Goal: Communication & Community: Answer question/provide support

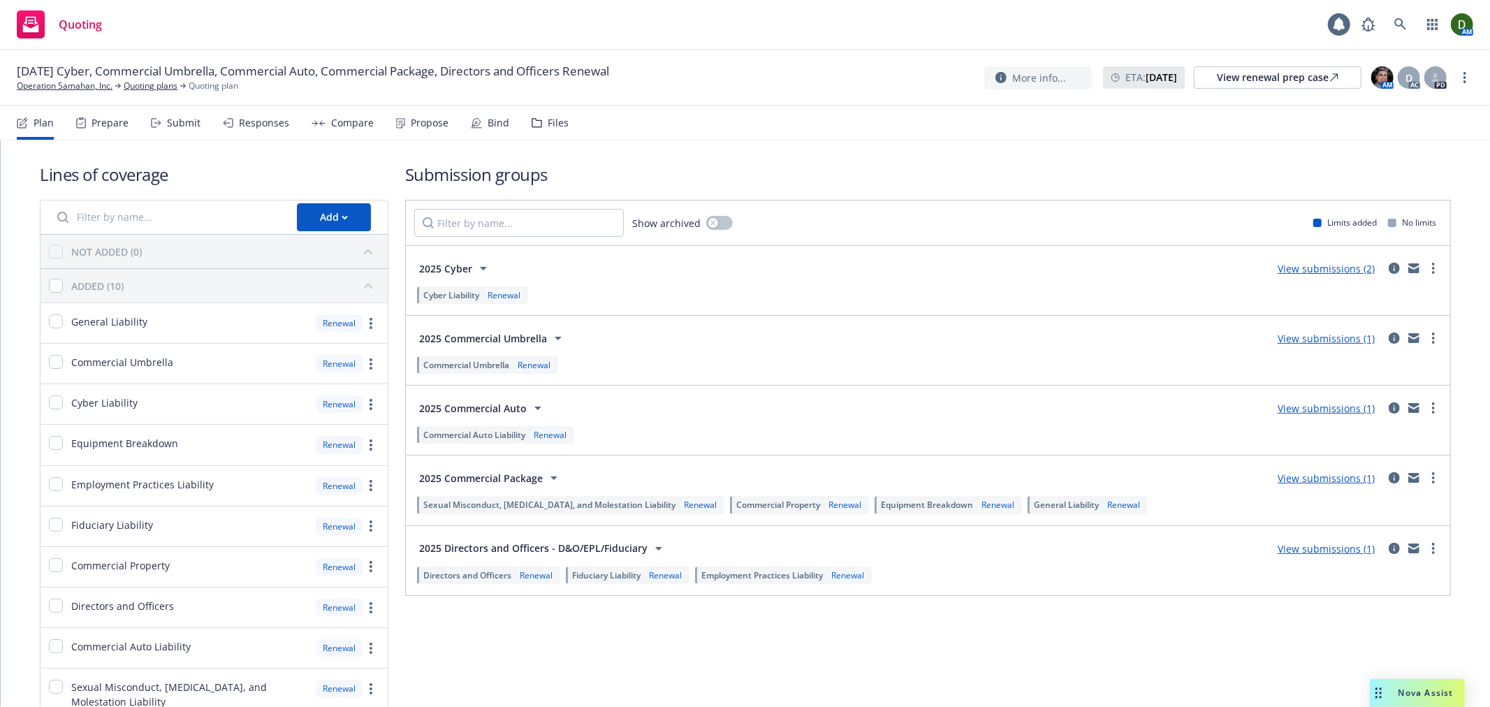
click at [422, 119] on div "Propose" at bounding box center [430, 122] width 38 height 11
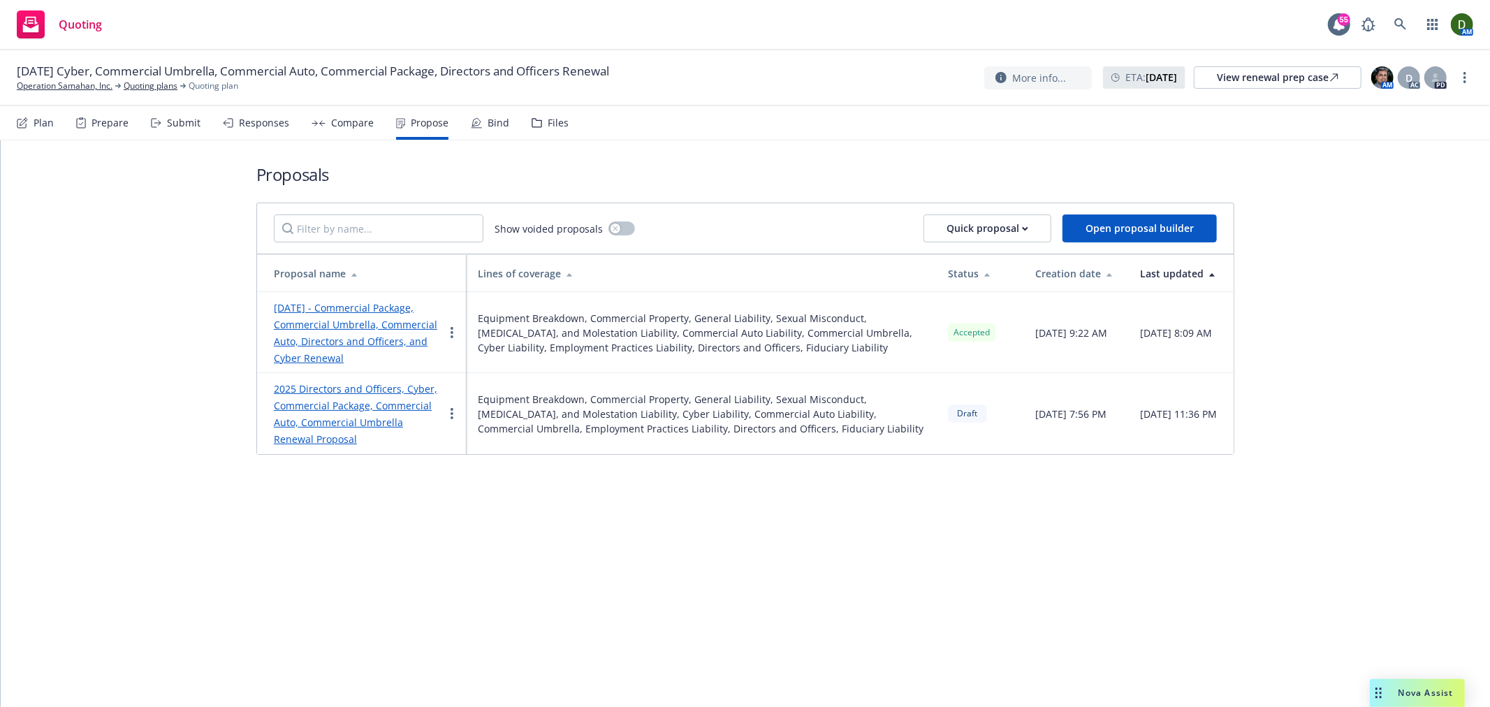
click at [488, 122] on div "Bind" at bounding box center [499, 122] width 22 height 11
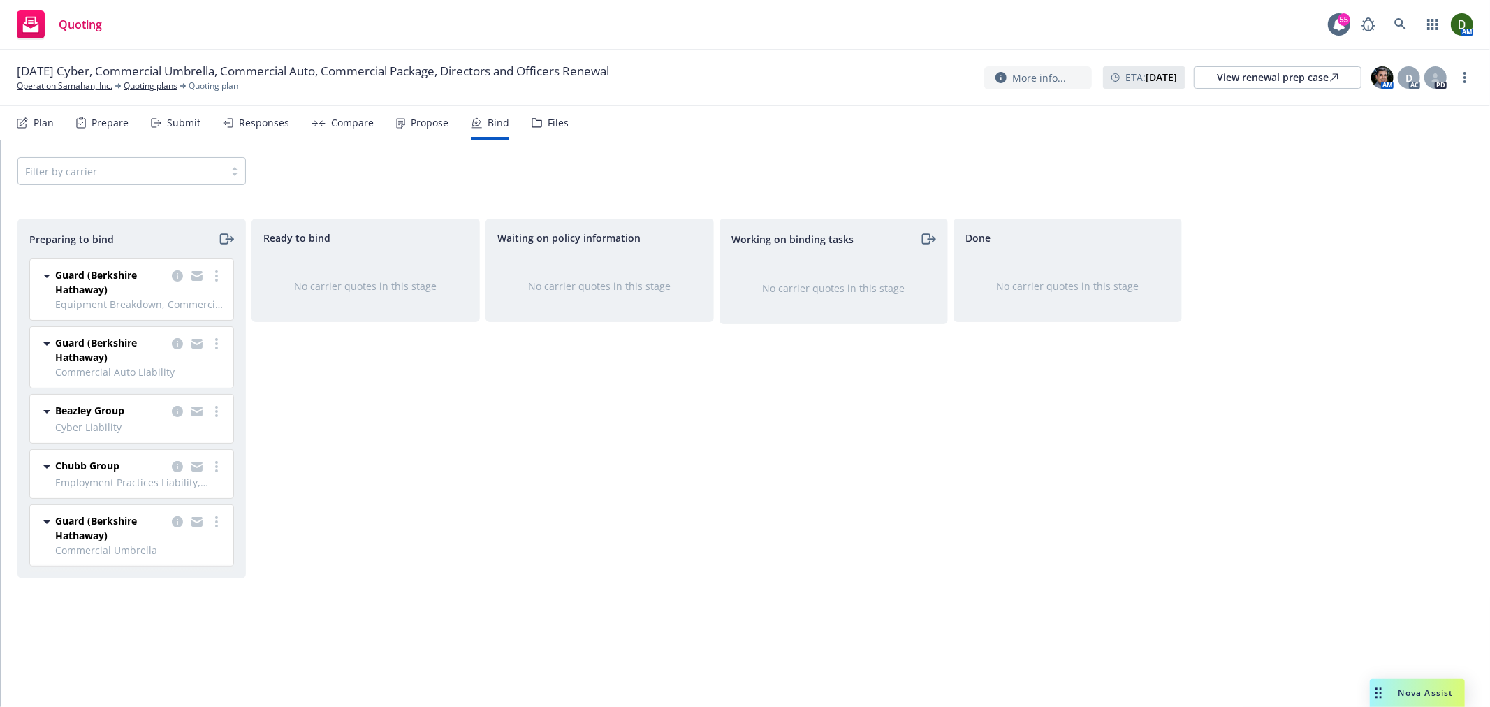
click at [430, 124] on div "Propose" at bounding box center [430, 122] width 38 height 11
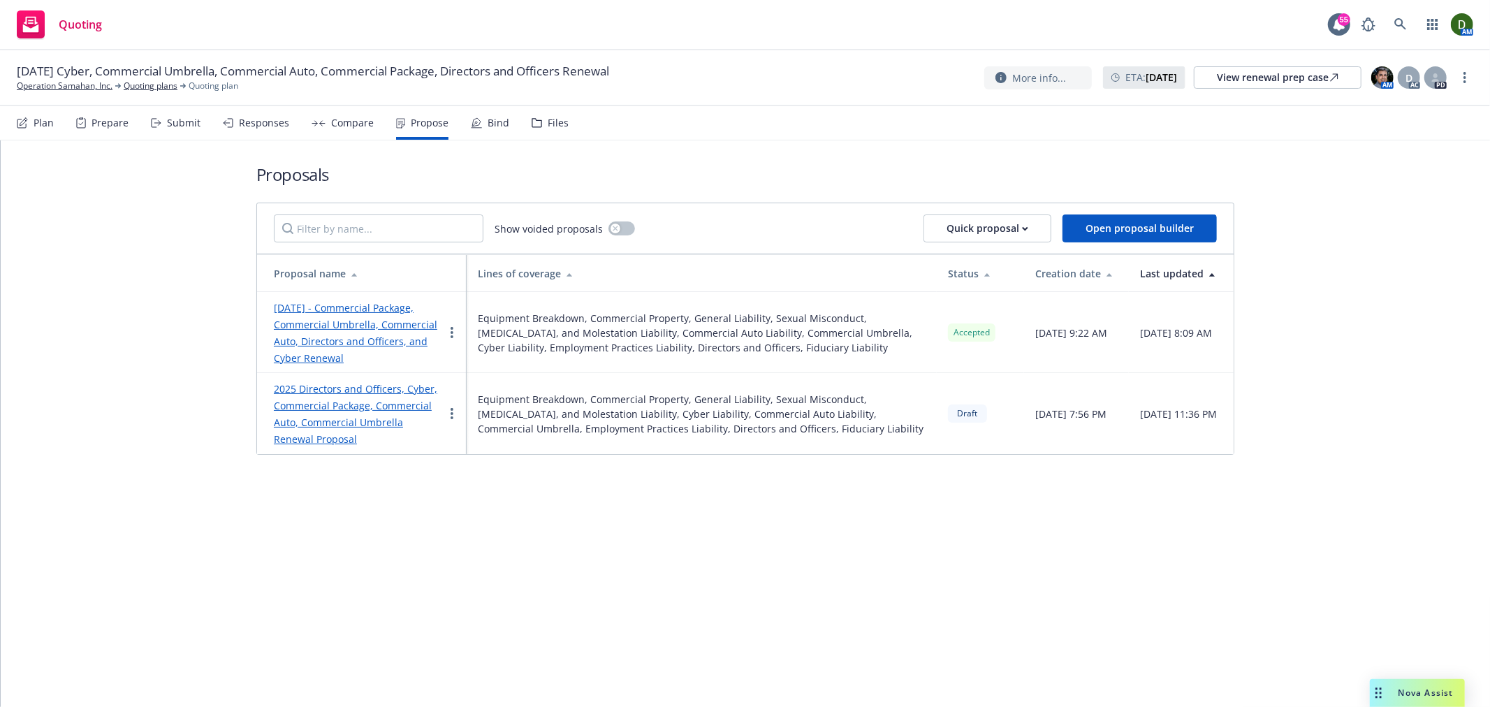
click at [493, 117] on div "Bind" at bounding box center [499, 122] width 22 height 11
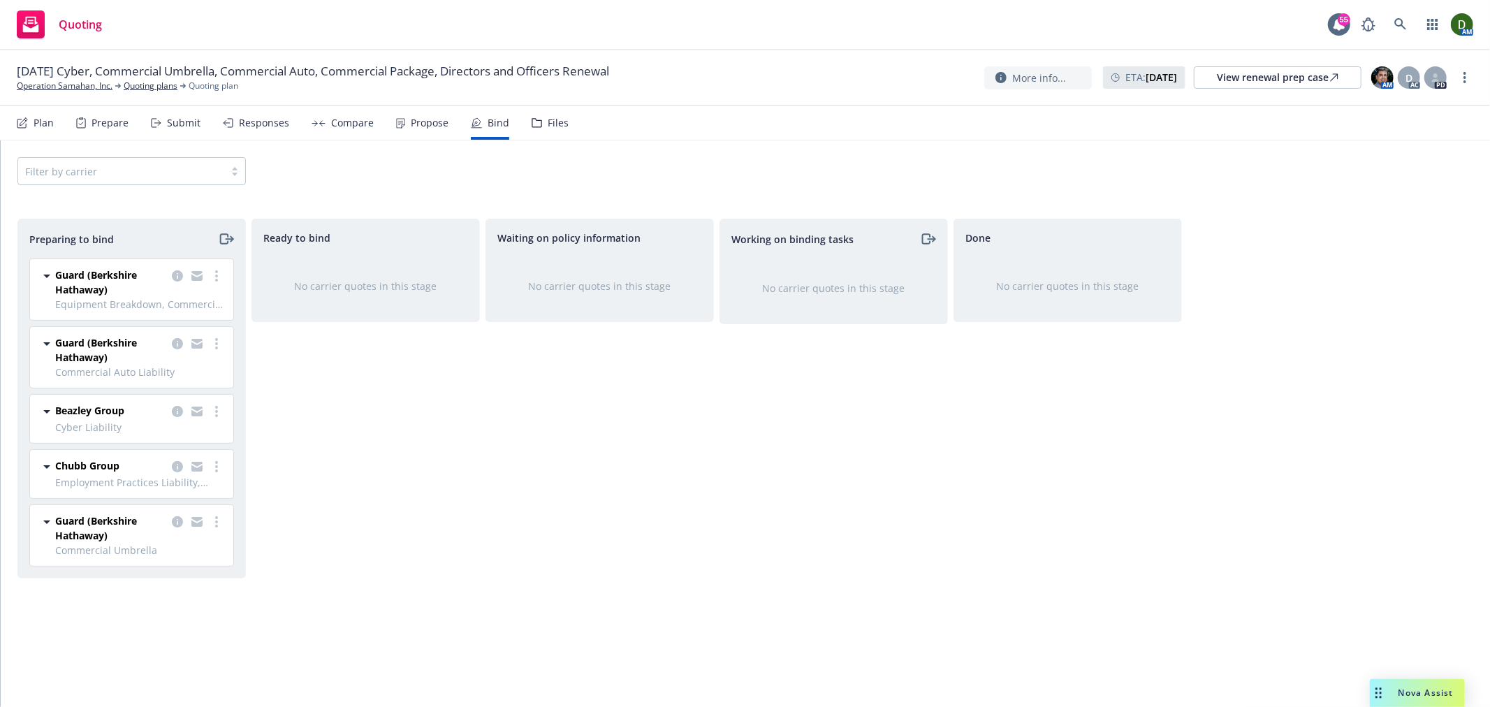
click at [413, 134] on div "Propose" at bounding box center [422, 123] width 52 height 34
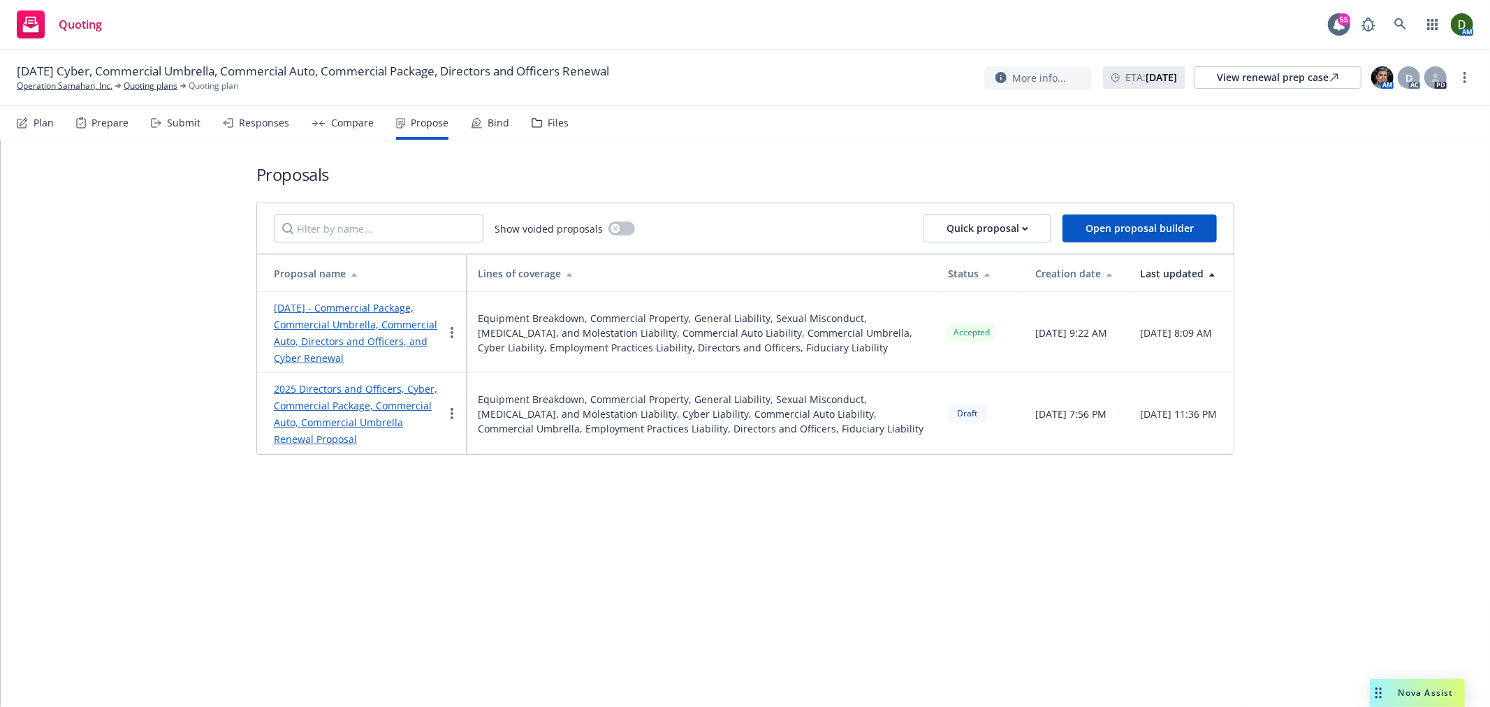
click at [398, 344] on link "September 2025 - Commercial Package, Commercial Umbrella, Commercial Auto, Dire…" at bounding box center [355, 333] width 163 height 64
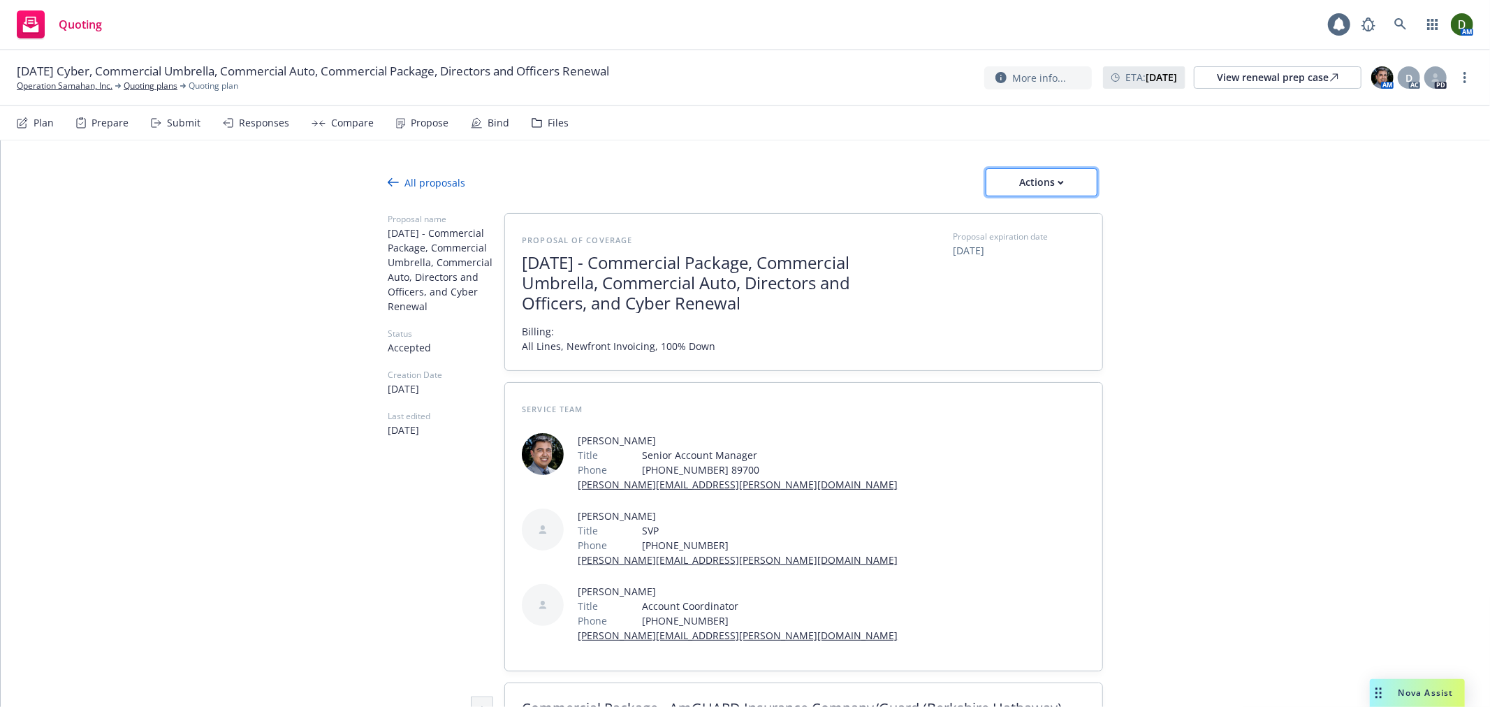
click at [1042, 182] on div "Actions" at bounding box center [1042, 182] width 66 height 27
click at [1056, 243] on span "See client view" at bounding box center [1032, 246] width 103 height 13
type textarea "x"
click at [435, 113] on div "Propose" at bounding box center [422, 123] width 52 height 34
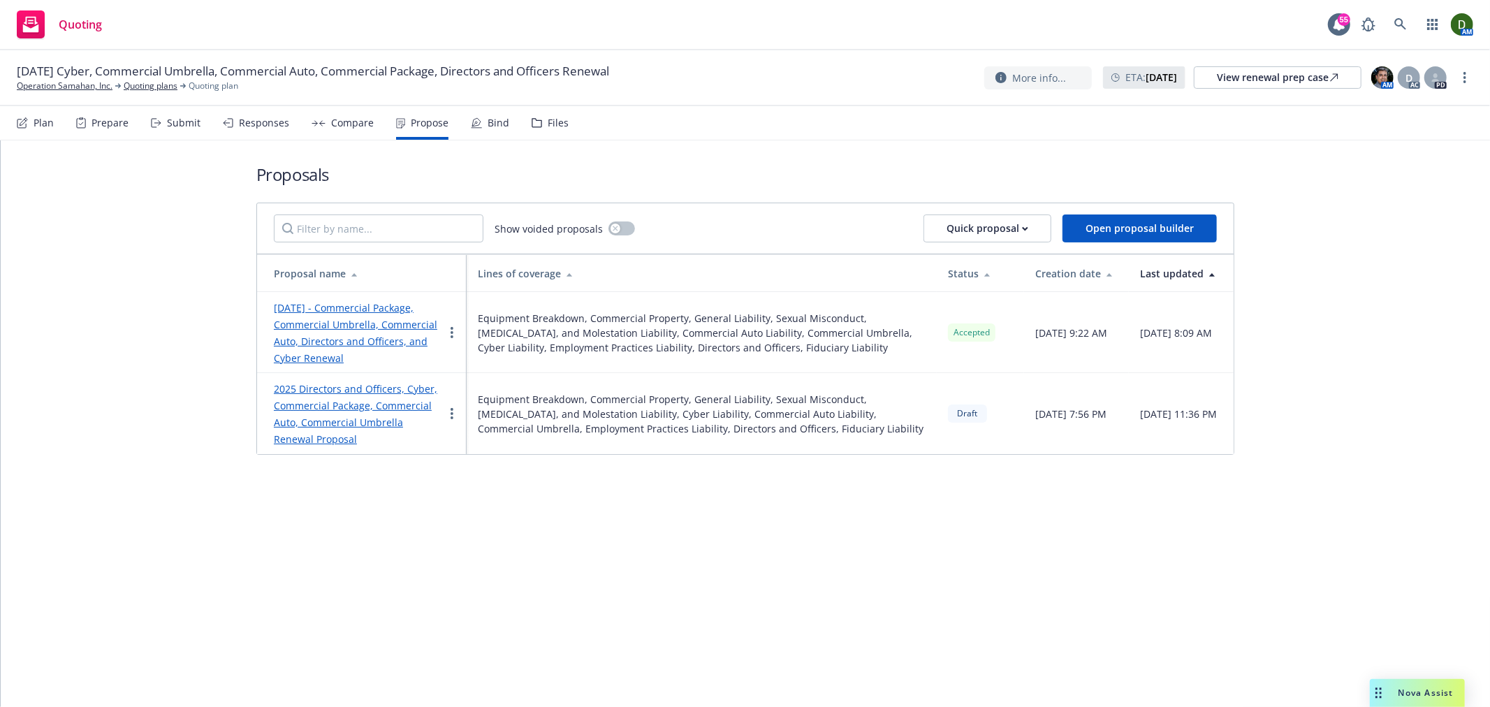
click at [483, 131] on div "Bind" at bounding box center [490, 123] width 38 height 34
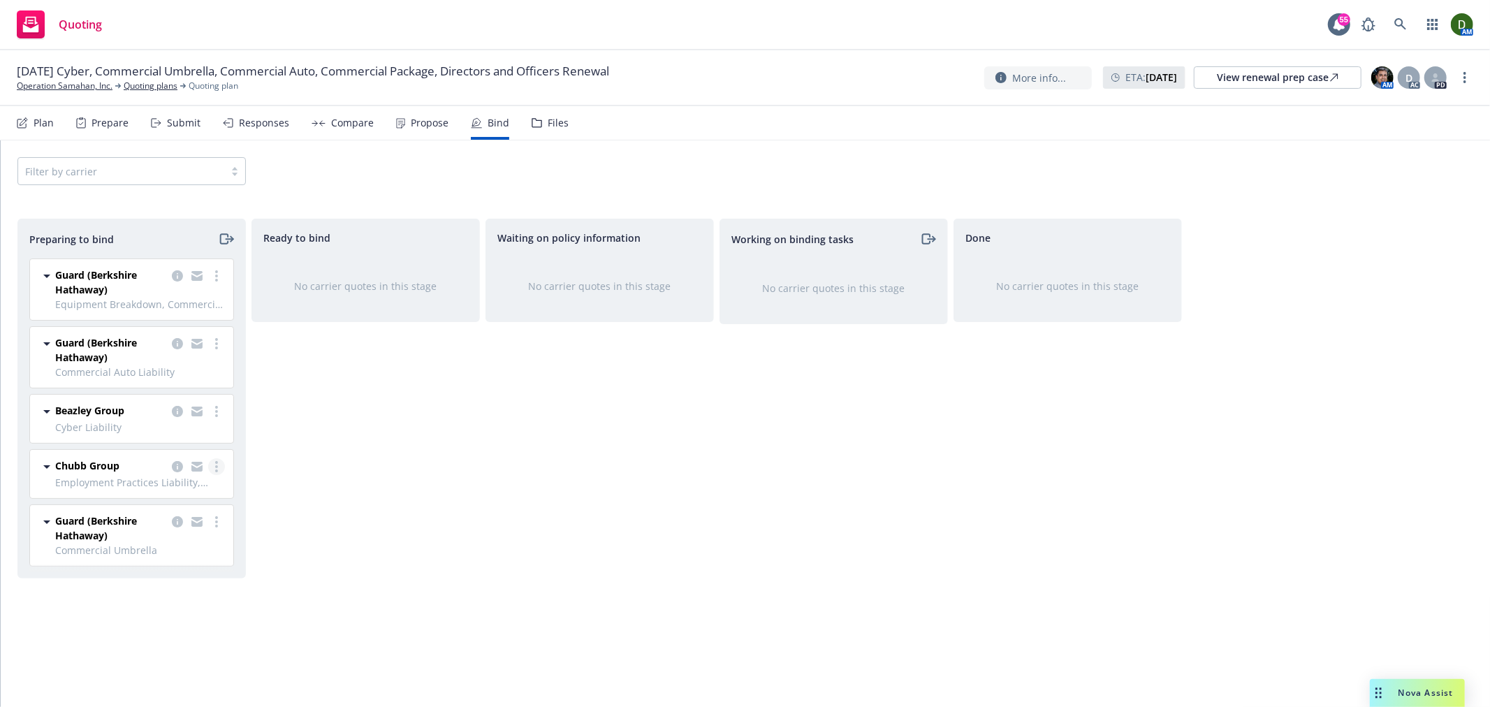
click at [221, 473] on link "more" at bounding box center [216, 466] width 17 height 17
click at [194, 522] on link "Log bind order" at bounding box center [155, 524] width 137 height 28
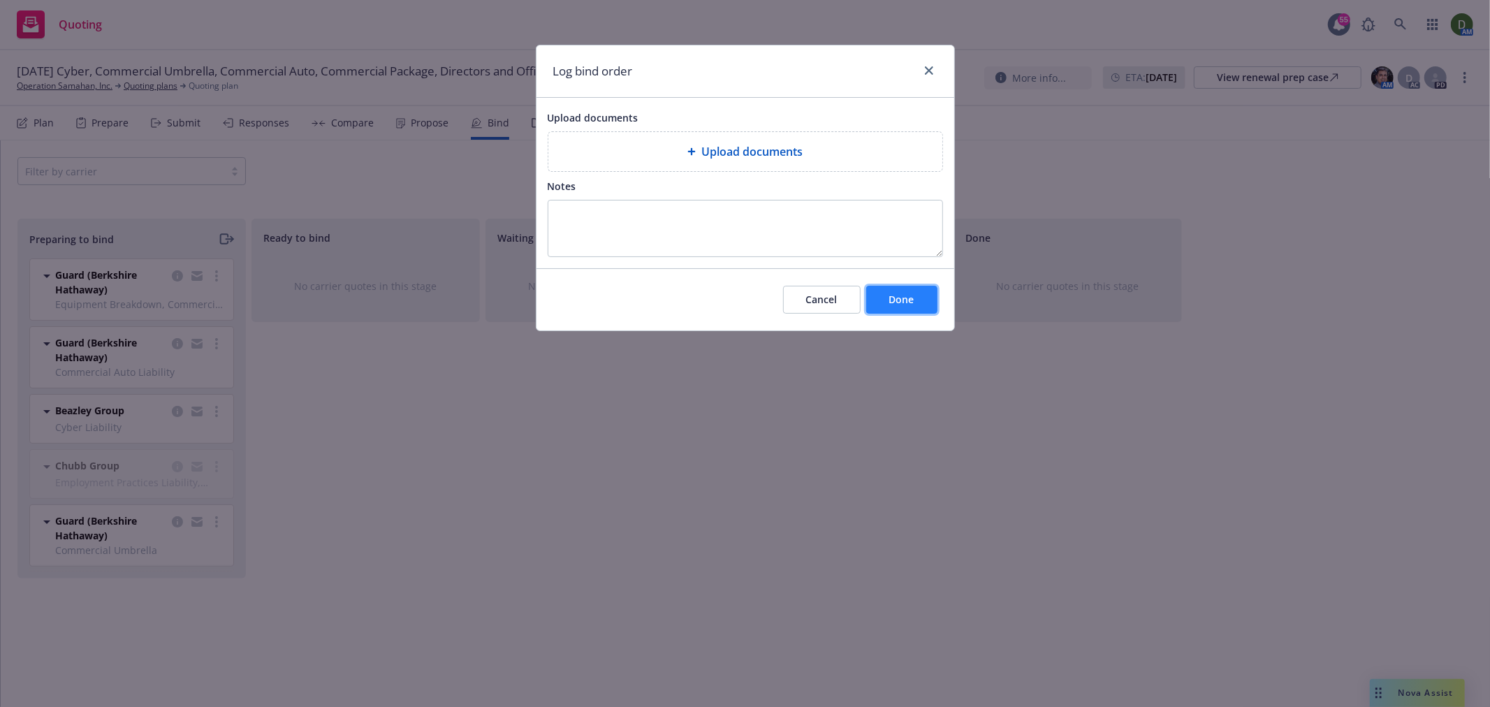
click at [907, 296] on span "Done" at bounding box center [901, 299] width 25 height 13
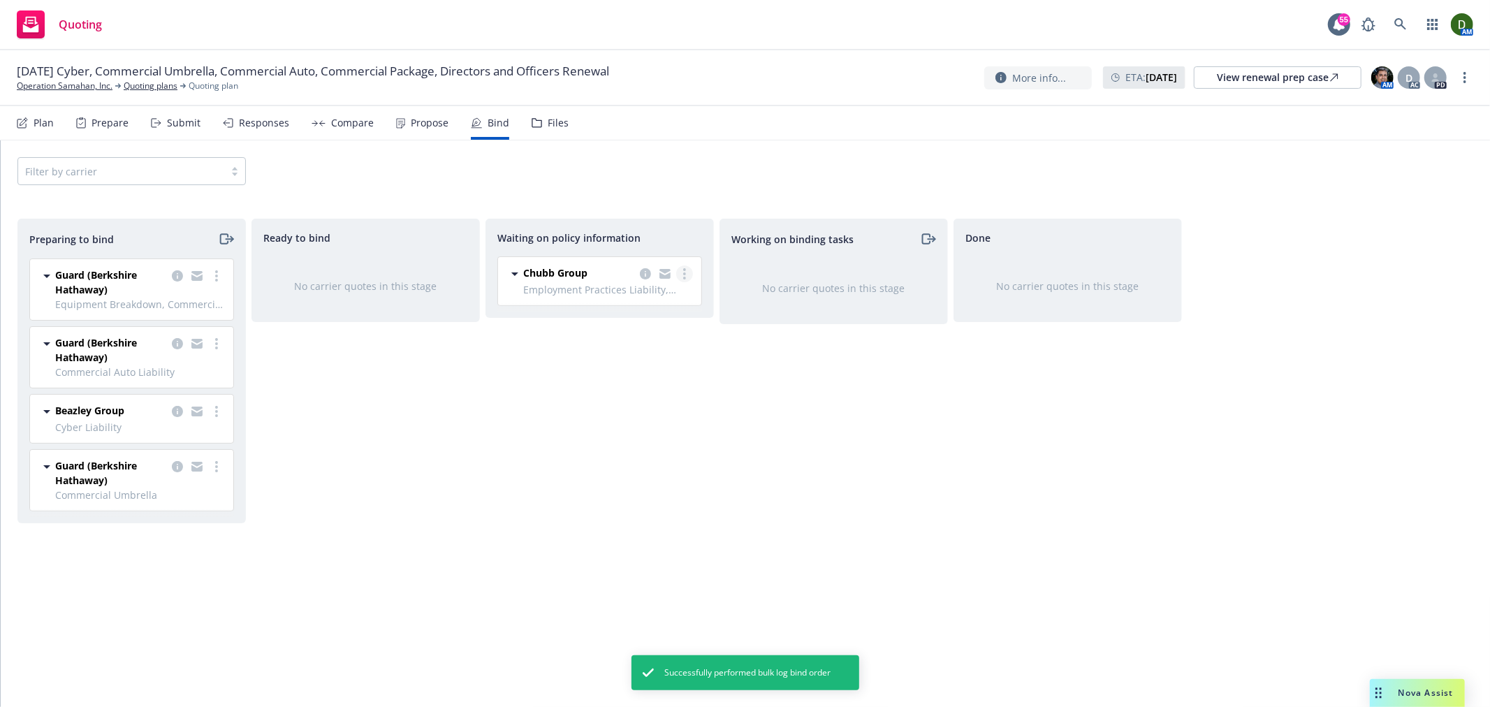
click at [685, 268] on icon "more" at bounding box center [684, 273] width 3 height 11
click at [644, 295] on link "Create policies" at bounding box center [629, 303] width 126 height 28
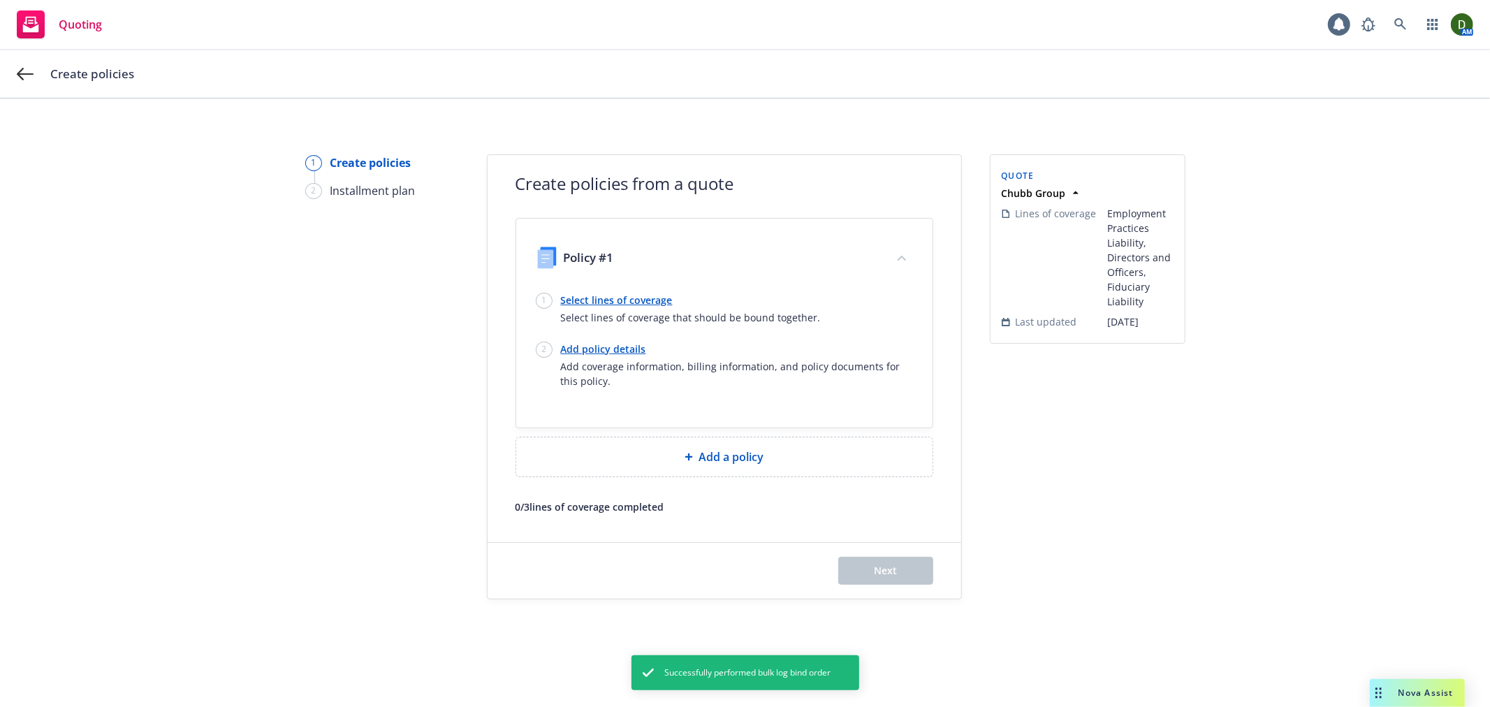
click at [608, 301] on link "Select lines of coverage" at bounding box center [691, 300] width 260 height 15
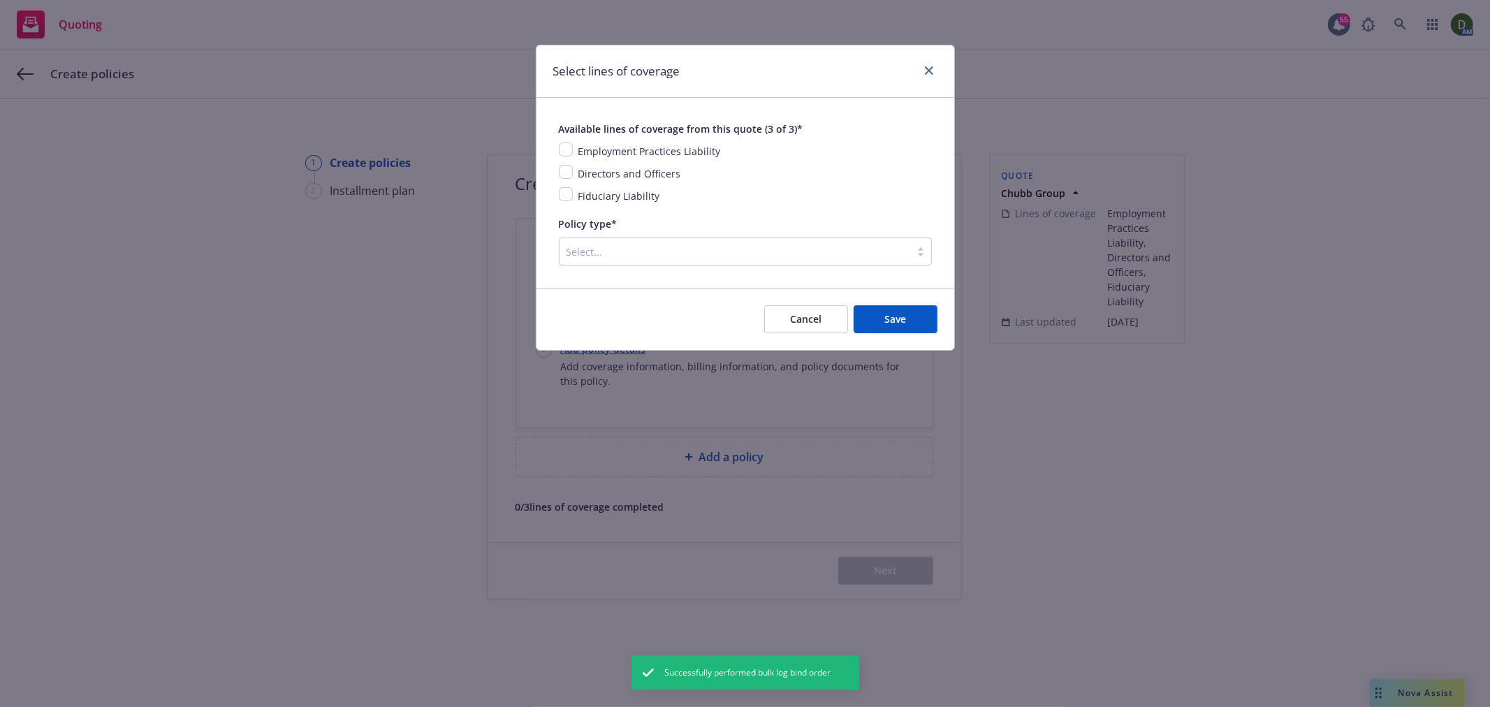
click at [605, 140] on div "Available lines of coverage from this quote (3 of 3)* Employment Practices Liab…" at bounding box center [745, 162] width 373 height 84
click at [597, 150] on span "Employment Practices Liability" at bounding box center [649, 151] width 143 height 13
click at [585, 175] on span "Directors and Officers" at bounding box center [629, 173] width 103 height 13
drag, startPoint x: 569, startPoint y: 178, endPoint x: 566, endPoint y: 166, distance: 12.2
click at [567, 178] on input "checkbox" at bounding box center [566, 172] width 14 height 14
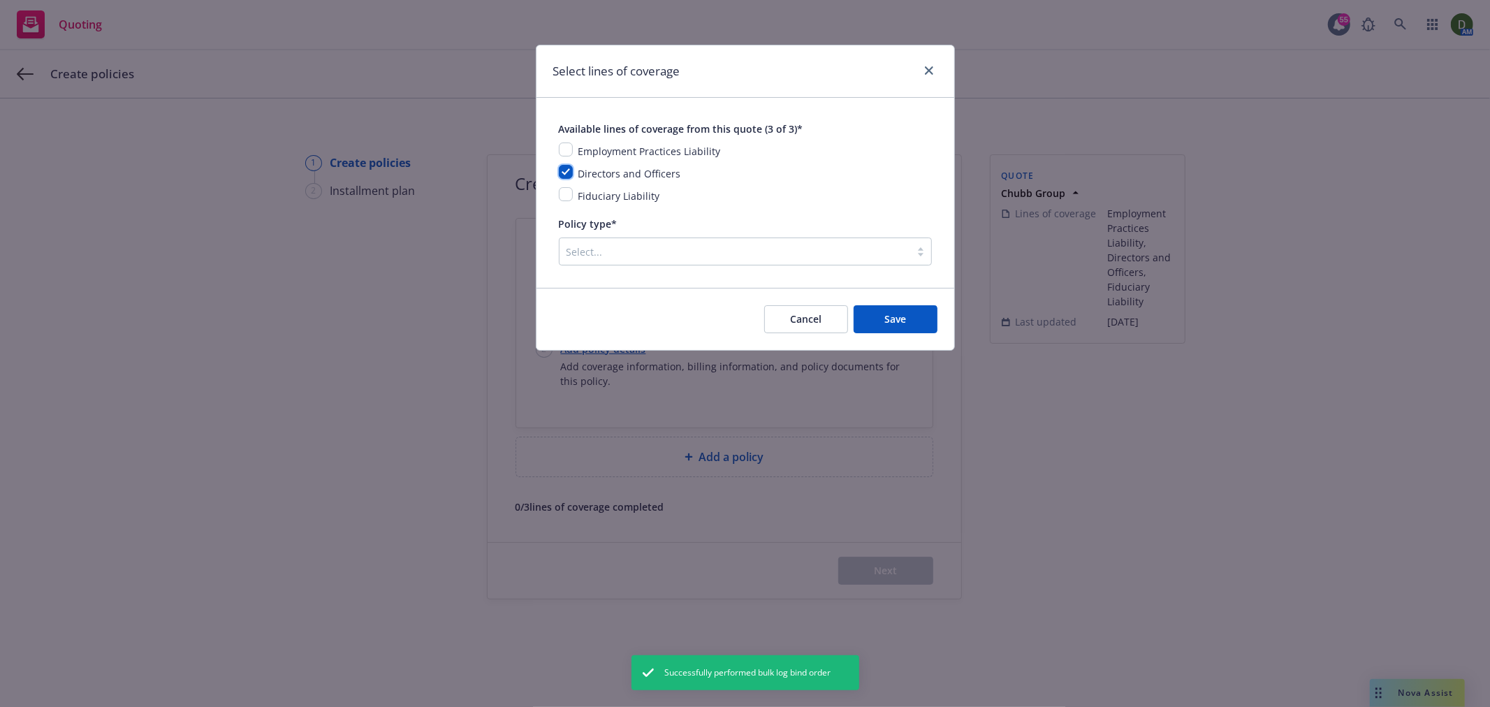
checkbox input "true"
click at [562, 154] on input "checkbox" at bounding box center [566, 150] width 14 height 14
checkbox input "true"
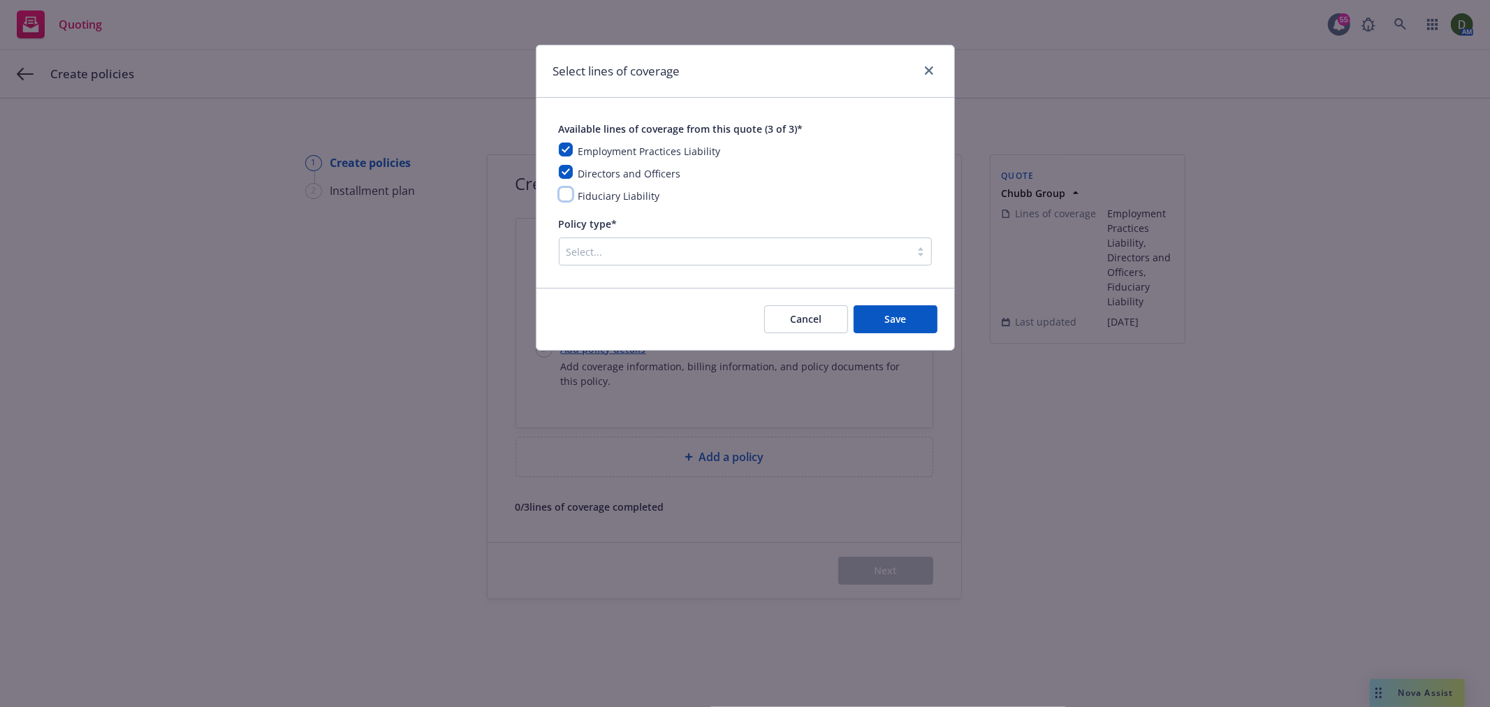
click at [569, 192] on input "checkbox" at bounding box center [566, 194] width 14 height 14
checkbox input "true"
click at [627, 238] on div "Policy type* Select..." at bounding box center [745, 240] width 373 height 50
drag, startPoint x: 625, startPoint y: 239, endPoint x: 622, endPoint y: 253, distance: 14.2
click at [623, 249] on div "Select..." at bounding box center [745, 252] width 373 height 28
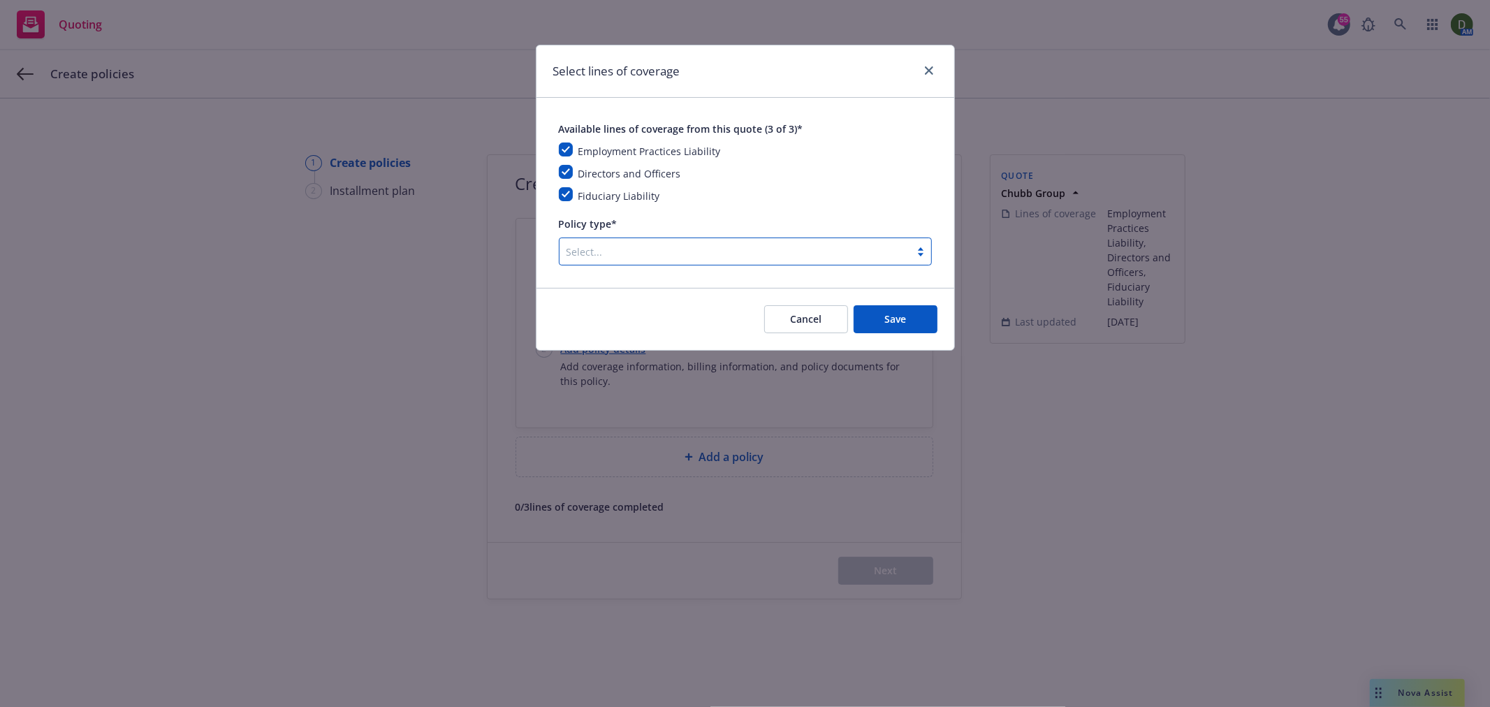
click at [622, 253] on div at bounding box center [735, 251] width 337 height 17
click at [622, 256] on div at bounding box center [735, 251] width 337 height 17
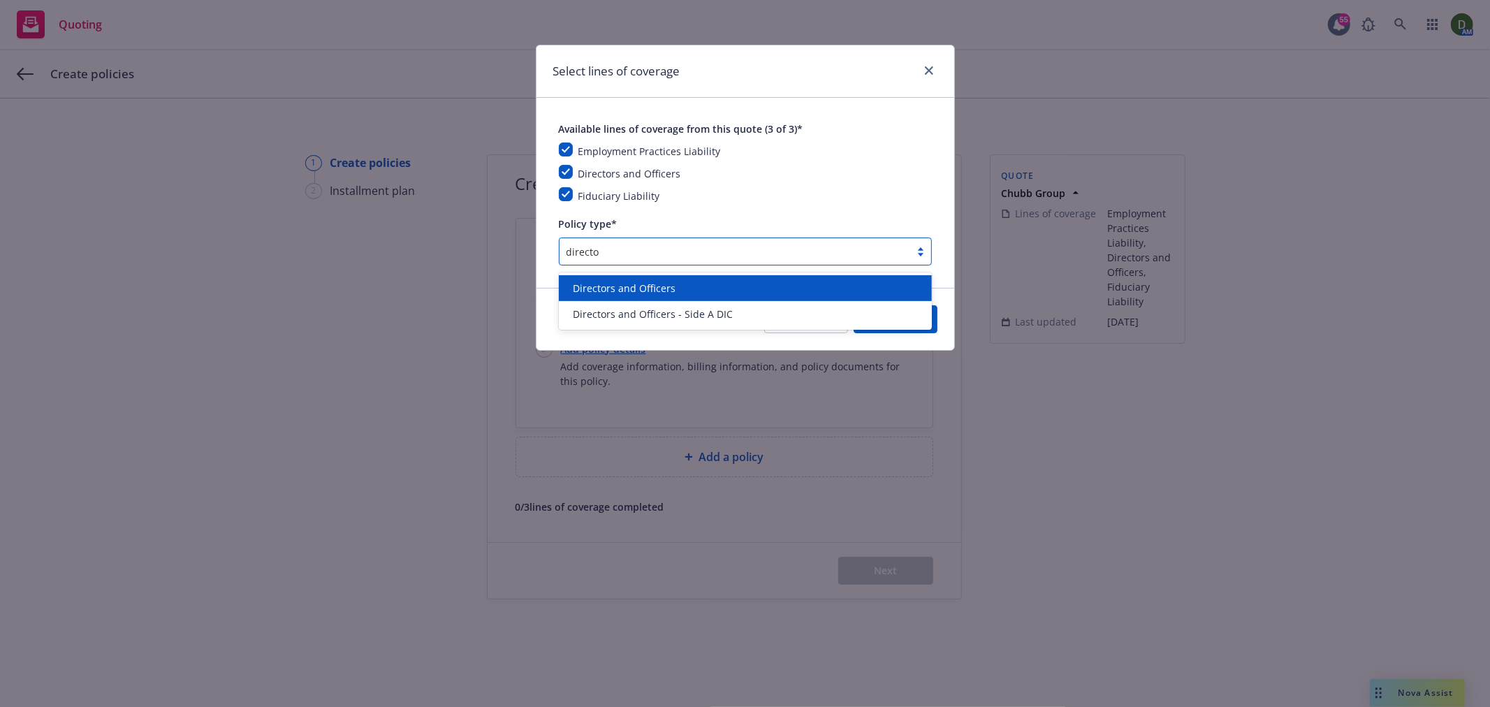
type input "director"
drag, startPoint x: 845, startPoint y: 279, endPoint x: 865, endPoint y: 323, distance: 47.5
click at [843, 279] on div "Directors and Officers" at bounding box center [745, 288] width 373 height 26
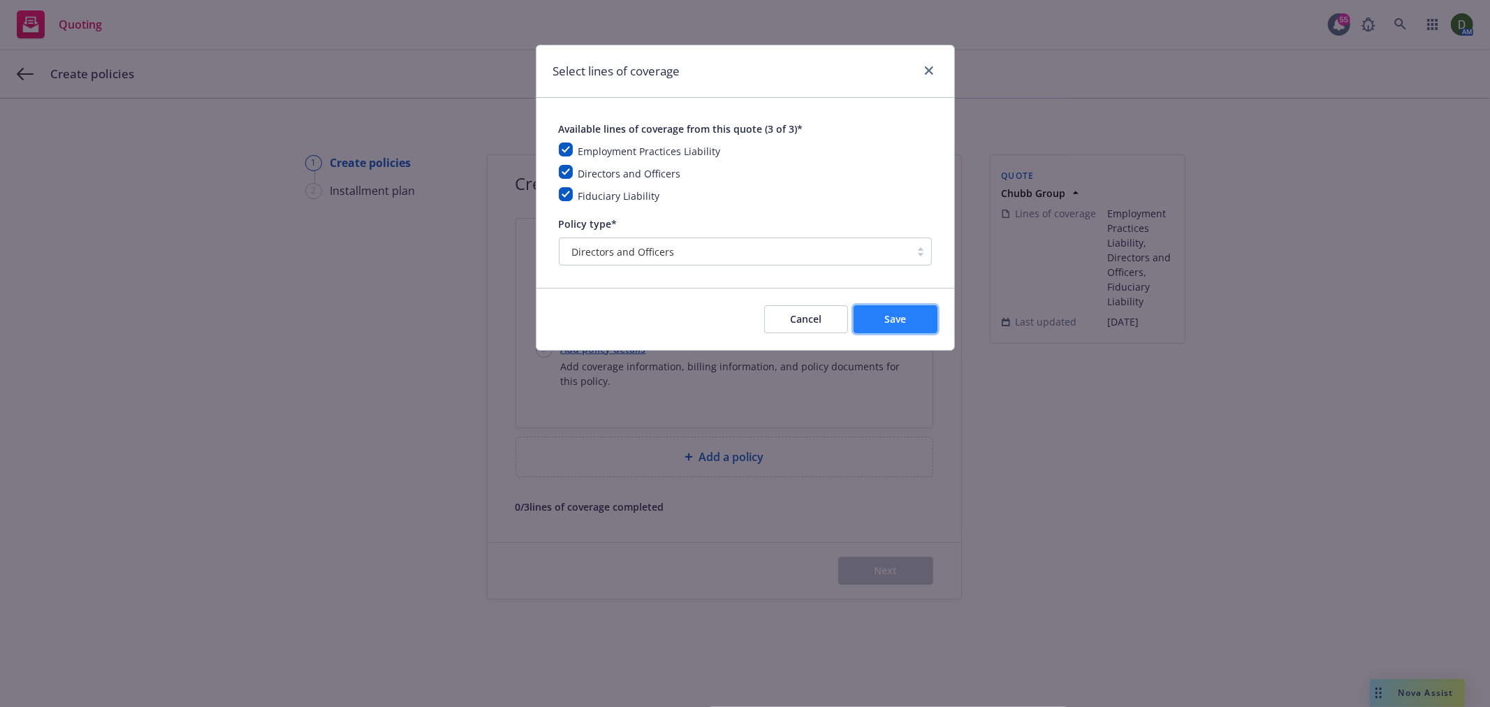
click at [869, 326] on button "Save" at bounding box center [896, 319] width 84 height 28
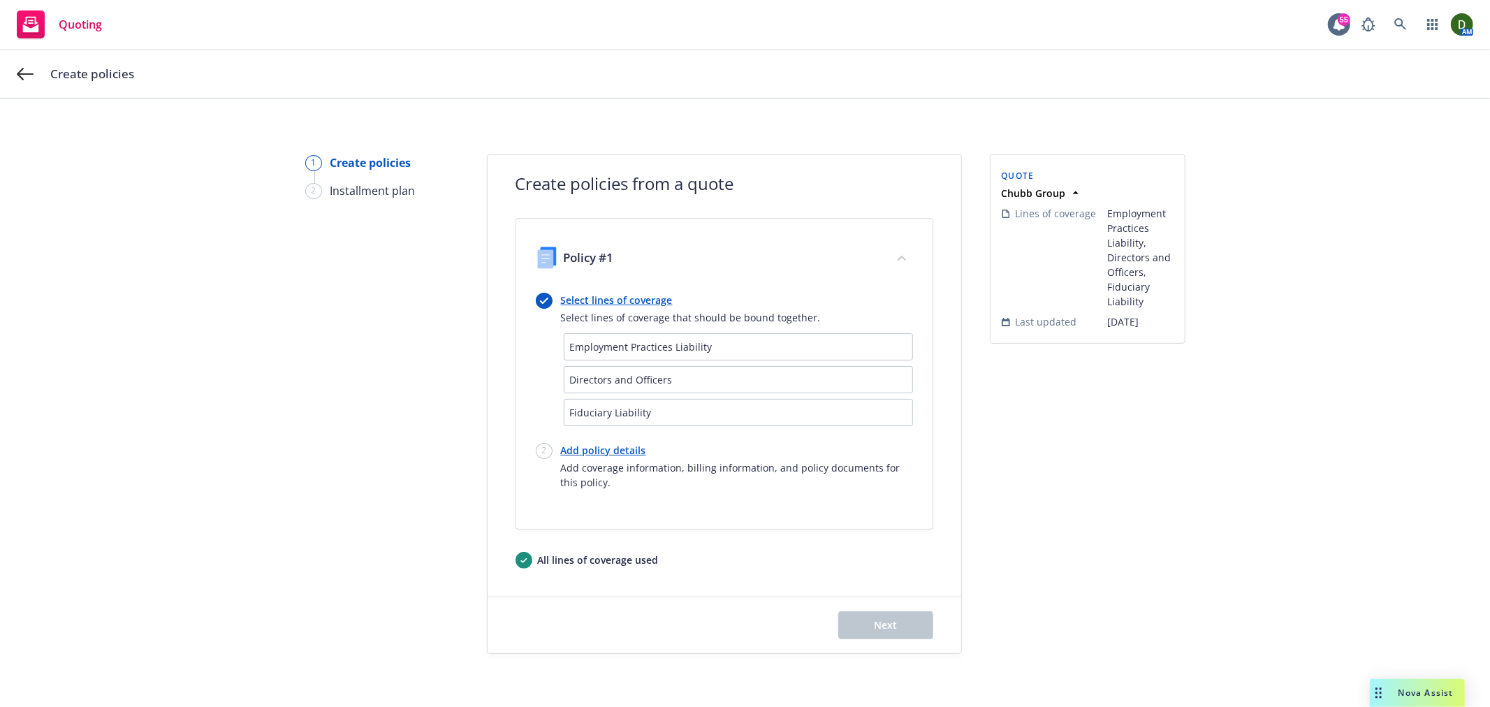
click at [611, 454] on link "Add policy details" at bounding box center [737, 450] width 352 height 15
select select "12"
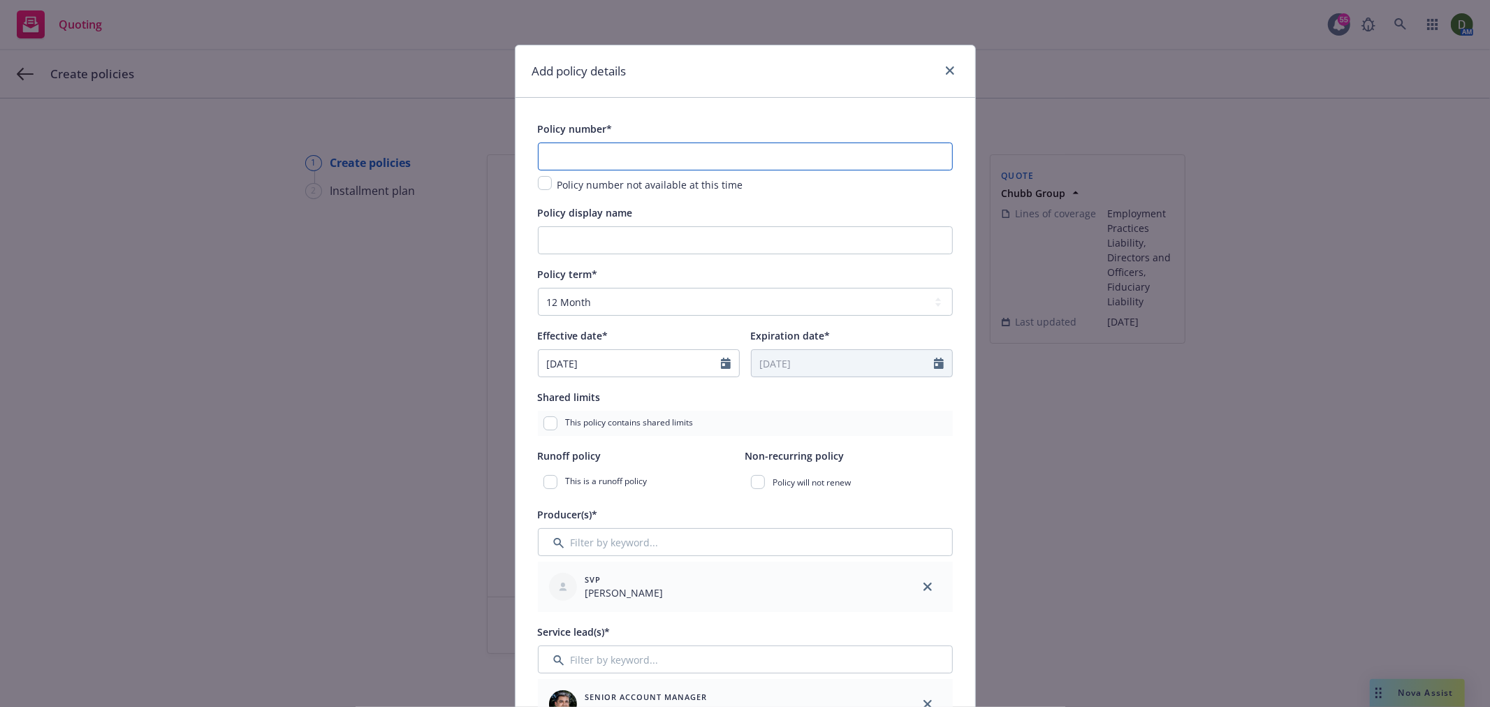
click at [696, 161] on input "text" at bounding box center [745, 157] width 415 height 28
paste input "8248-3201"
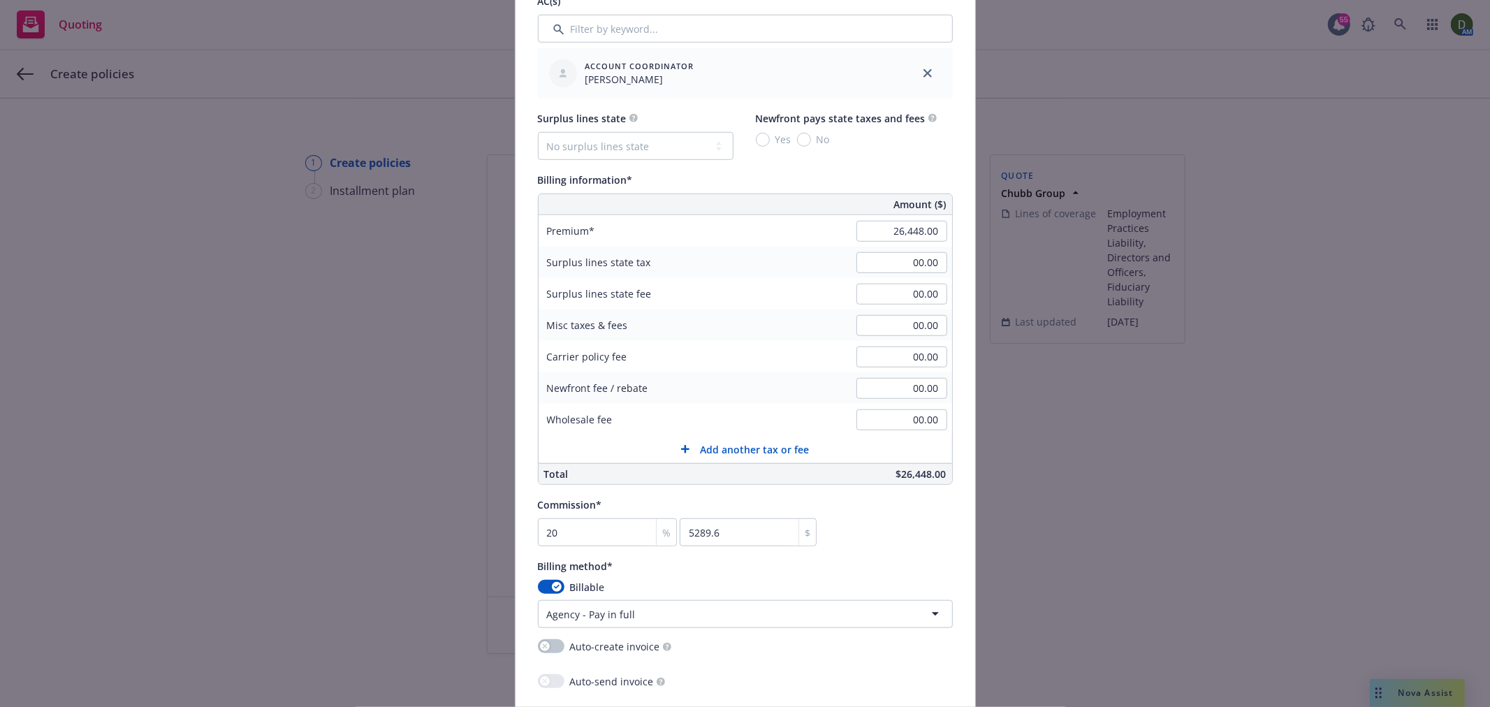
scroll to position [776, 0]
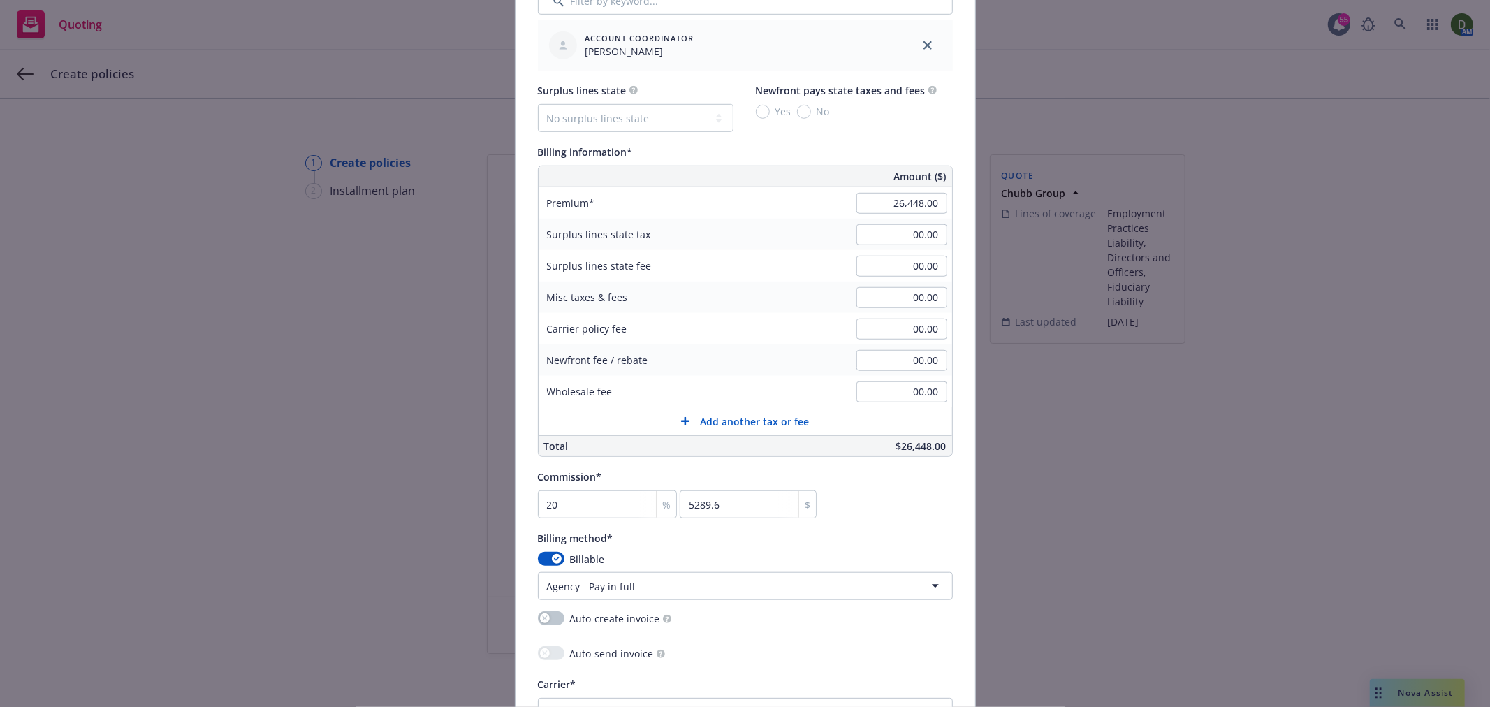
type input "8248-3201"
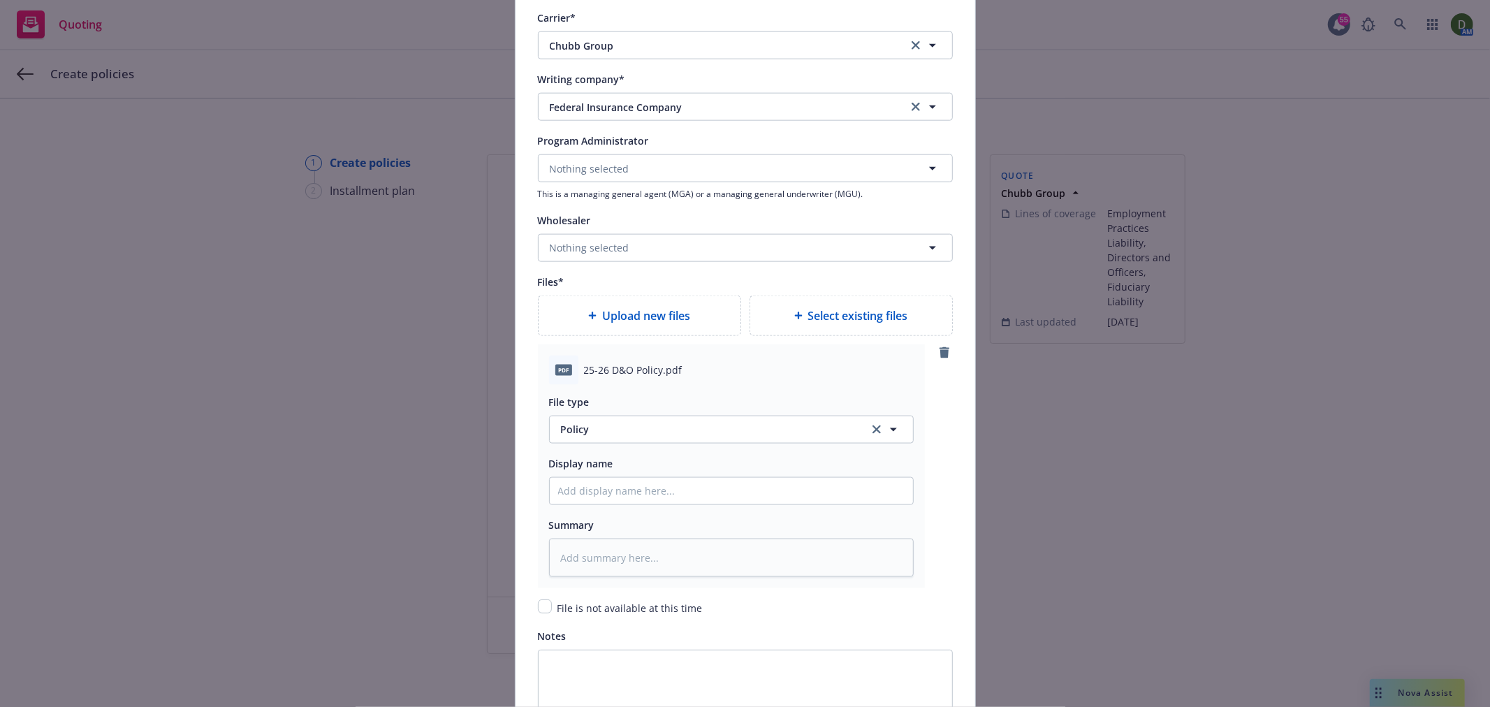
scroll to position [1625, 0]
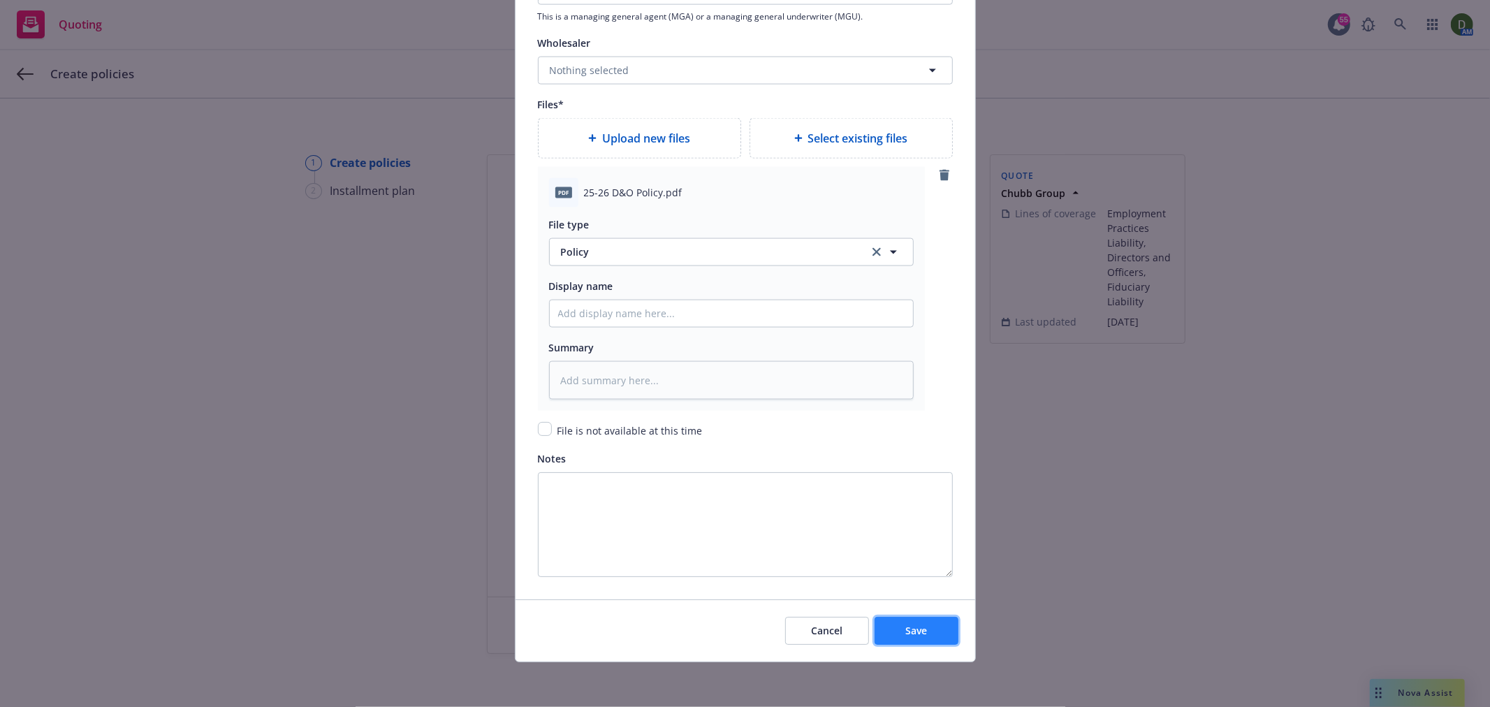
click at [905, 625] on span "Save" at bounding box center [916, 630] width 22 height 13
type textarea "x"
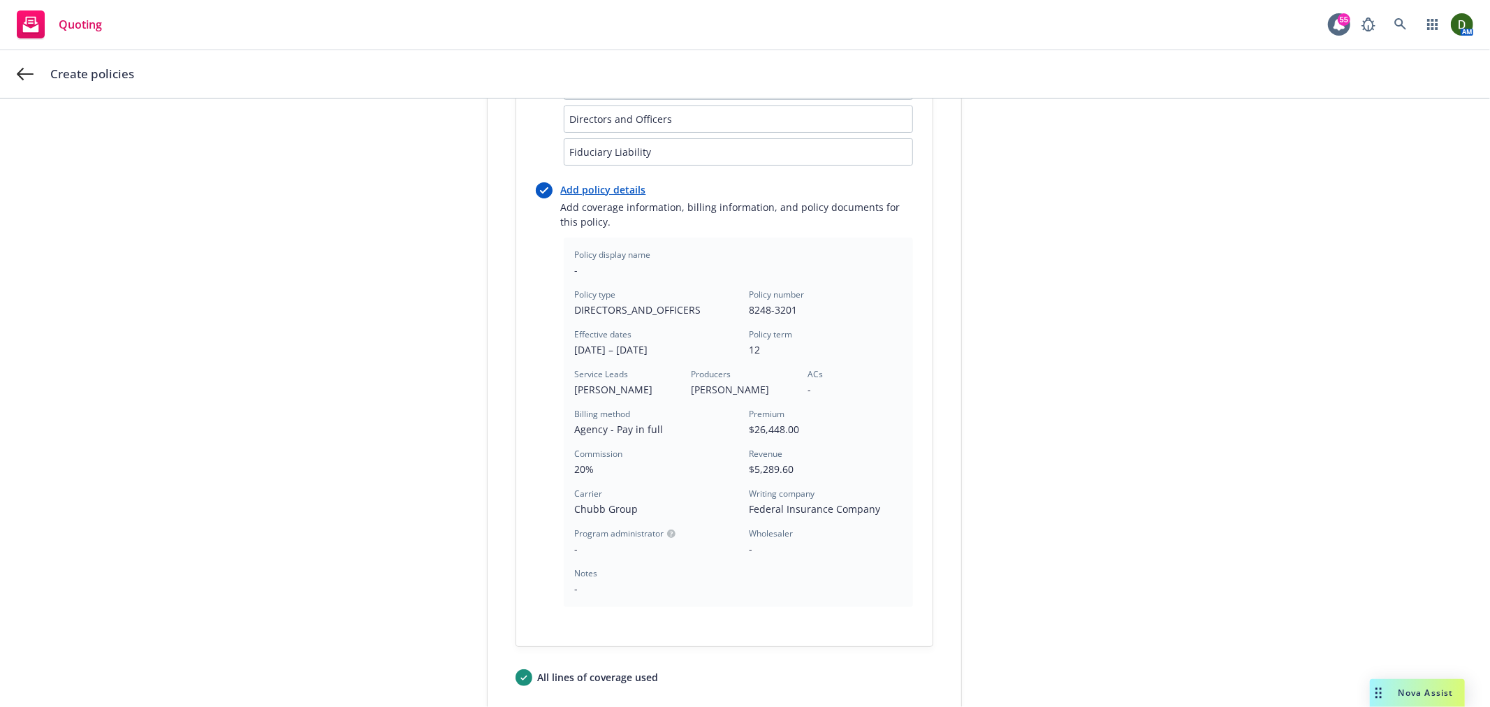
scroll to position [310, 0]
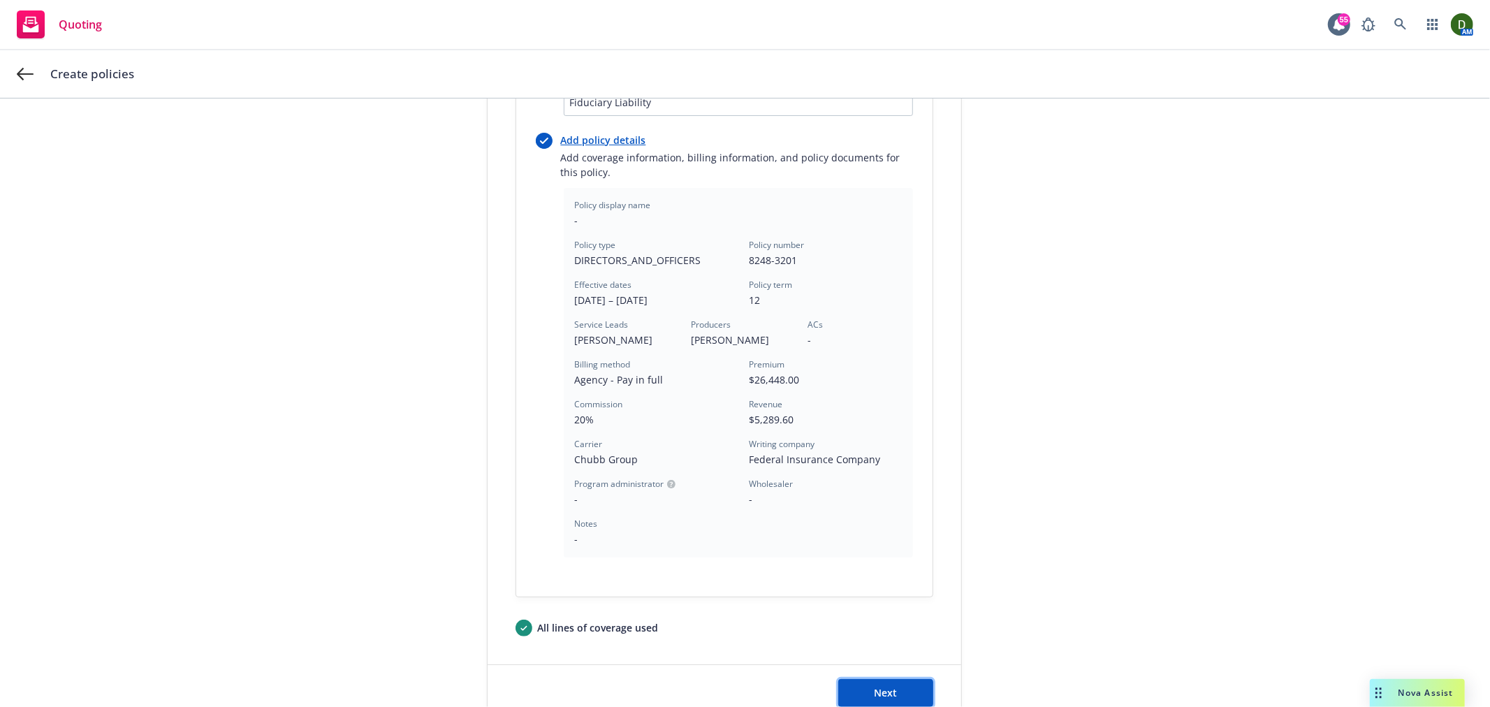
click at [851, 681] on button "Next" at bounding box center [885, 693] width 95 height 28
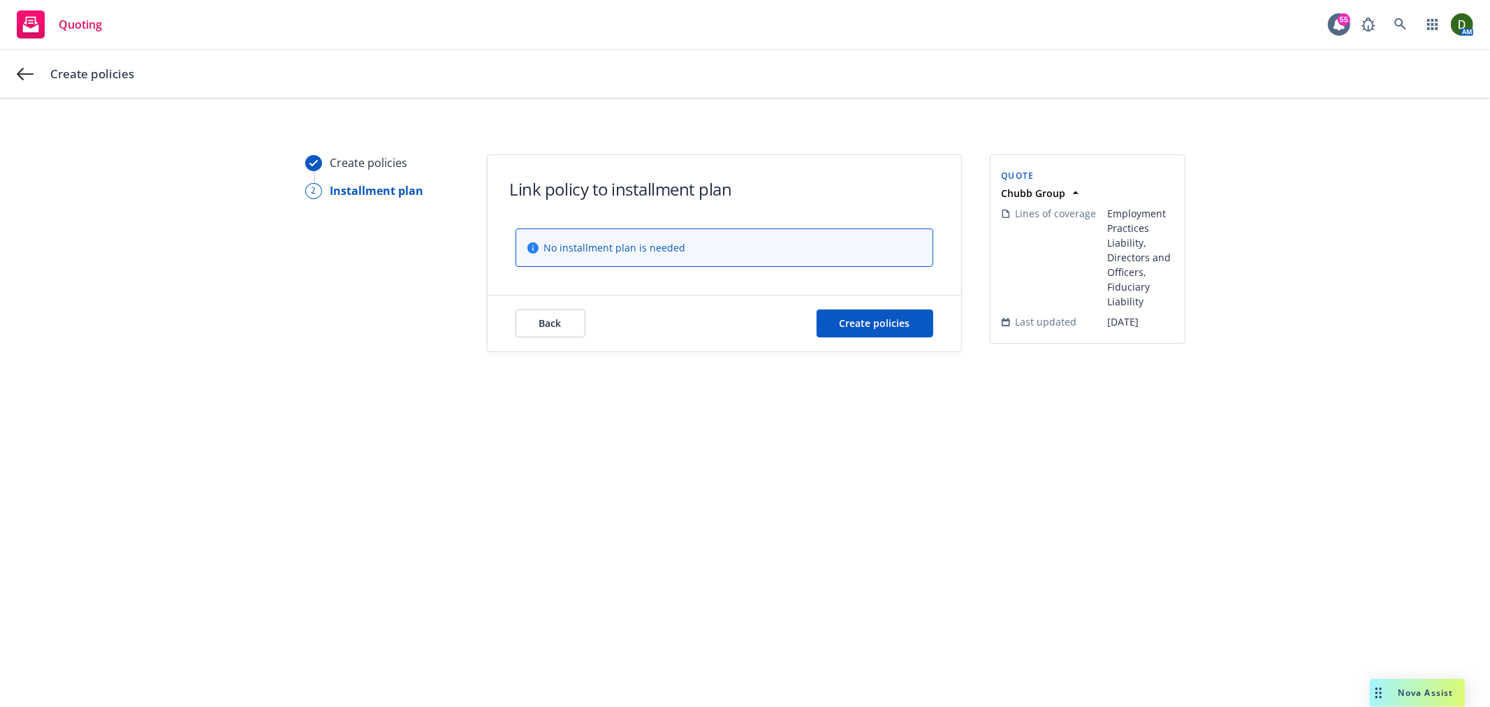
click at [890, 306] on div "Back Create policies" at bounding box center [725, 324] width 474 height 56
click at [891, 319] on span "Create policies" at bounding box center [875, 322] width 71 height 13
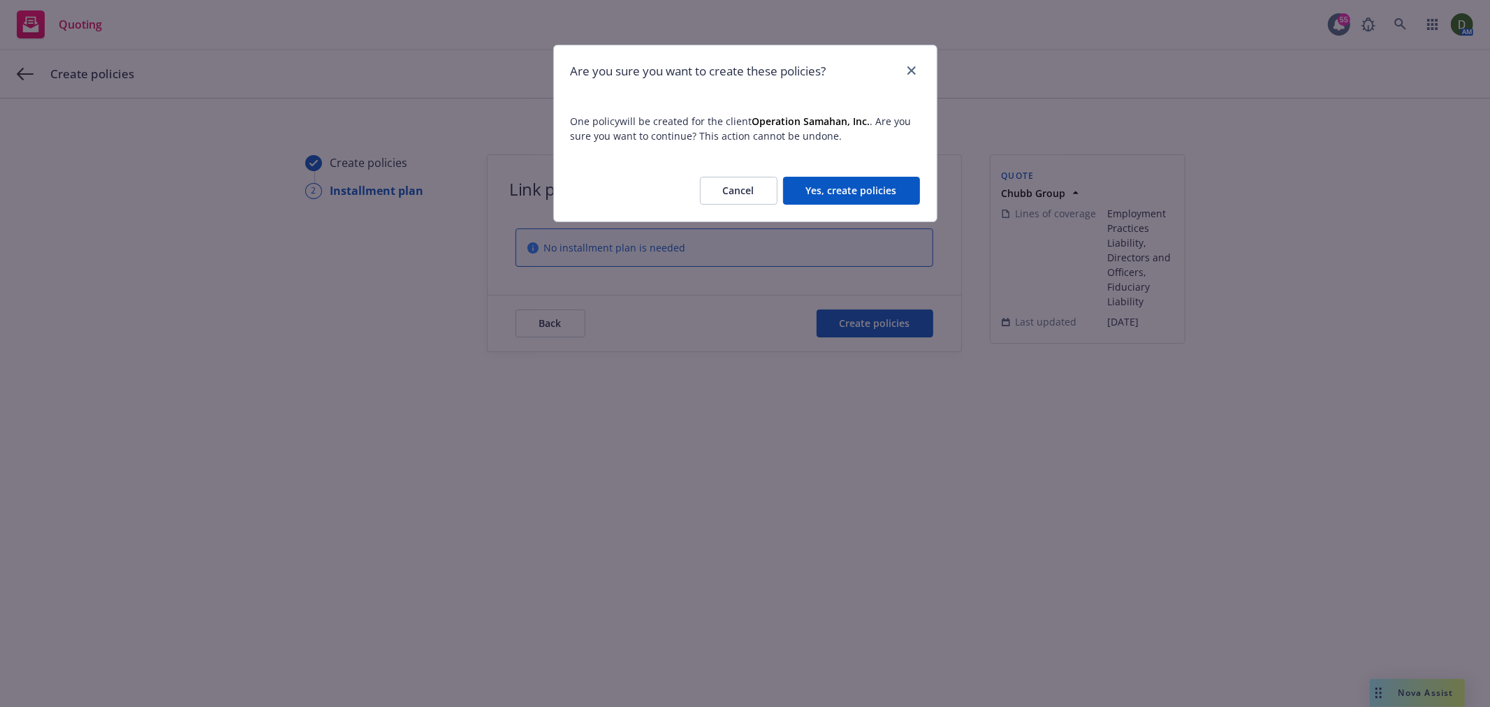
click at [857, 172] on div "Cancel Yes, create policies" at bounding box center [745, 190] width 383 height 61
click at [857, 182] on button "Yes, create policies" at bounding box center [851, 191] width 137 height 28
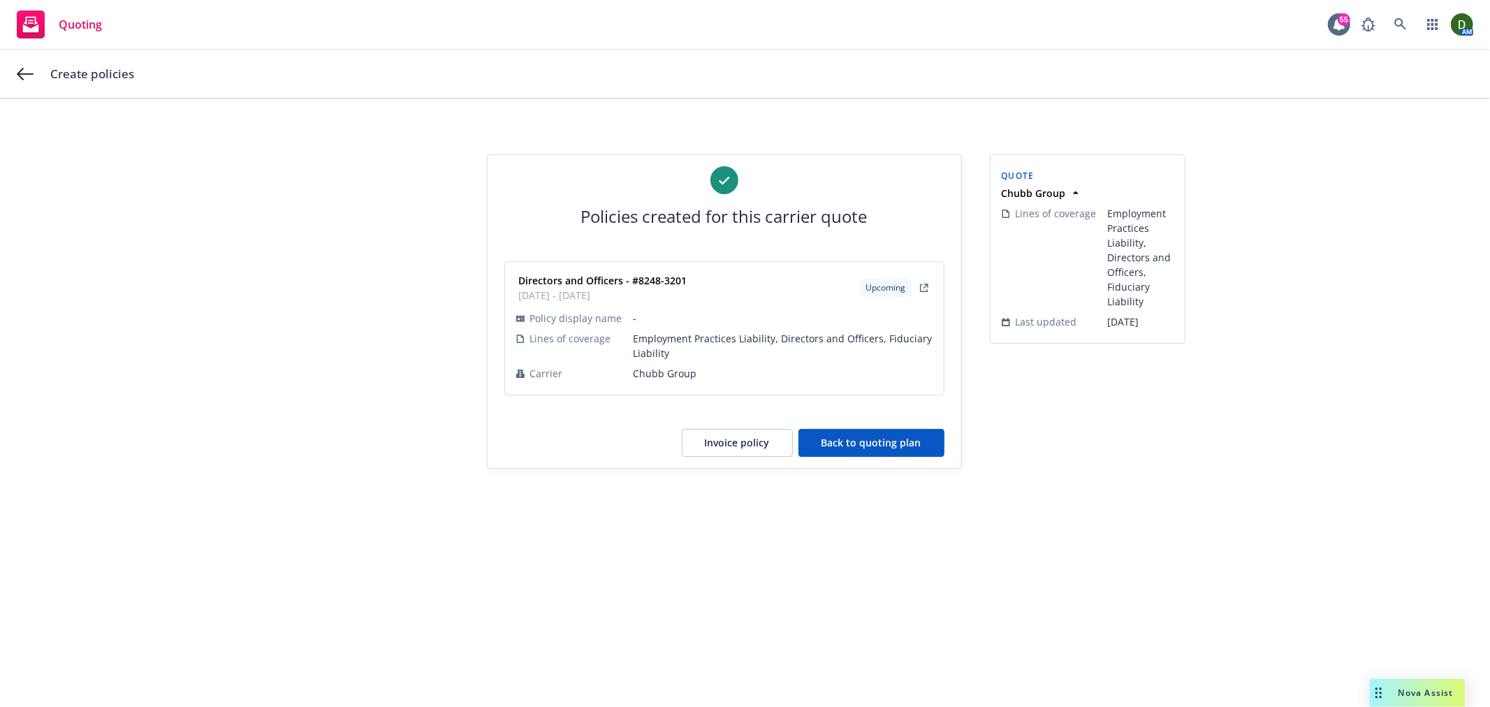
click at [877, 448] on button "Back to quoting plan" at bounding box center [872, 443] width 146 height 28
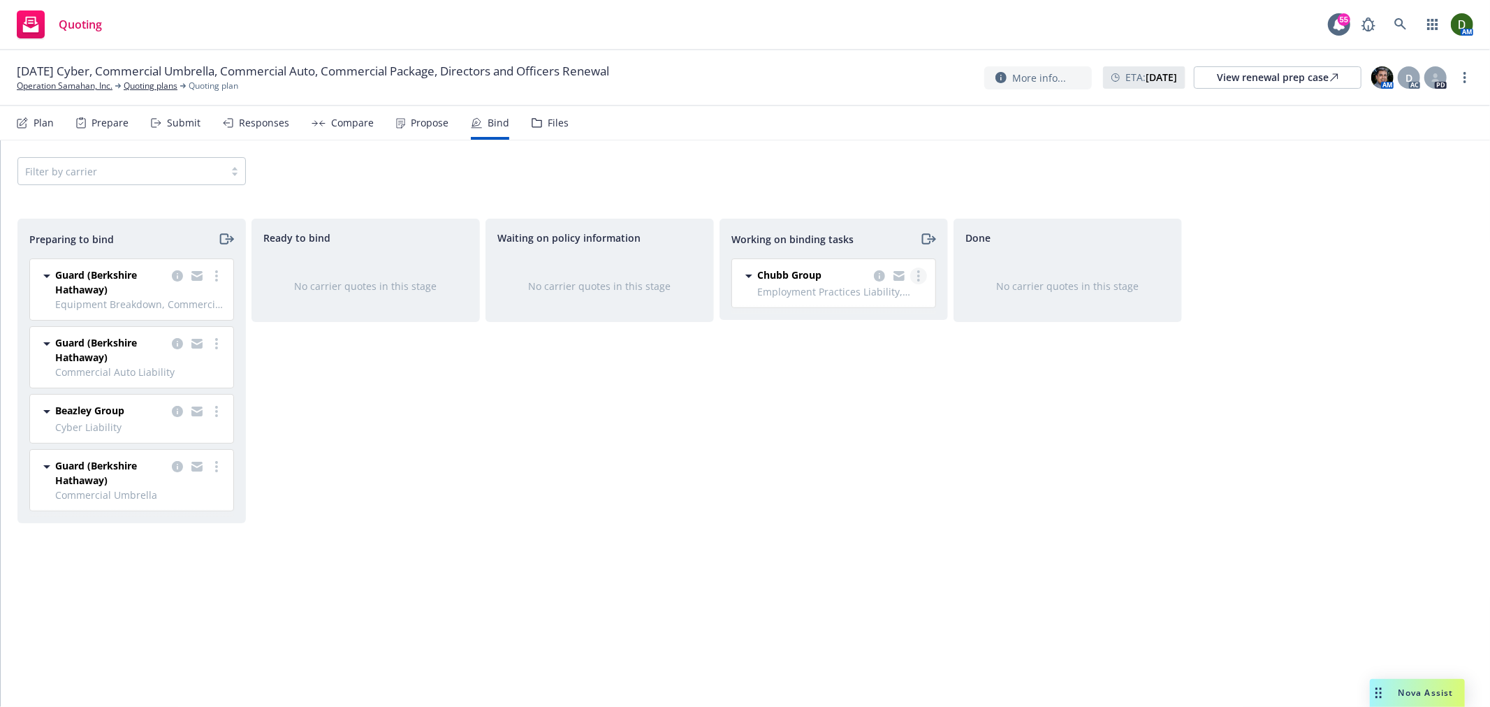
click at [916, 273] on link "more" at bounding box center [918, 276] width 17 height 17
click at [891, 329] on span "Move to done" at bounding box center [847, 332] width 97 height 13
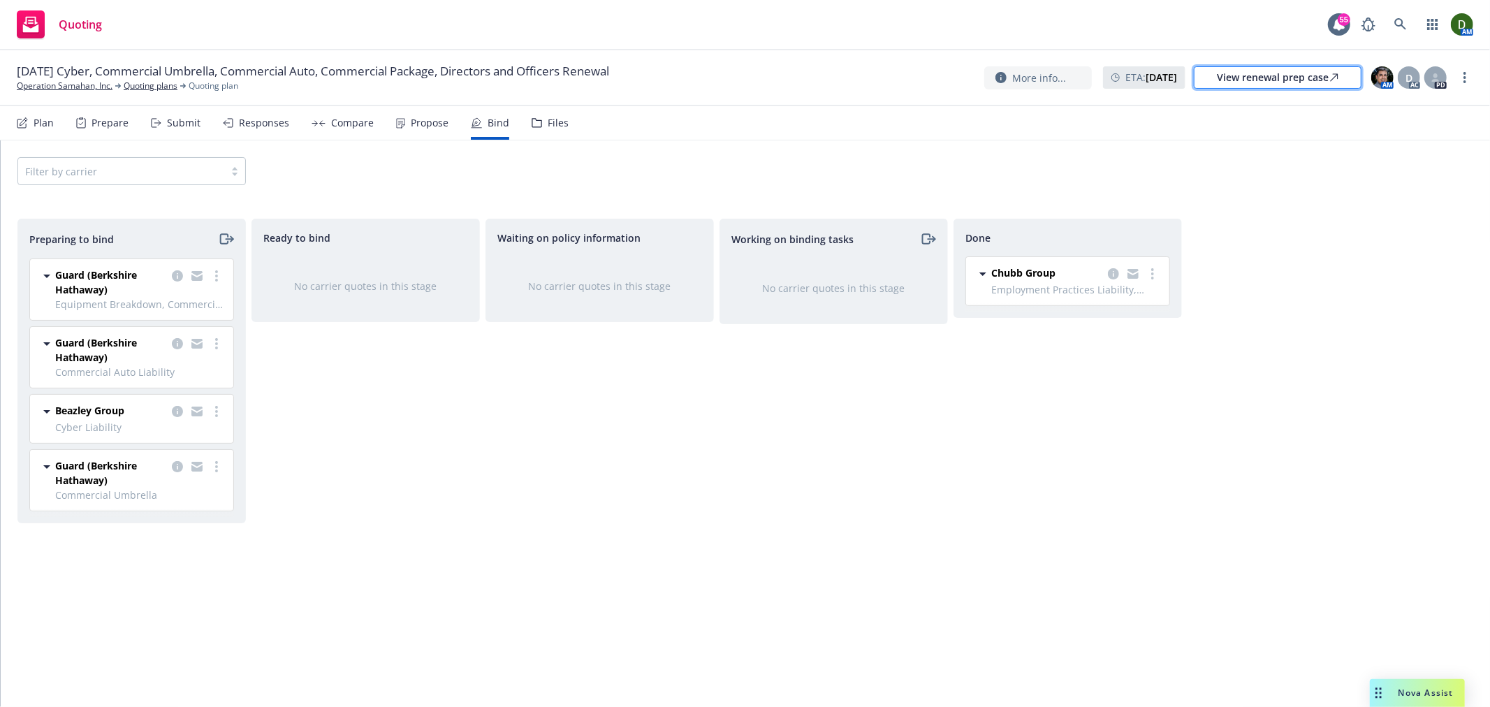
click at [1270, 88] on link "View renewal prep case" at bounding box center [1278, 77] width 168 height 22
click at [407, 131] on div "Propose" at bounding box center [422, 123] width 52 height 34
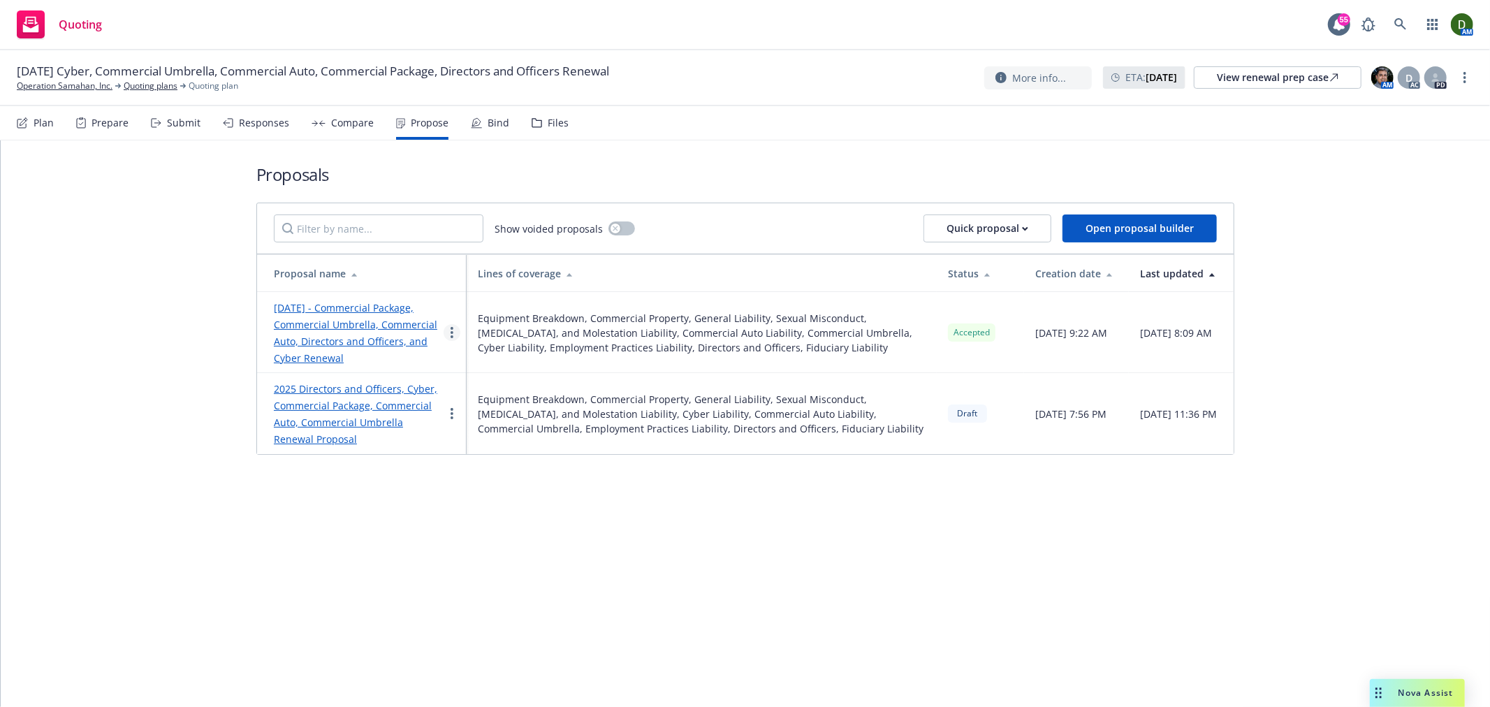
click at [452, 333] on circle "more" at bounding box center [452, 332] width 3 height 3
click at [483, 472] on span "See client view" at bounding box center [496, 478] width 103 height 13
click at [557, 110] on div "Files" at bounding box center [550, 123] width 37 height 34
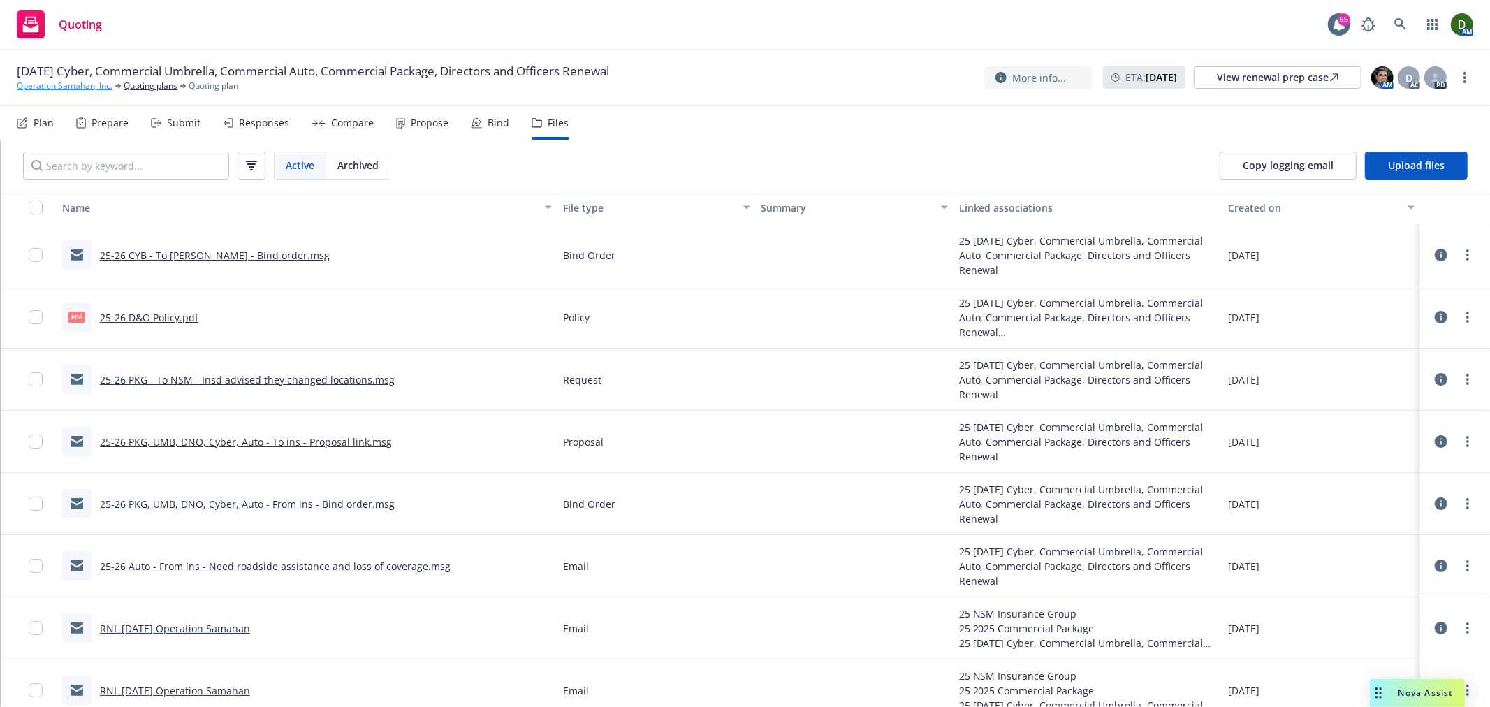
click at [77, 80] on link "Operation Samahan, Inc." at bounding box center [65, 86] width 96 height 13
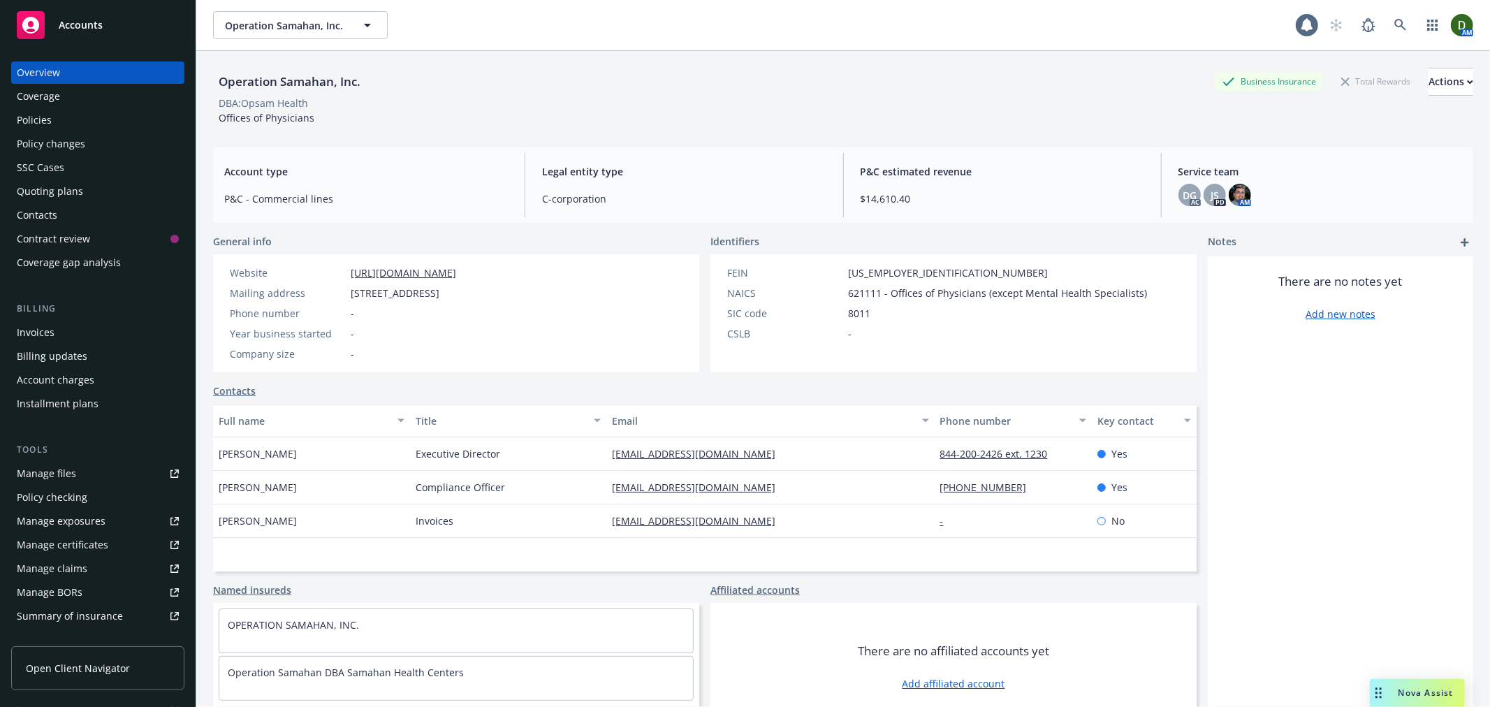
click at [46, 112] on div "Policies" at bounding box center [34, 120] width 35 height 22
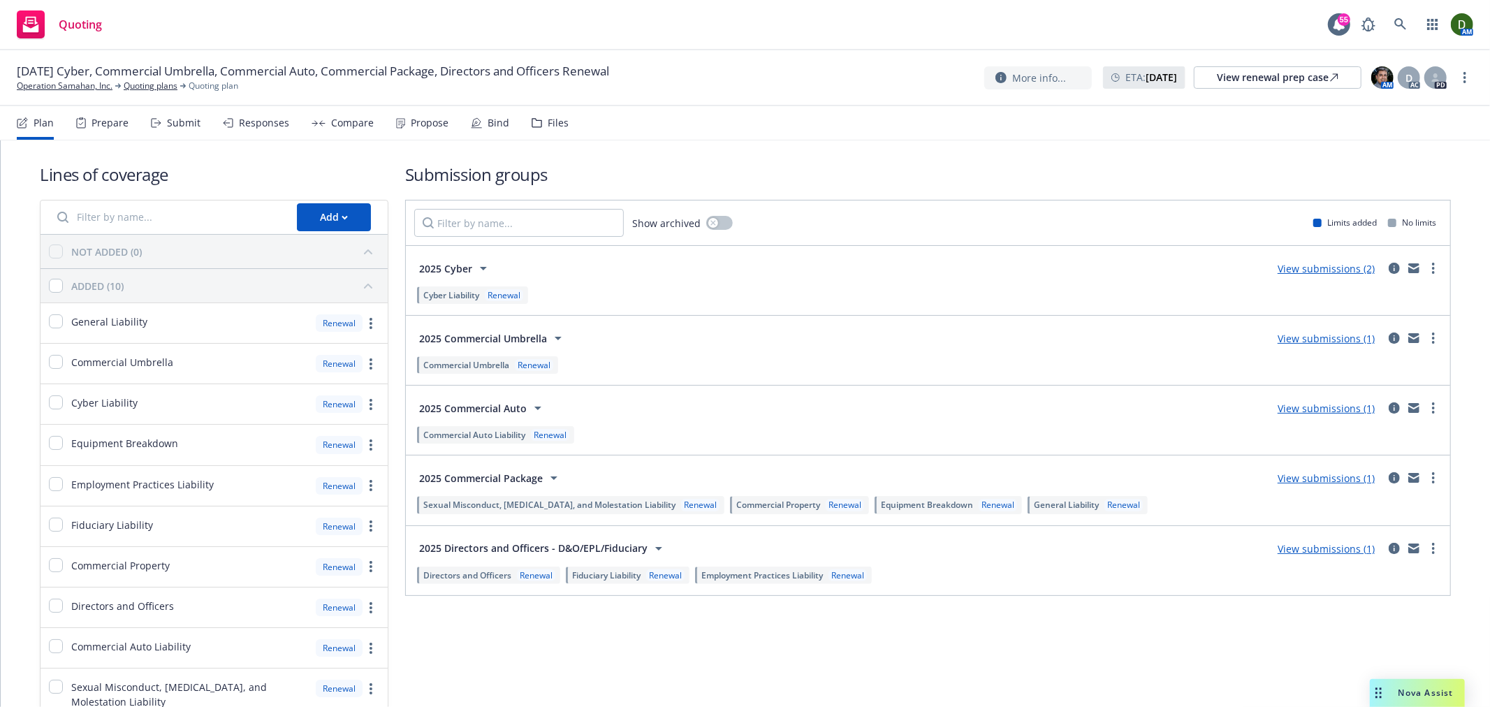
drag, startPoint x: 523, startPoint y: 135, endPoint x: 547, endPoint y: 127, distance: 25.6
click at [527, 135] on div "Plan Prepare Submit Responses Compare Propose Bind Files" at bounding box center [293, 123] width 552 height 34
click at [548, 127] on div "Files" at bounding box center [558, 122] width 21 height 11
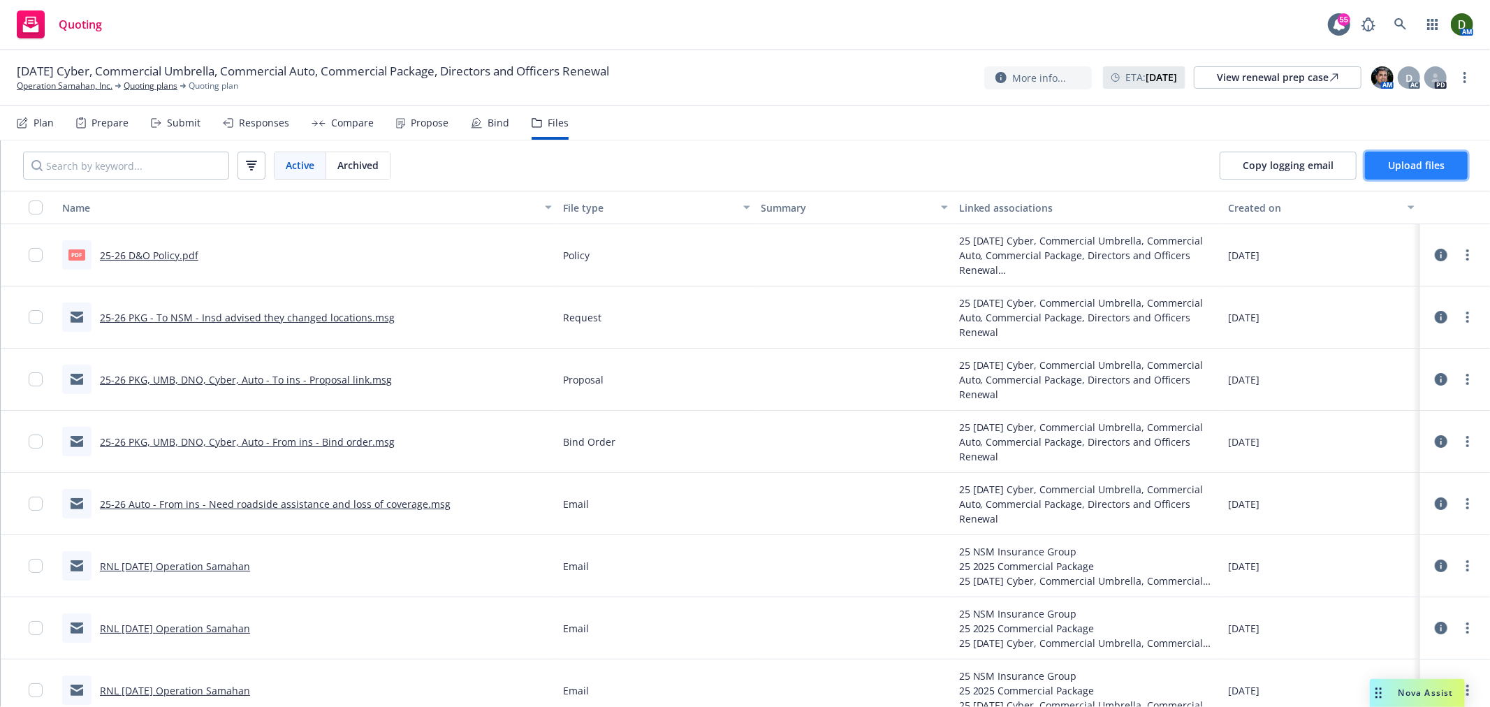
click at [1433, 152] on button "Upload files" at bounding box center [1416, 166] width 103 height 28
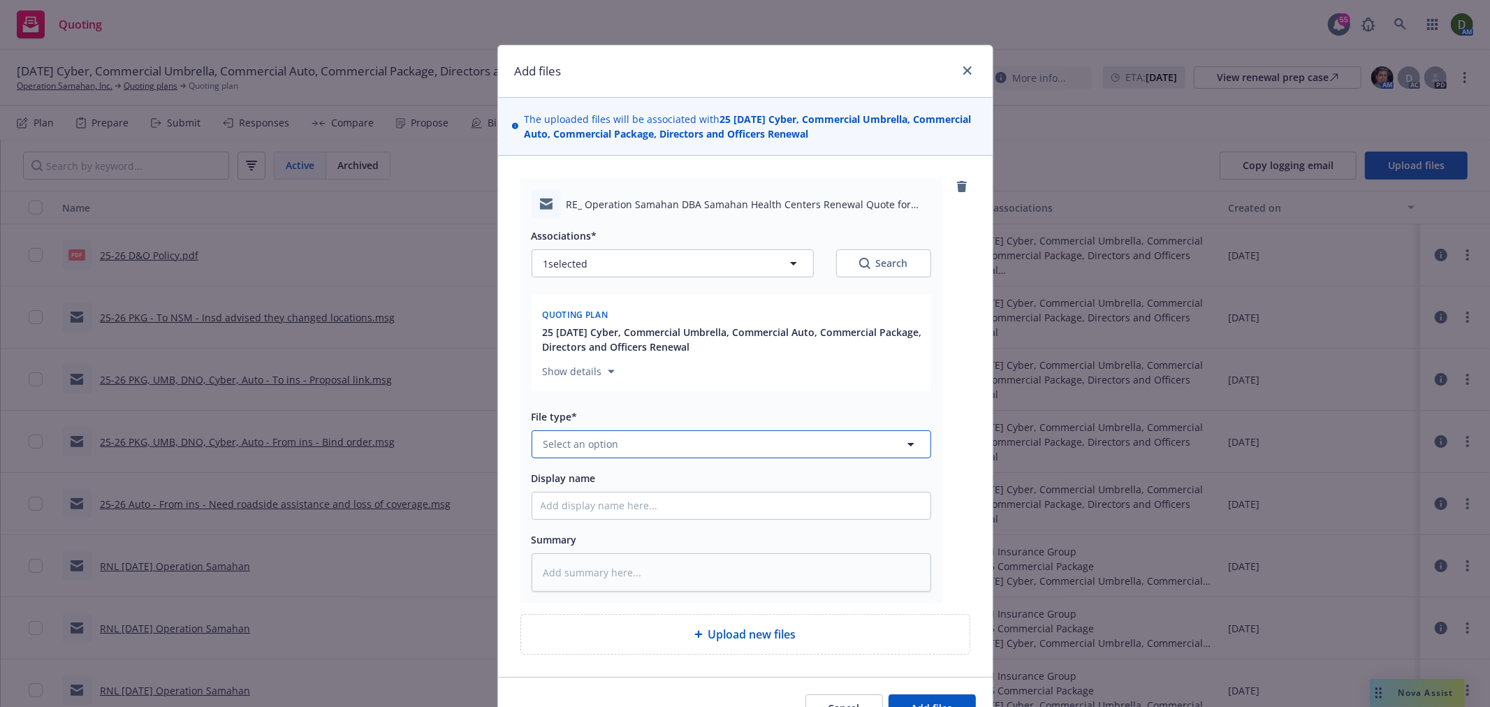
click at [664, 436] on button "Select an option" at bounding box center [732, 444] width 400 height 28
type input "bind"
click at [671, 341] on div "Bind Order" at bounding box center [731, 331] width 381 height 20
click at [639, 509] on input "Display name" at bounding box center [731, 506] width 398 height 27
type textarea "x"
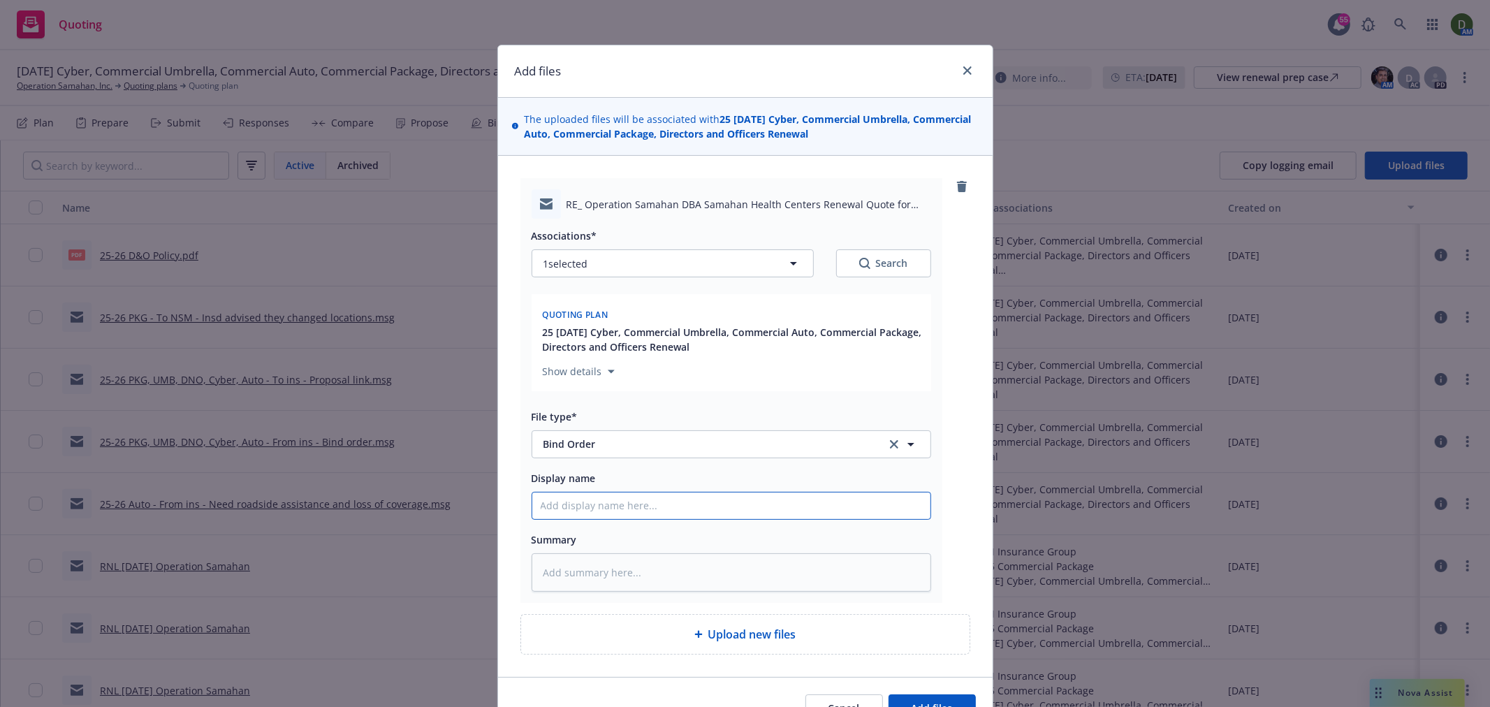
type input "2"
type textarea "x"
type input "25"
type textarea "x"
type input "25-"
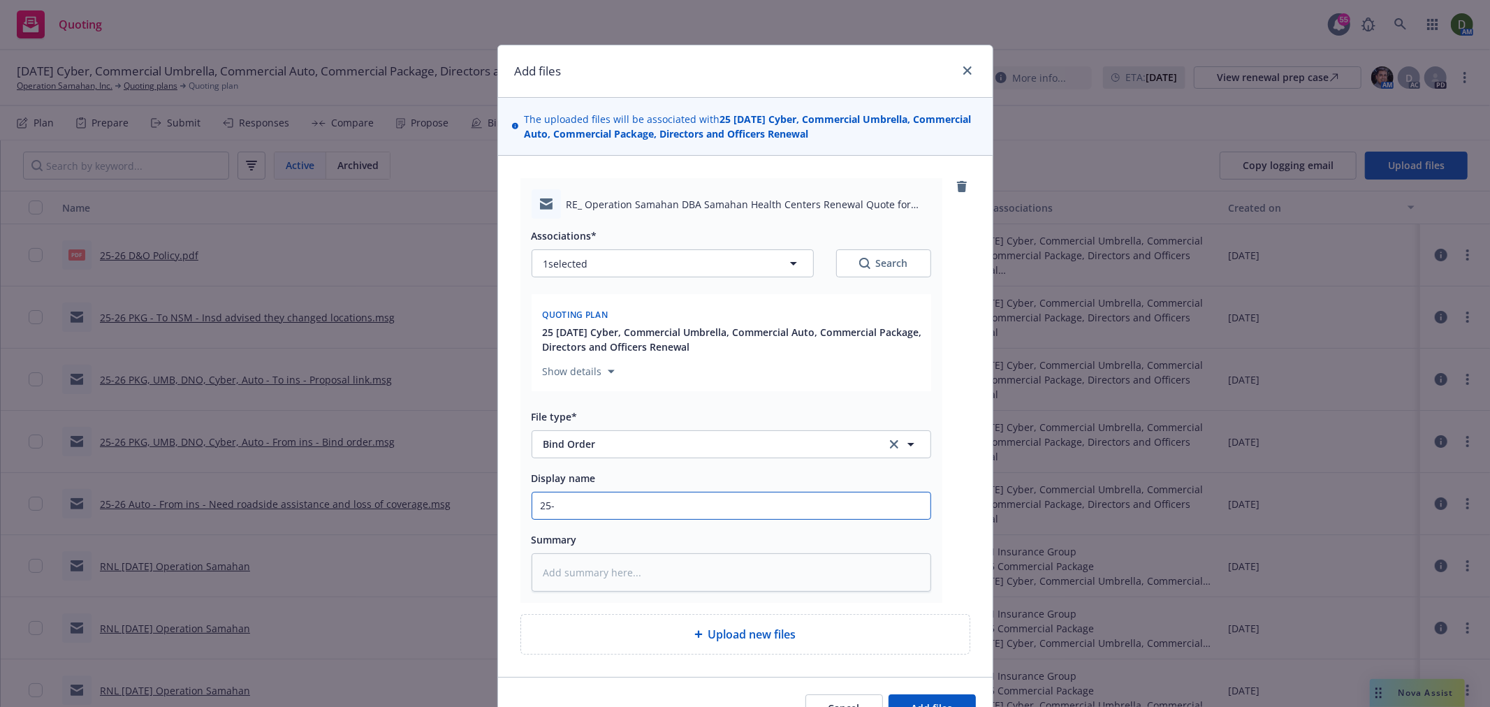
type textarea "x"
type input "25-2"
type textarea "x"
type input "25-26"
type textarea "x"
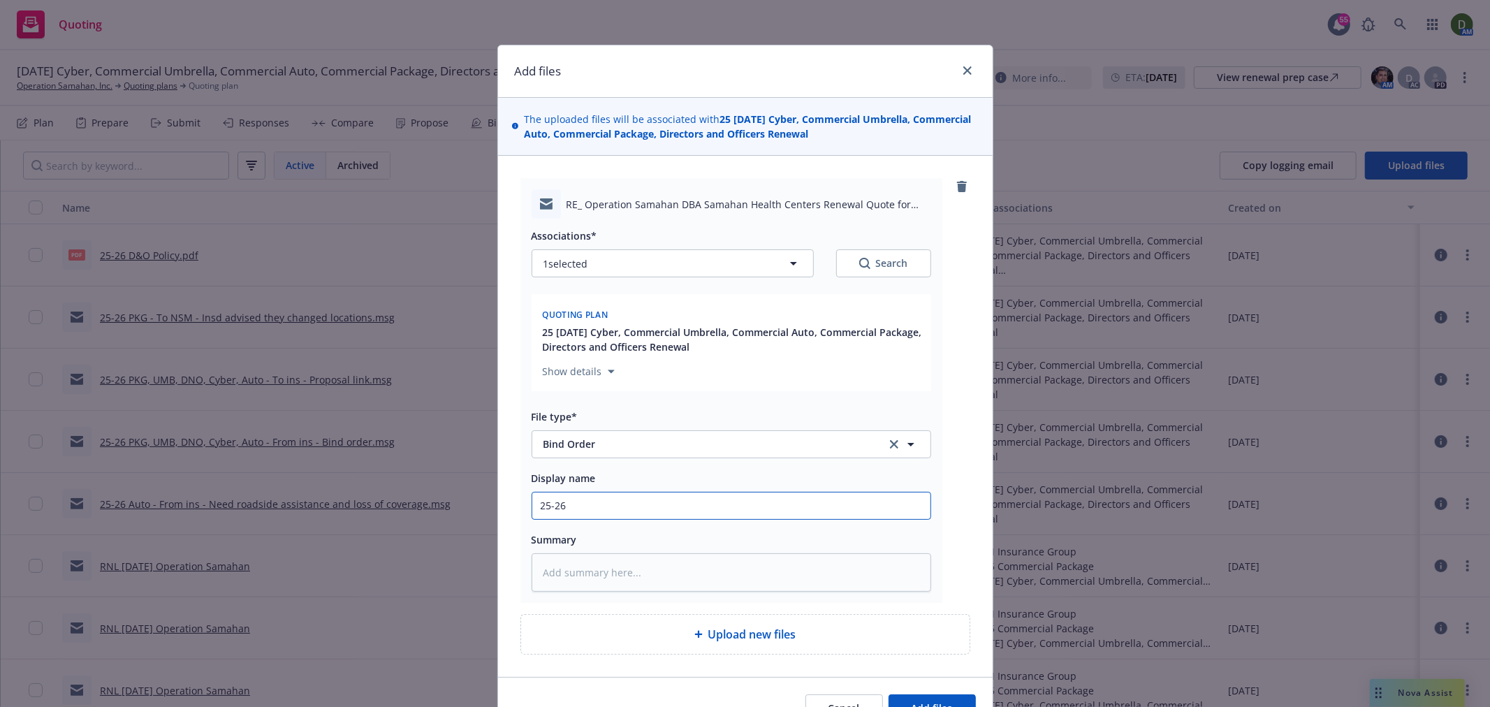
type input "25-26"
type textarea "x"
type input "25-26 C"
type textarea "x"
type input "25-26 CY"
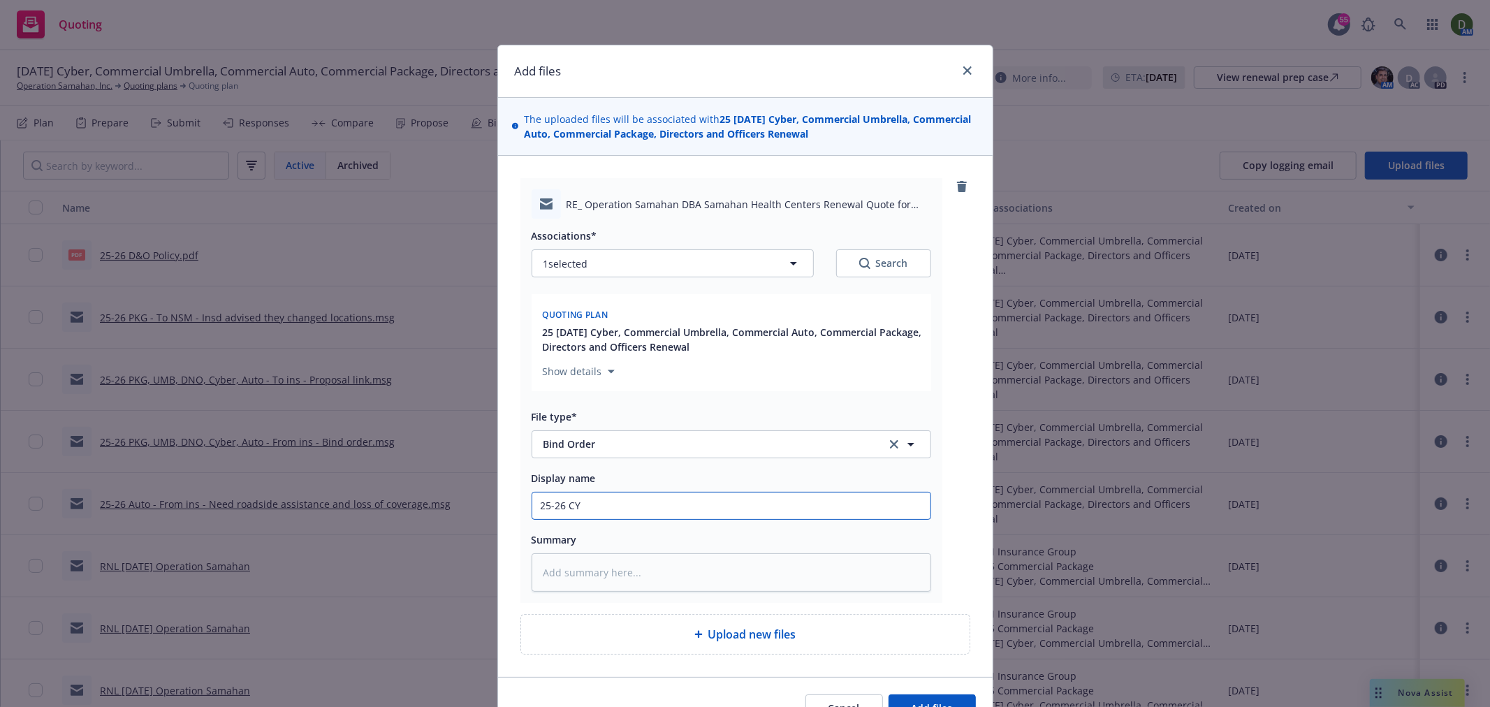
type textarea "x"
type input "25-26 CYB"
type textarea "x"
type input "25-26 CYB"
type textarea "x"
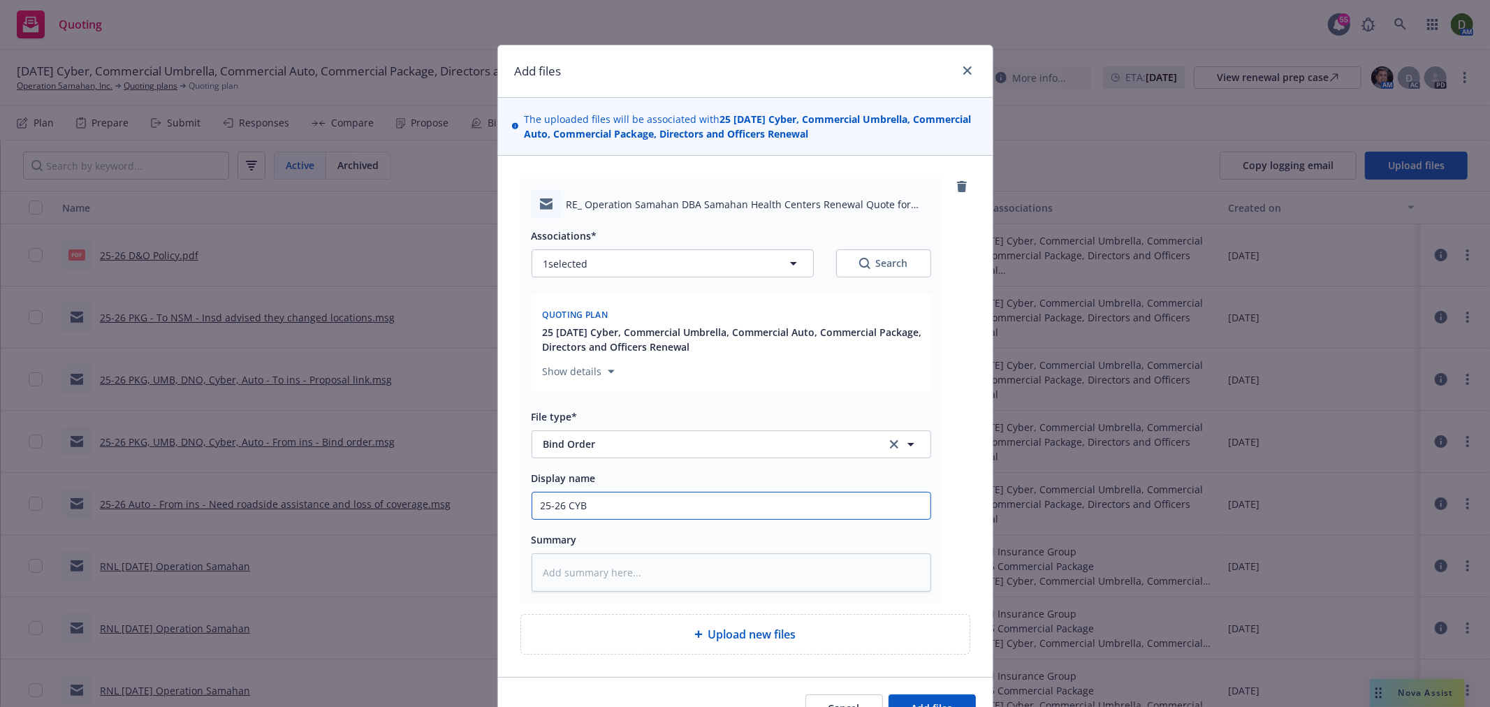
type input "25-26 CYB -"
type textarea "x"
type input "25-26 CYB -"
type textarea "x"
type input "25-26 CYB - T"
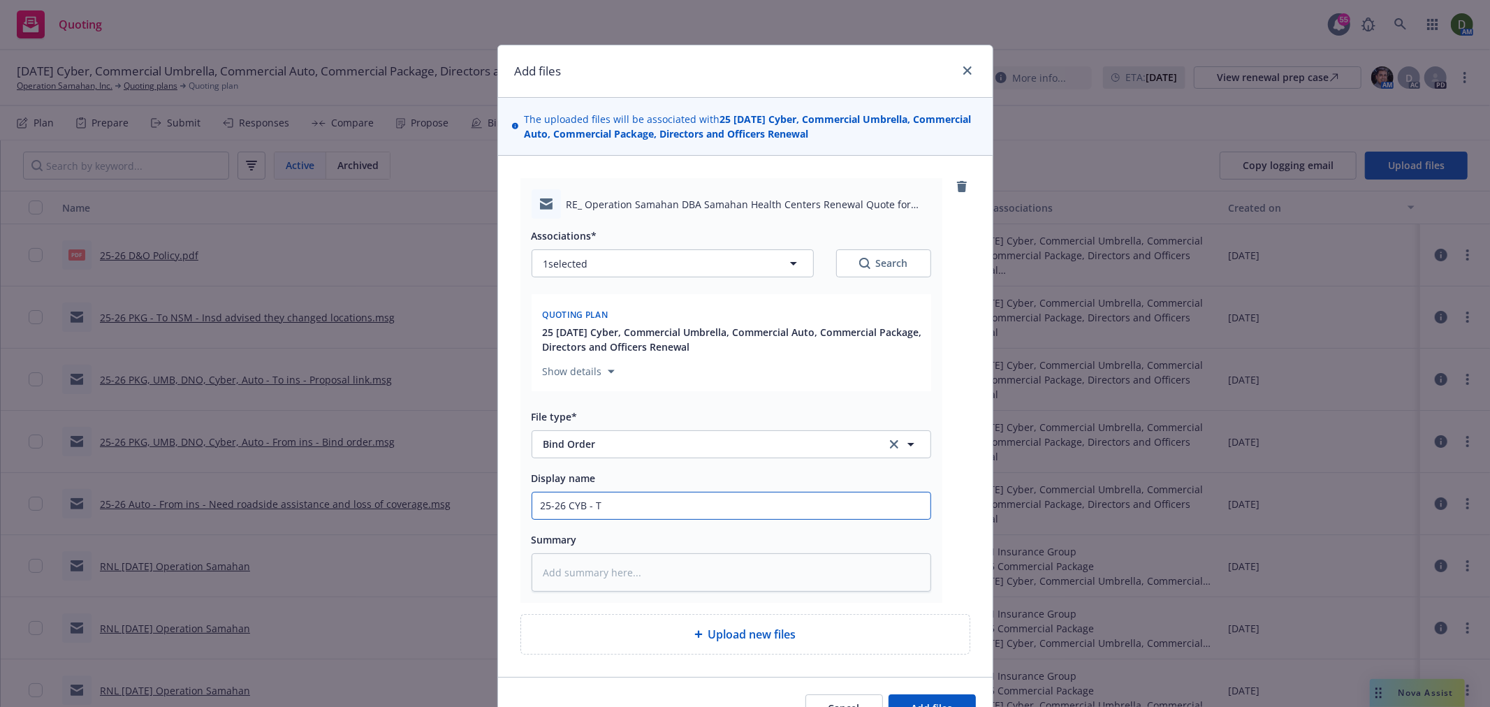
type textarea "x"
type input "25-26 CYB - To"
type textarea "x"
type input "25-26 CYB - To"
type textarea "x"
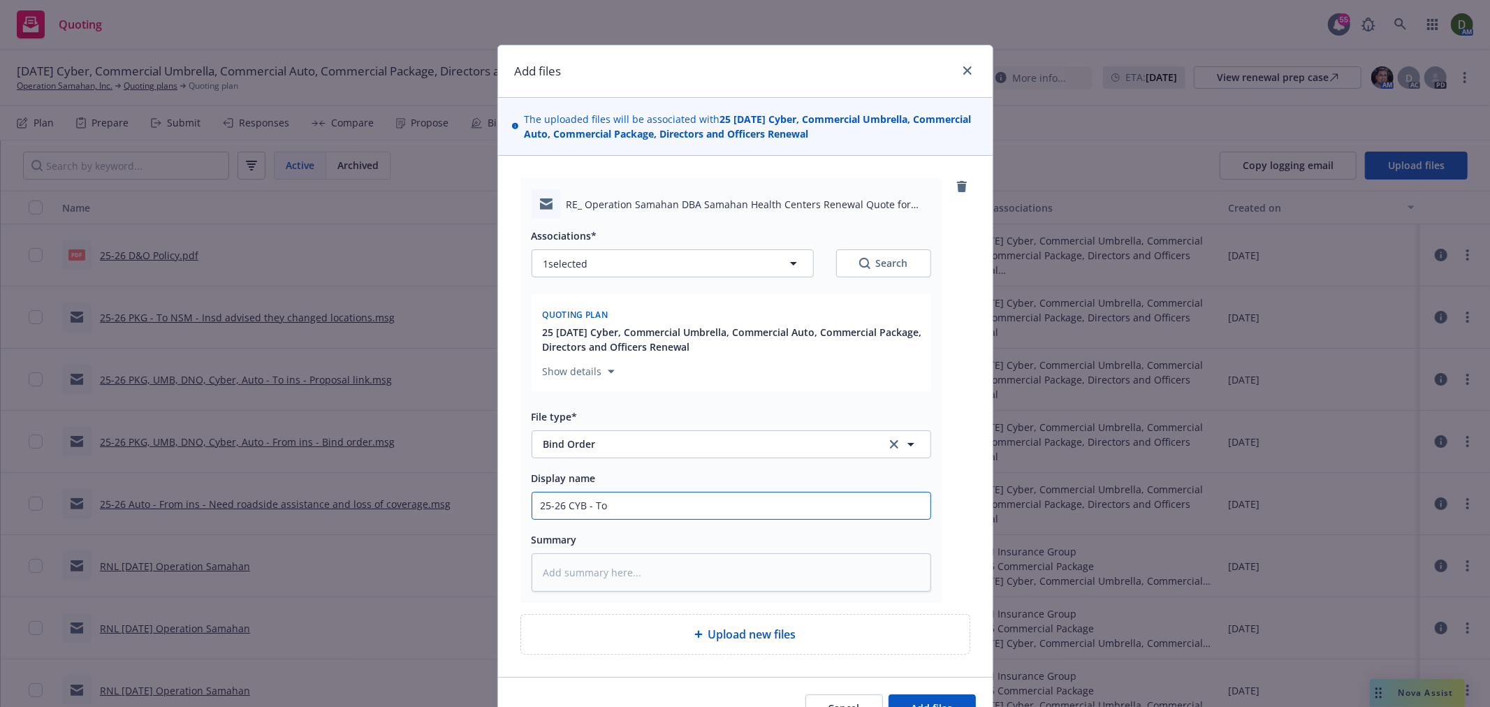
type input "25-26 CYB - To B"
type textarea "x"
type input "25-26 CYB - To Be"
type textarea "x"
type input "25-26 CYB - To Bea"
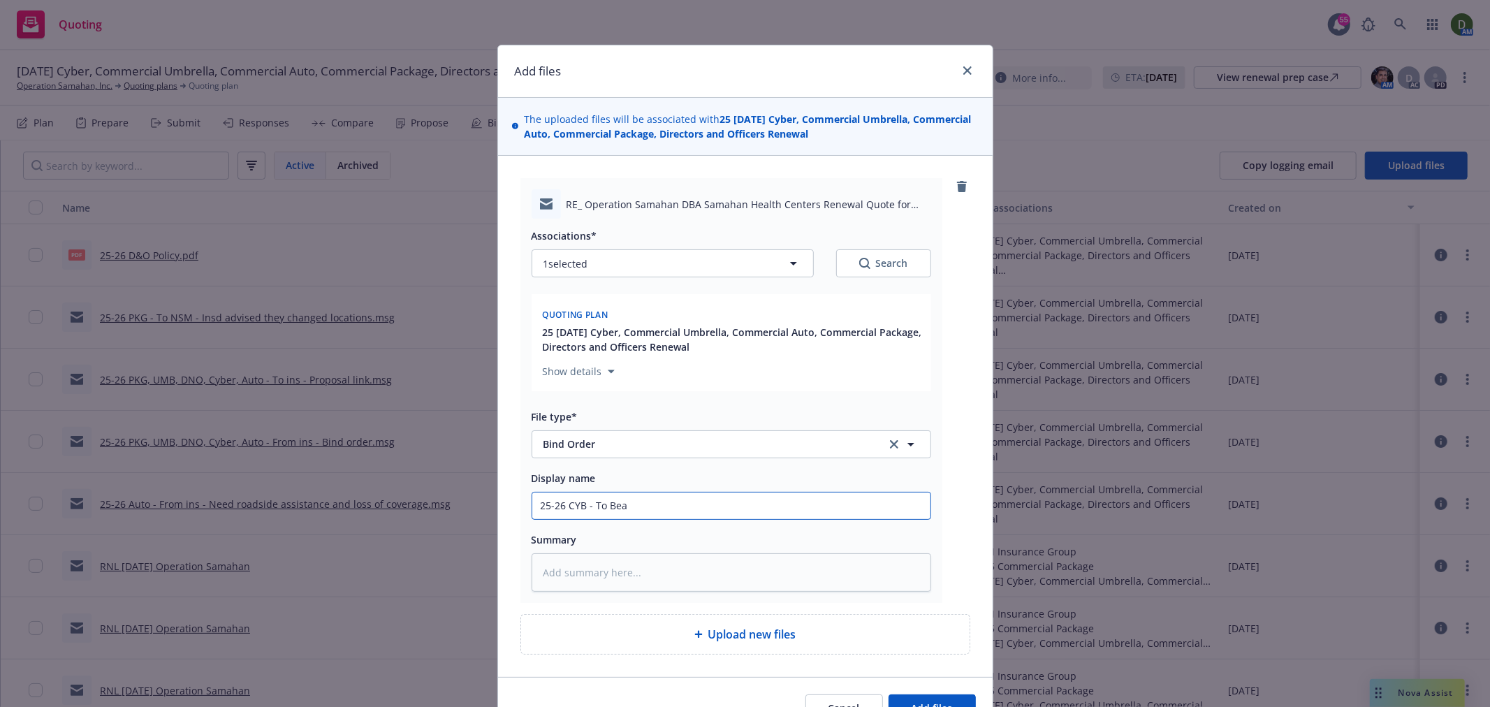
type textarea "x"
type input "25-26 CYB - To Beaz"
type textarea "x"
type input "25-26 CYB - To Beazl"
type textarea "x"
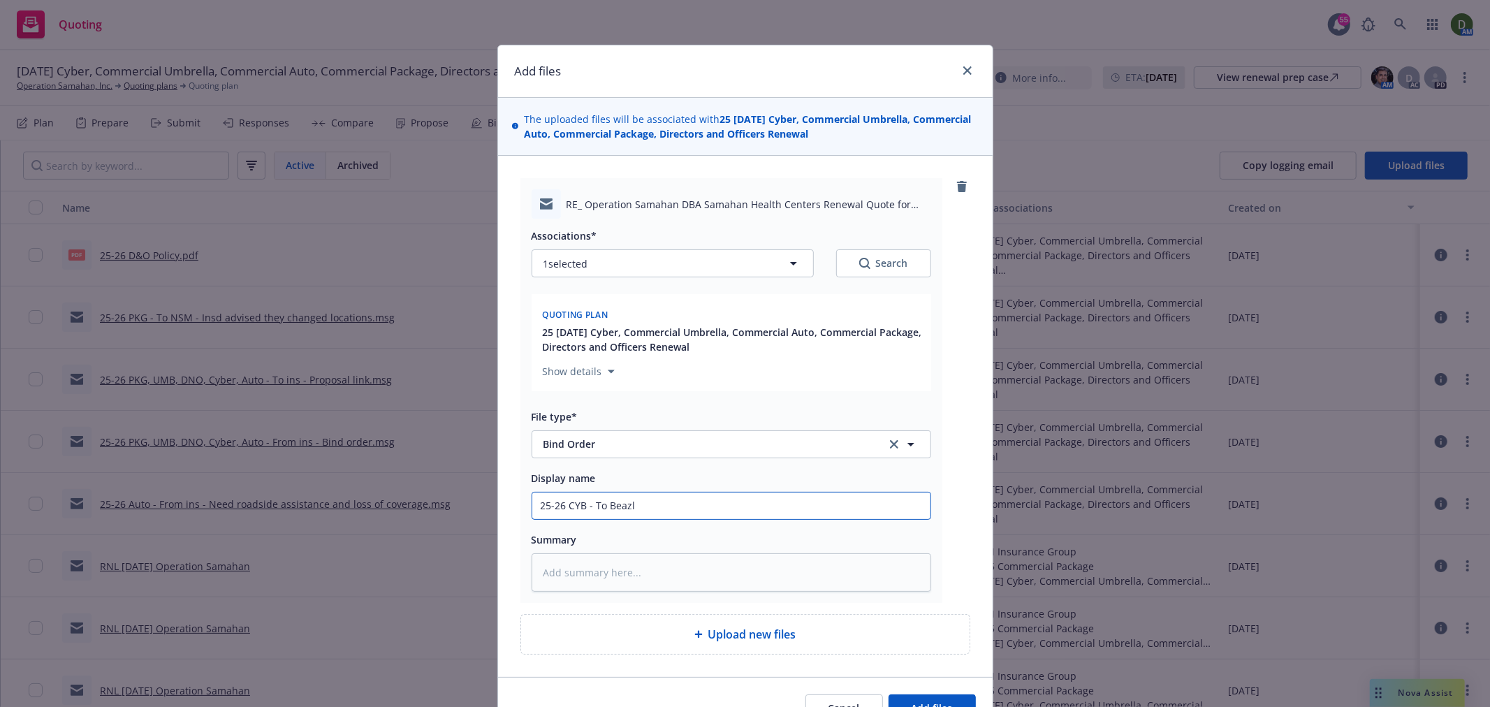
type input "25-26 CYB - To Beazle"
type textarea "x"
type input "25-26 CYB - To Beazley"
type textarea "x"
type input "25-26 CYB - To Beazley"
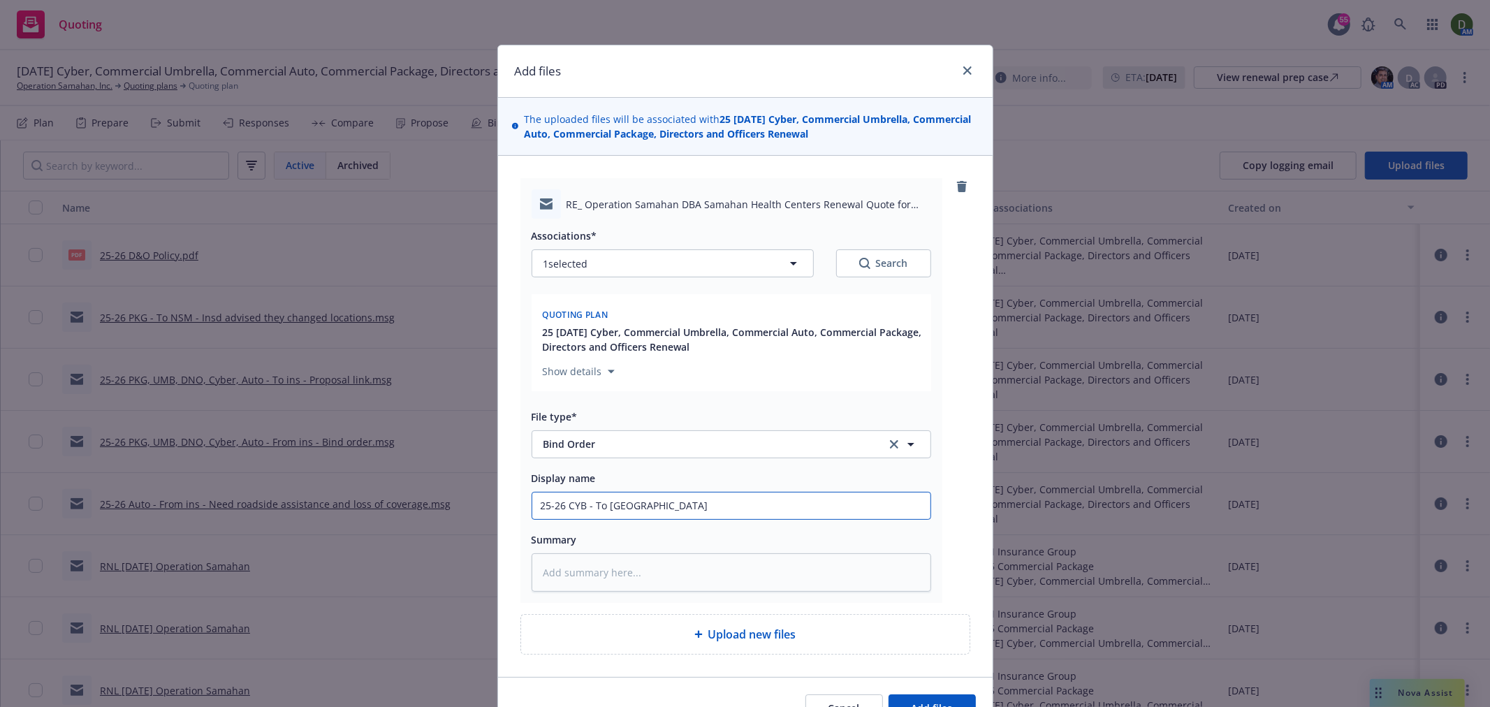
type textarea "x"
type input "25-26 CYB - To Beazley -"
type textarea "x"
type input "25-26 CYB - To Beazley -"
type textarea "x"
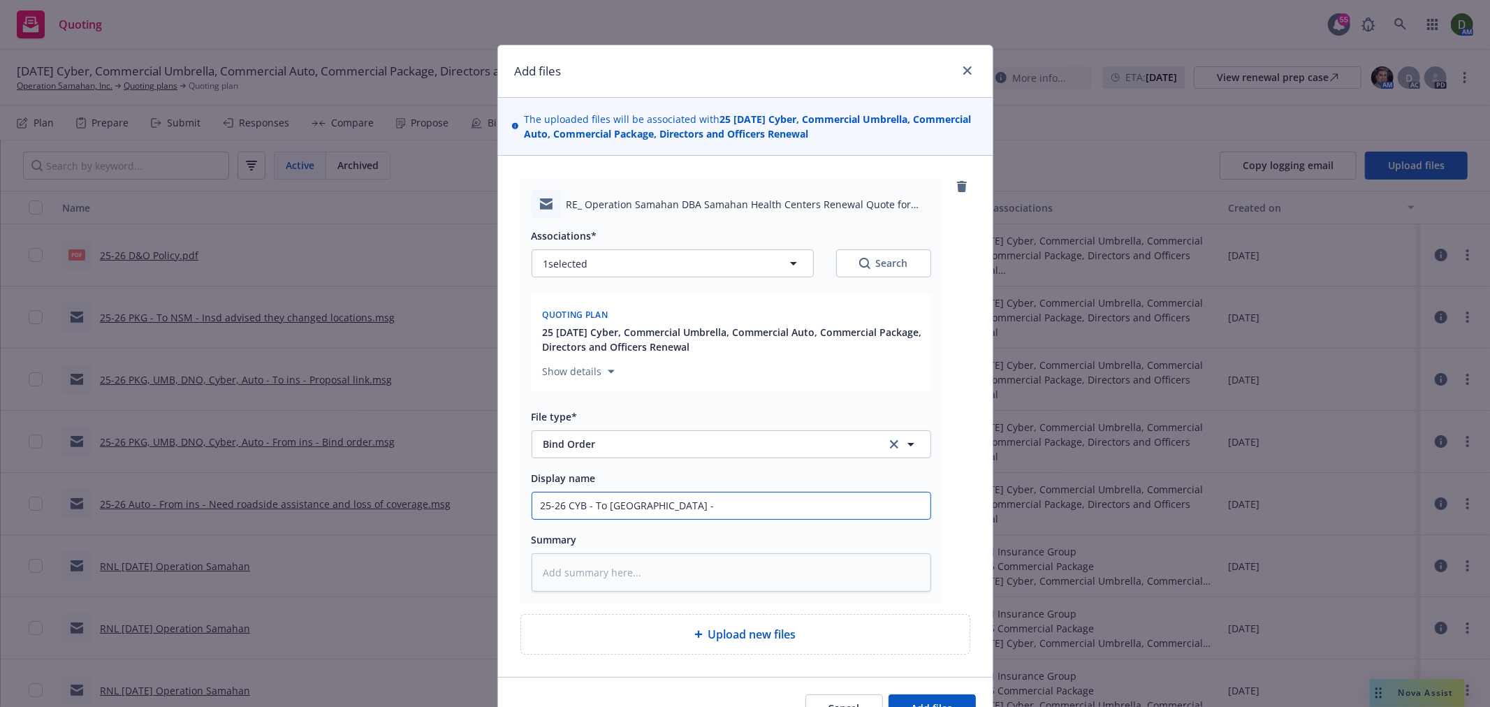
type input "25-26 CYB - To Beazley - B"
type textarea "x"
type input "25-26 CYB - To Beazley - Bi"
type textarea "x"
type input "25-26 CYB - To Beazley - Bind"
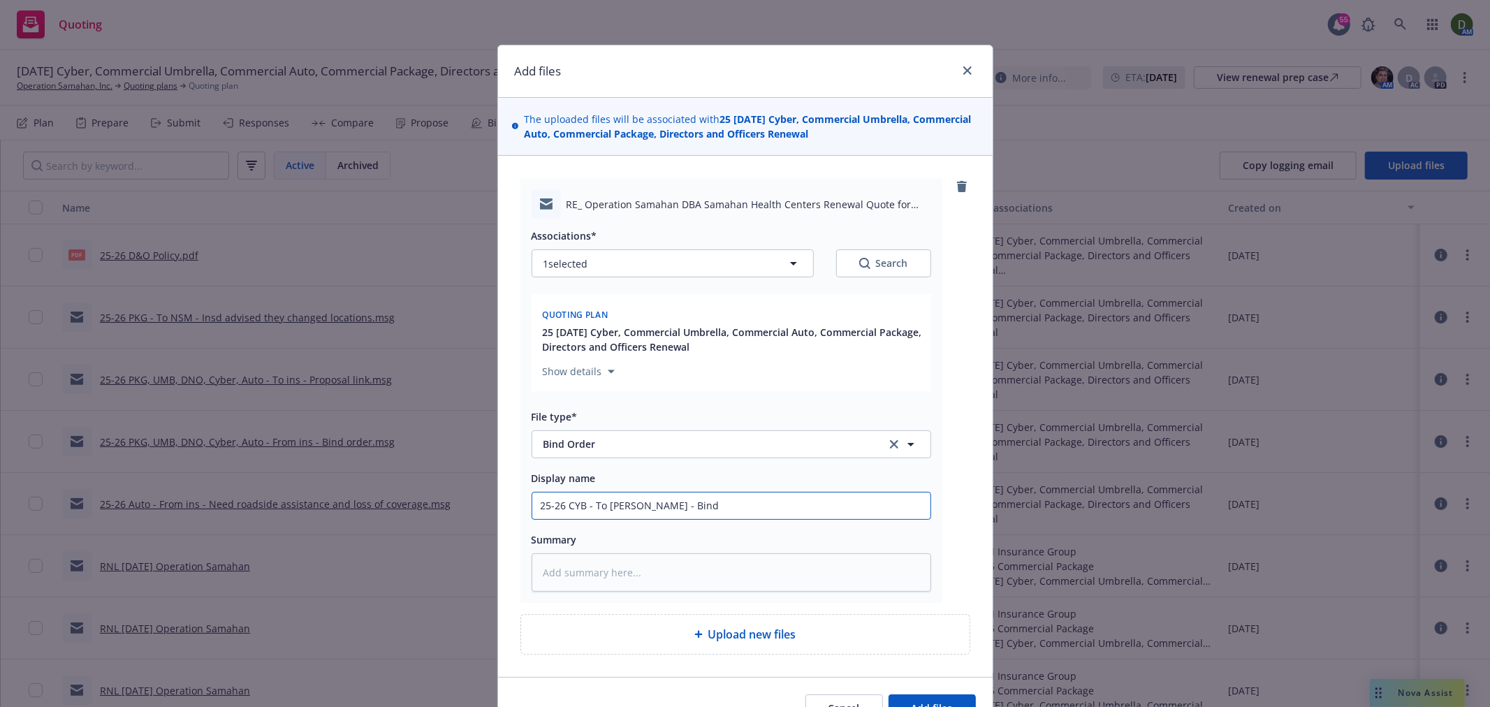
type textarea "x"
type input "25-26 CYB - To Beazley - Bind"
type textarea "x"
type input "25-26 CYB - To Beazley - Bind o"
type textarea "x"
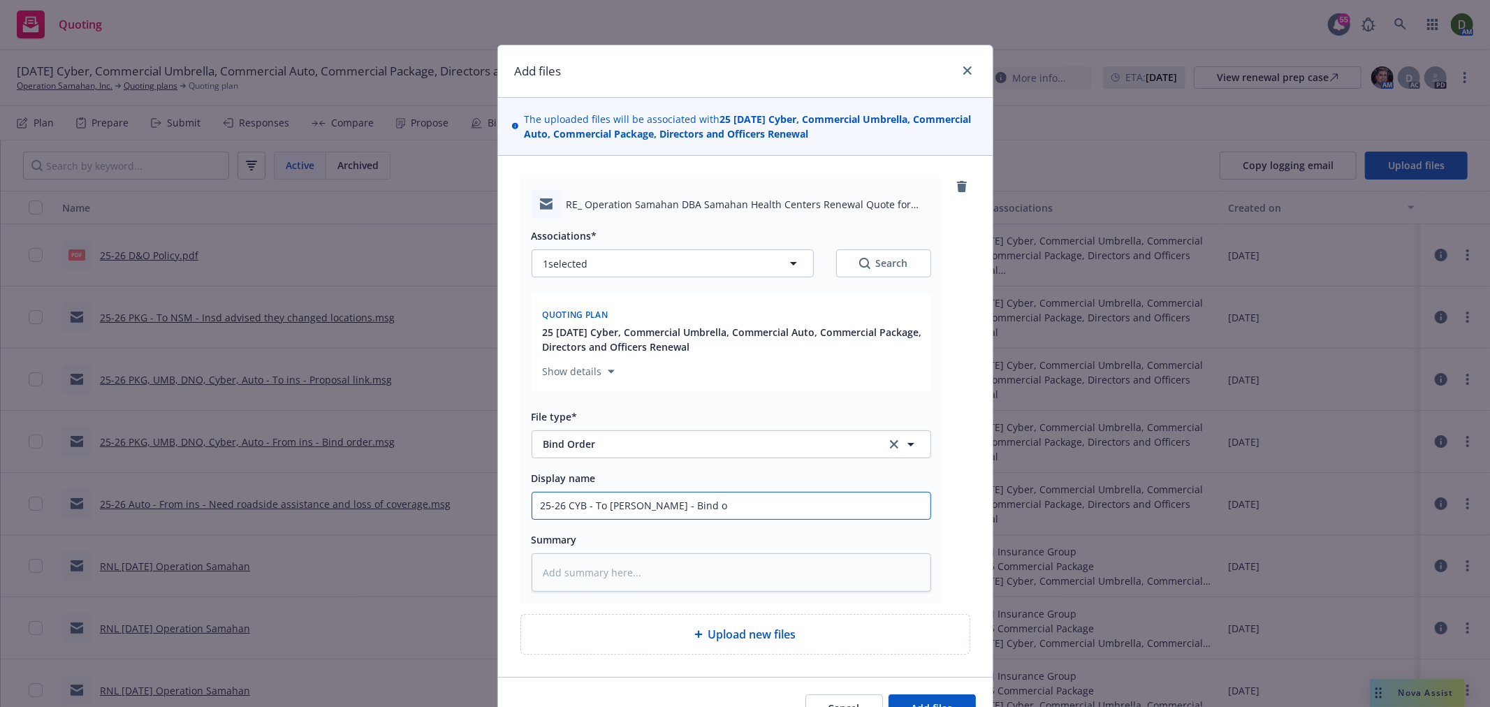
type input "25-26 CYB - To Beazley - Bind or"
type textarea "x"
type input "25-26 CYB - To Beazley - Bind ord"
type textarea "x"
type input "25-26 CYB - To Beazley - Bind orde"
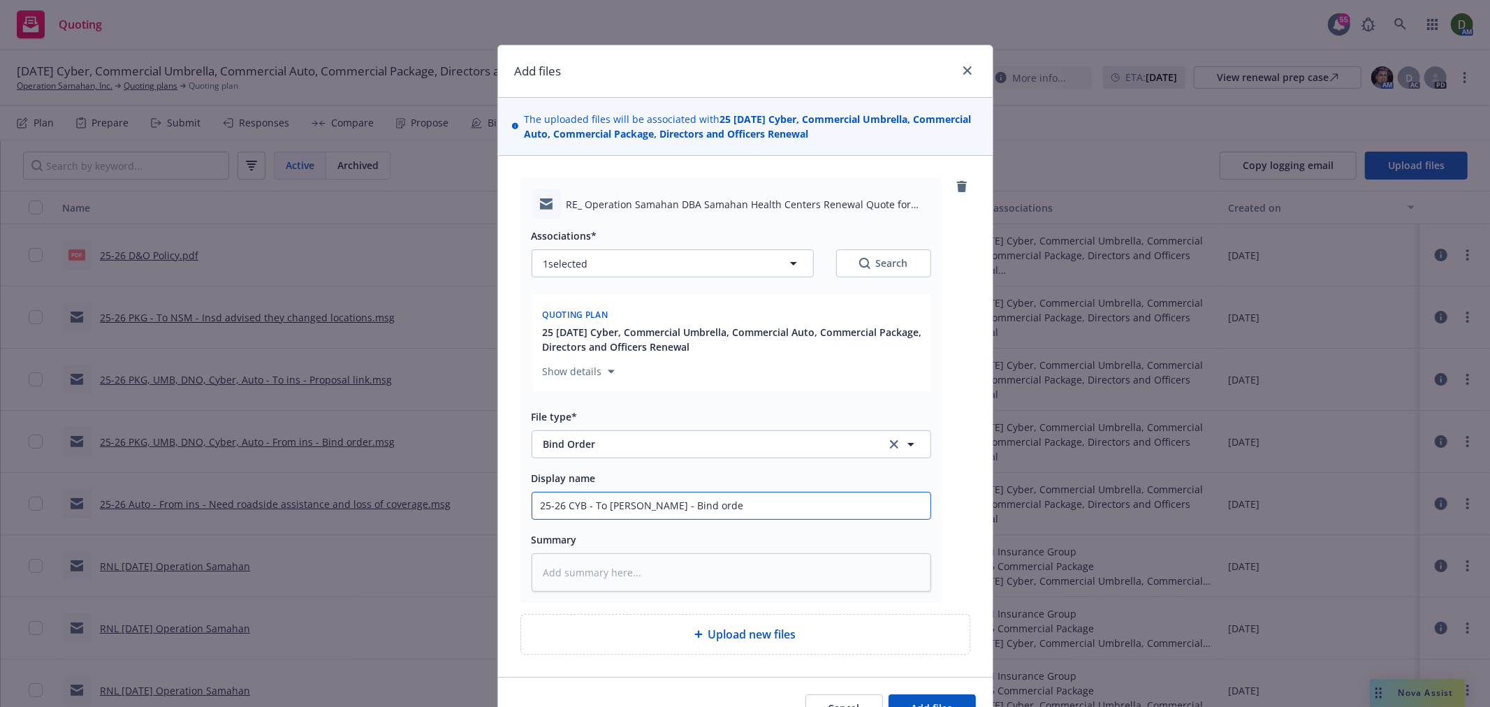
type textarea "x"
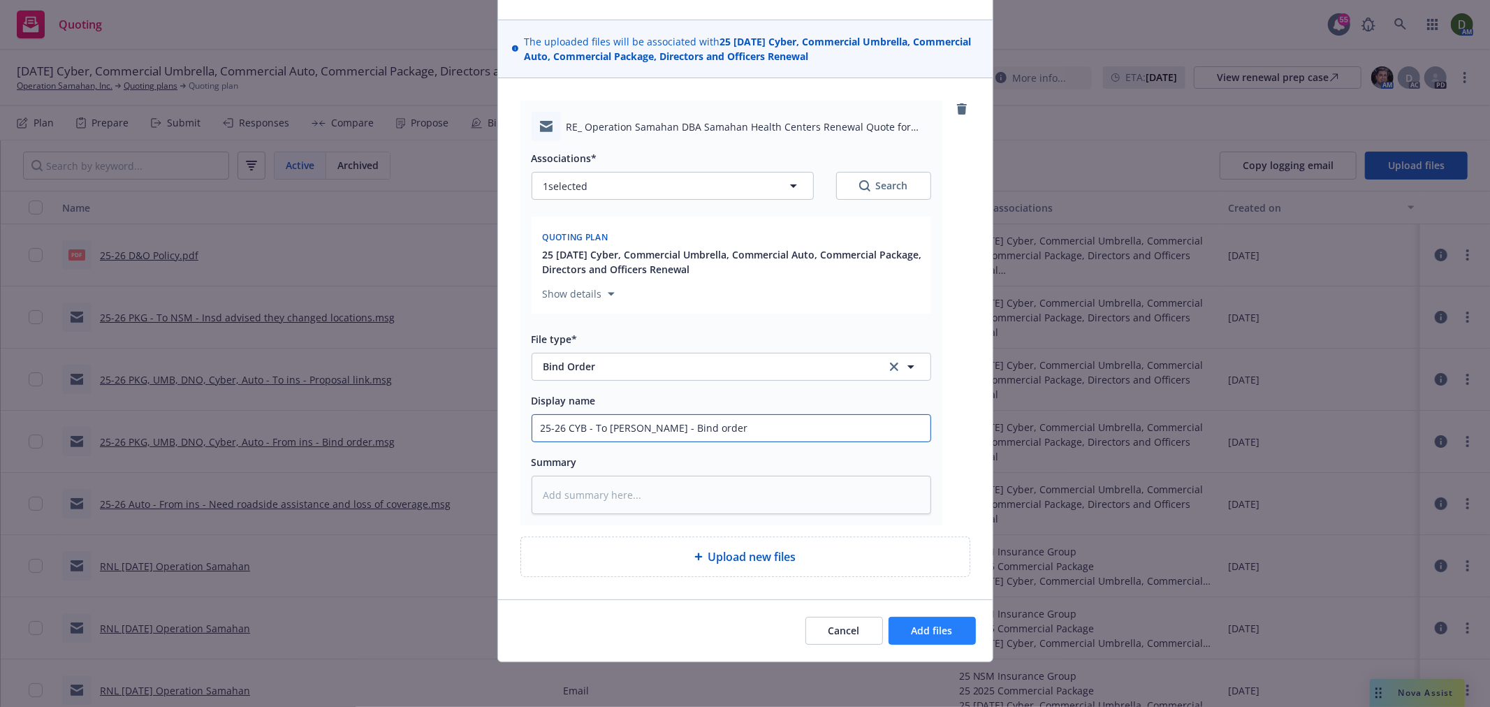
type input "25-26 CYB - To Beazley - Bind order"
click at [931, 637] on button "Add files" at bounding box center [932, 631] width 87 height 28
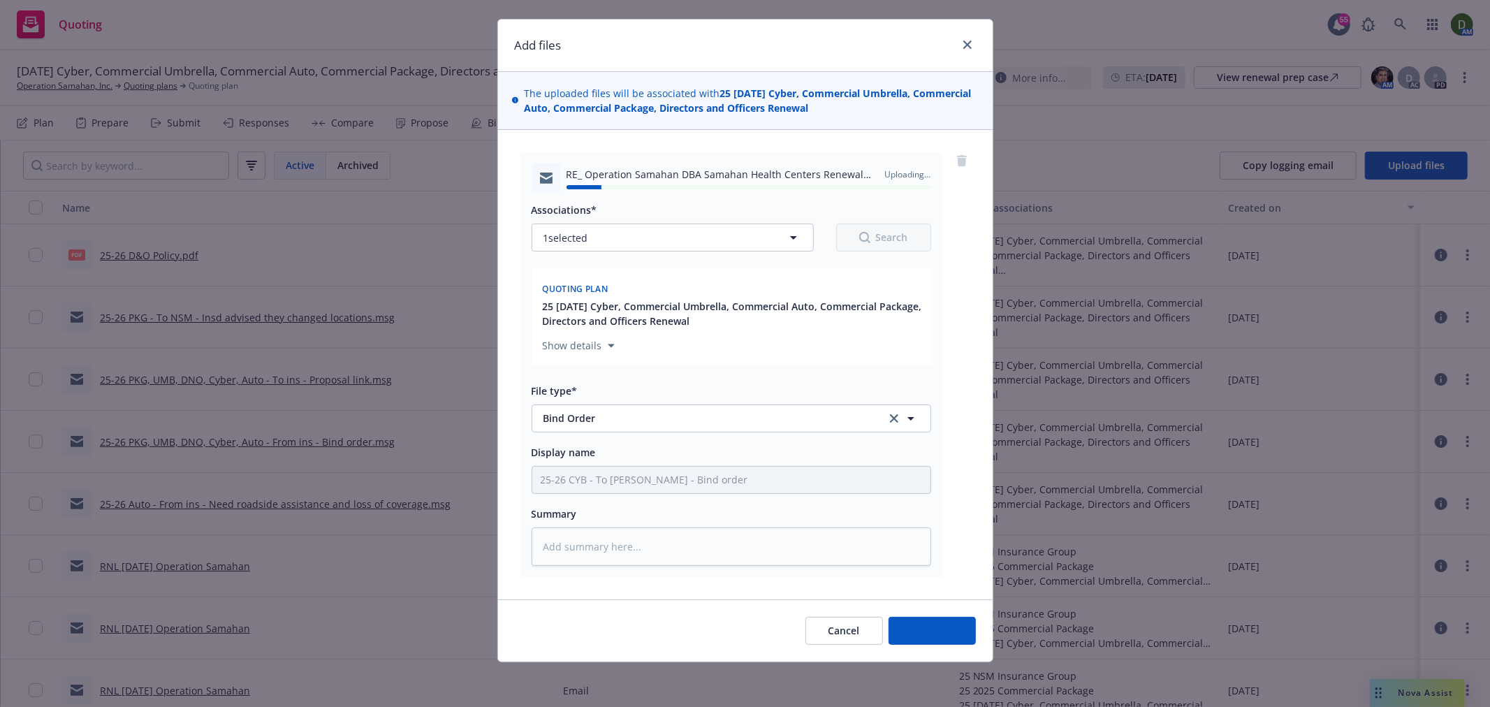
type textarea "x"
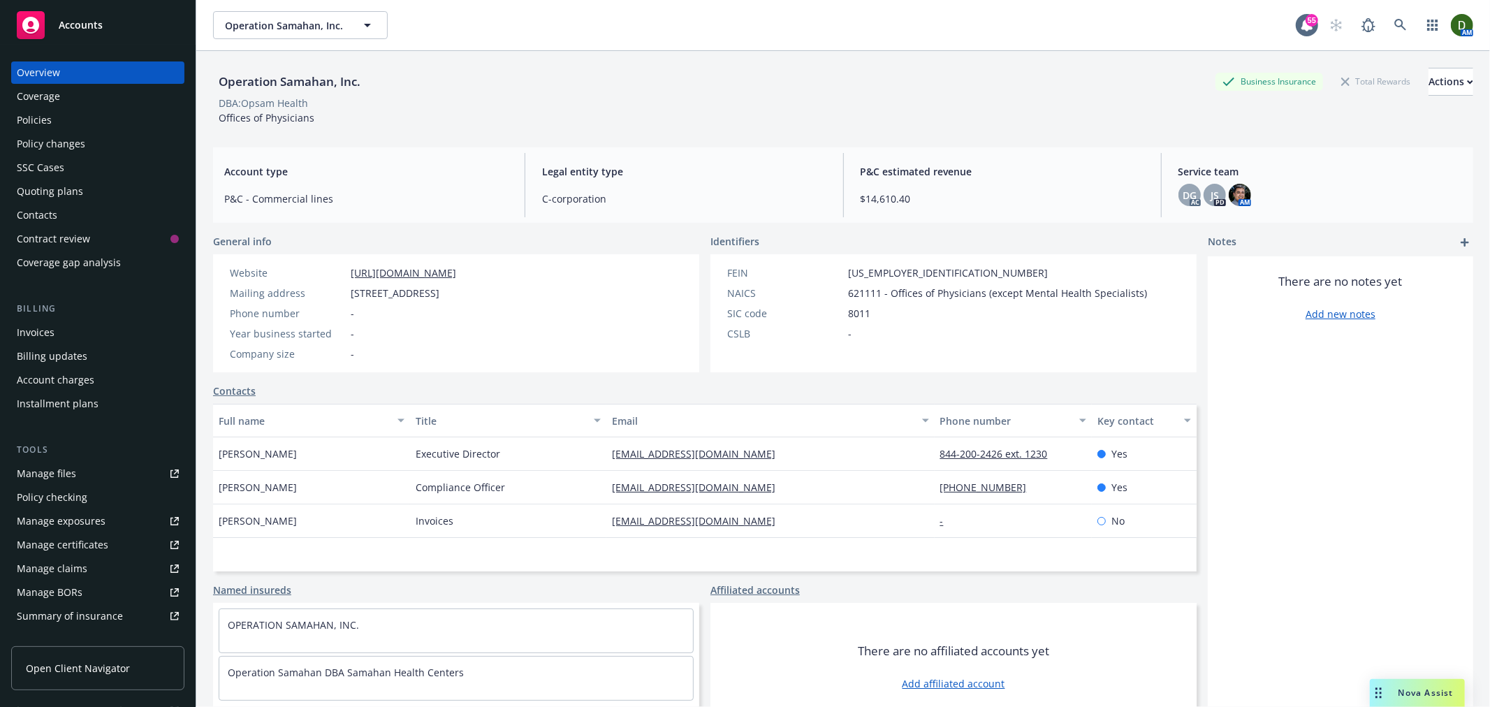
click at [49, 116] on div "Policies" at bounding box center [34, 120] width 35 height 22
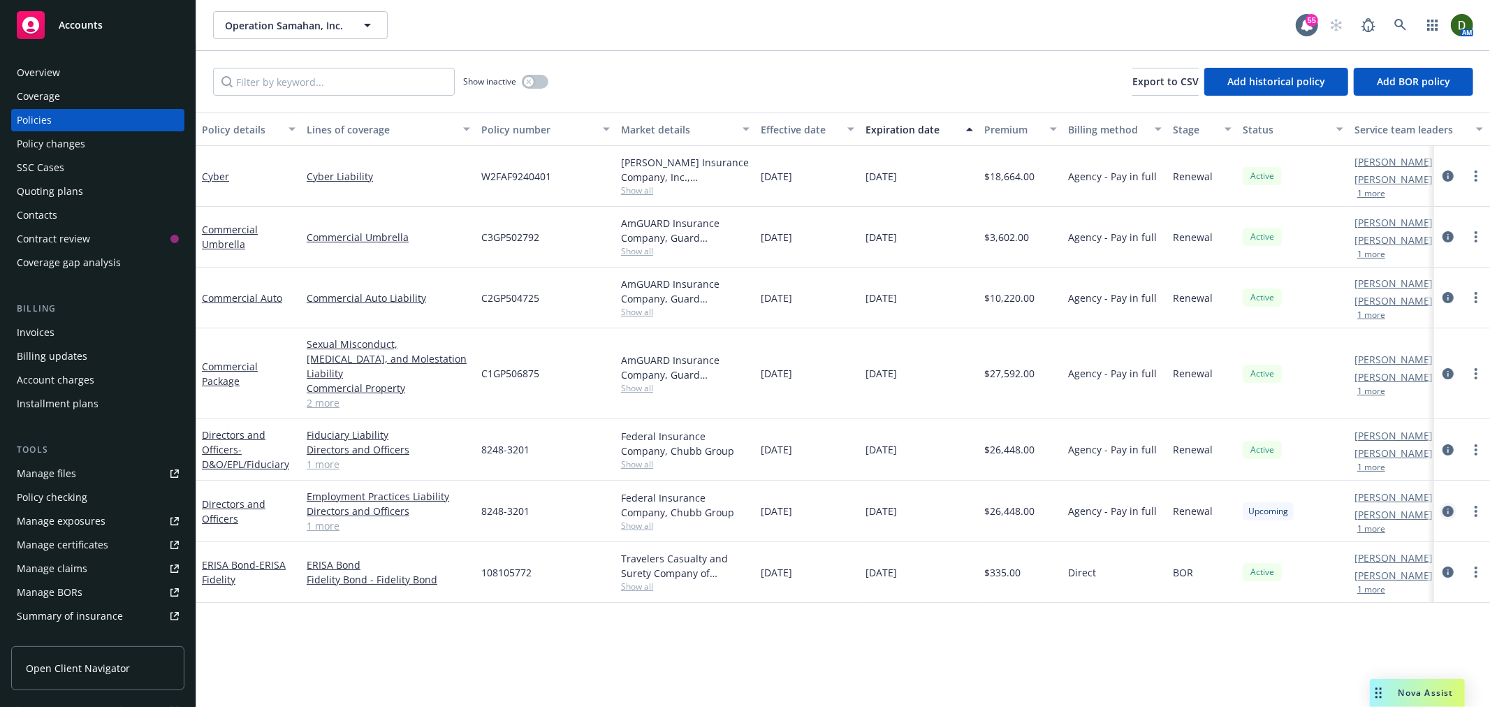
click at [1443, 506] on icon "circleInformation" at bounding box center [1448, 511] width 11 height 11
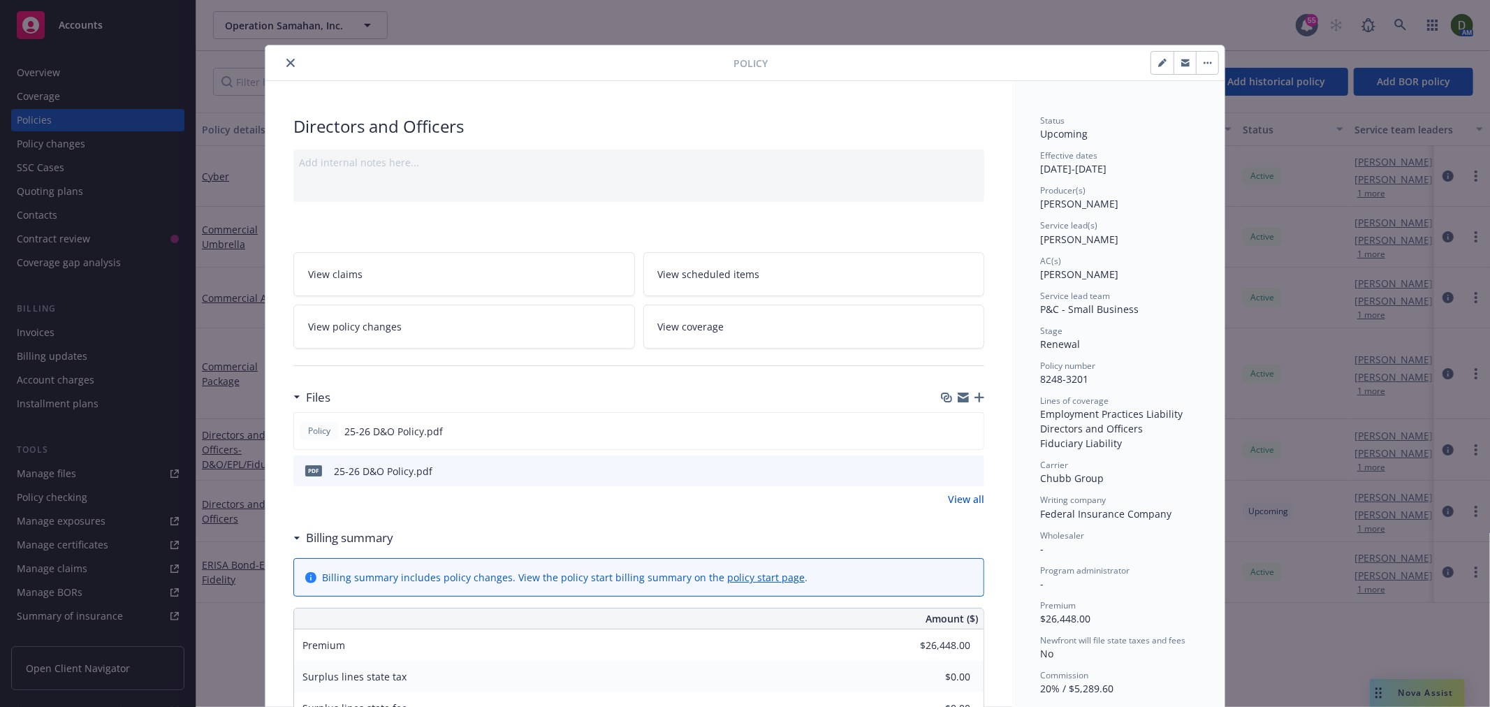
click at [975, 400] on icon "button" at bounding box center [980, 398] width 10 height 10
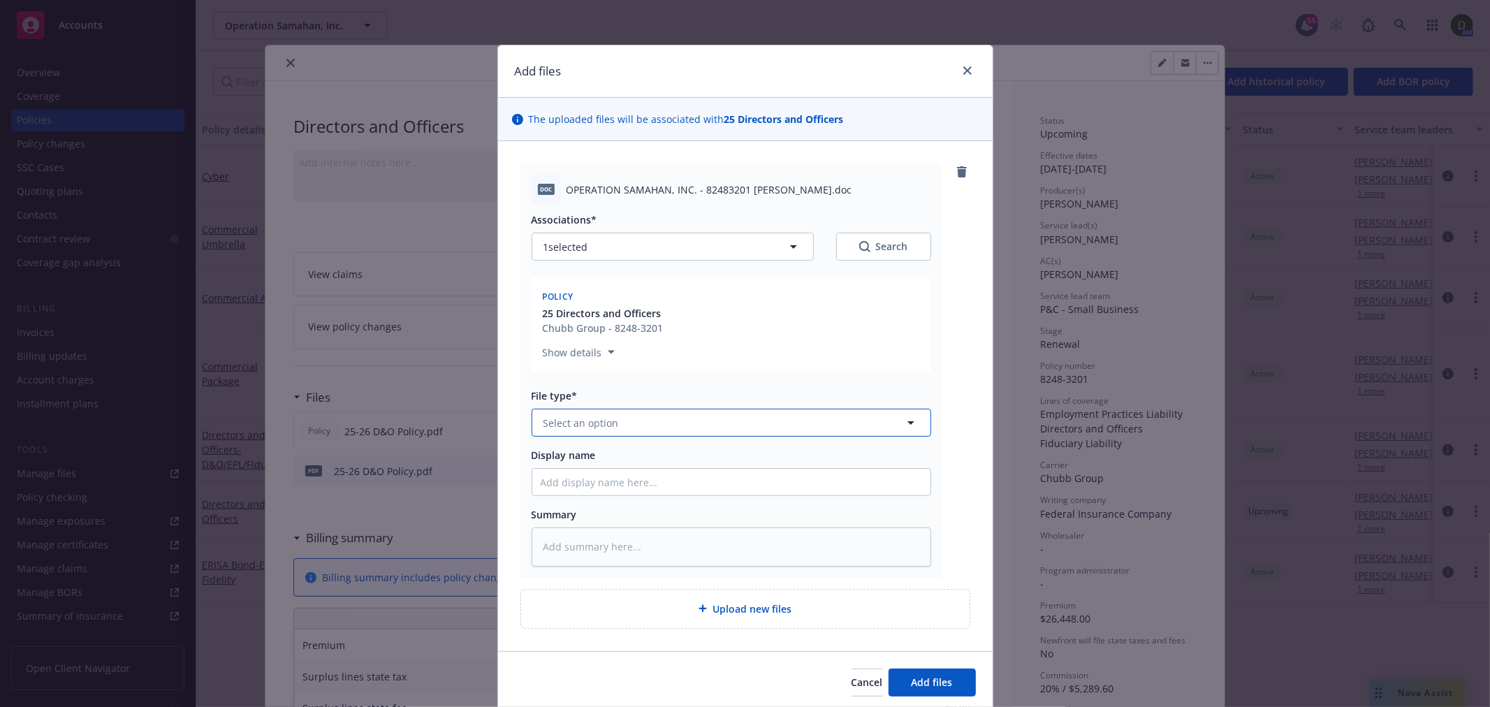
click at [604, 433] on button "Select an option" at bounding box center [732, 423] width 400 height 28
type input "binder"
click at [648, 465] on div "Binder" at bounding box center [731, 461] width 381 height 20
click at [588, 480] on input "Display name" at bounding box center [731, 482] width 398 height 27
type textarea "x"
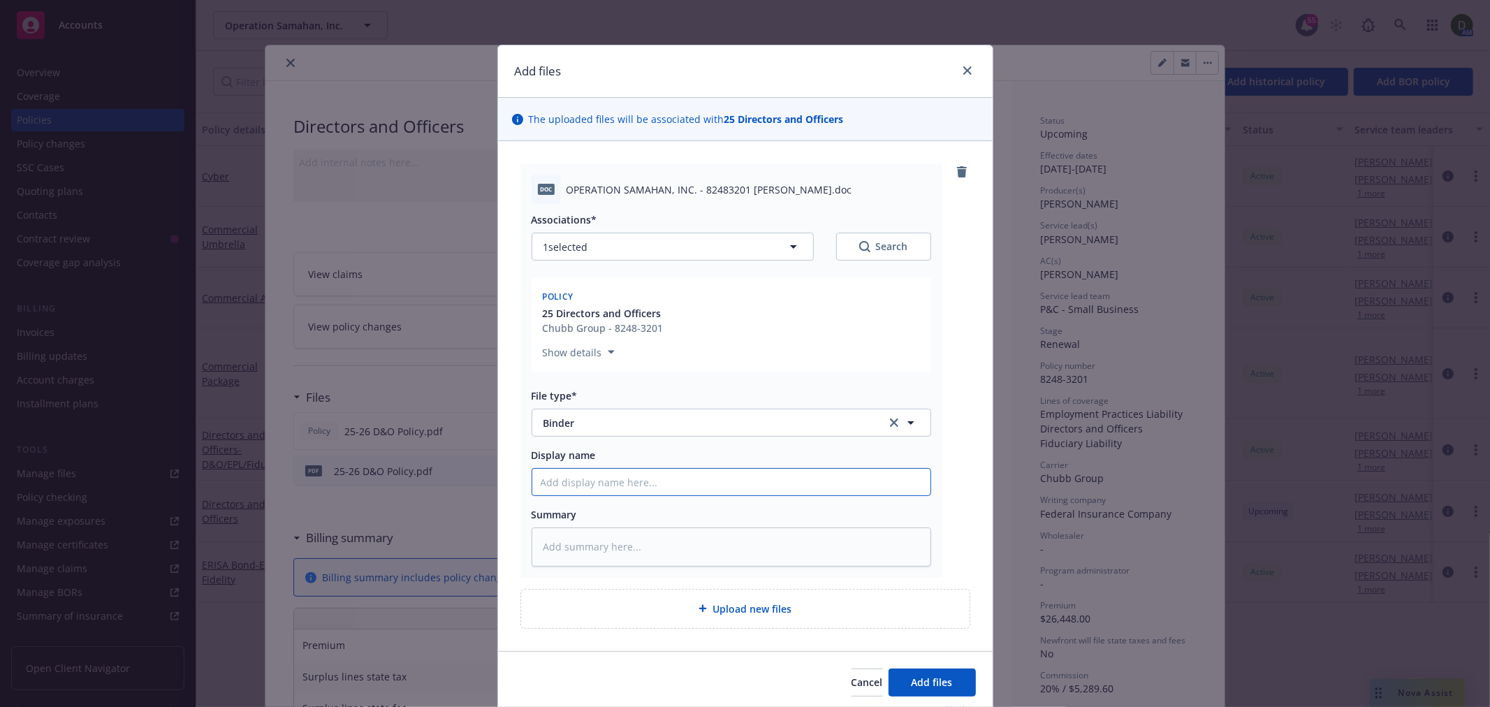
type input "2"
type textarea "x"
type input "25"
type textarea "x"
type input "25-"
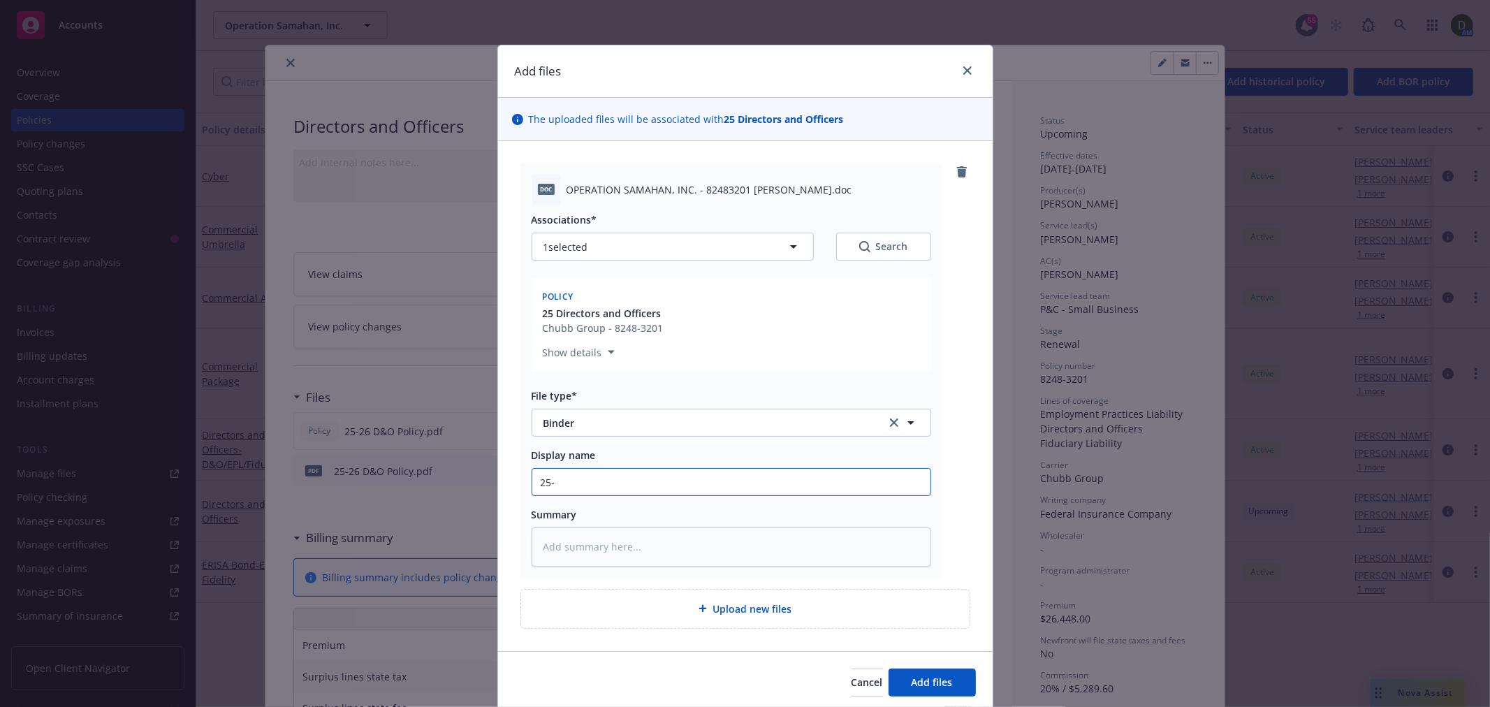
type textarea "x"
type input "25-2"
type textarea "x"
type input "25-26"
type textarea "x"
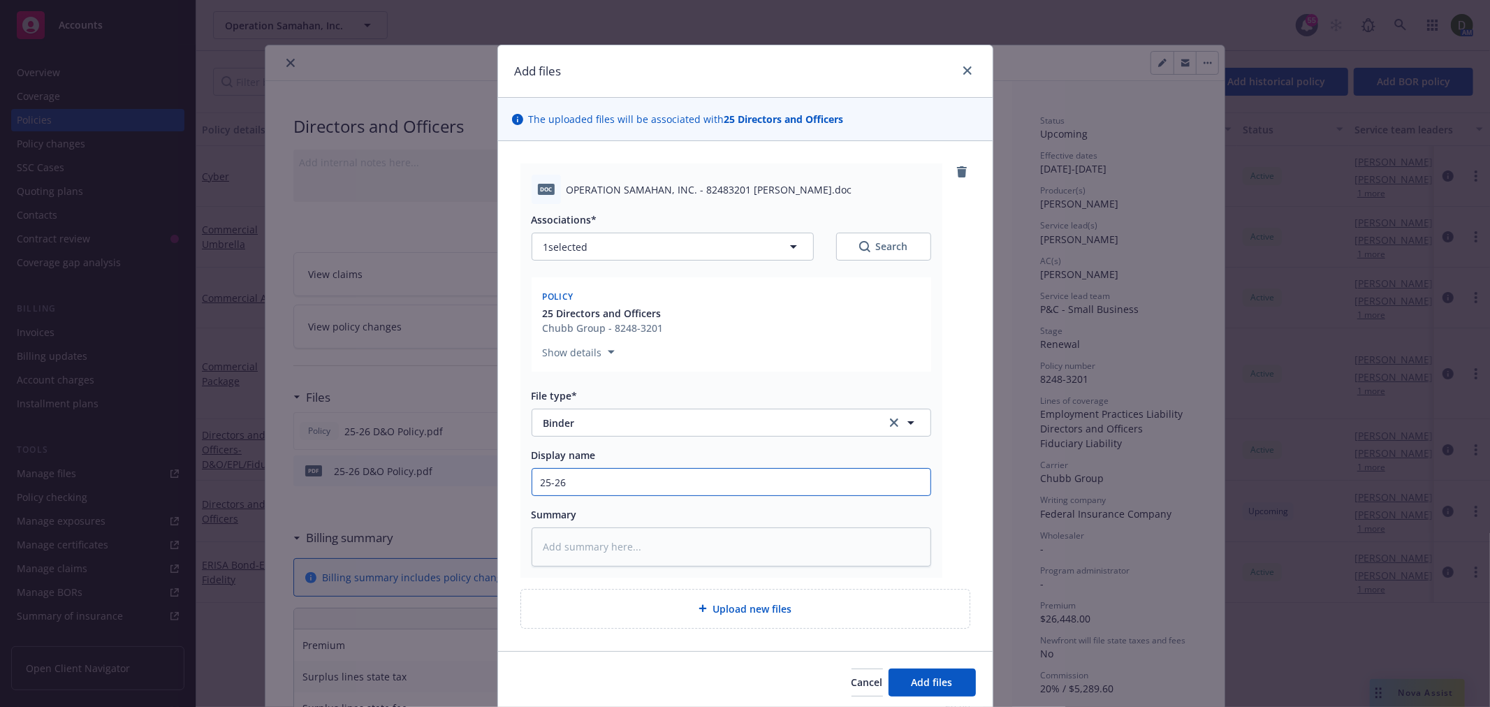
type input "25-26"
type textarea "x"
type input "25-26 D"
type textarea "x"
type input "25-26 D&"
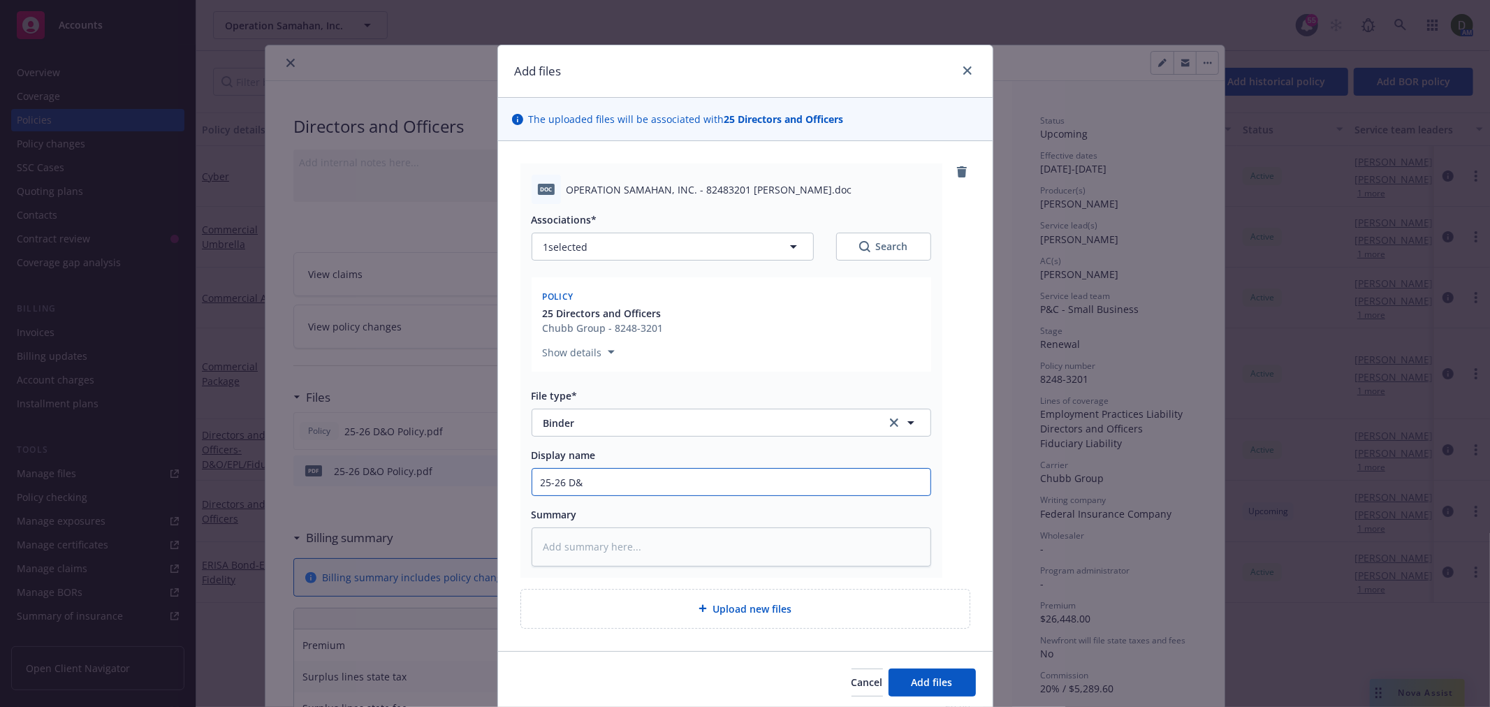
type textarea "x"
type input "25-26 D&O"
type textarea "x"
type input "25-26 D&O"
type textarea "x"
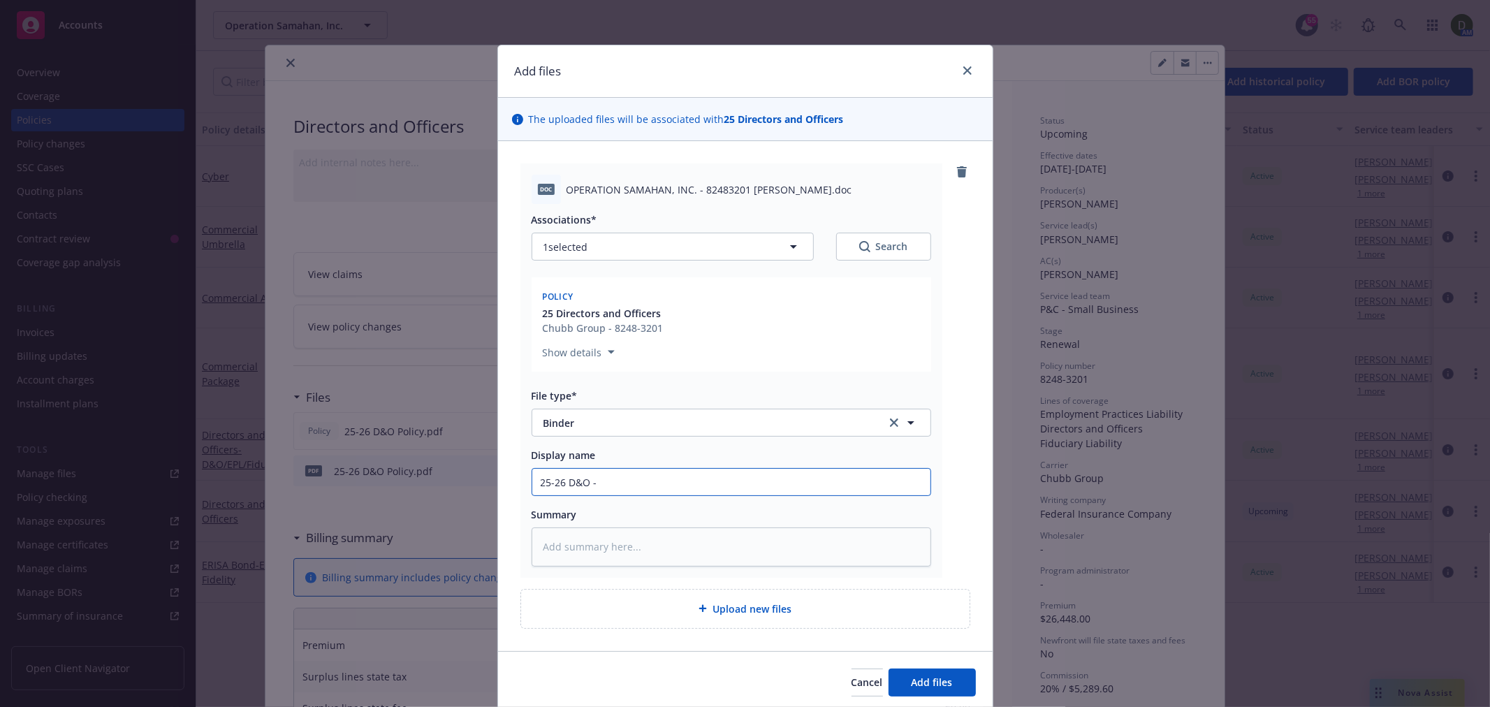
type input "25-26 D&O -"
type textarea "x"
type input "25-26 D&O - B"
type textarea "x"
type input "25-26 D&O - Bi"
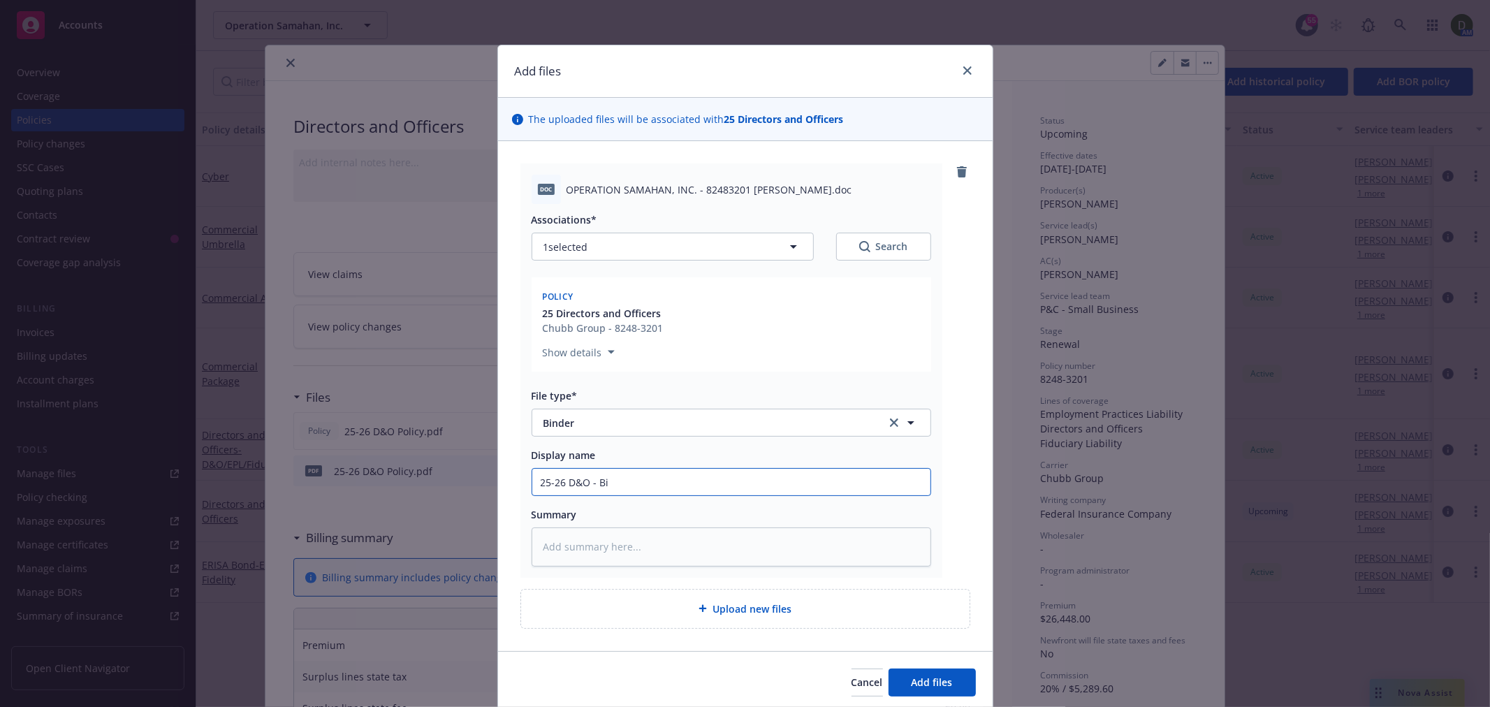
type textarea "x"
type input "25-26 D&O - Bin"
type textarea "x"
type input "25-26 D&O - Bind"
type textarea "x"
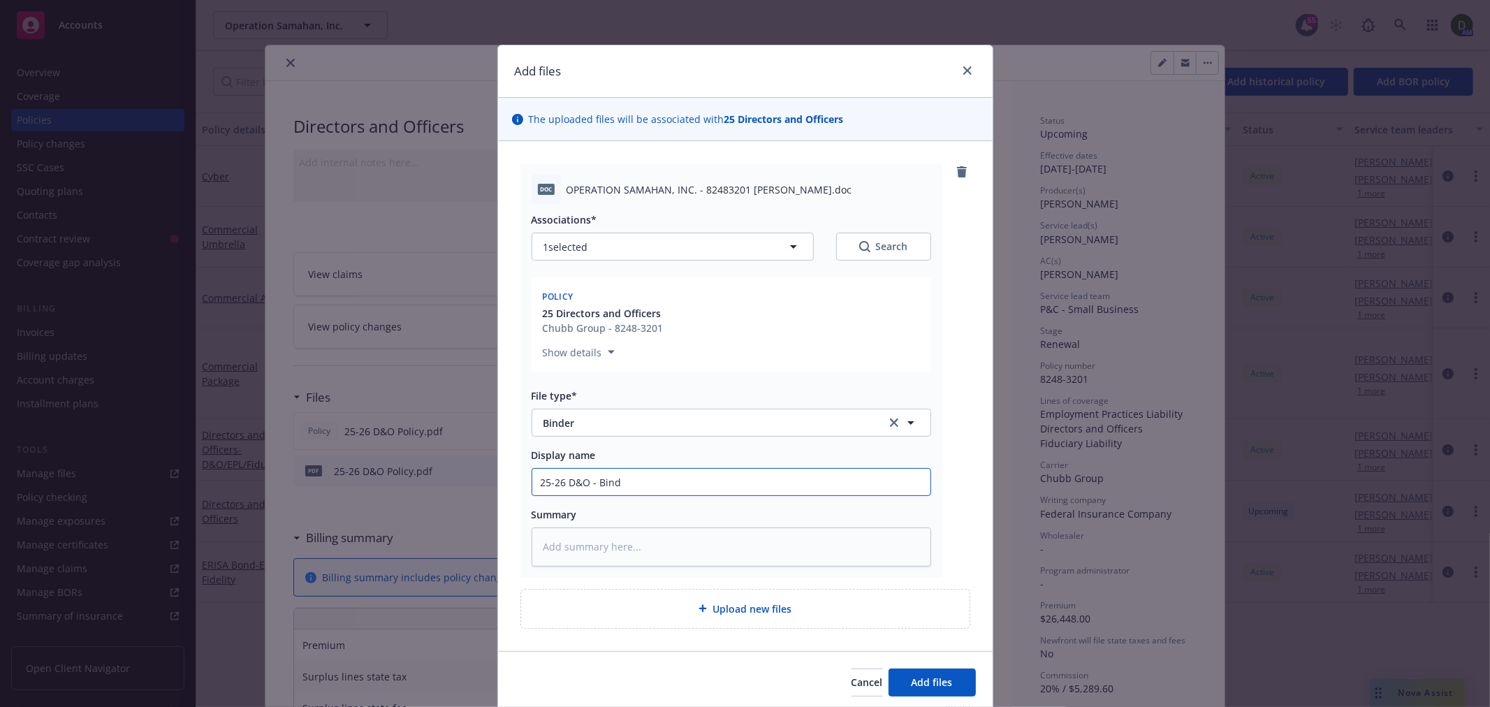
type input "25-26 D&O - Binde"
type textarea "x"
type input "25-26 D&O - Binder"
click at [922, 690] on button "Add files" at bounding box center [932, 683] width 87 height 28
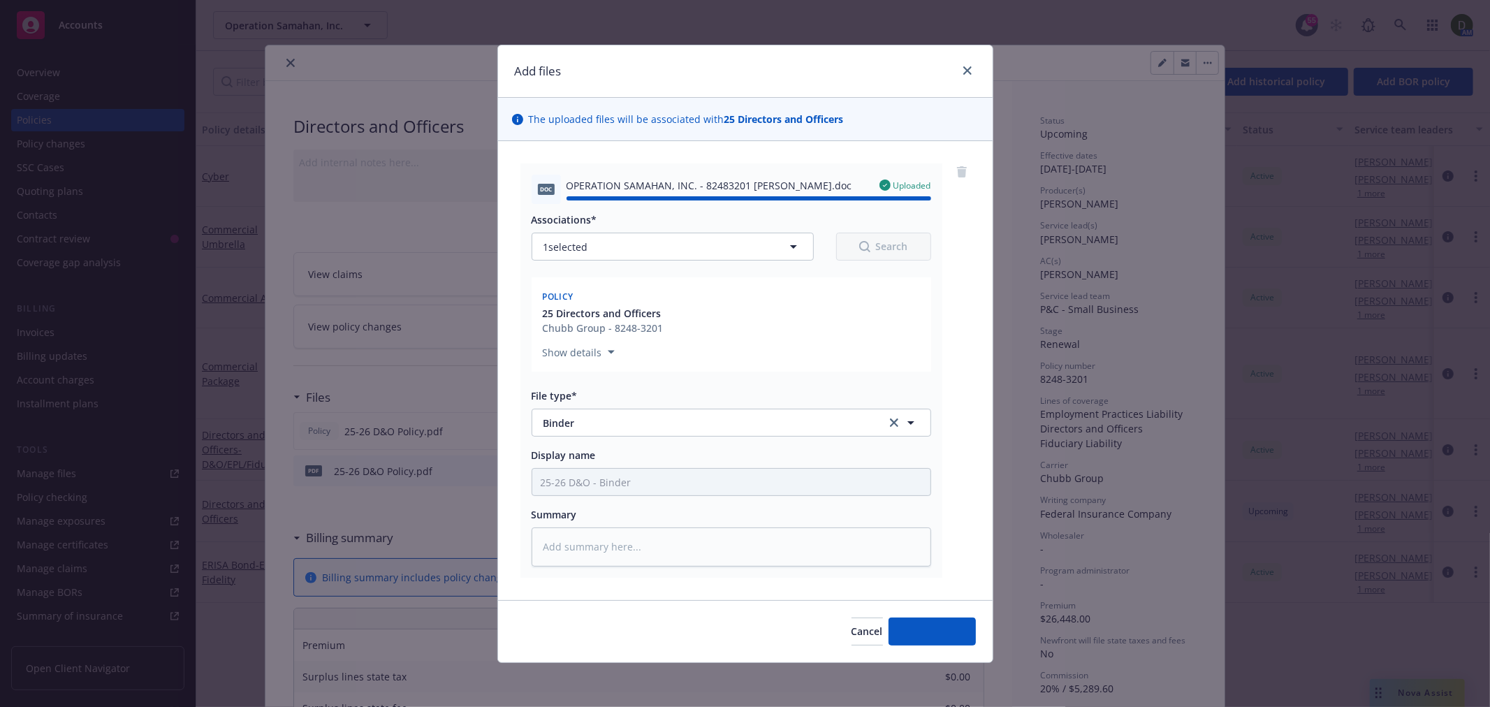
type textarea "x"
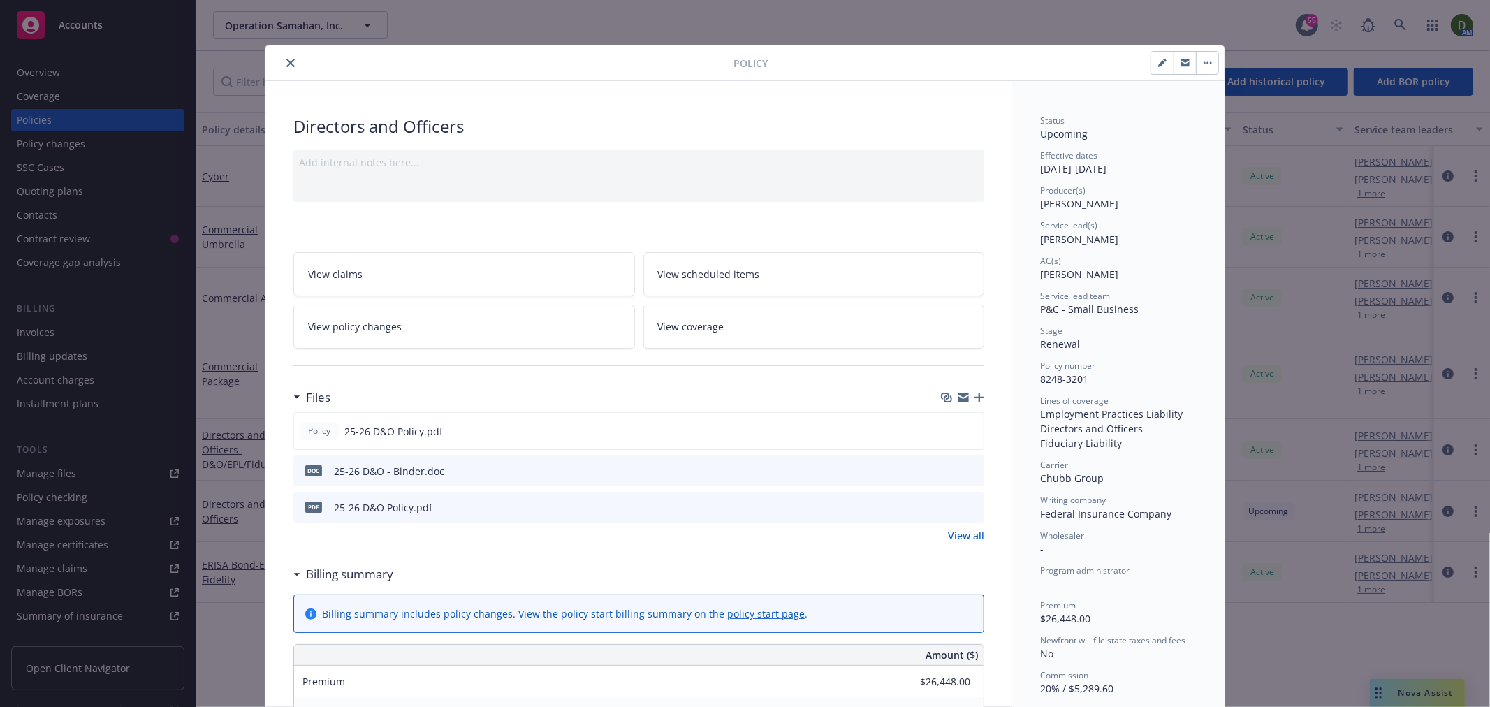
click at [286, 64] on icon "close" at bounding box center [290, 63] width 8 height 8
click at [107, 77] on div "Overview" at bounding box center [98, 72] width 162 height 22
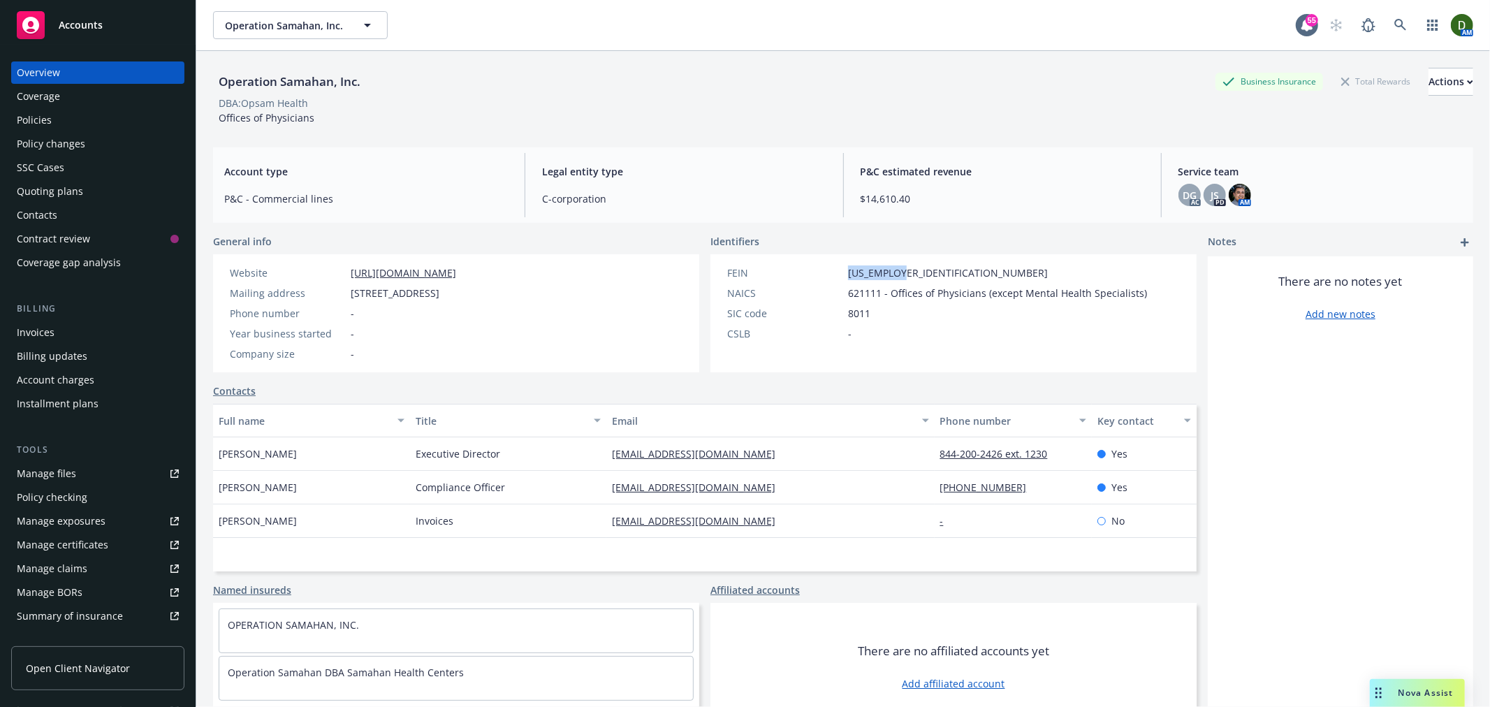
drag, startPoint x: 896, startPoint y: 272, endPoint x: 843, endPoint y: 272, distance: 53.8
click at [843, 272] on div "FEIN 95-3008798" at bounding box center [937, 272] width 431 height 15
copy span "95-3008798"
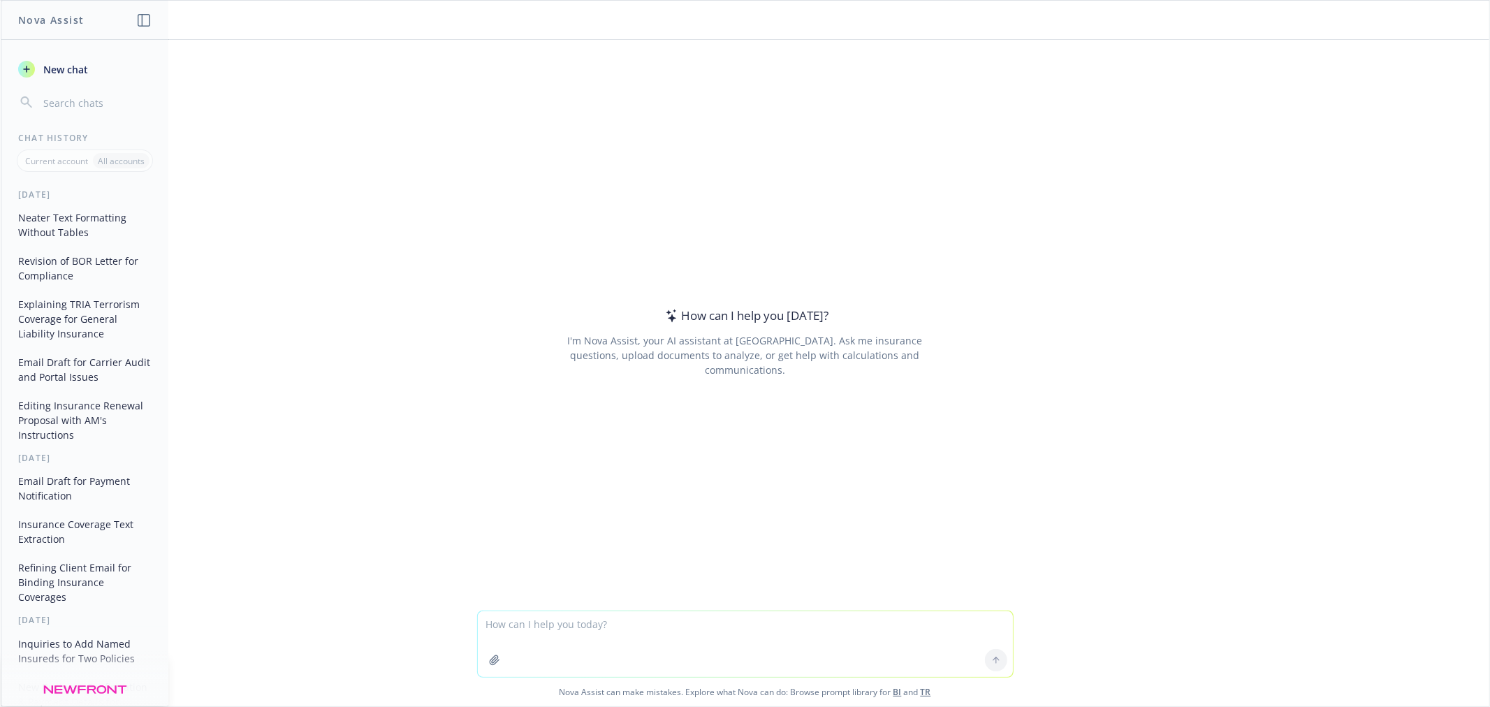
click at [491, 653] on button "button" at bounding box center [494, 660] width 22 height 22
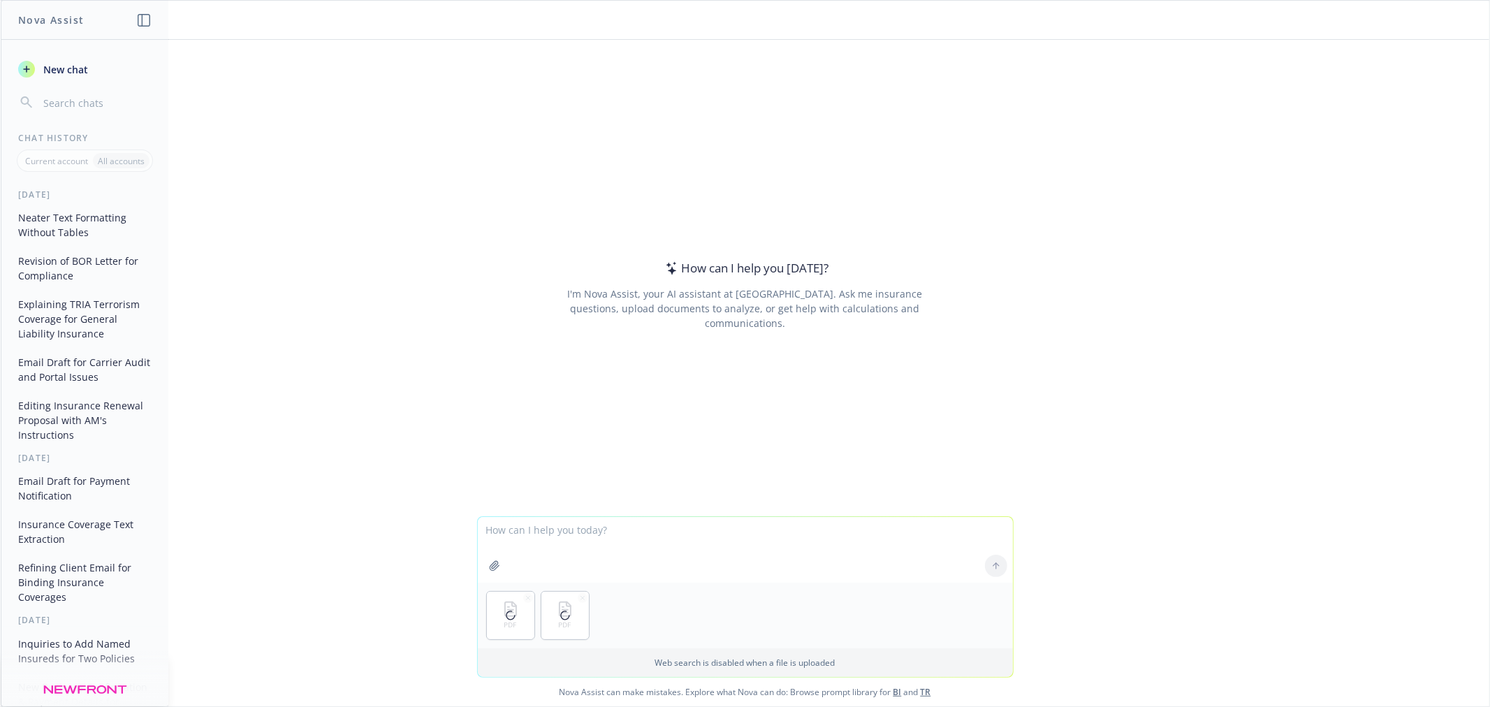
click at [648, 527] on textarea at bounding box center [745, 550] width 535 height 66
type textarea "H"
paste textarea "Commercial A"
type textarea "Based on the Commercial Auto quote, how should I fill out the UM UIM form? you …"
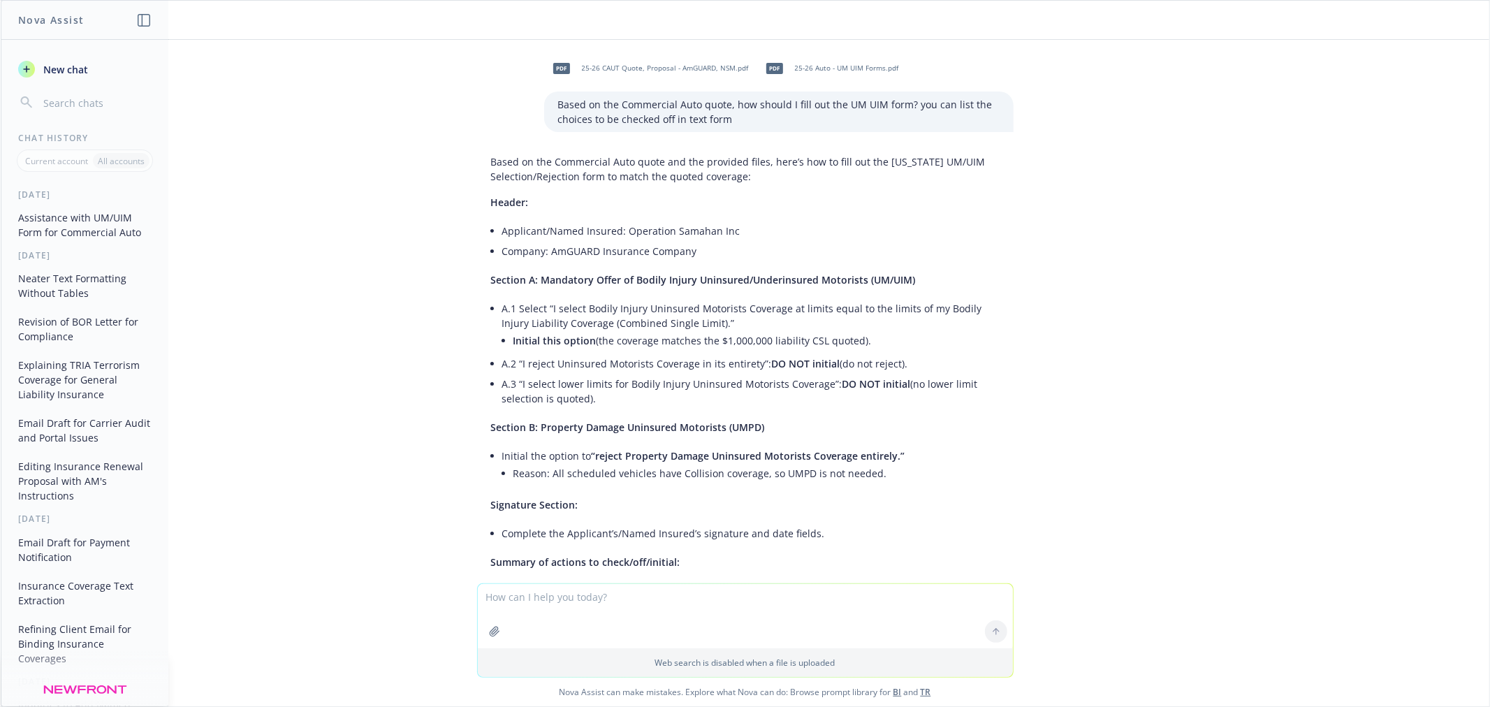
click at [554, 603] on textarea at bounding box center [745, 616] width 535 height 64
type textarea "h"
click at [81, 78] on button "New chat" at bounding box center [85, 69] width 145 height 25
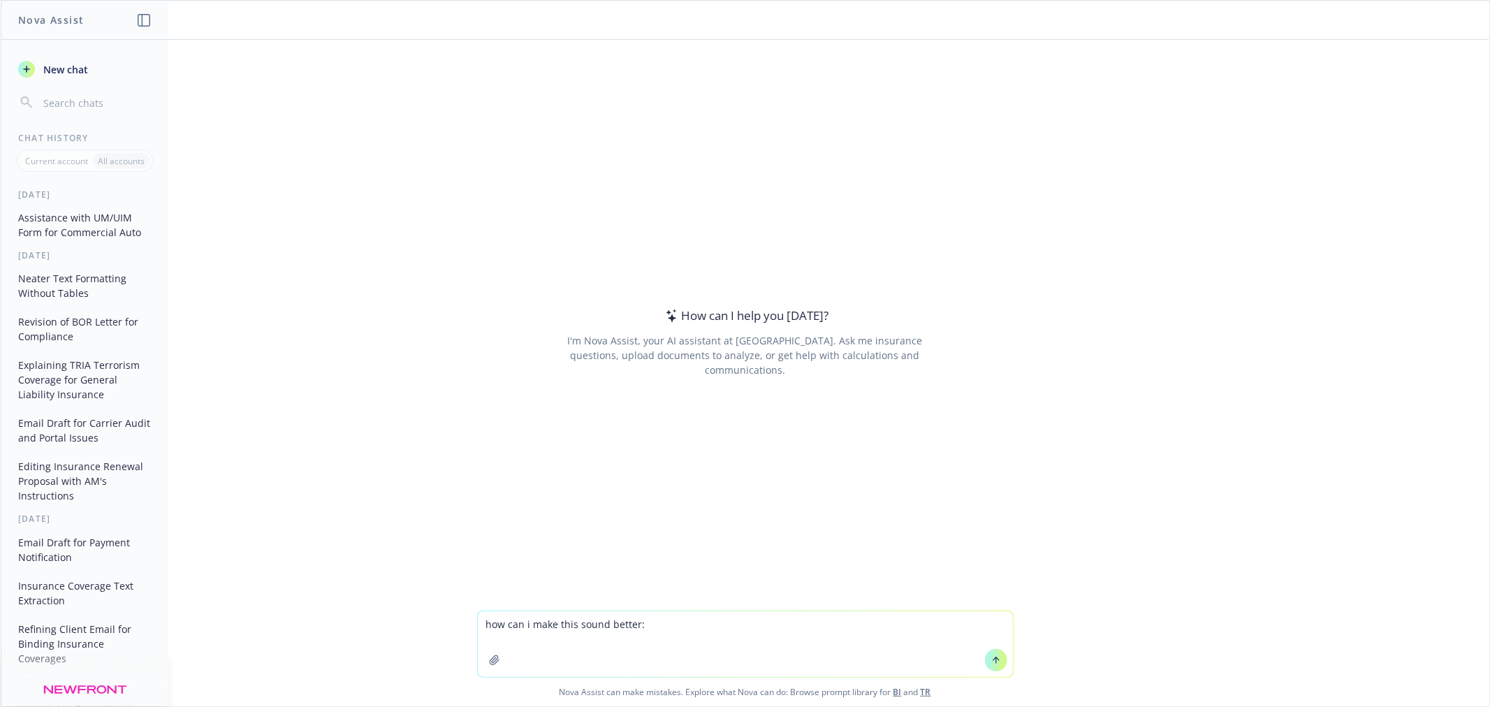
type textarea "how can i make this sound better: Hi Dr. [PERSON_NAME] and [PERSON_NAME], I hop…"
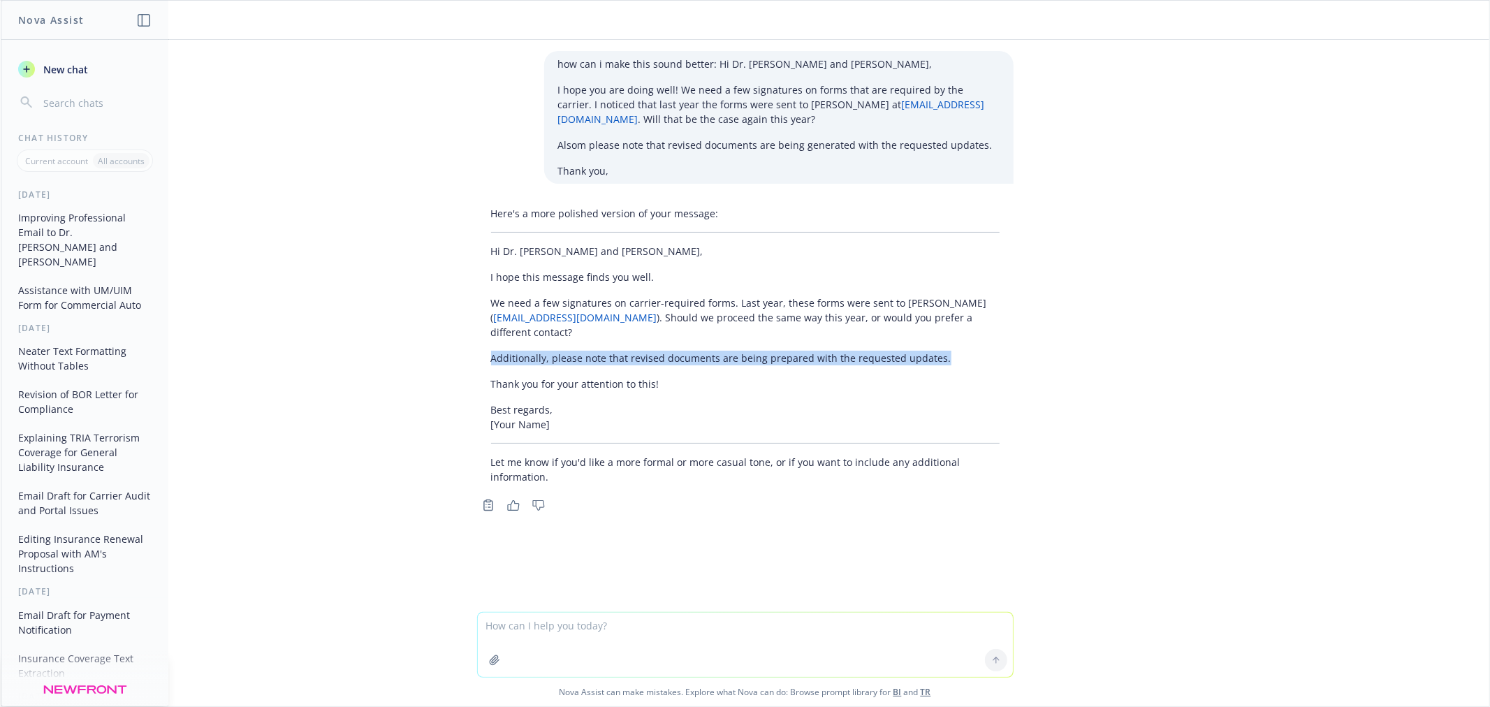
drag, startPoint x: 947, startPoint y: 360, endPoint x: 469, endPoint y: 358, distance: 477.9
click at [469, 358] on div "Here's a more polished version of your message: Hi Dr. [PERSON_NAME] and [PERSO…" at bounding box center [745, 358] width 559 height 314
copy p "Additionally, please note that revised documents are being prepared with the re…"
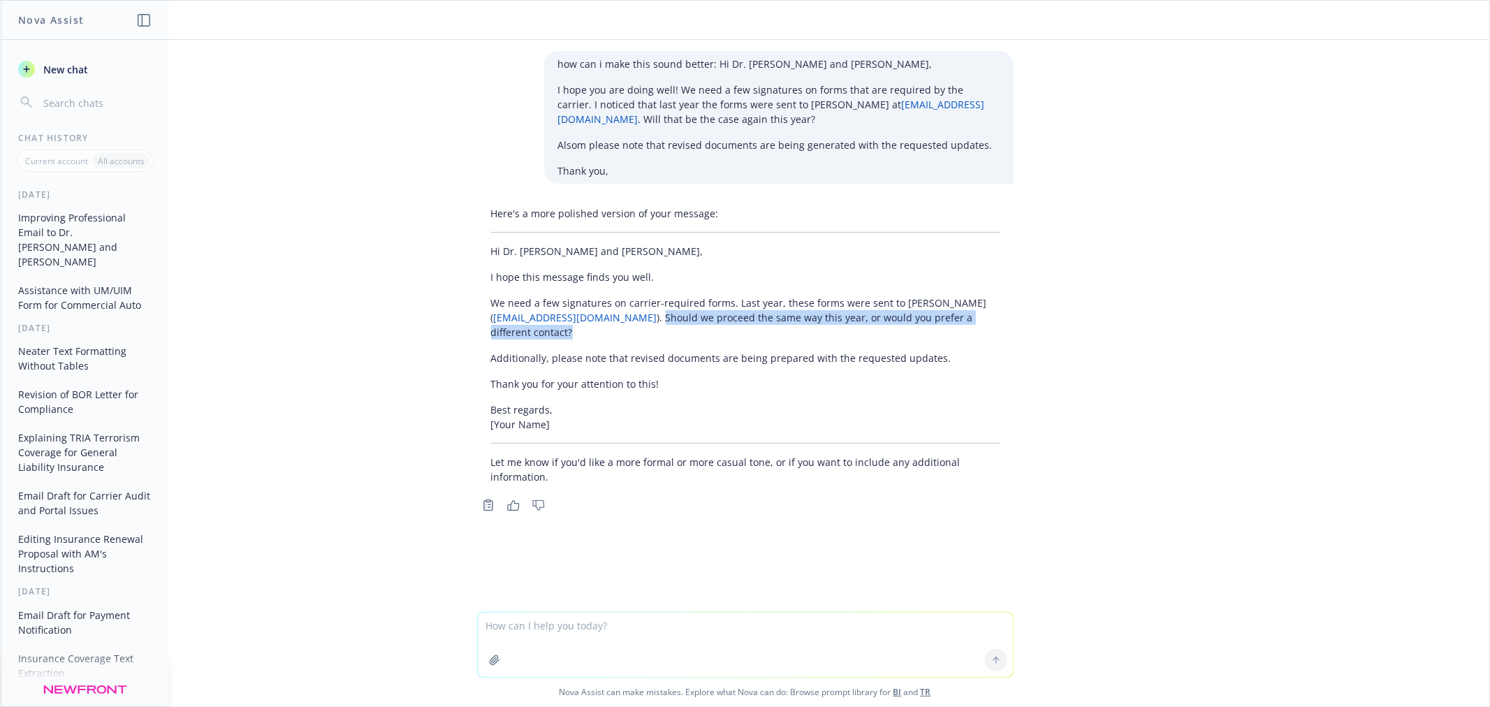
drag, startPoint x: 743, startPoint y: 328, endPoint x: 630, endPoint y: 321, distance: 113.4
click at [630, 321] on p "We need a few signatures on carrier-required forms. Last year, these forms were…" at bounding box center [745, 318] width 509 height 44
copy p "Should we proceed the same way this year, or would you prefer a different conta…"
click at [74, 227] on button "Improving Professional Email to Dr. [PERSON_NAME] and [PERSON_NAME]" at bounding box center [85, 239] width 145 height 67
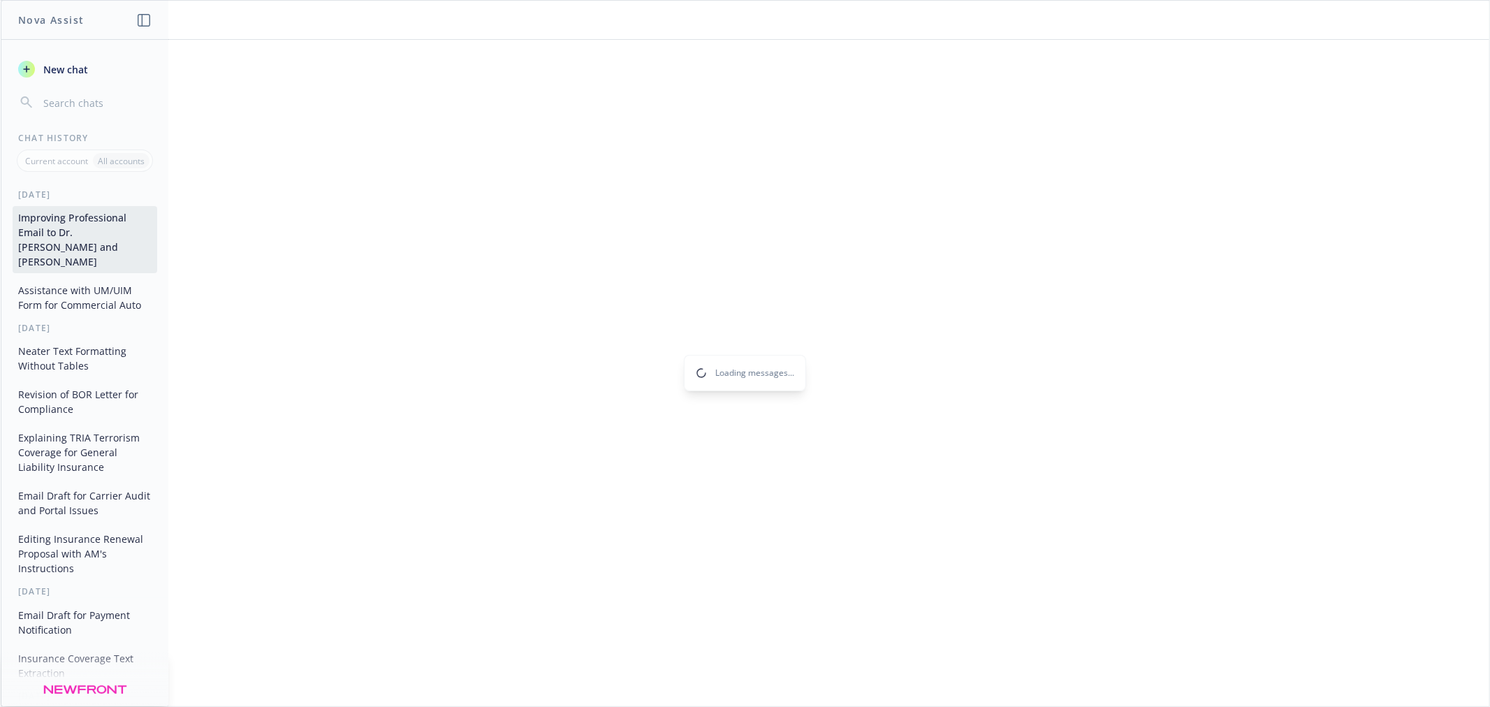
click at [67, 279] on button "Assistance with UM/UIM Form for Commercial Auto" at bounding box center [85, 298] width 145 height 38
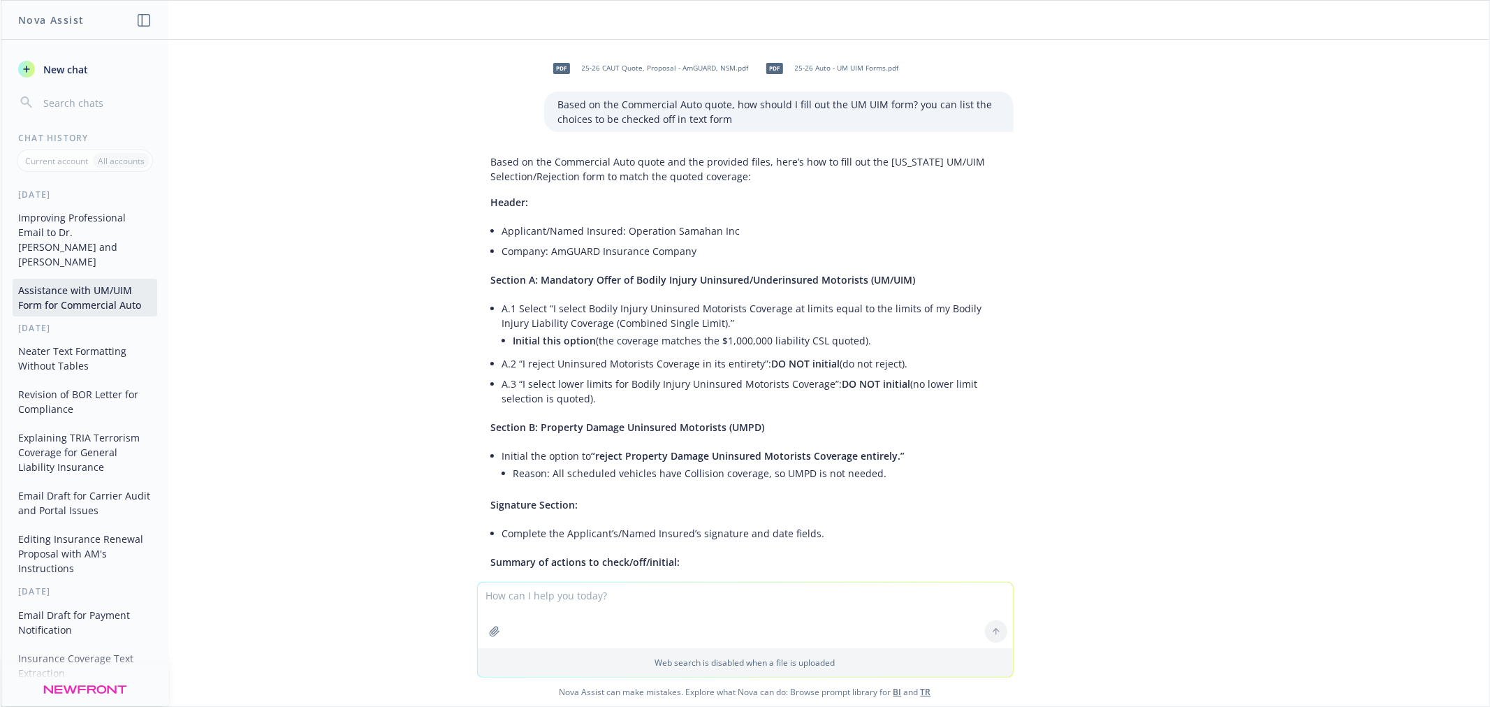
drag, startPoint x: 498, startPoint y: 336, endPoint x: 869, endPoint y: 333, distance: 371.0
click at [869, 335] on li "A.1 Select “I select Bodily Injury Uninsured Motorists Coverage at limits equal…" at bounding box center [750, 325] width 497 height 55
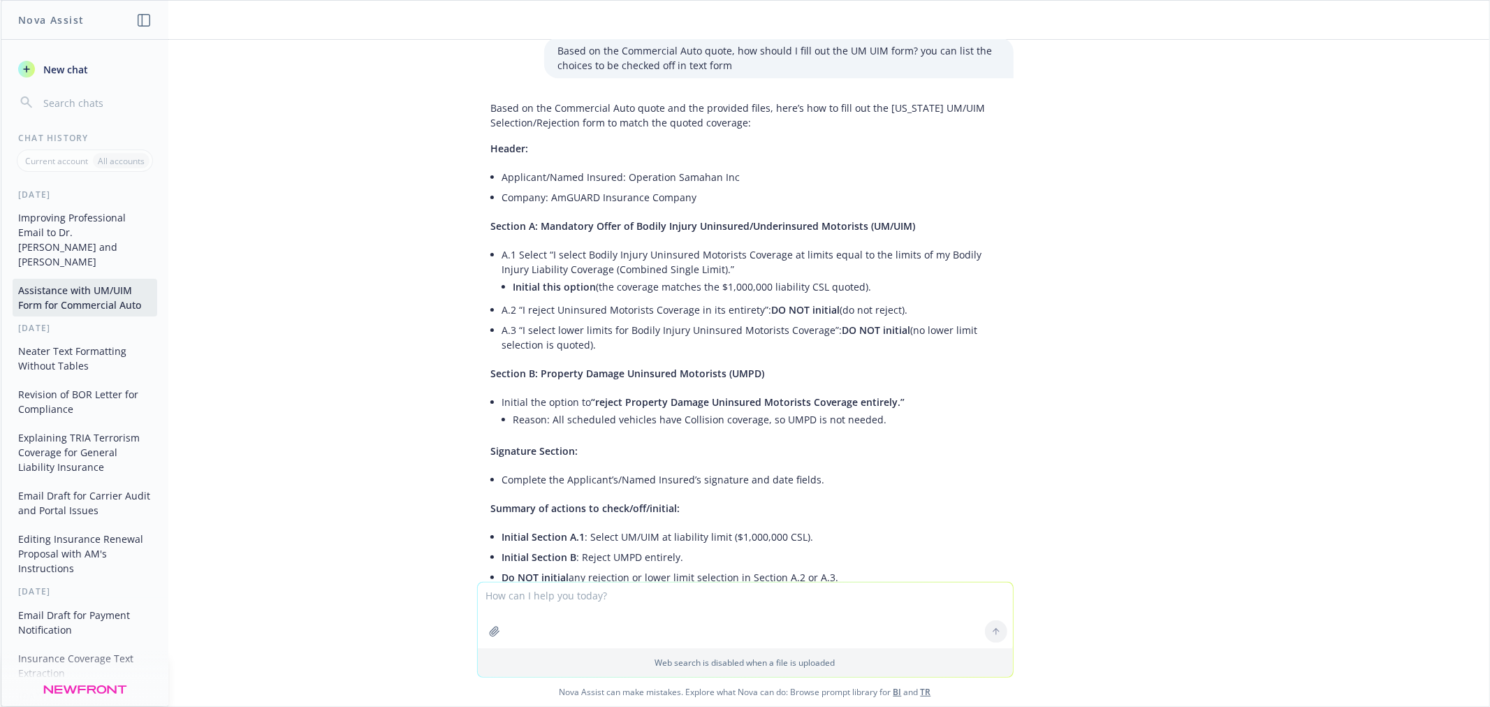
scroll to position [78, 0]
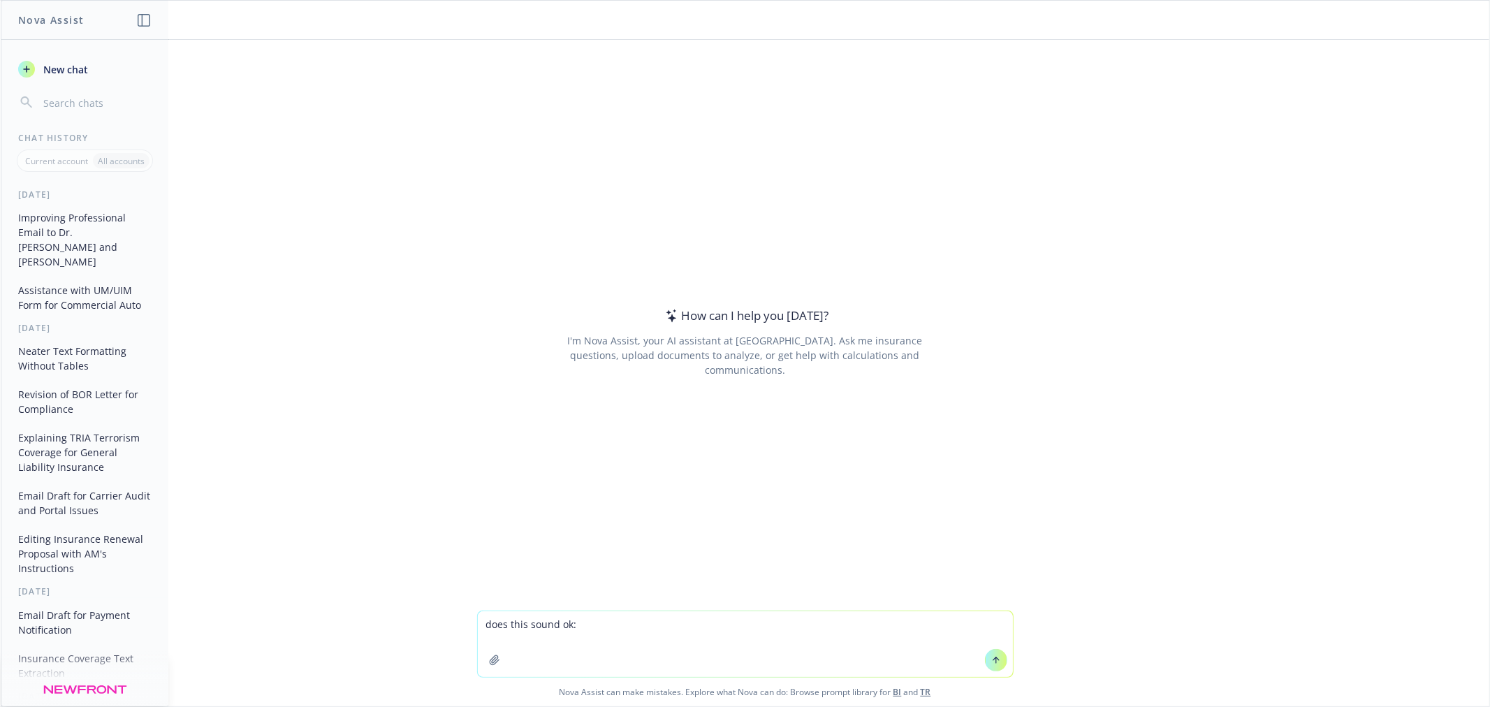
type textarea "does this sound ok: Hi Team, Please bind the attached quotes effective [DATE]. …"
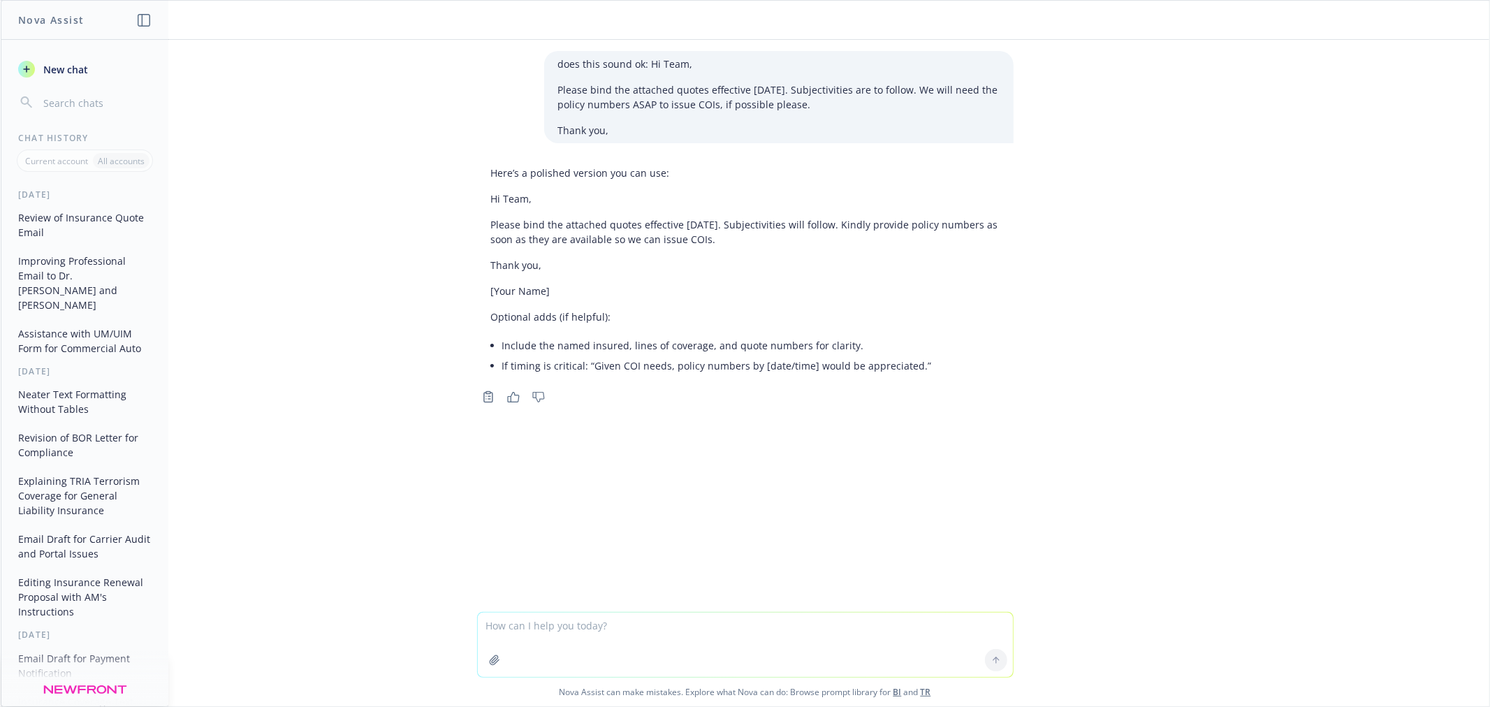
drag, startPoint x: 782, startPoint y: 240, endPoint x: 458, endPoint y: 224, distance: 325.3
click at [458, 224] on div "does this sound ok: Hi Team, Please bind the attached quotes effective [DATE]. …" at bounding box center [745, 326] width 1489 height 572
copy p "Please bind the attached quotes effective [DATE]. Subjectivities will follow. K…"
click at [784, 398] on div "Copy to clipboard Thumbs up Thumbs down" at bounding box center [745, 397] width 537 height 20
click at [551, 632] on textarea at bounding box center [745, 645] width 535 height 64
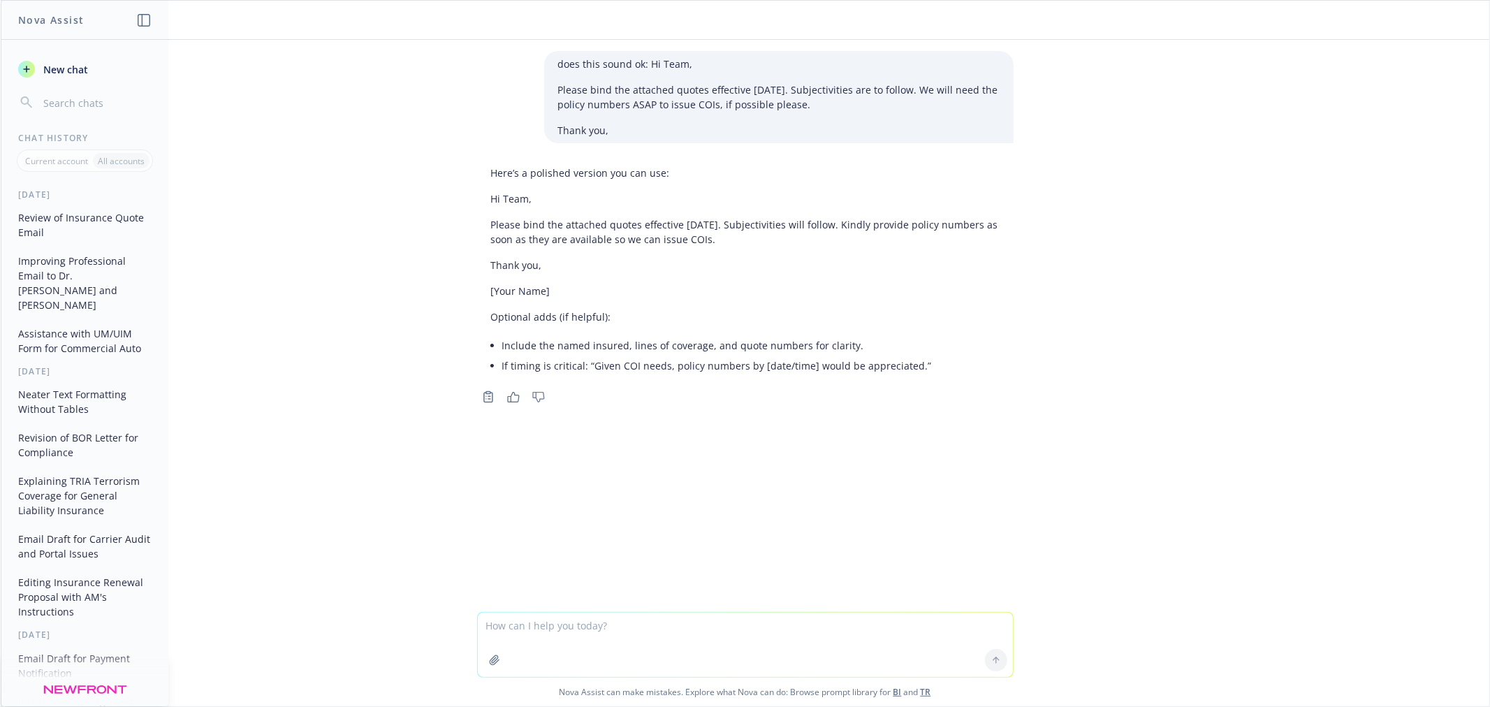
click at [106, 70] on button "New chat" at bounding box center [85, 69] width 145 height 25
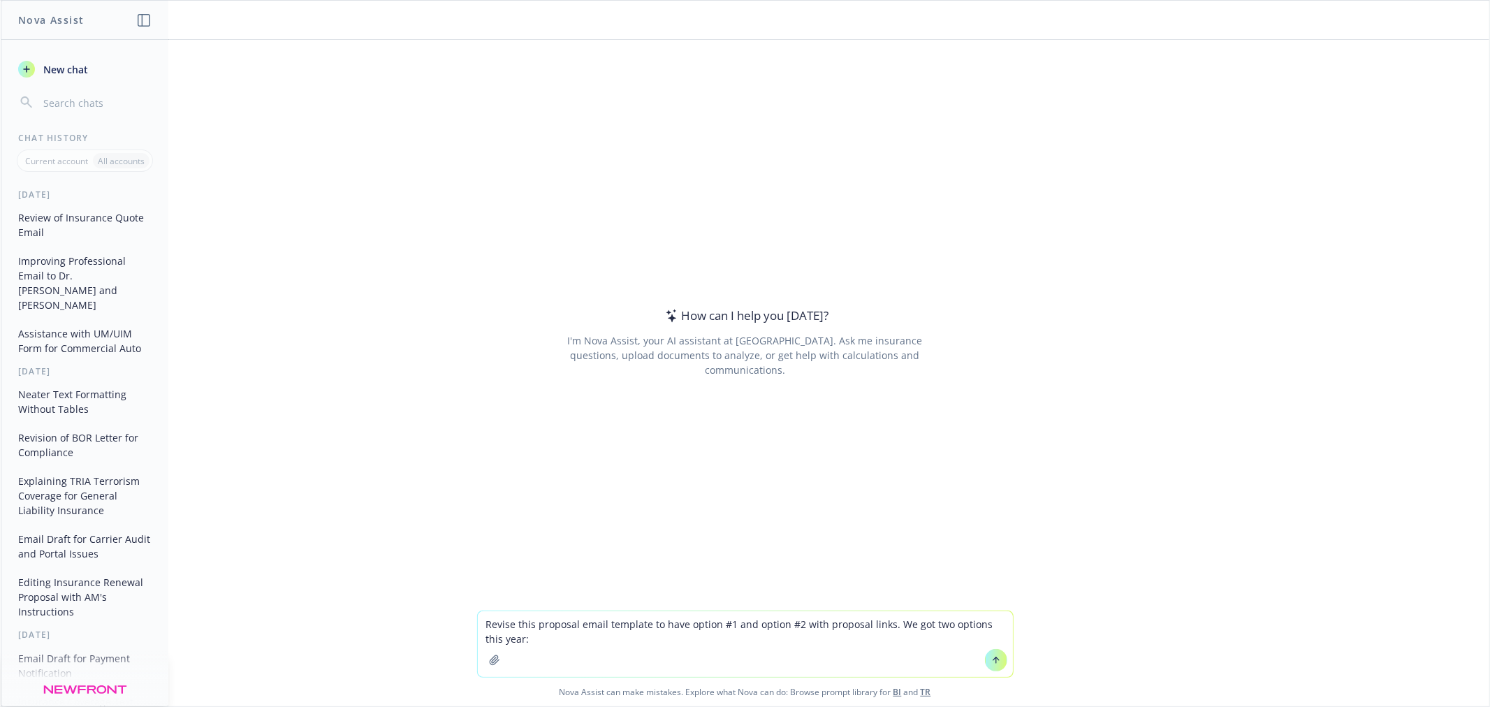
click at [538, 639] on textarea "Revise this proposal email template to have option #1 and option #2 with propos…" at bounding box center [745, 644] width 535 height 66
paste textarea "Renewal Proposal for J Style At Home, Inc. - 2025 General Liability - Newfront …"
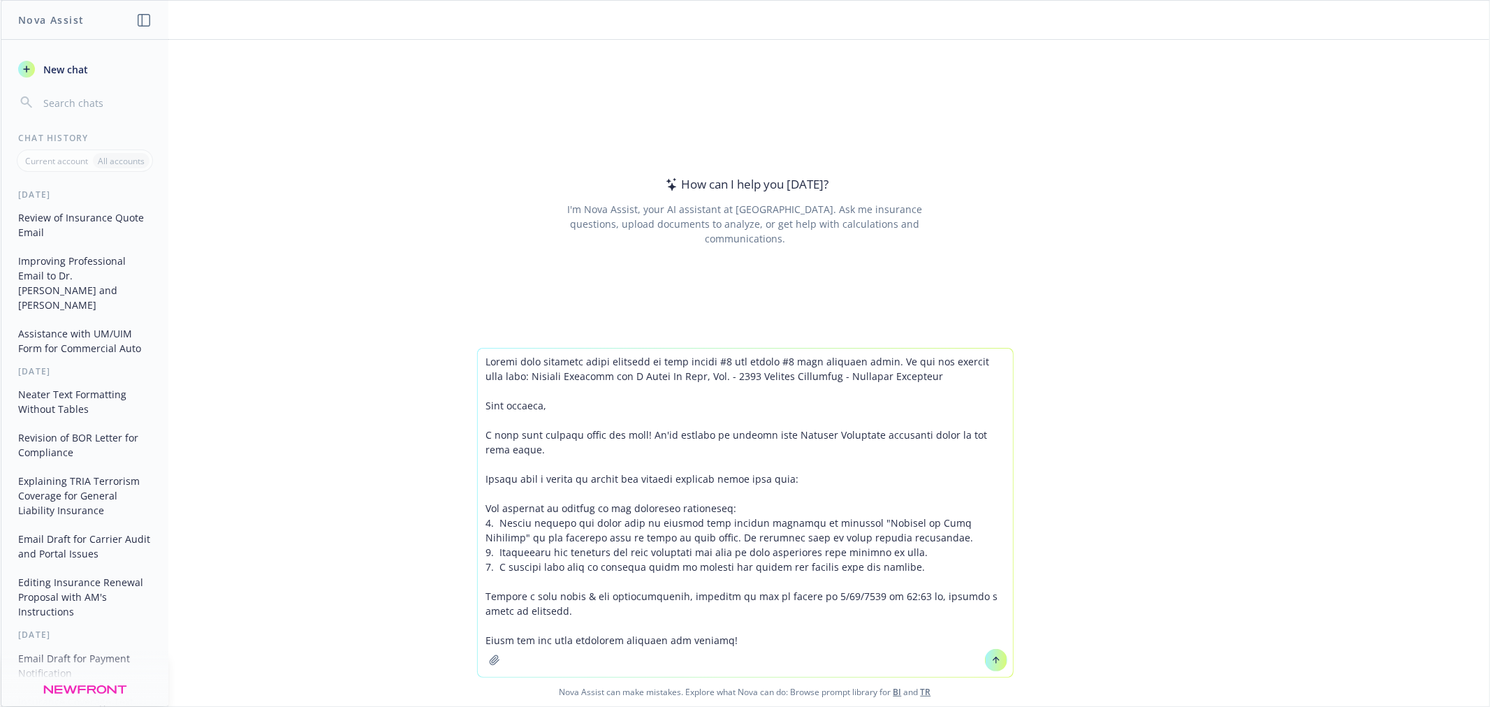
click at [499, 384] on textarea at bounding box center [745, 513] width 535 height 328
click at [499, 368] on textarea at bounding box center [745, 513] width 535 height 328
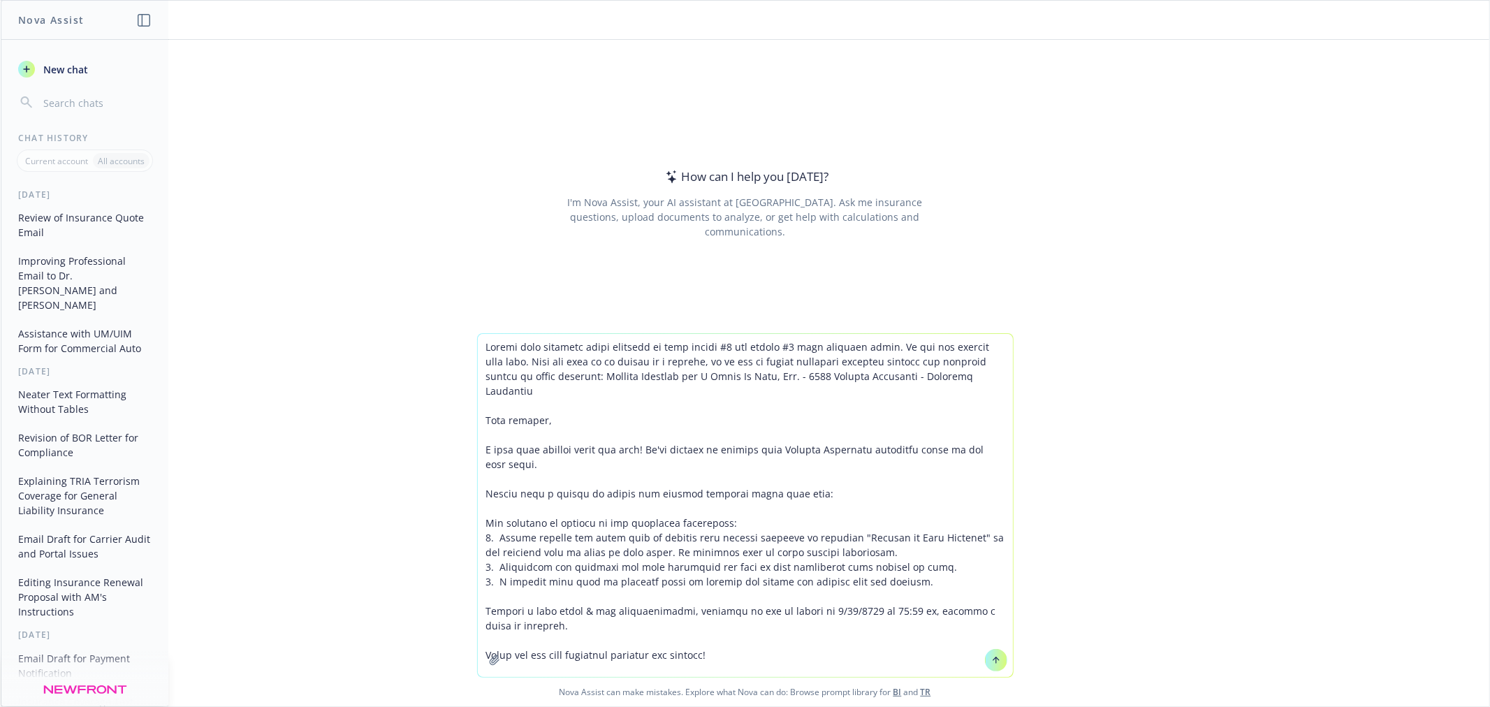
type textarea "Revise this proposal email template to have option #1 and option #2 with propos…"
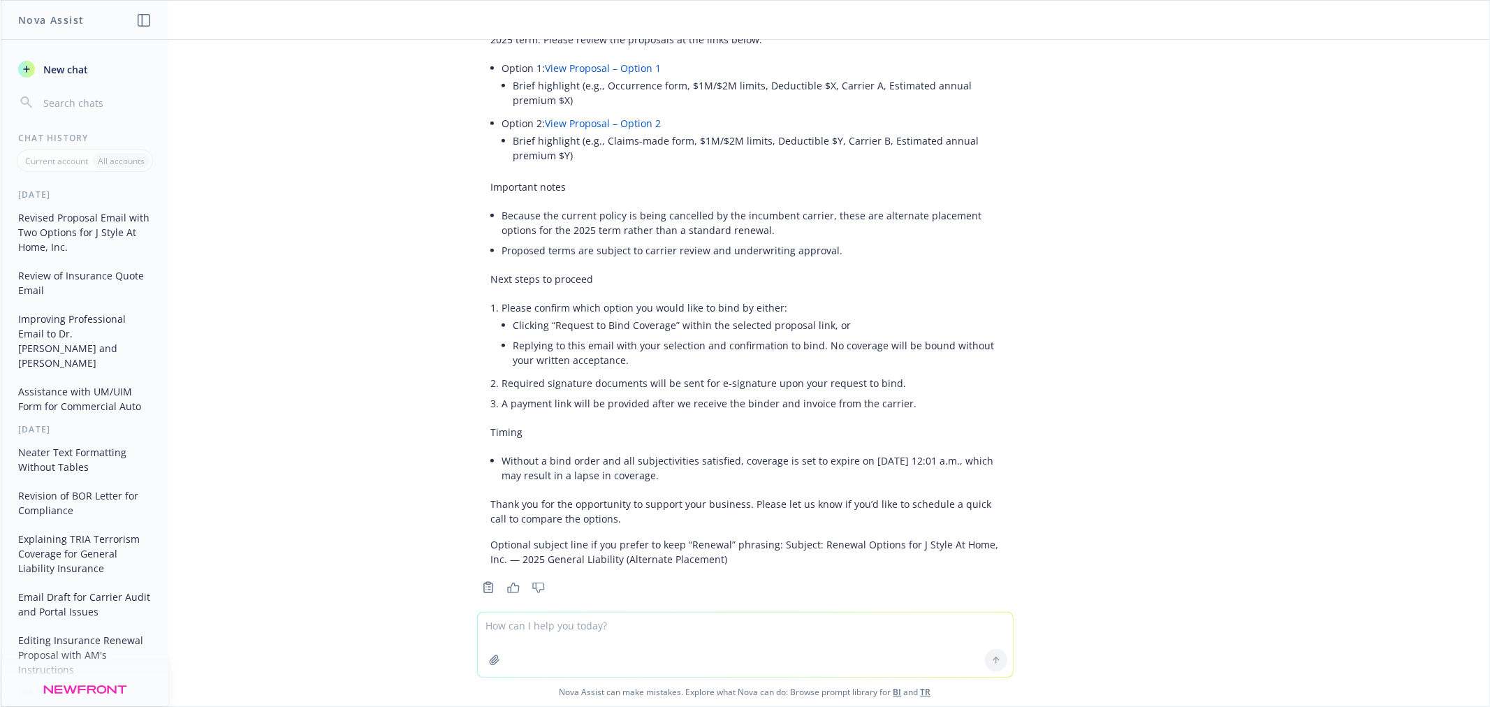
scroll to position [536, 0]
click at [778, 627] on textarea at bounding box center [745, 645] width 535 height 64
type textarea "n"
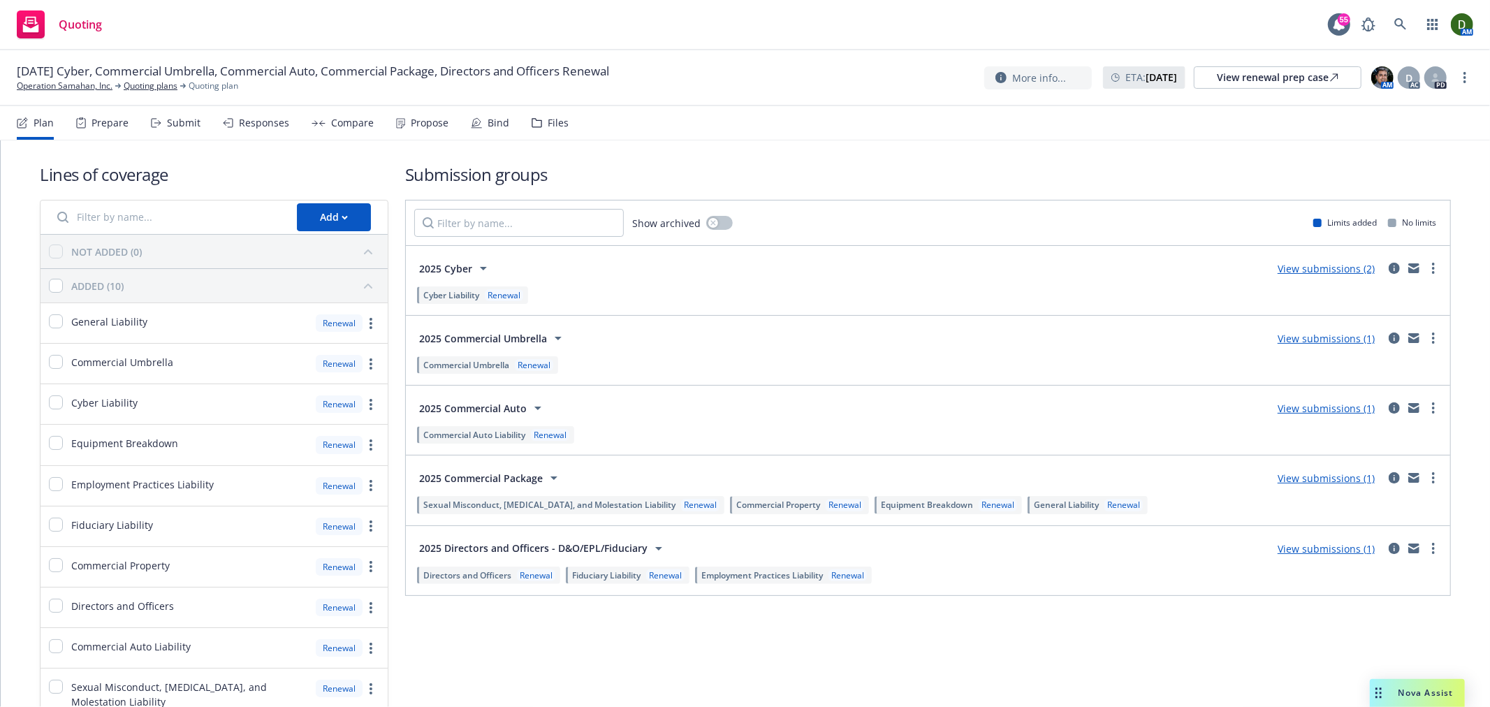
click at [532, 138] on div "Files" at bounding box center [550, 123] width 37 height 34
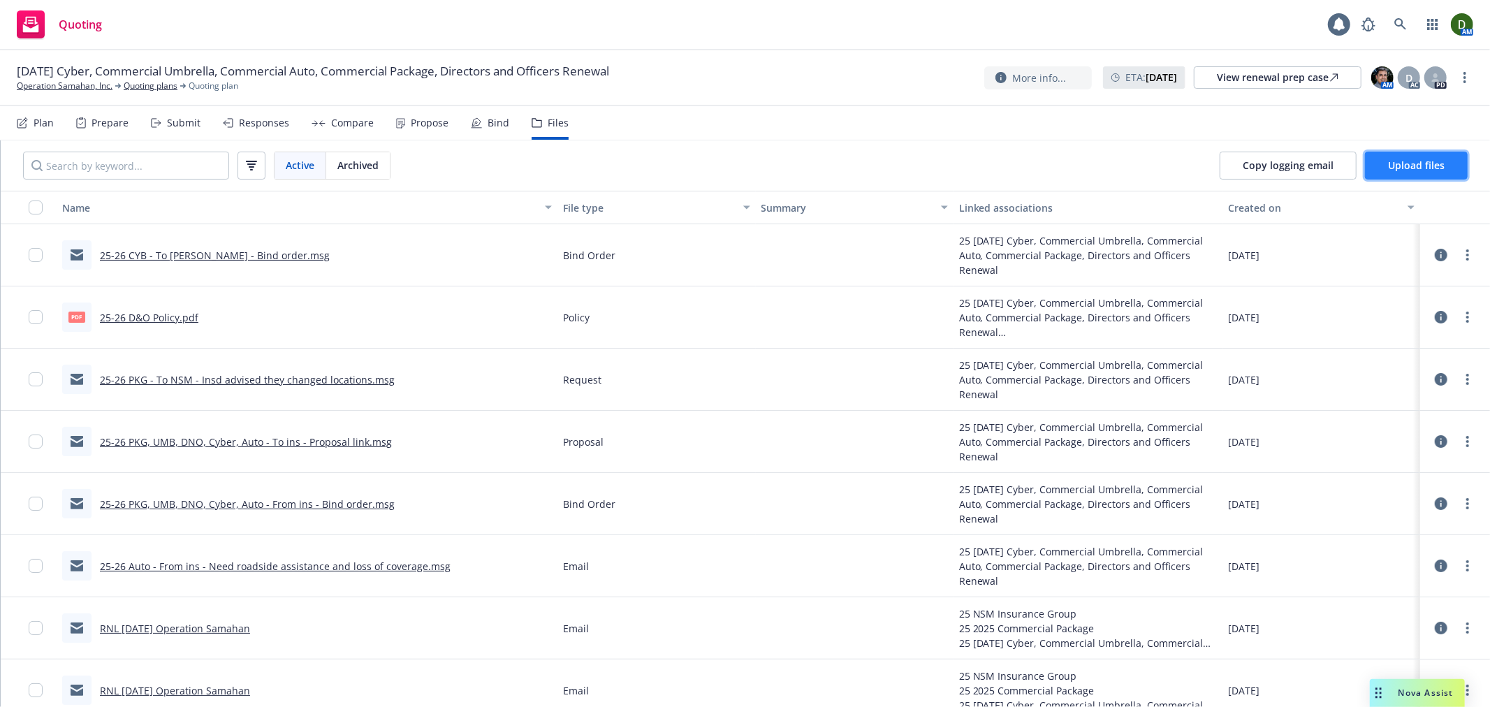
click at [1417, 159] on span "Upload files" at bounding box center [1416, 165] width 57 height 13
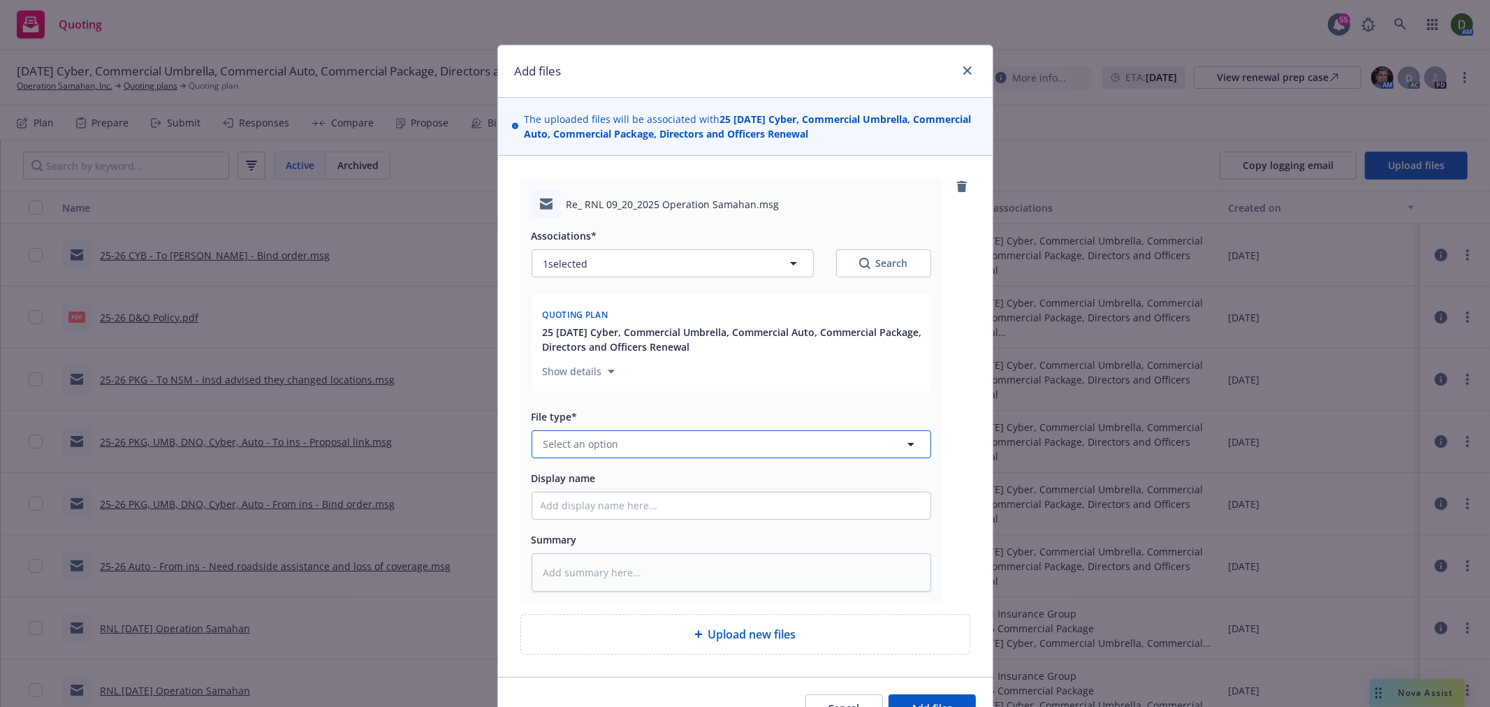
click at [588, 443] on span "Select an option" at bounding box center [581, 444] width 75 height 15
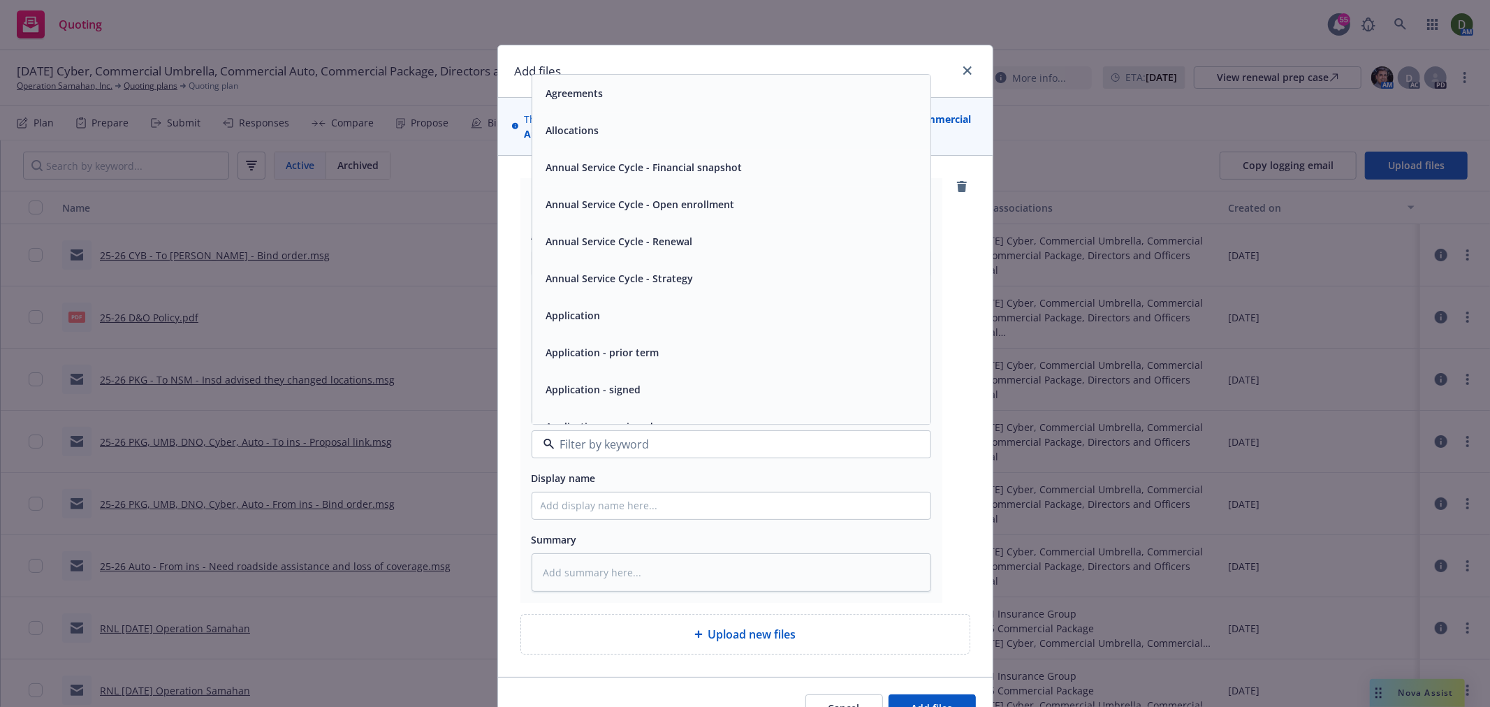
type input "i"
type input "bn"
type textarea "x"
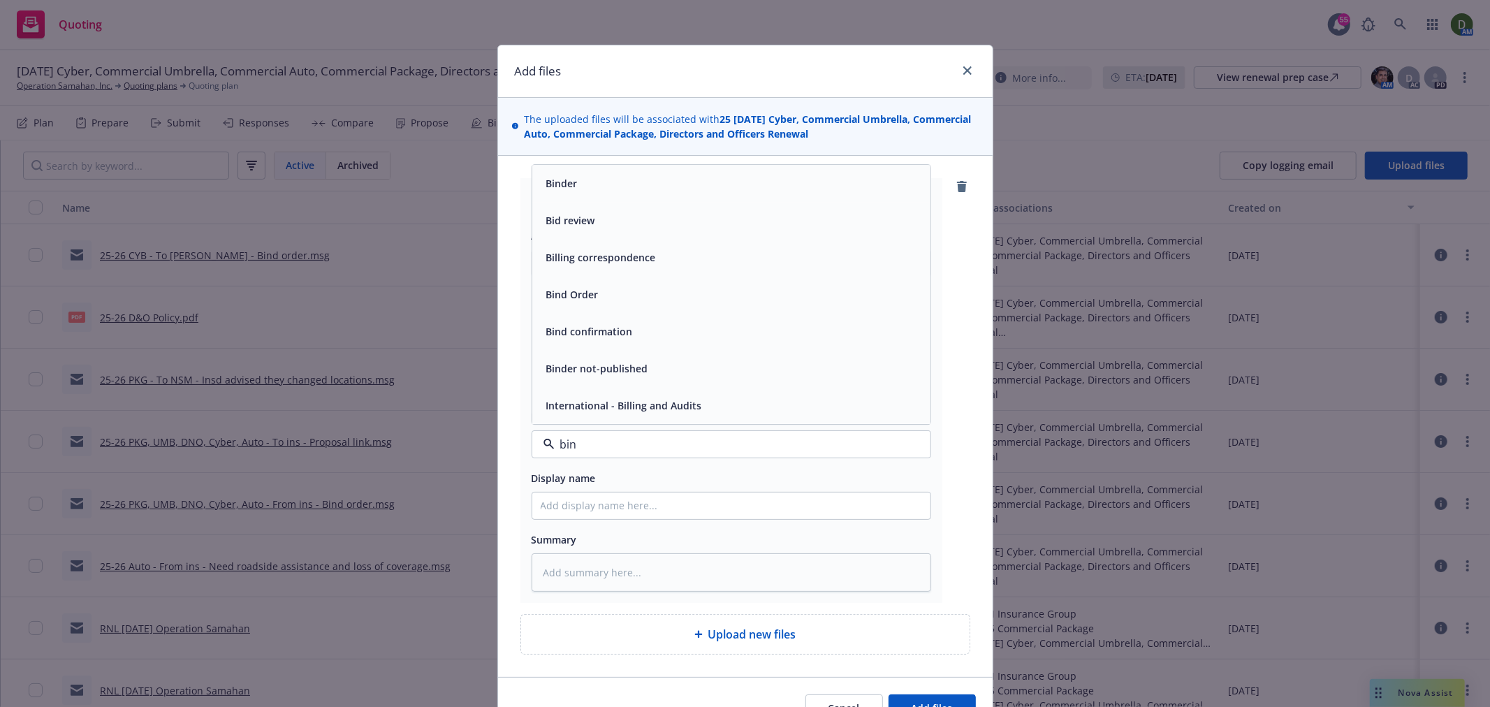
type input "bind"
click at [629, 330] on div "Bind Order" at bounding box center [731, 331] width 381 height 20
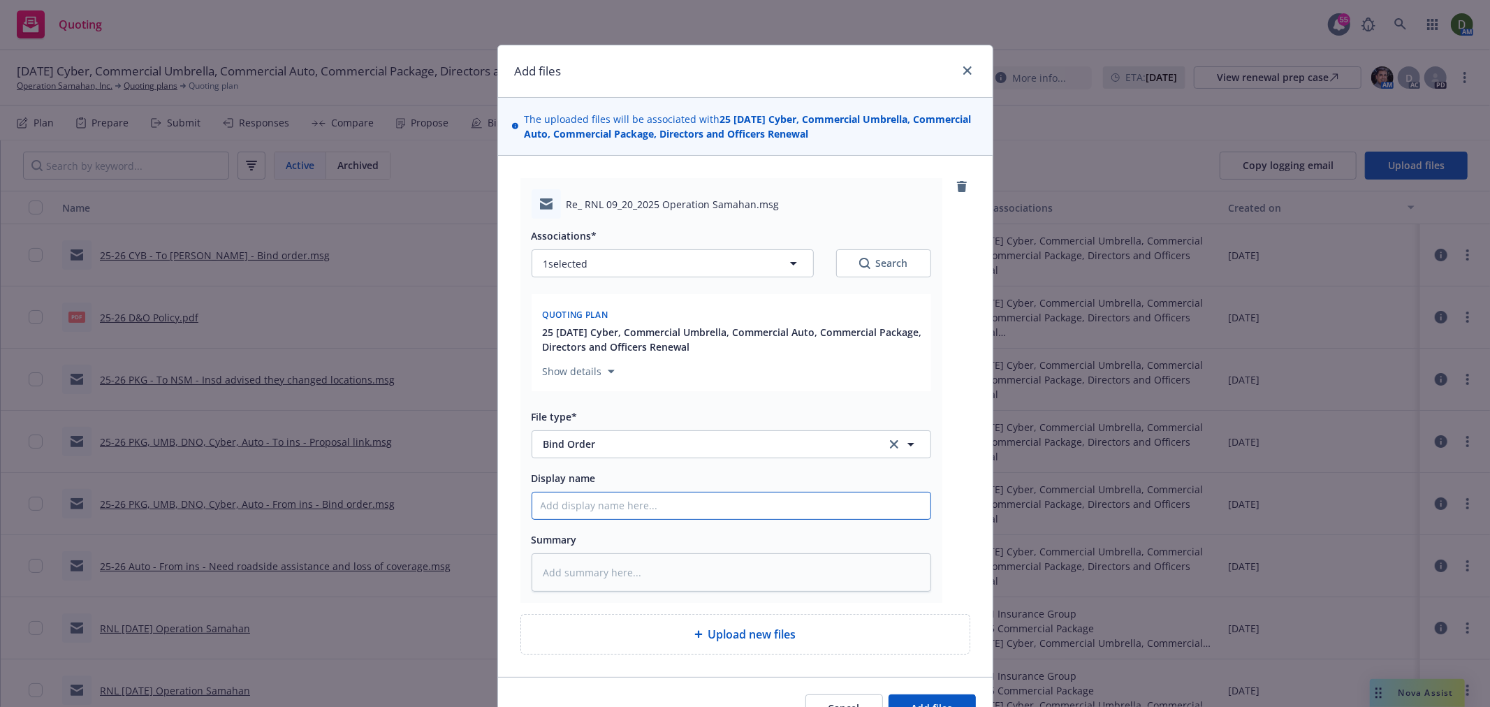
click at [557, 501] on input "Display name" at bounding box center [731, 506] width 398 height 27
type textarea "x"
type input "2"
type textarea "x"
type input "25"
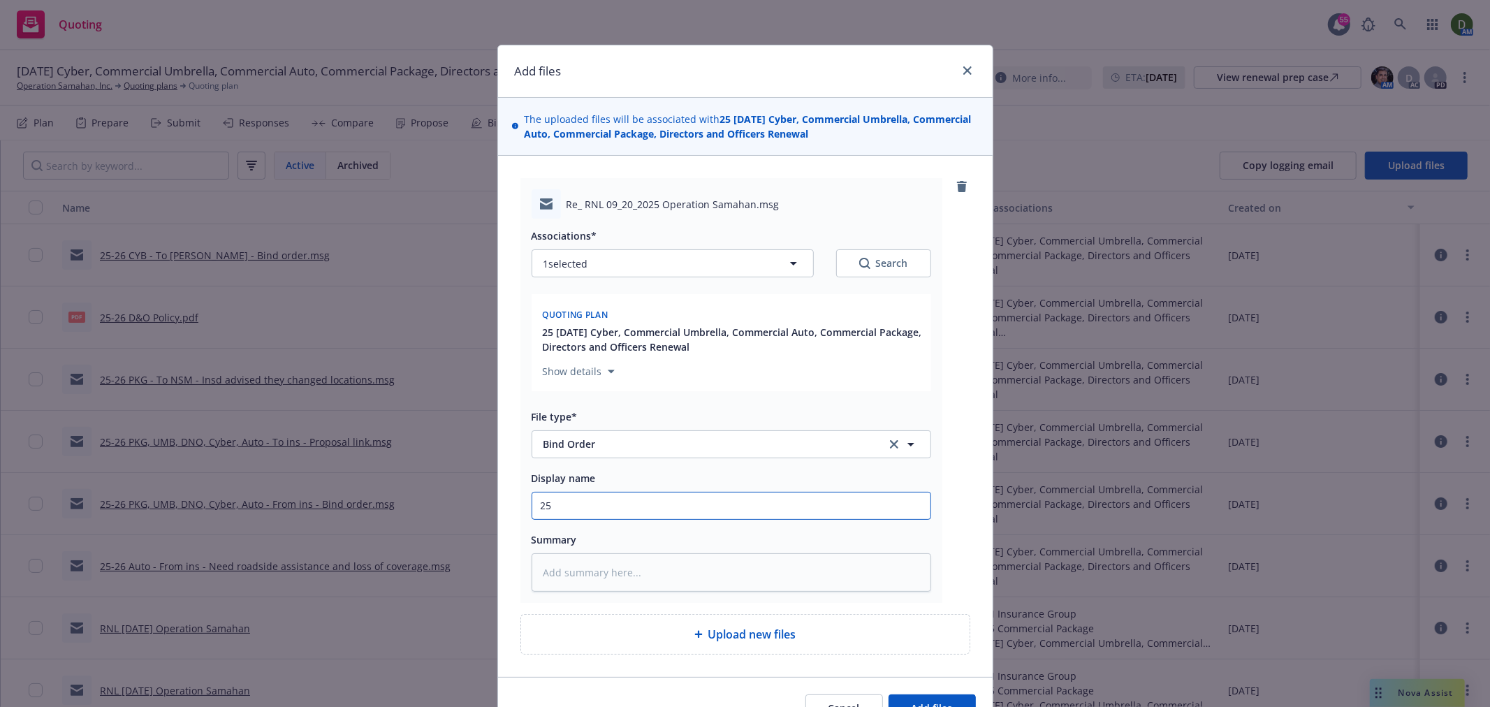
type textarea "x"
type input "25-"
type textarea "x"
type input "25-2"
type textarea "x"
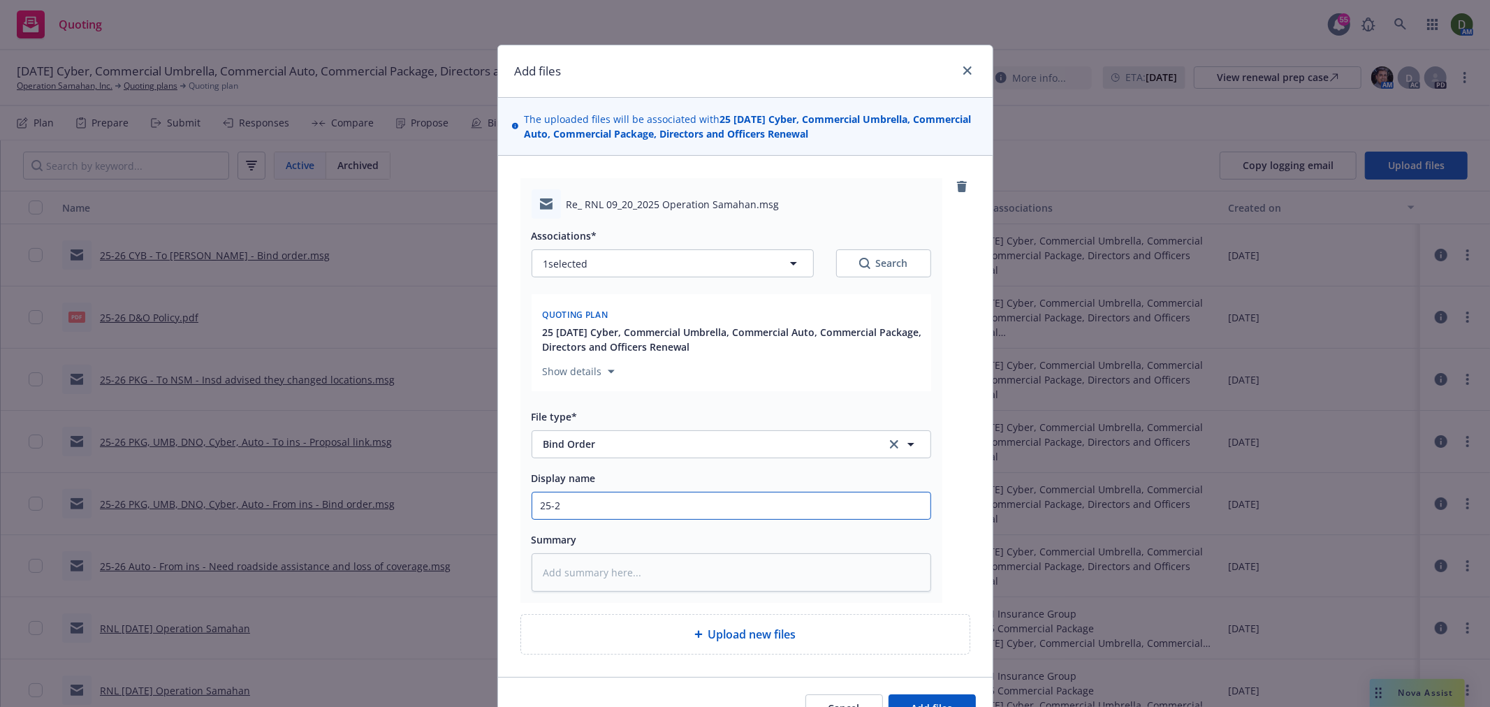
type input "25-26"
type textarea "x"
type input "25-26"
type textarea "x"
type input "25-26 P"
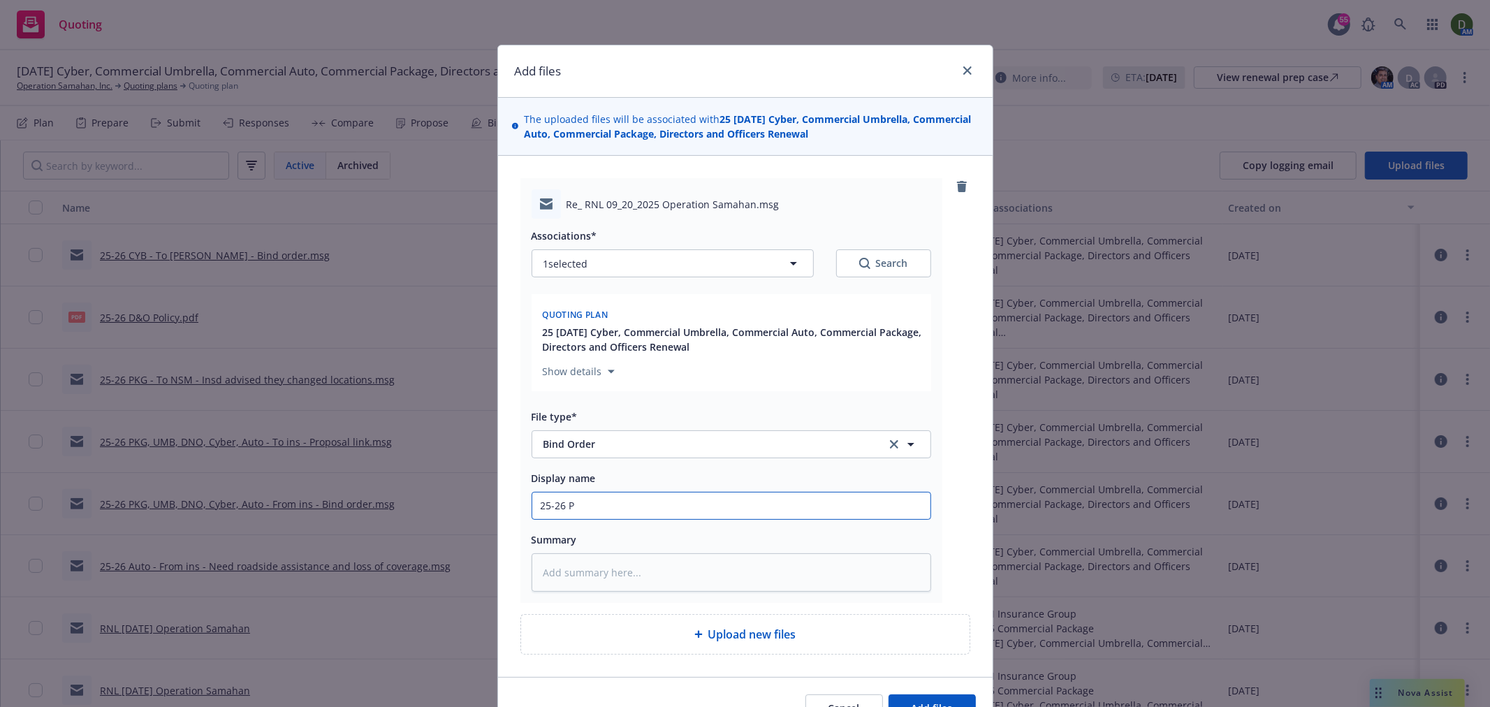
type textarea "x"
type input "25-26 PKG"
type textarea "x"
type input "25-26 PKG,"
type textarea "x"
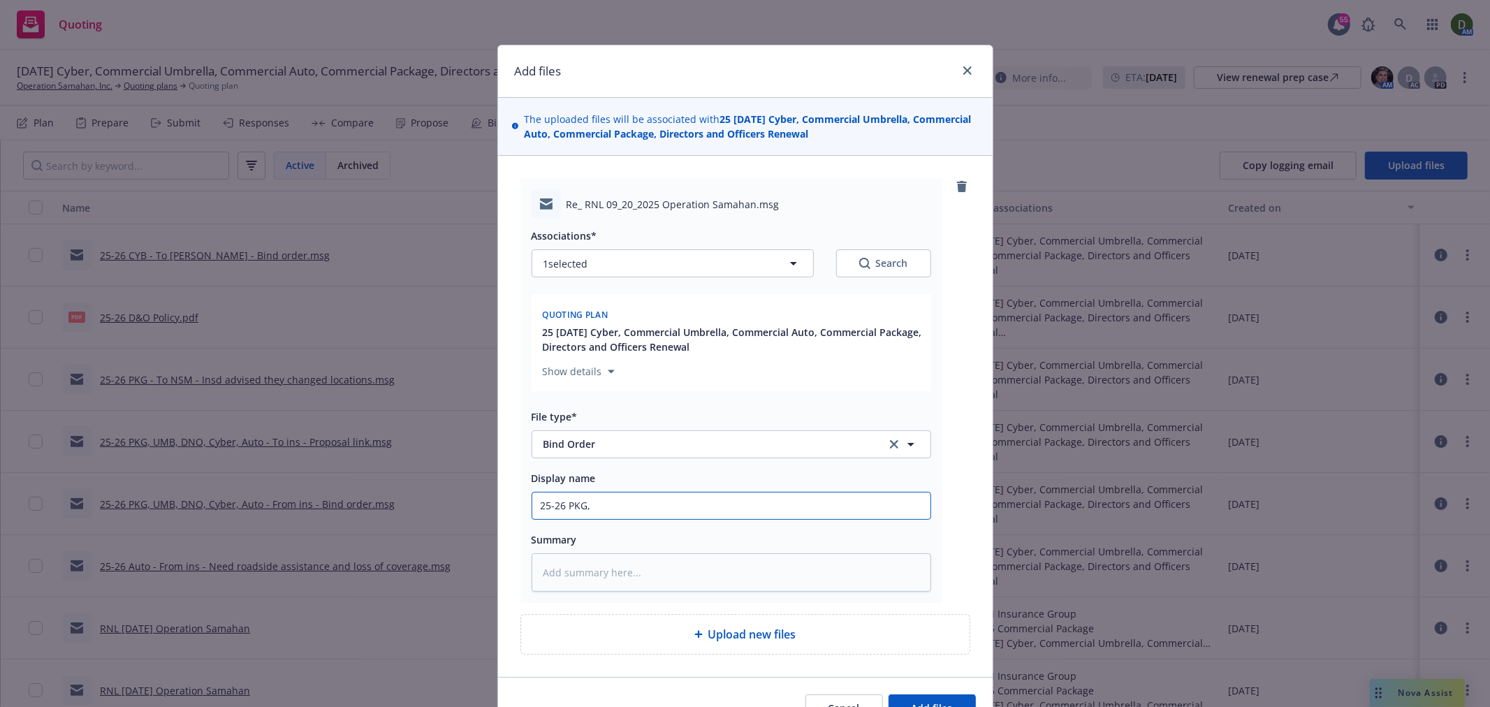
type input "25-26 PKG,"
type textarea "x"
type input "25-26 PKG, U"
type textarea "x"
type input "25-26 PKG, UM"
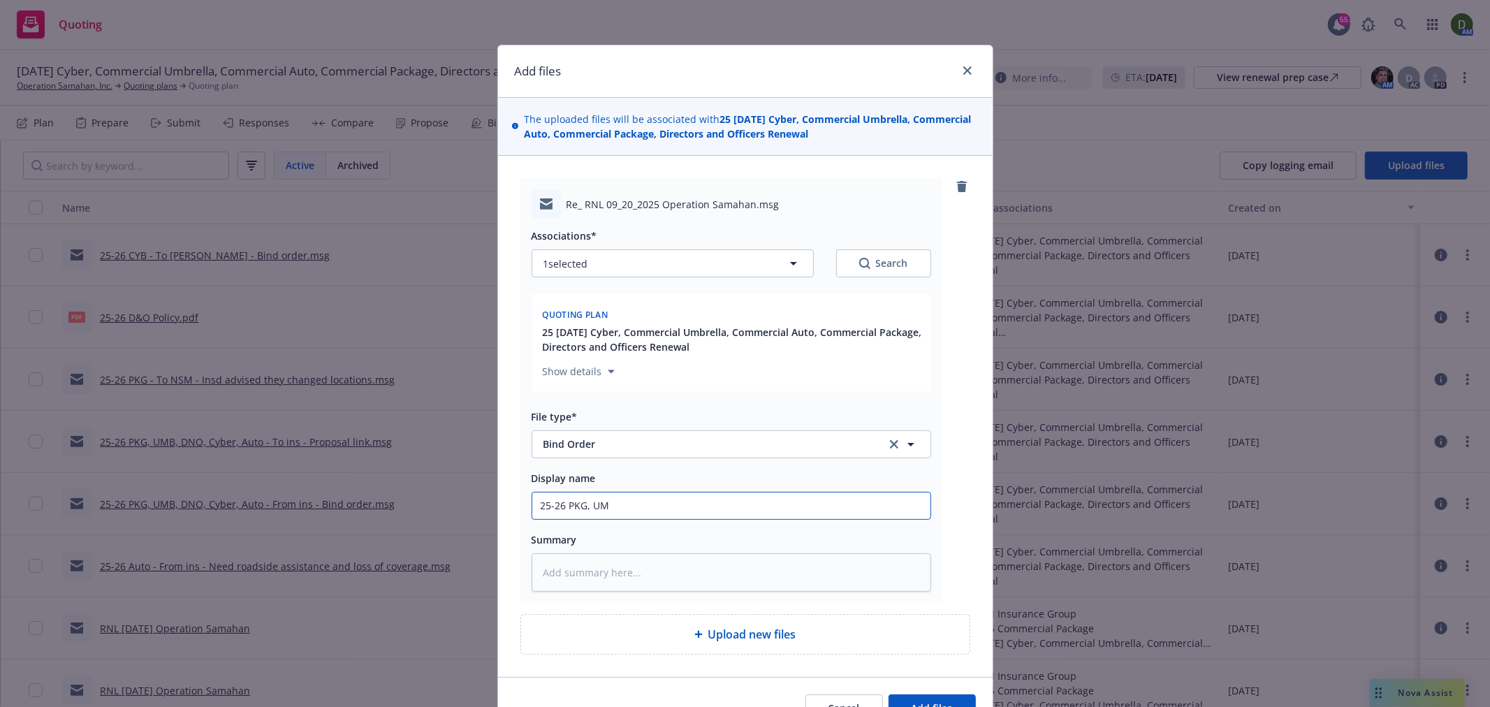
type textarea "x"
type input "25-26 PKG, UMB"
type textarea "x"
type input "25-26 PKG, UMB,"
type textarea "x"
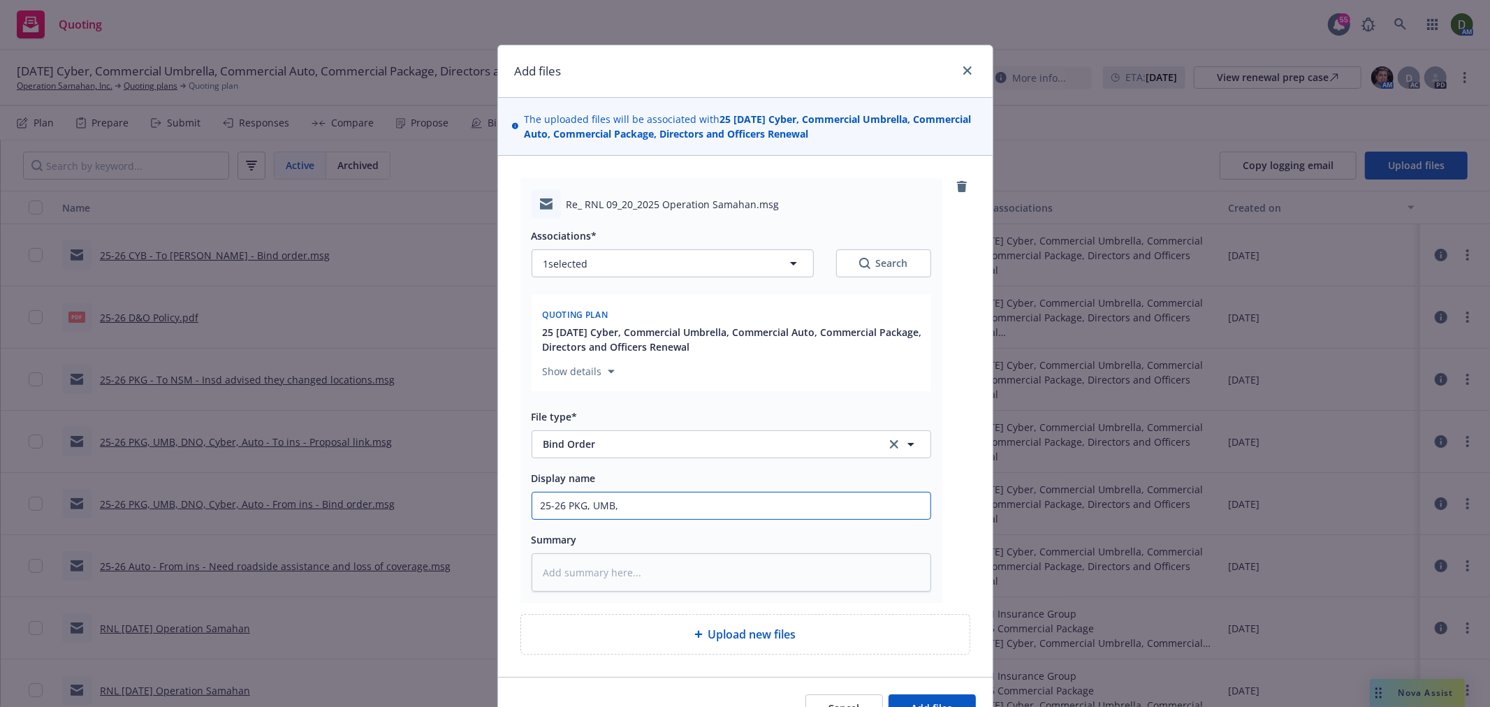
type input "25-26 PKG, UMB,"
type textarea "x"
type input "25-26 PKG, UMB, A"
type textarea "x"
type input "25-26 PKG, UMB, Au"
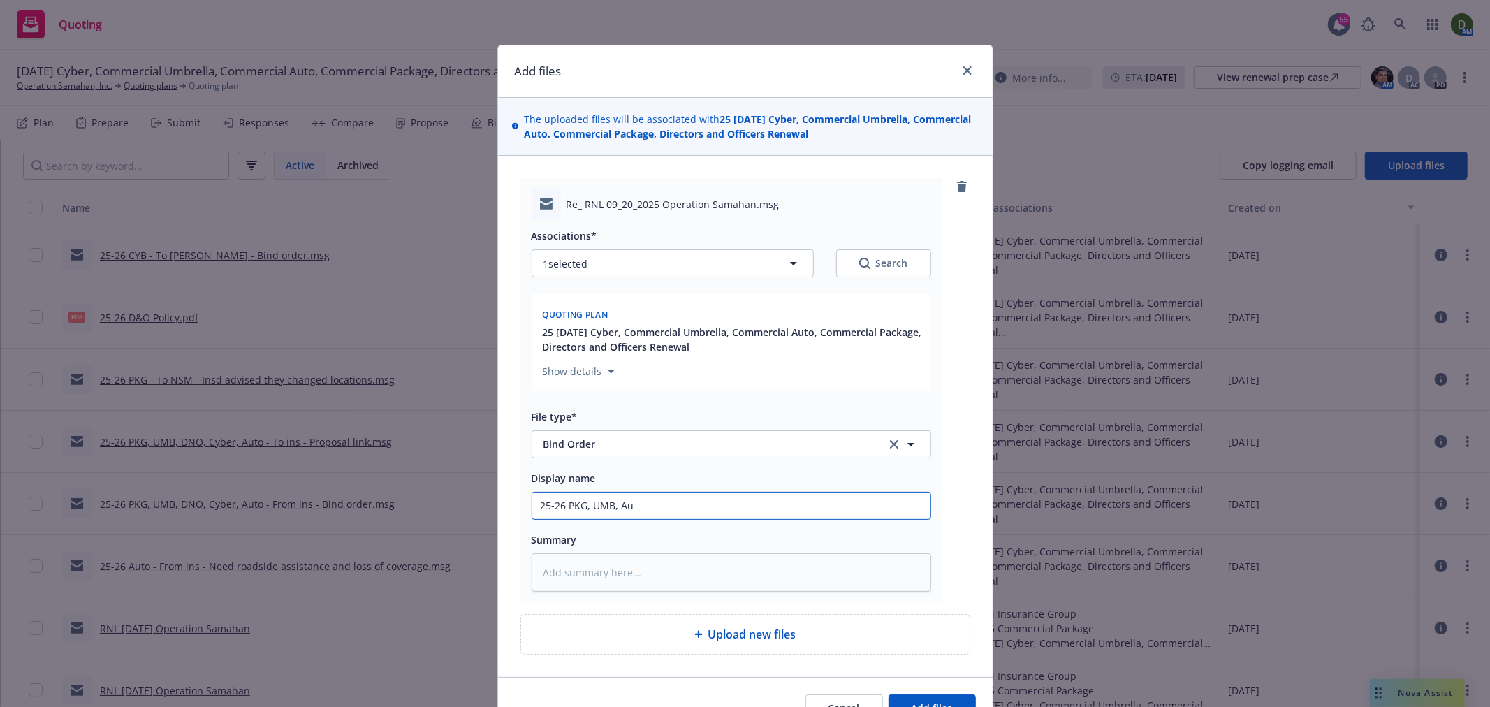
type textarea "x"
type input "25-26 PKG, UMB, Aut"
type textarea "x"
type input "25-26 PKG, UMB, Auto"
type textarea "x"
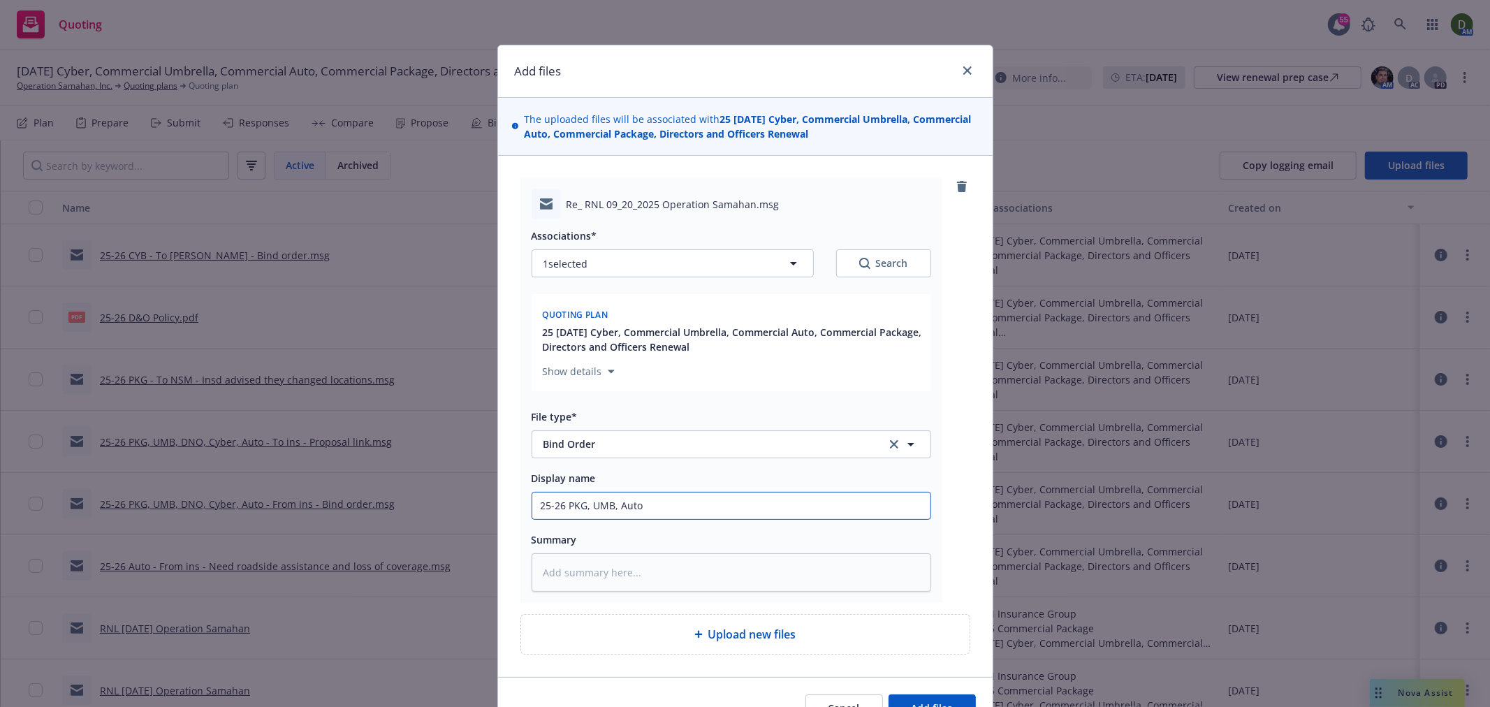
type input "25-26 PKG, UMB, Auto"
type textarea "x"
type input "25-26 PKG, UMB, Auto -"
type textarea "x"
type input "25-26 PKG, UMB, Auto -"
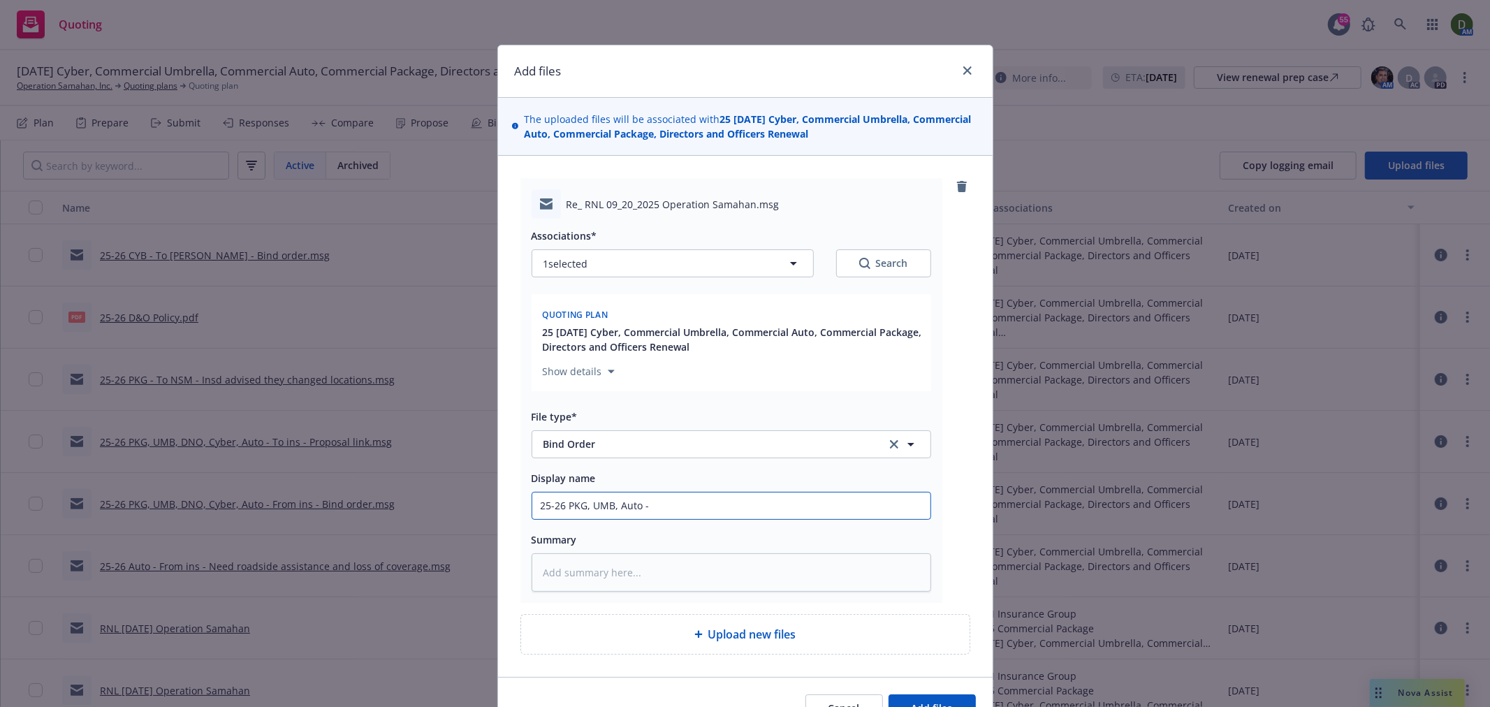
type textarea "x"
type input "25-26 PKG, UMB, Auto - T"
type textarea "x"
type input "25-26 PKG, UMB, Auto - To"
type textarea "x"
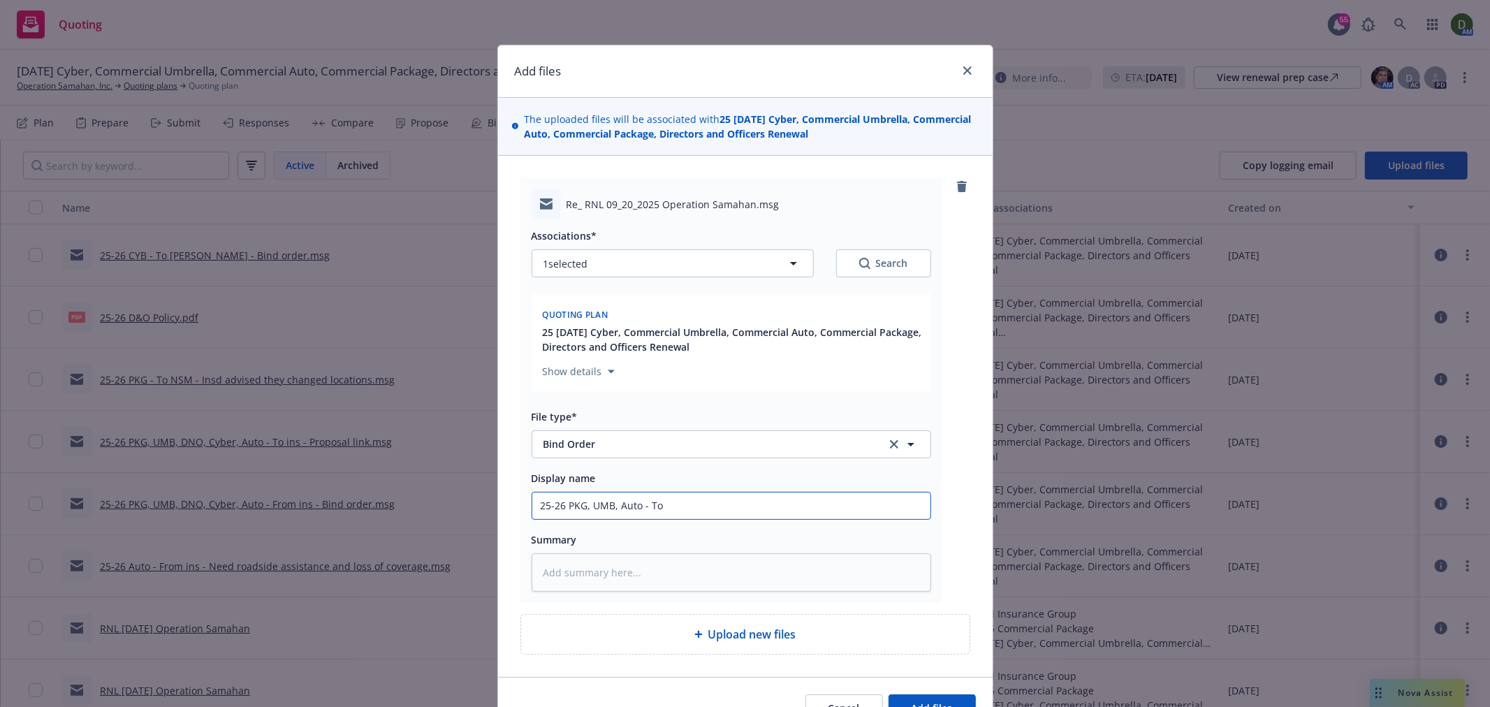
type input "25-26 PKG, UMB, Auto - To"
type textarea "x"
type input "25-26 PKG, UMB, Auto - To N"
type textarea "x"
type input "25-26 PKG, UMB, Auto - To NS"
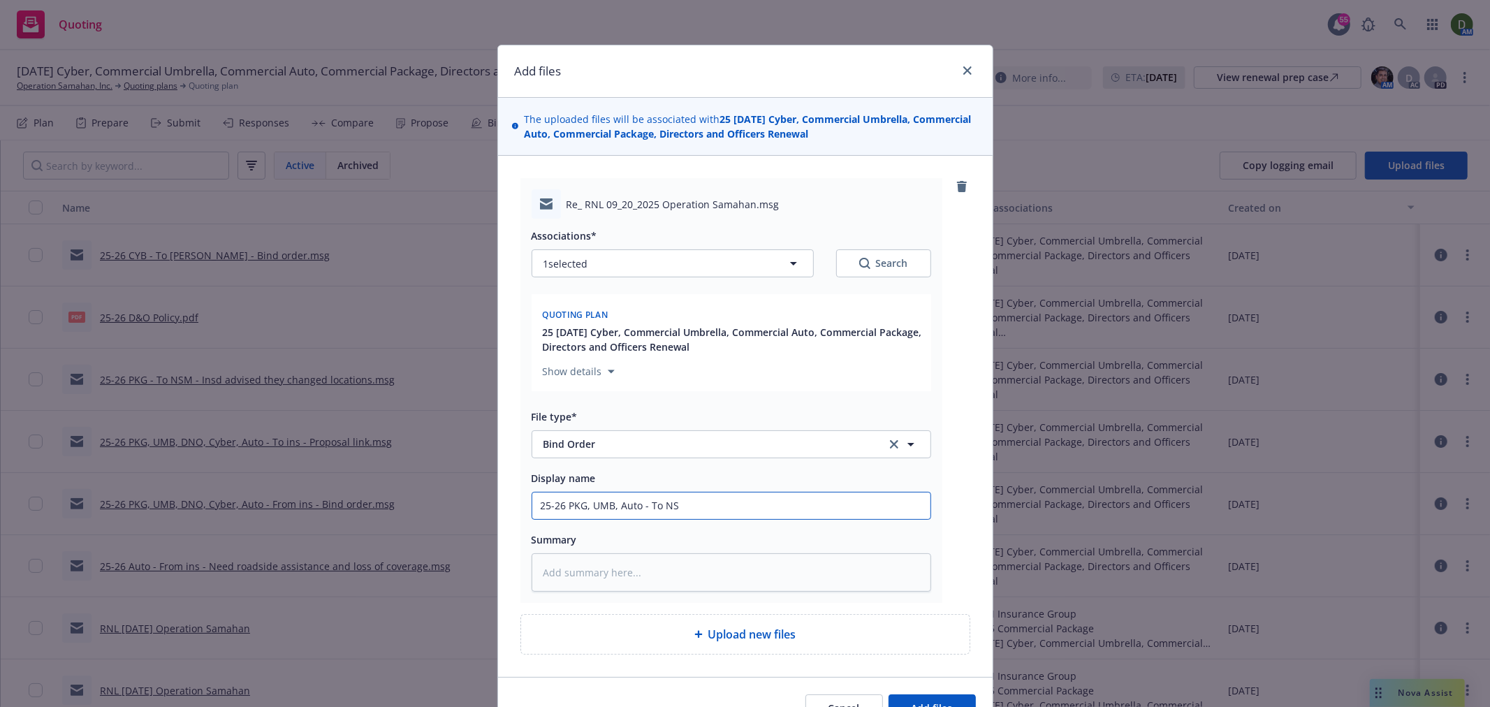
type textarea "x"
type input "25-26 PKG, UMB, Auto - To NSM"
type textarea "x"
type input "25-26 PKG, UMB, Auto - To NSM"
type textarea "x"
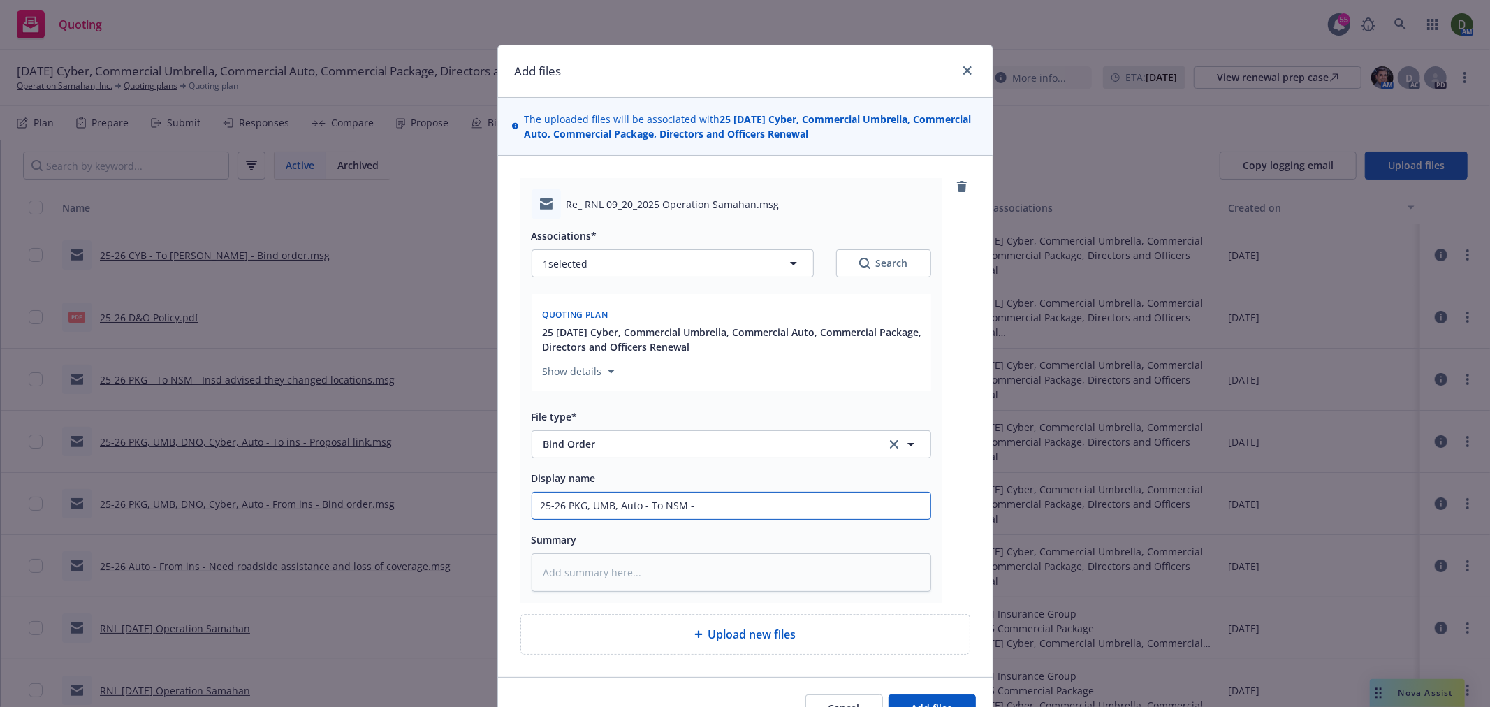
type input "25-26 PKG, UMB, Auto - To NSM -"
type textarea "x"
type input "25-26 PKG, UMB, Auto - To NSM - B"
type textarea "x"
type input "25-26 PKG, UMB, Auto - To NSM - Bi"
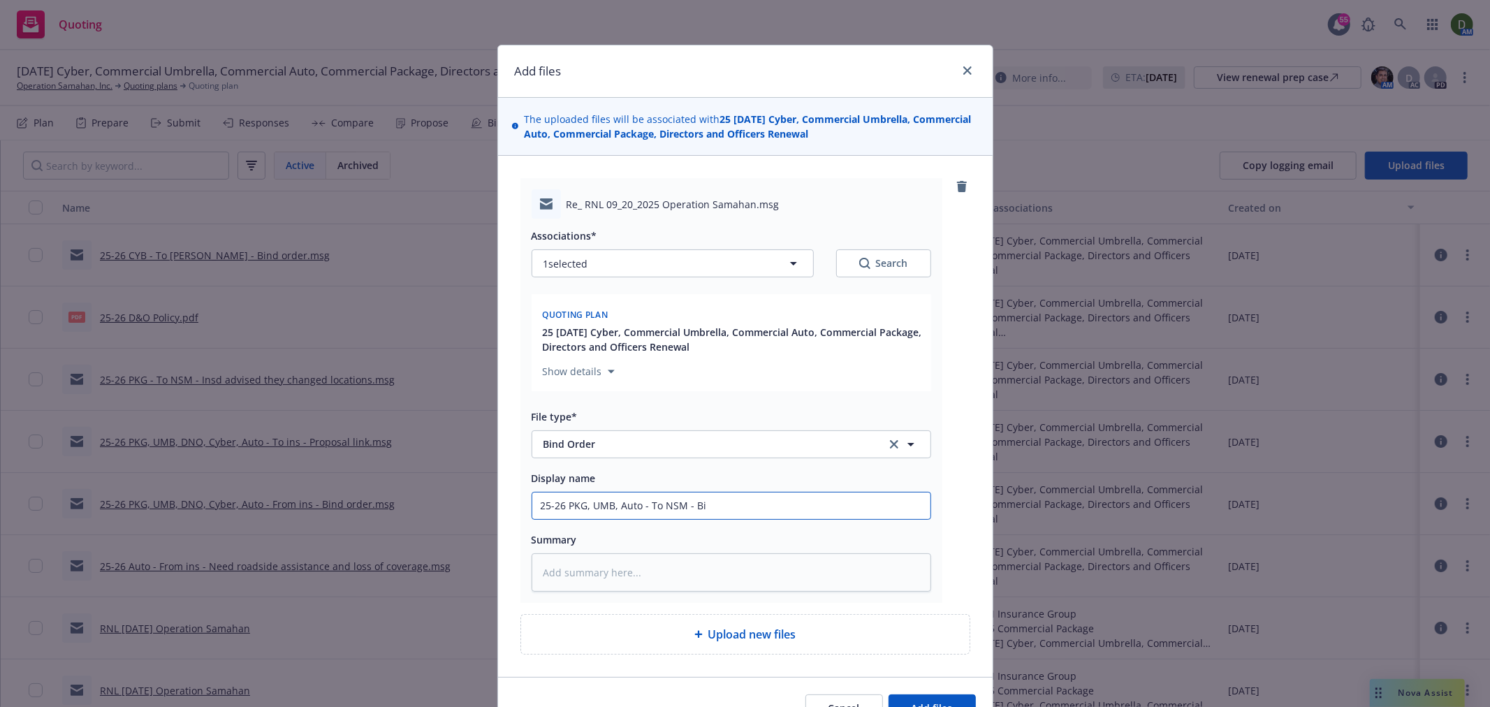
type textarea "x"
type input "25-26 PKG, UMB, Auto - To NSM - Bin"
type textarea "x"
type input "25-26 PKG, UMB, Auto - To NSM - Bind"
type textarea "x"
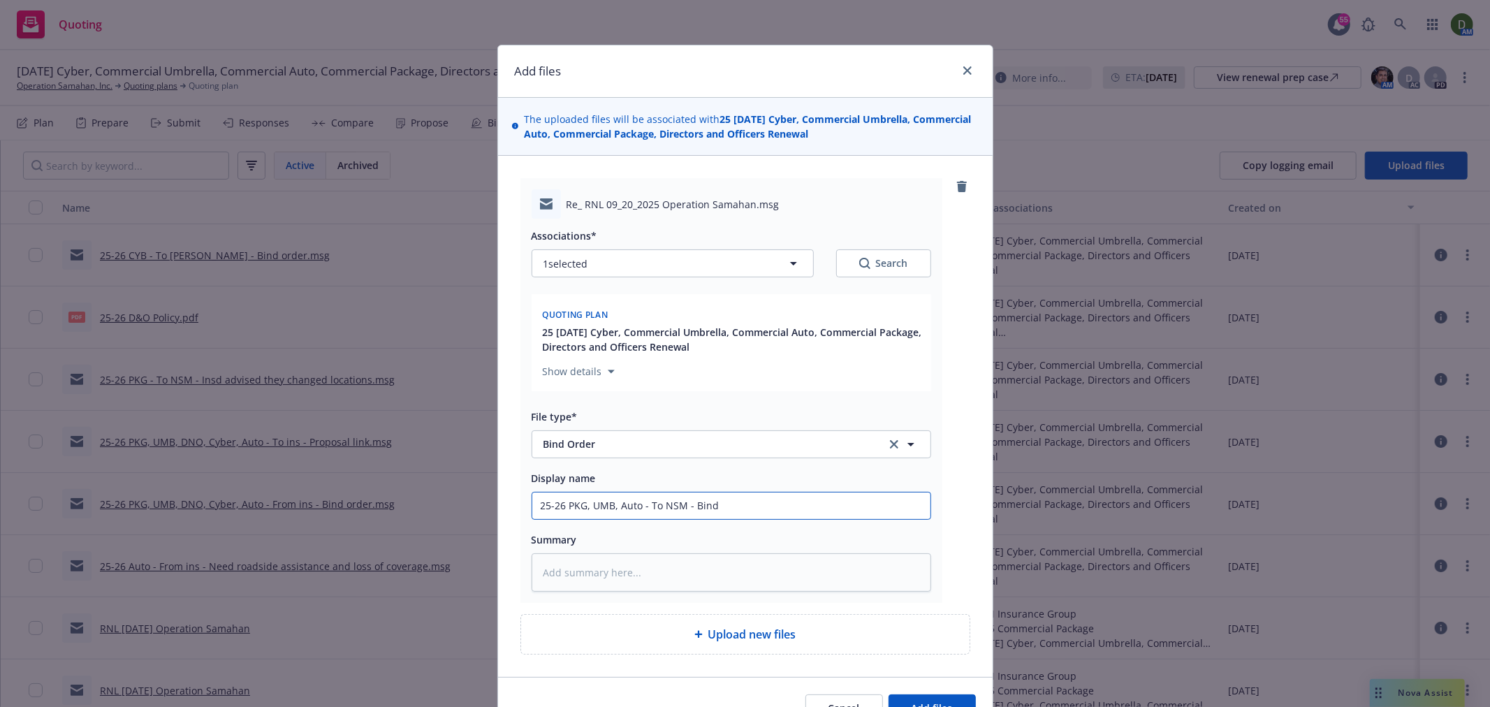
type input "25-26 PKG, UMB, Auto - To NSM - Bind"
type textarea "x"
type input "25-26 PKG, UMB, Auto - To NSM - Bind o"
type textarea "x"
type input "25-26 PKG, UMB, Auto - To NSM - Bind or"
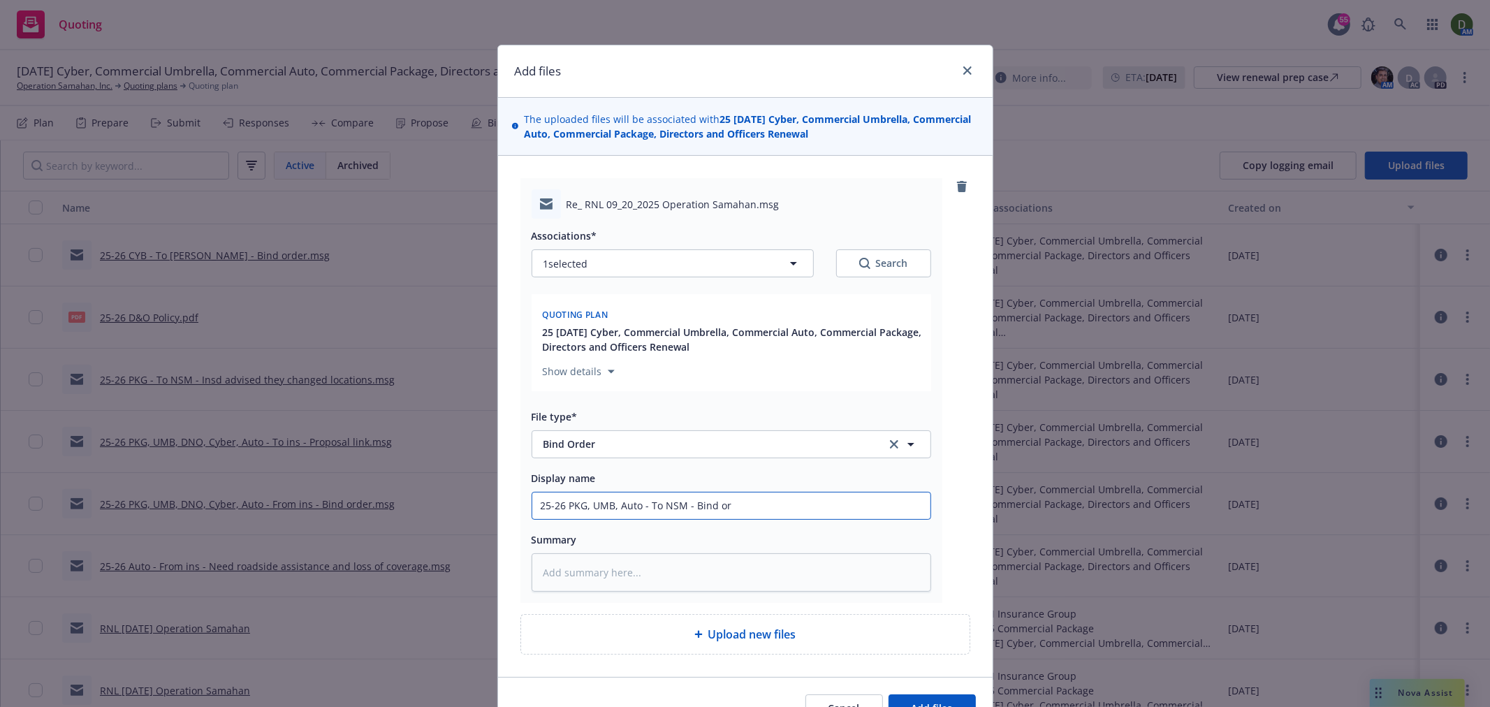
type textarea "x"
type input "25-26 PKG, UMB, Auto - To NSM - Bind ord"
type textarea "x"
type input "25-26 PKG, UMB, Auto - To NSM - Bind orde"
type textarea "x"
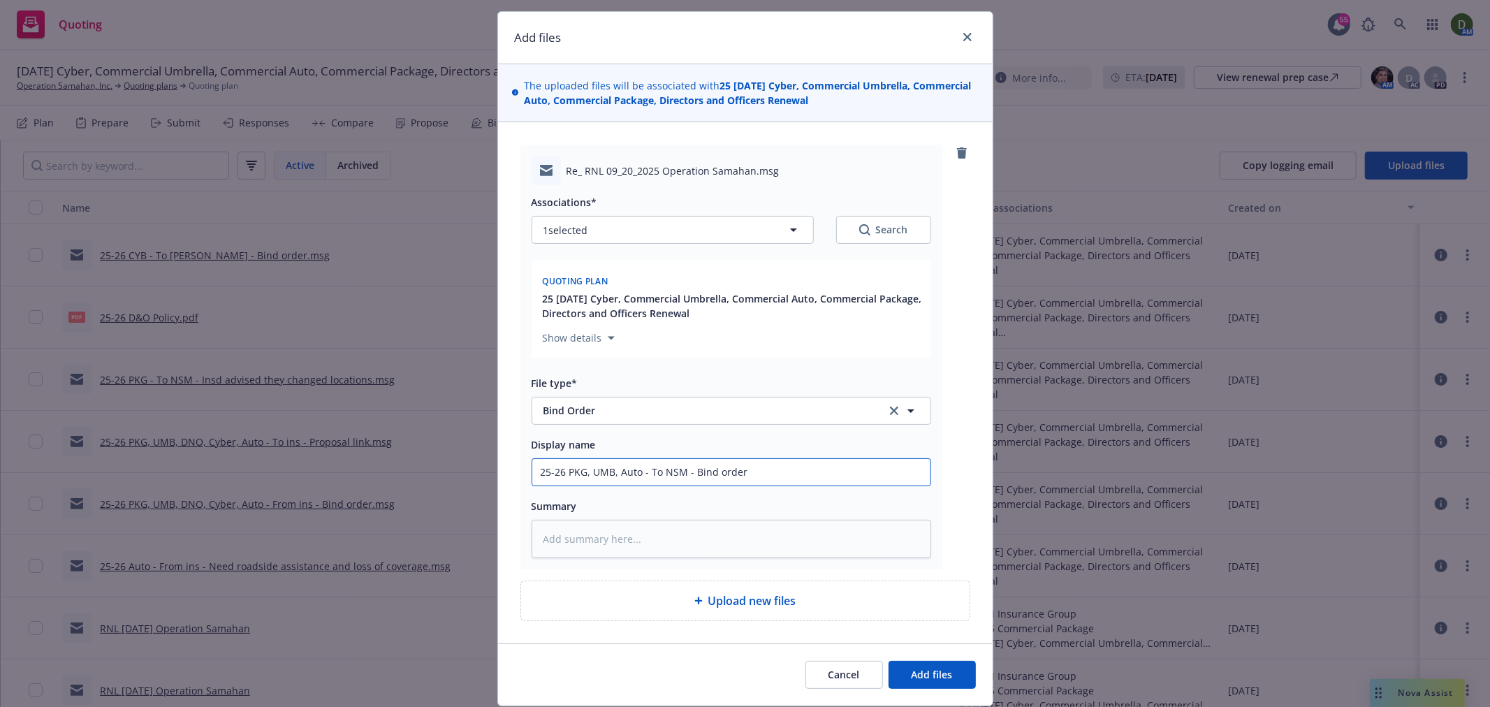
scroll to position [80, 0]
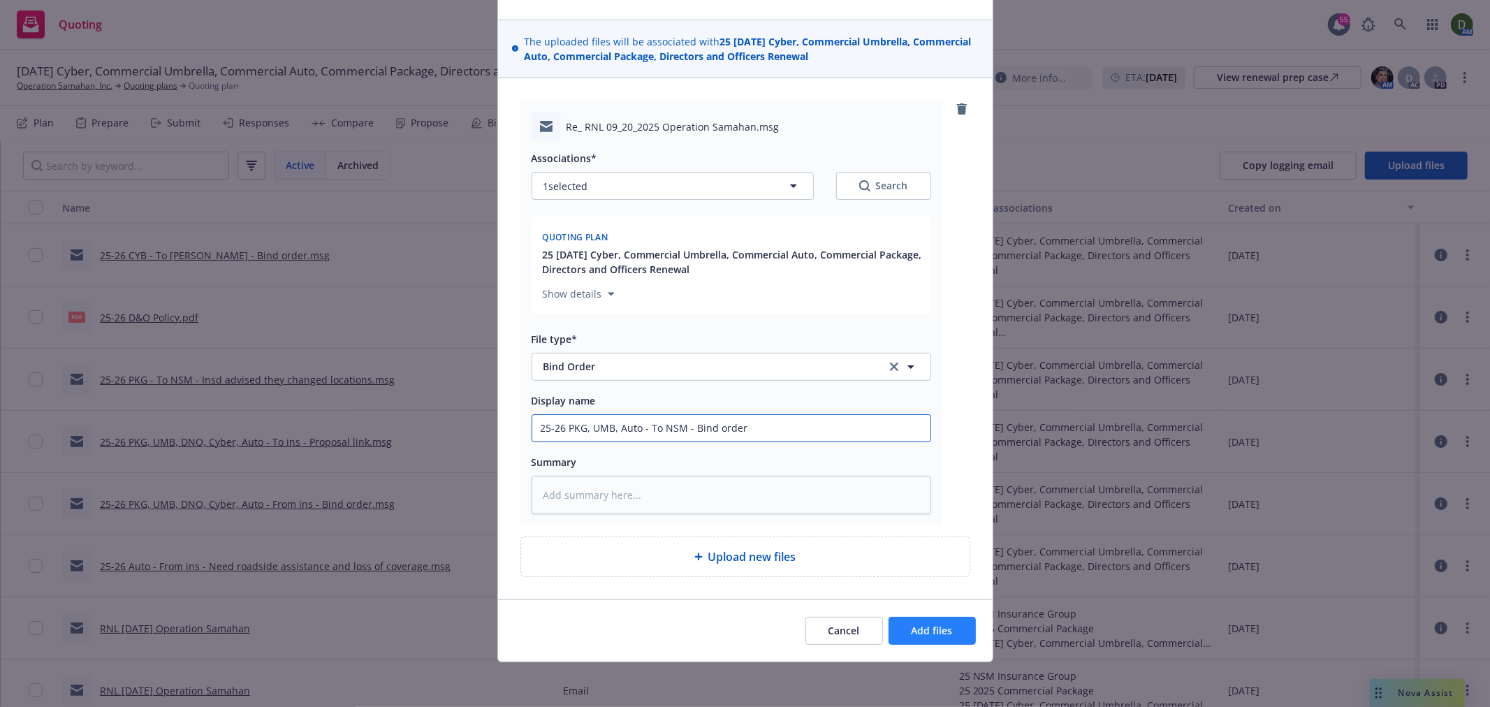
type input "25-26 PKG, UMB, Auto - To NSM - Bind order"
click at [943, 617] on button "Add files" at bounding box center [932, 631] width 87 height 28
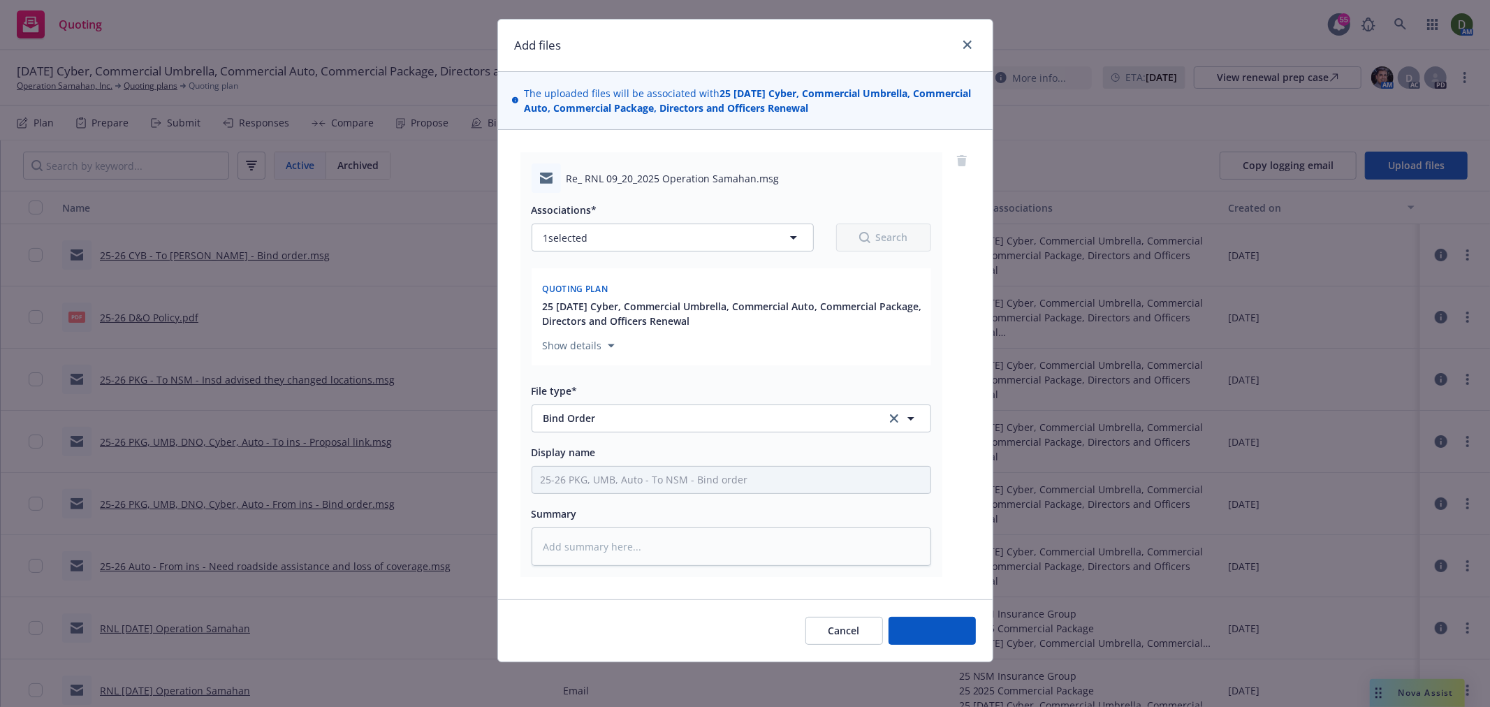
scroll to position [28, 0]
type textarea "x"
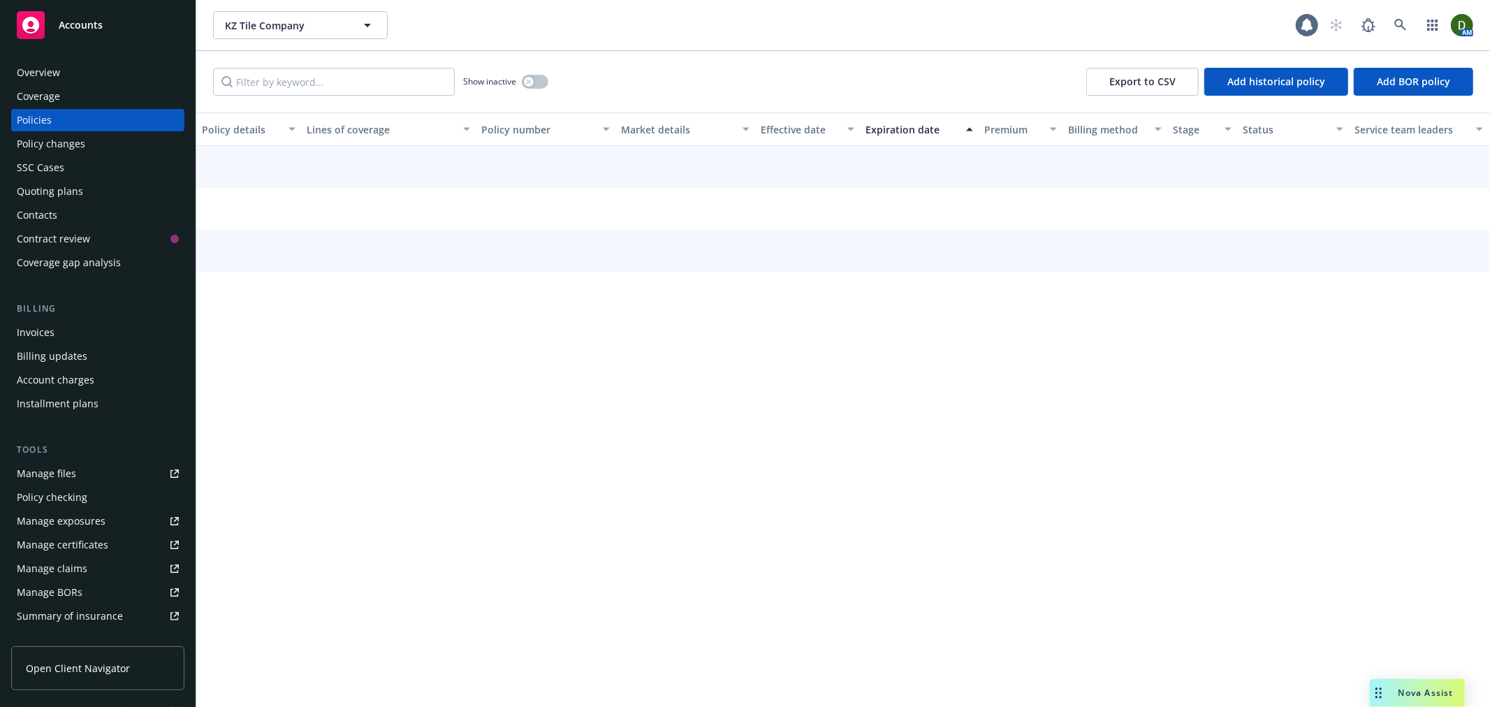
click at [126, 77] on div "Overview" at bounding box center [98, 72] width 162 height 22
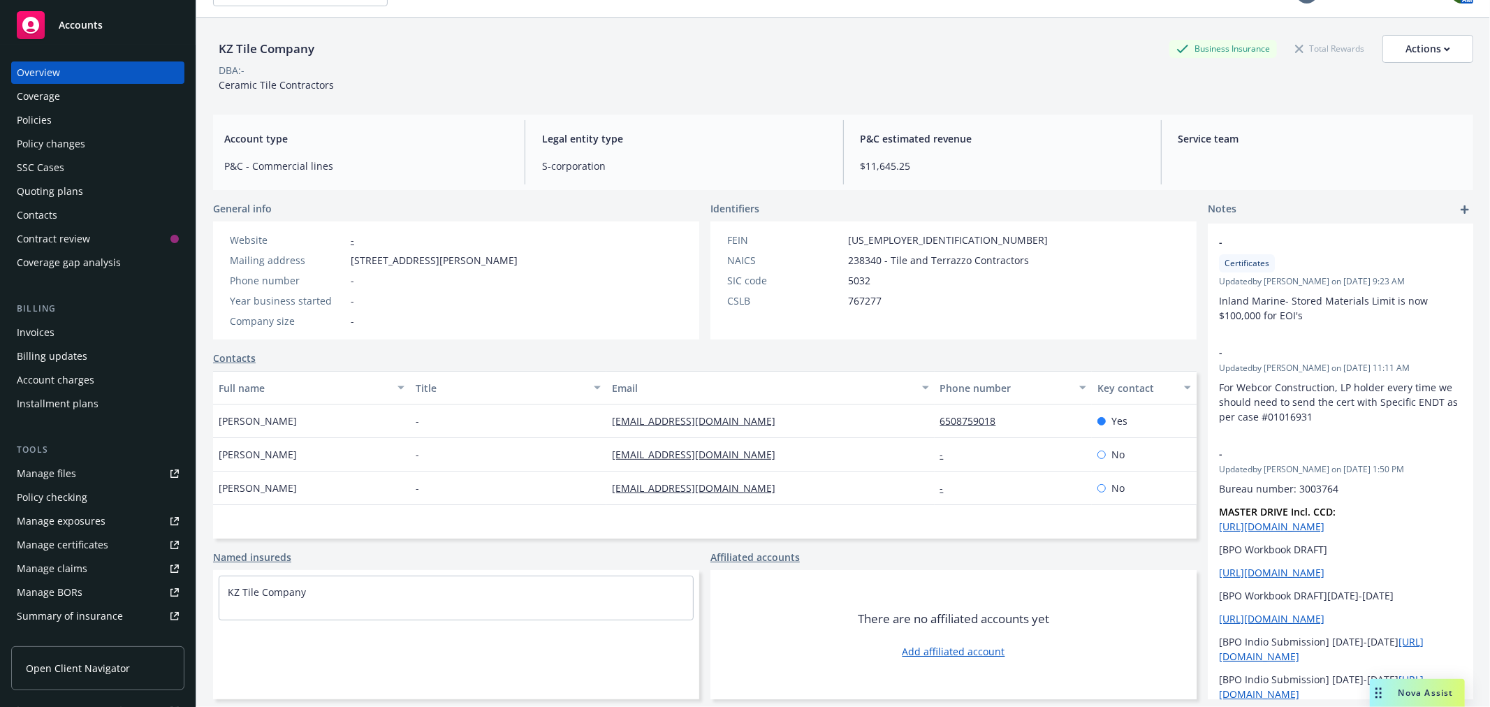
scroll to position [51, 0]
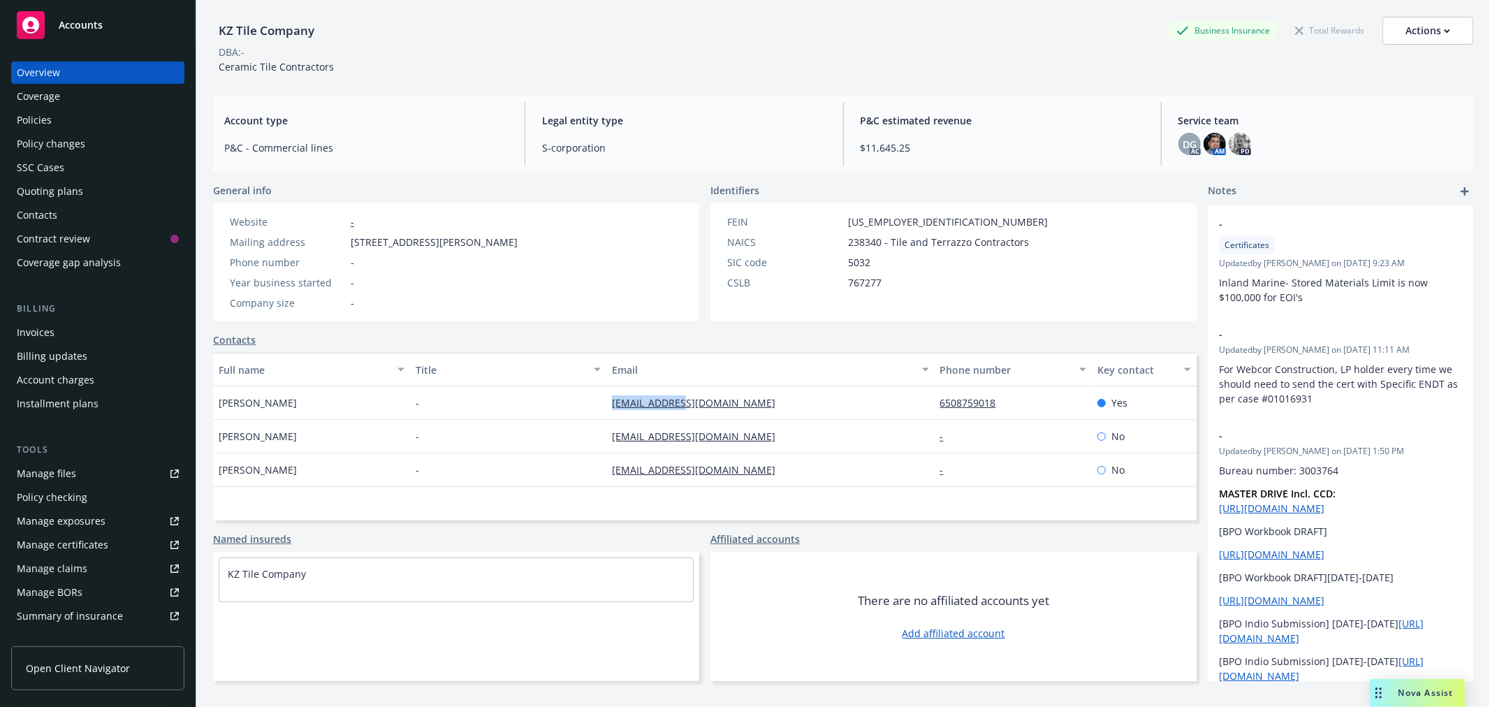
drag, startPoint x: 690, startPoint y: 391, endPoint x: 511, endPoint y: 395, distance: 178.9
click at [511, 395] on div "[PERSON_NAME] - [EMAIL_ADDRESS][DOMAIN_NAME] 6508759018 Yes" at bounding box center [705, 403] width 984 height 34
copy div "[EMAIL_ADDRESS][DOMAIN_NAME]"
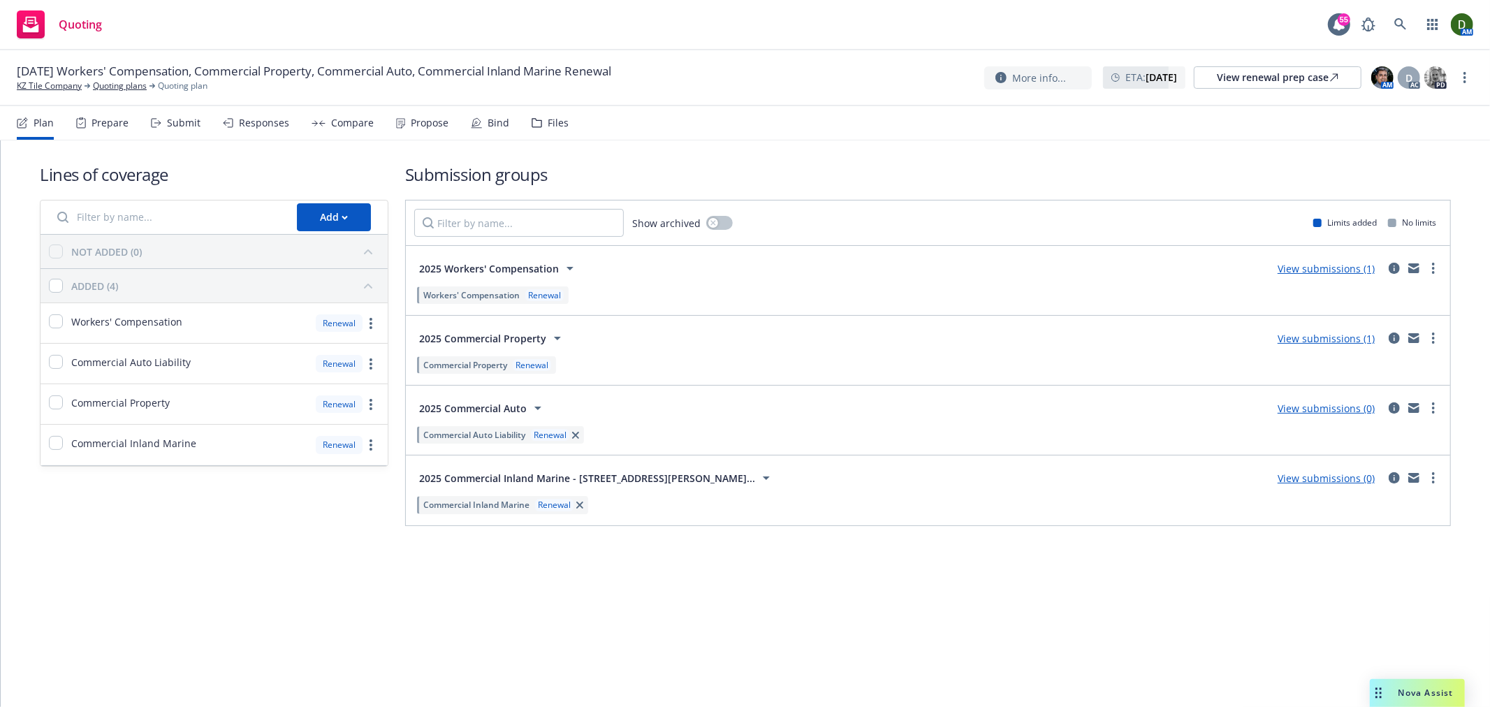
drag, startPoint x: 515, startPoint y: 115, endPoint x: 537, endPoint y: 126, distance: 24.1
click at [515, 115] on div "Plan Prepare Submit Responses Compare Propose Bind Files" at bounding box center [293, 123] width 552 height 34
click at [539, 126] on div "Files" at bounding box center [550, 123] width 37 height 34
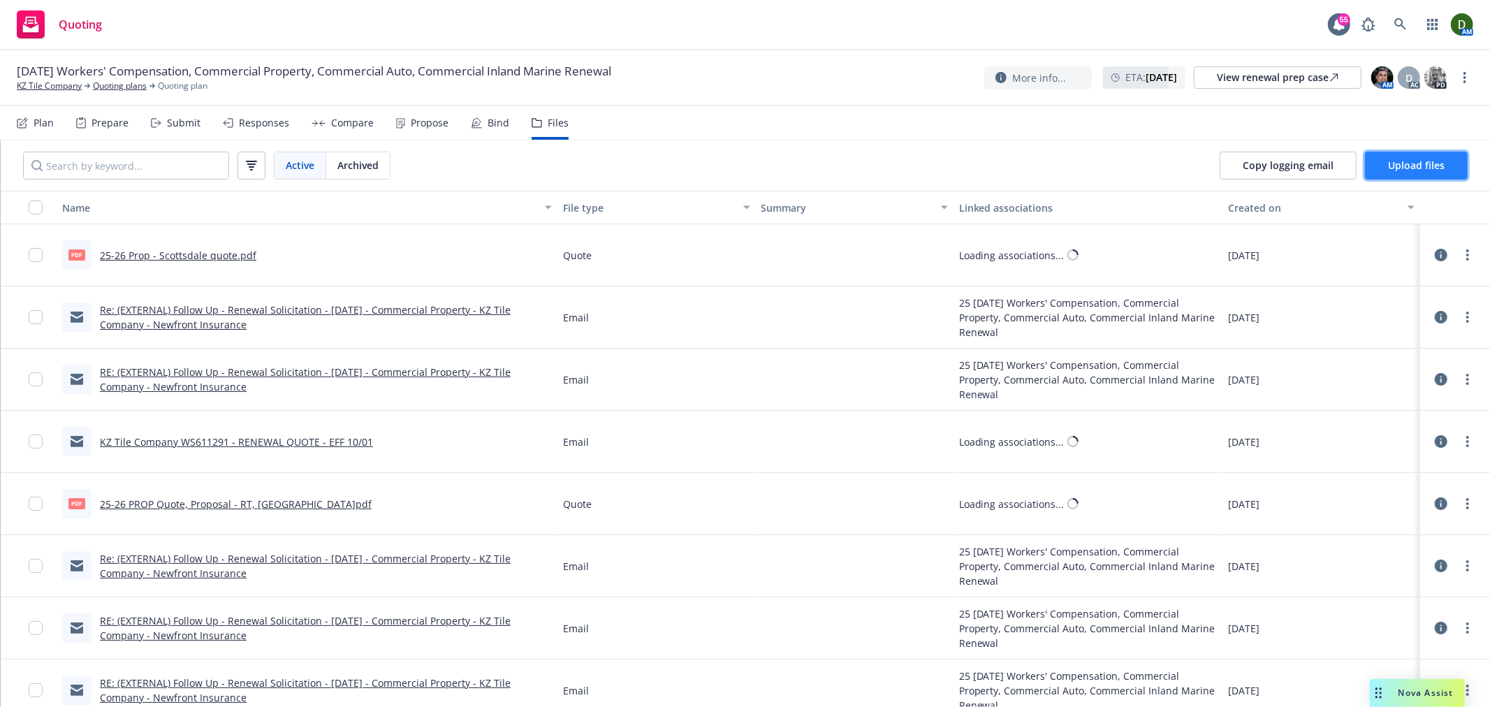
click at [1435, 166] on span "Upload files" at bounding box center [1416, 165] width 57 height 13
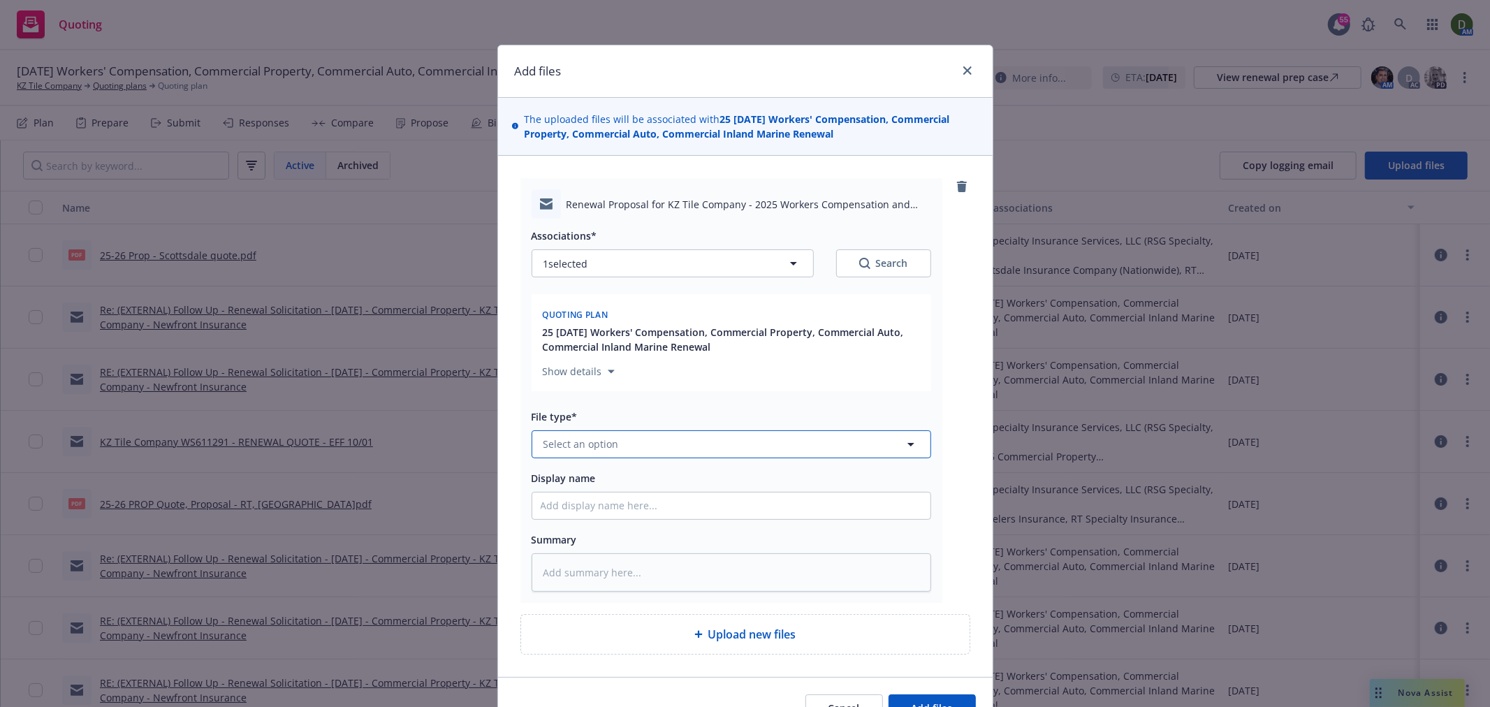
drag, startPoint x: 604, startPoint y: 440, endPoint x: 613, endPoint y: 437, distance: 10.4
click at [605, 444] on span "Select an option" at bounding box center [581, 444] width 75 height 15
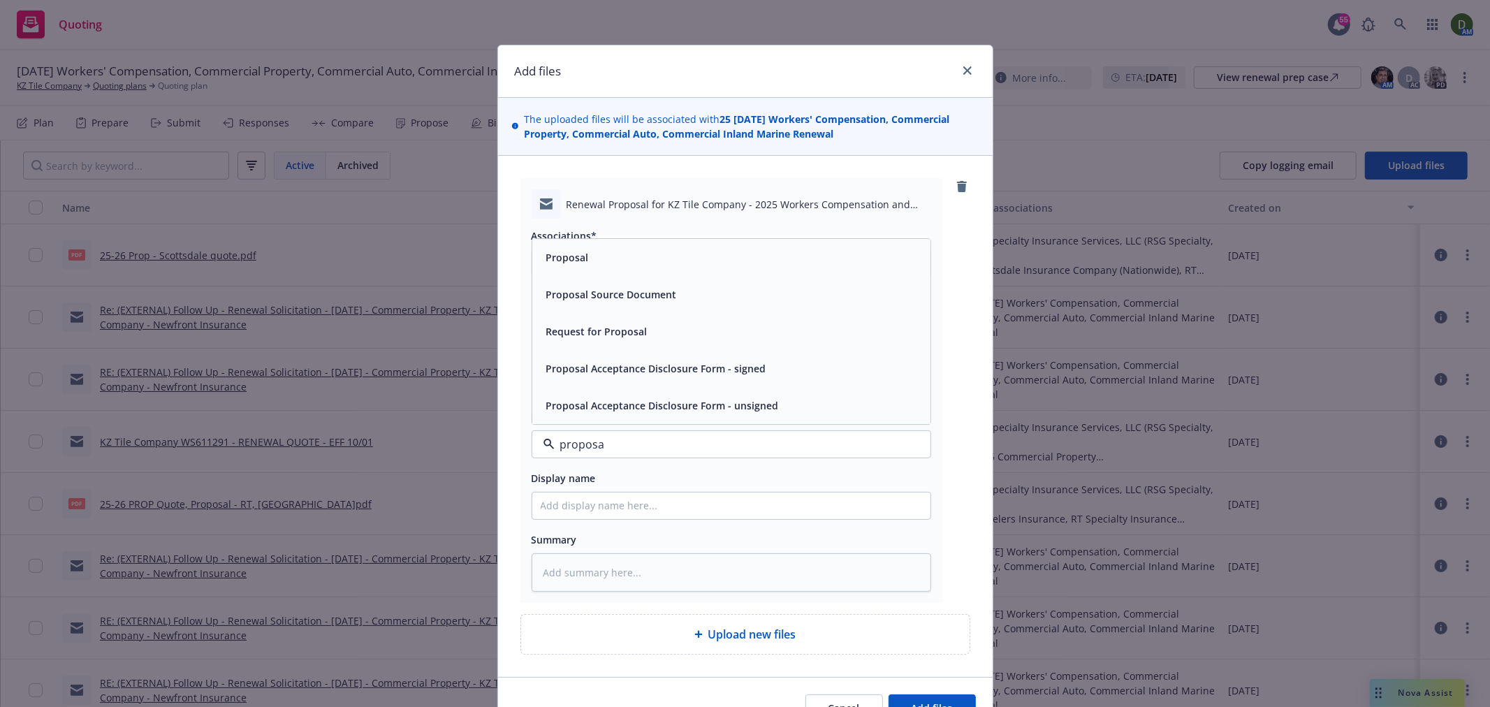
type input "proposal"
click at [692, 275] on div "Proposal" at bounding box center [731, 257] width 398 height 37
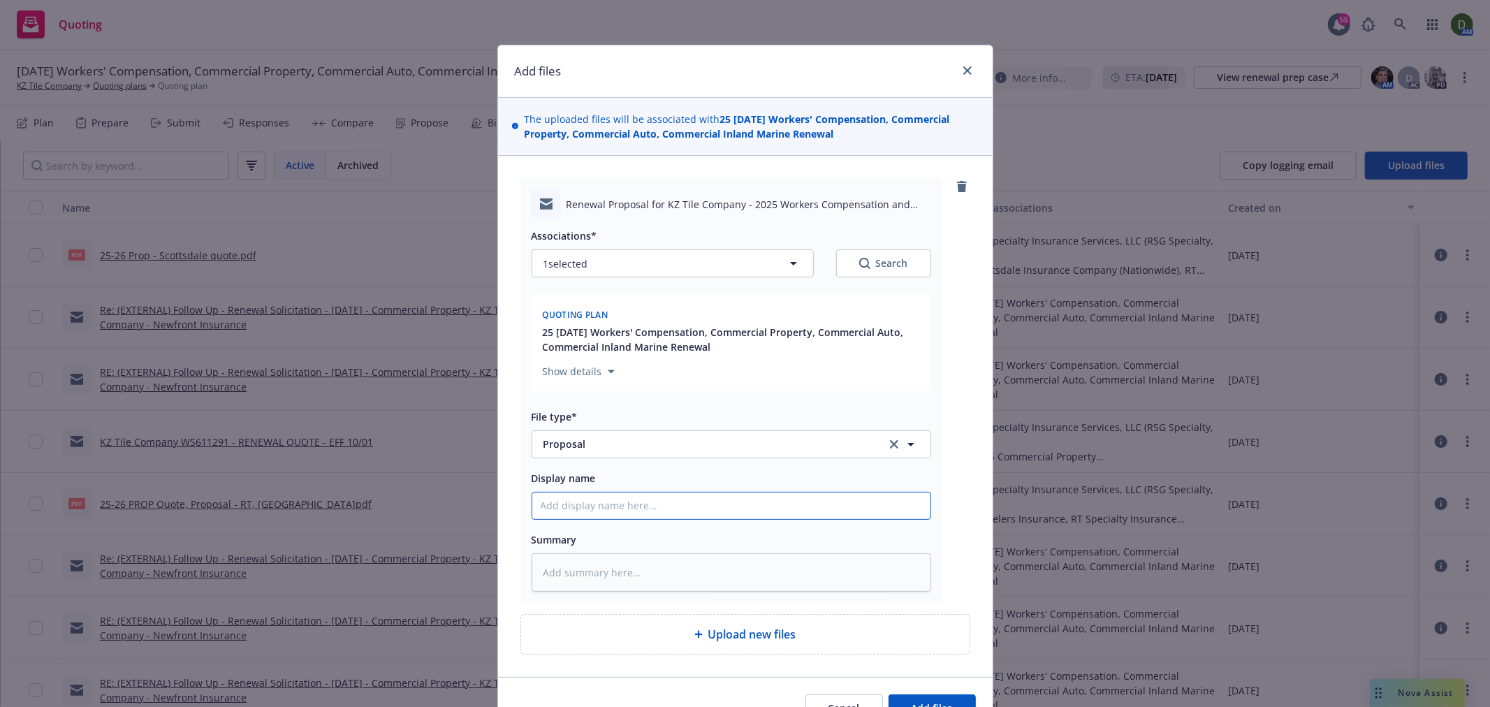
click at [606, 511] on input "Display name" at bounding box center [731, 506] width 398 height 27
type textarea "x"
type input "2"
type textarea "x"
type input "25"
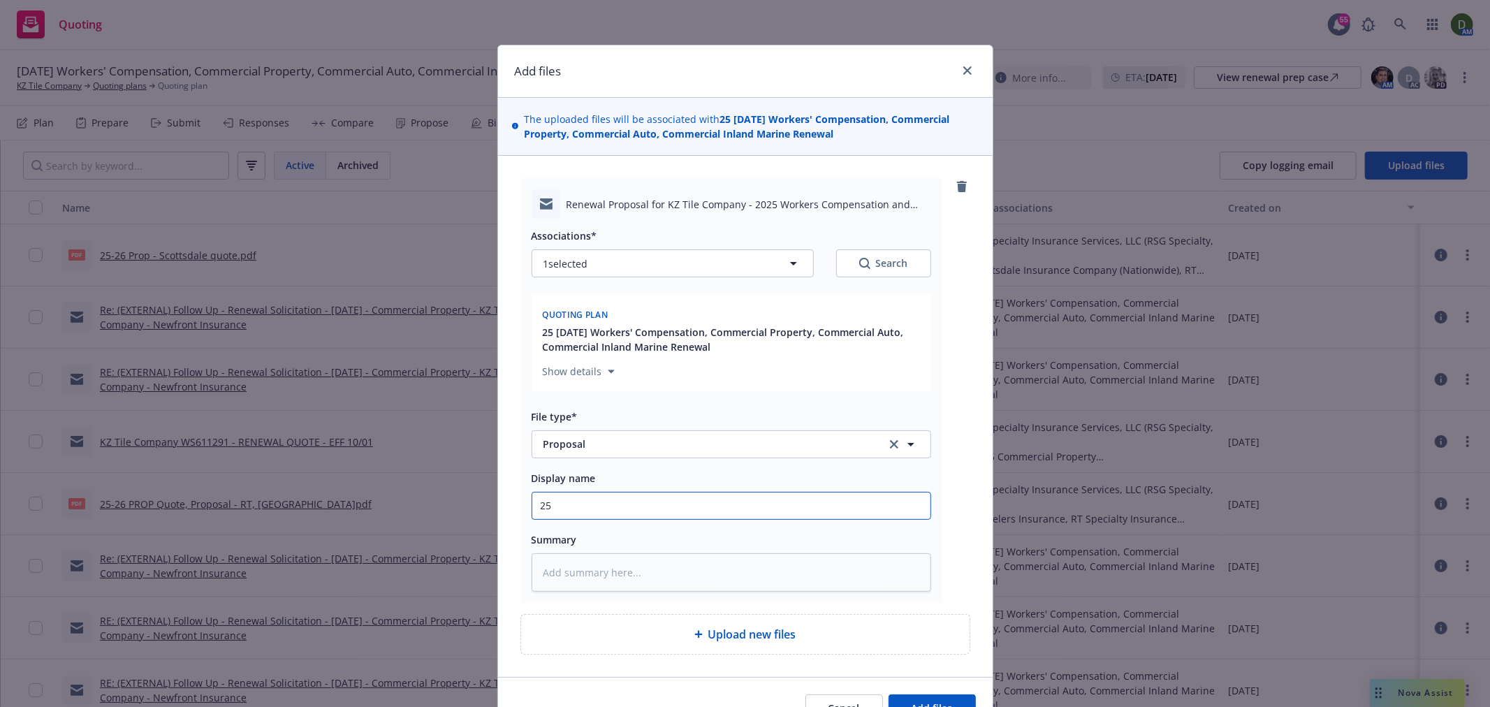
type textarea "x"
type input "25-"
type textarea "x"
type input "25-2"
type textarea "x"
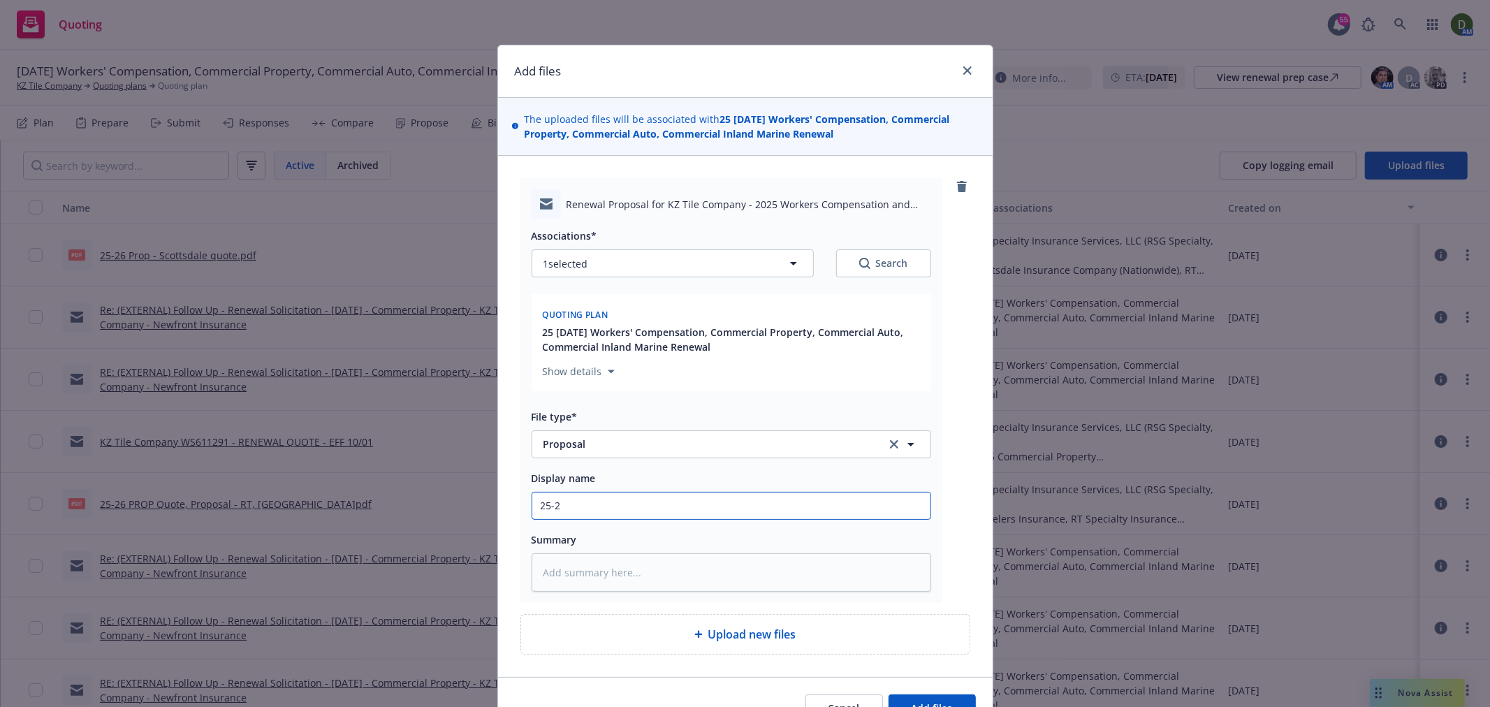
type input "25-26"
type textarea "x"
type input "25-26"
type textarea "x"
type input "25-26 W"
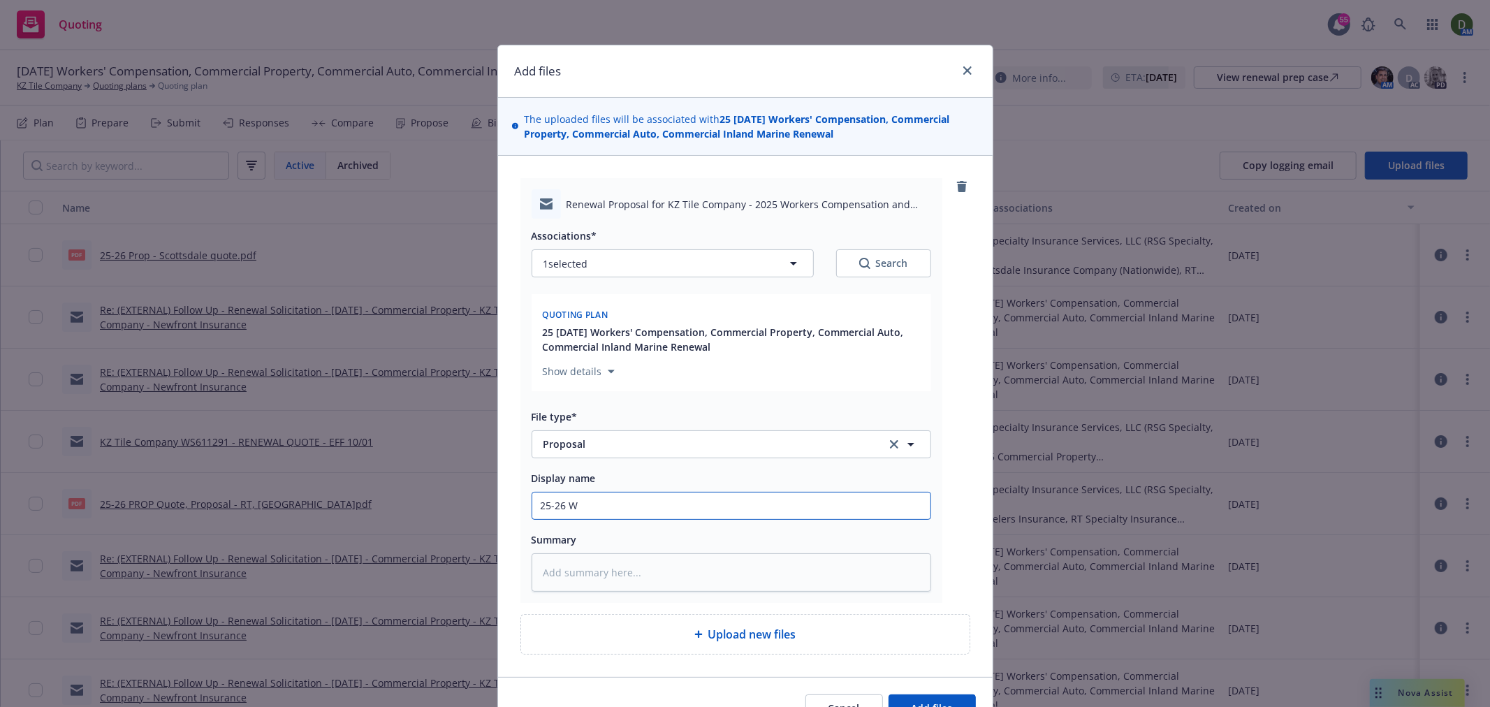
type textarea "x"
type input "25-26 WC"
type textarea "x"
type input "25-26 WC<"
type textarea "x"
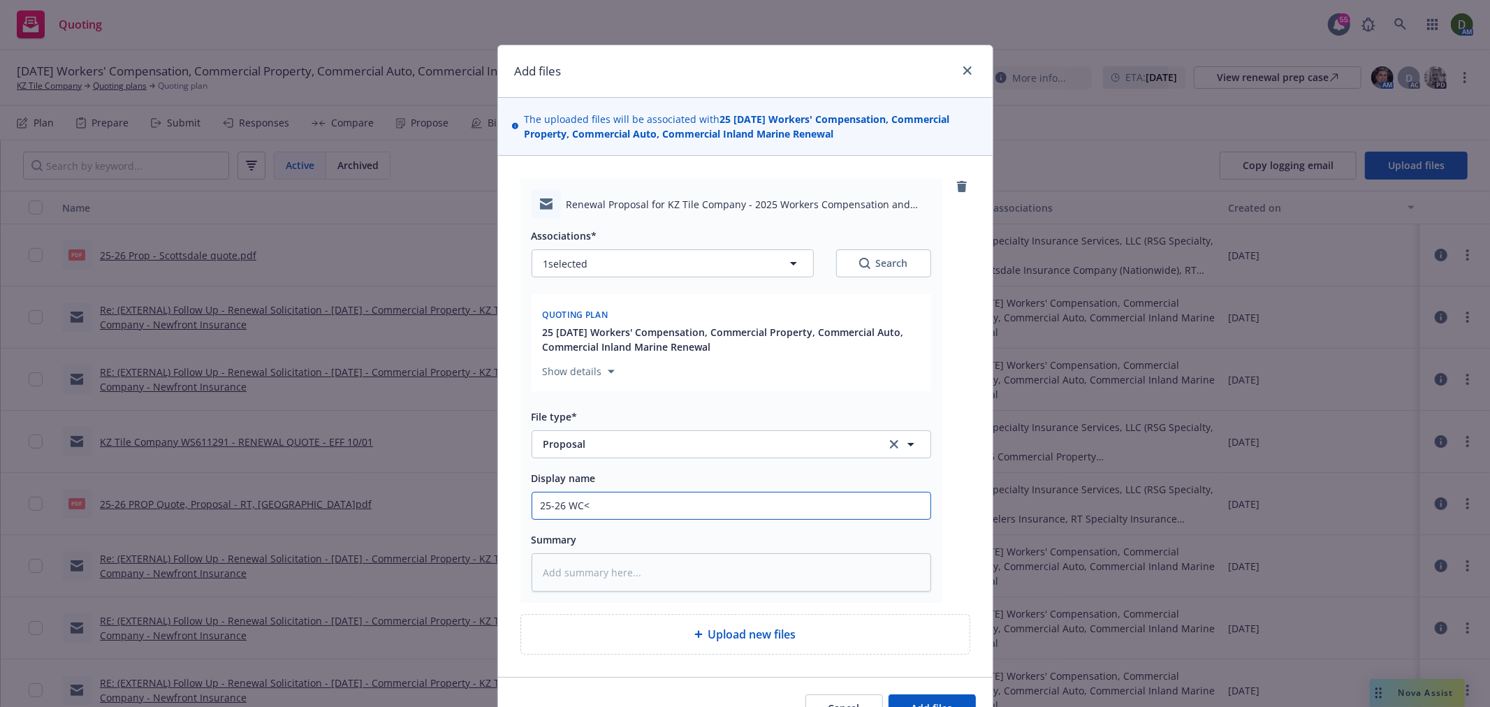
type input "25-26 WC<"
type textarea "x"
type input "25-26 WC< p"
type textarea "x"
type input "25-26 WC<"
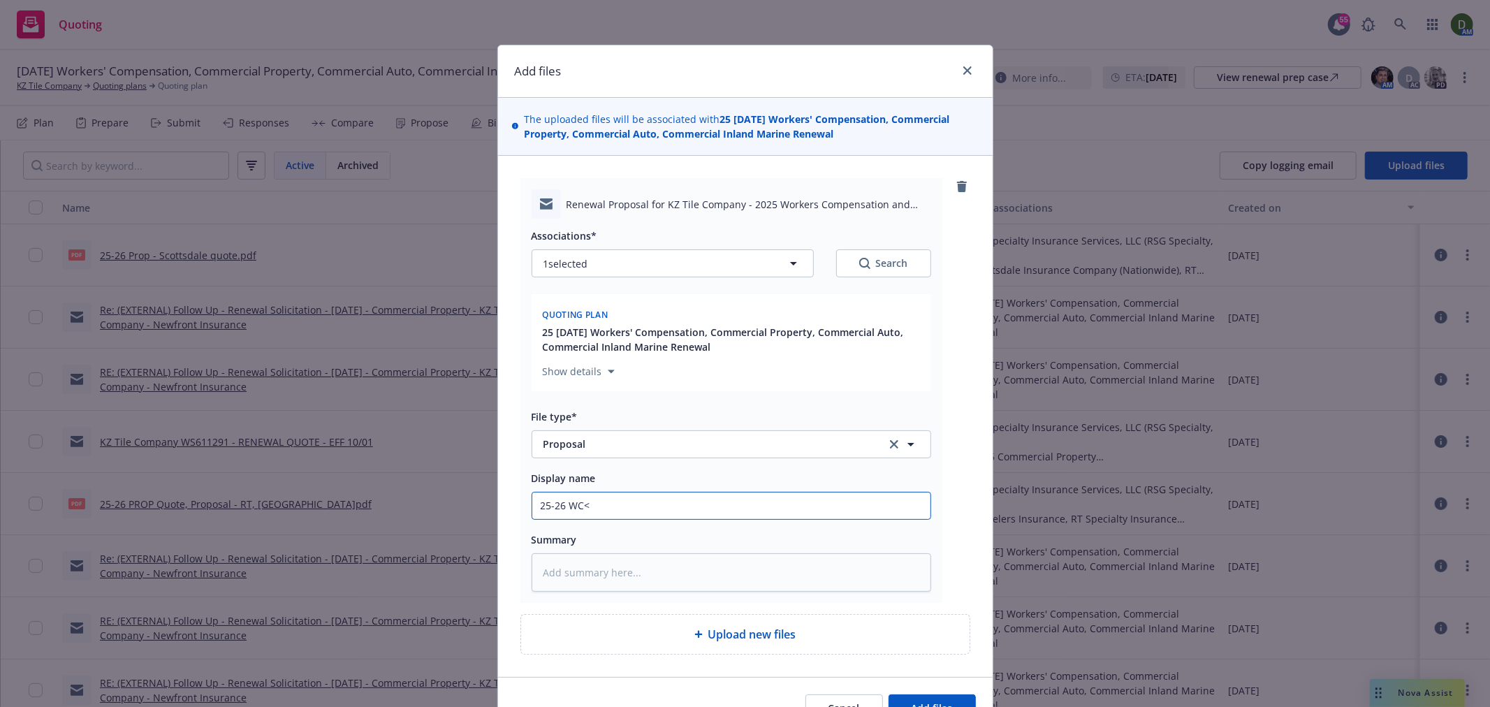
type textarea "x"
type input "25-26 WC<"
type textarea "x"
type input "25-26 WC"
type textarea "x"
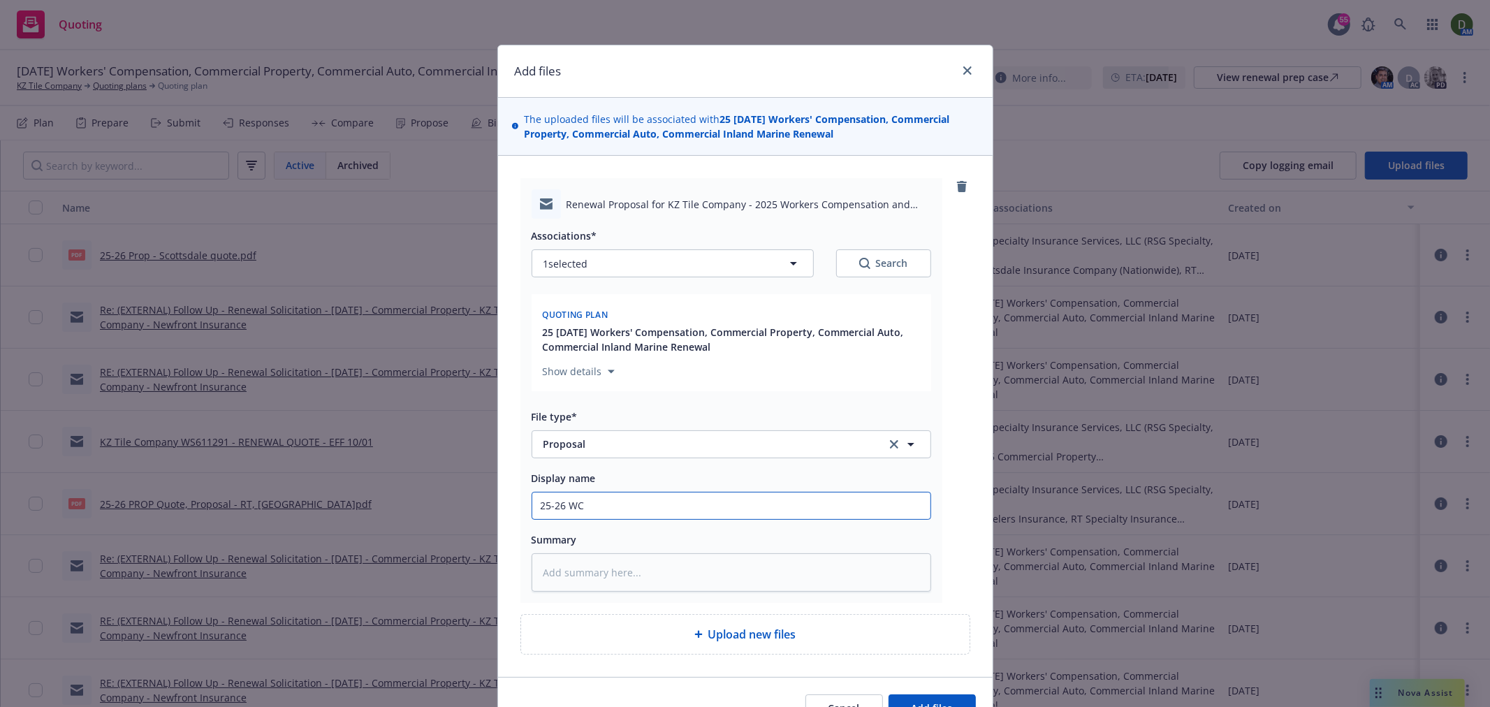
type input "25-26 WC,"
type textarea "x"
type input "25-26 WC,"
type textarea "x"
type input "25-26 WC, P"
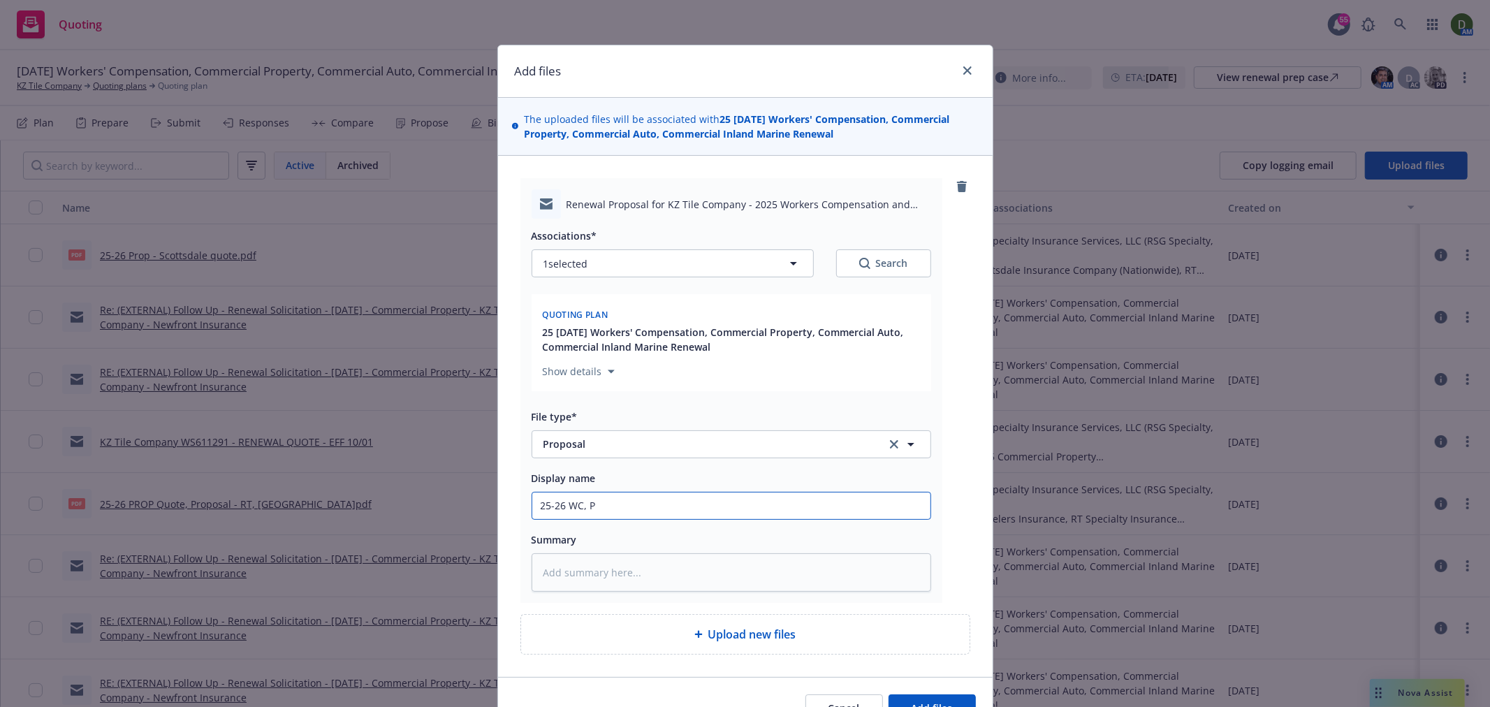
type textarea "x"
type input "25-26 WC, Pro"
type textarea "x"
type input "25-26 WC, Prop"
type textarea "x"
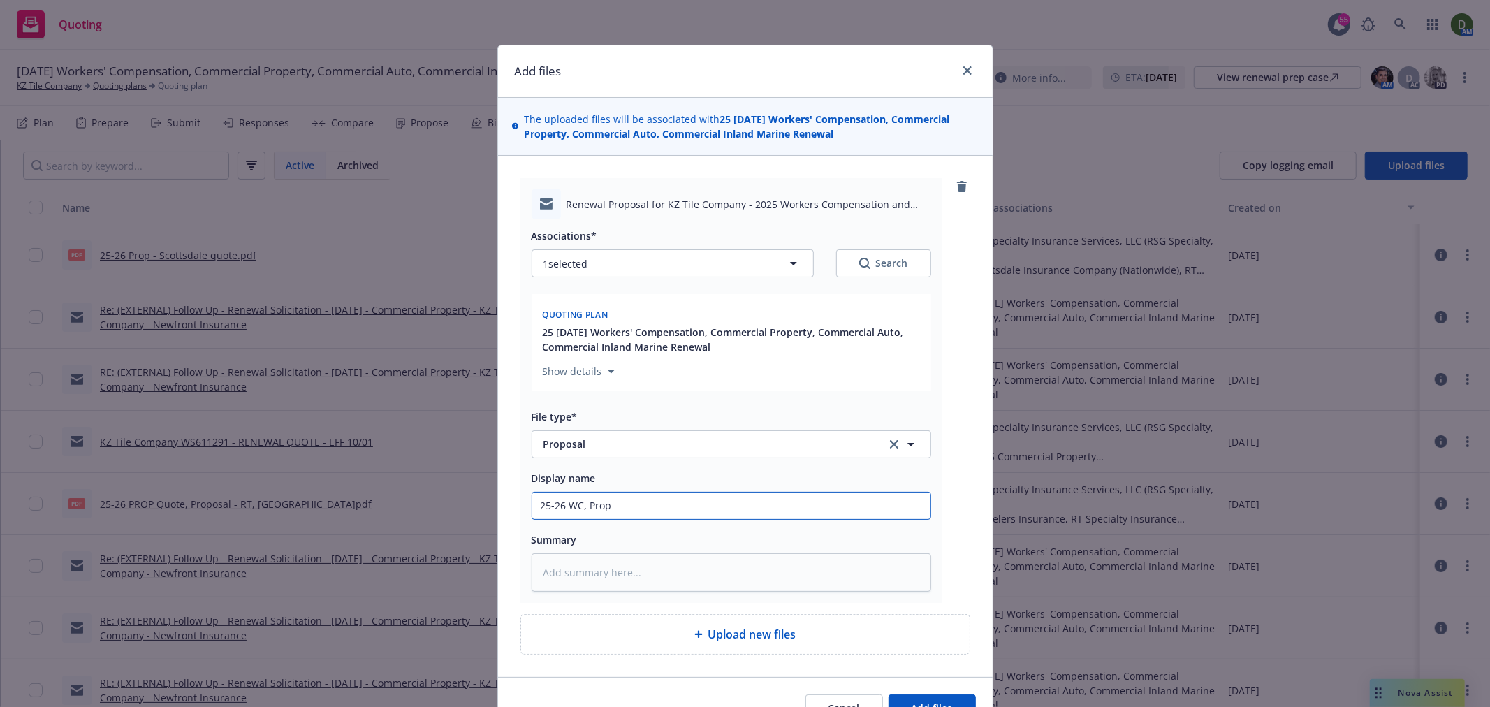
type input "25-26 WC, Prop"
type textarea "x"
type input "25-26 WC, Prop -"
type textarea "x"
type input "25-26 WC, Prop -"
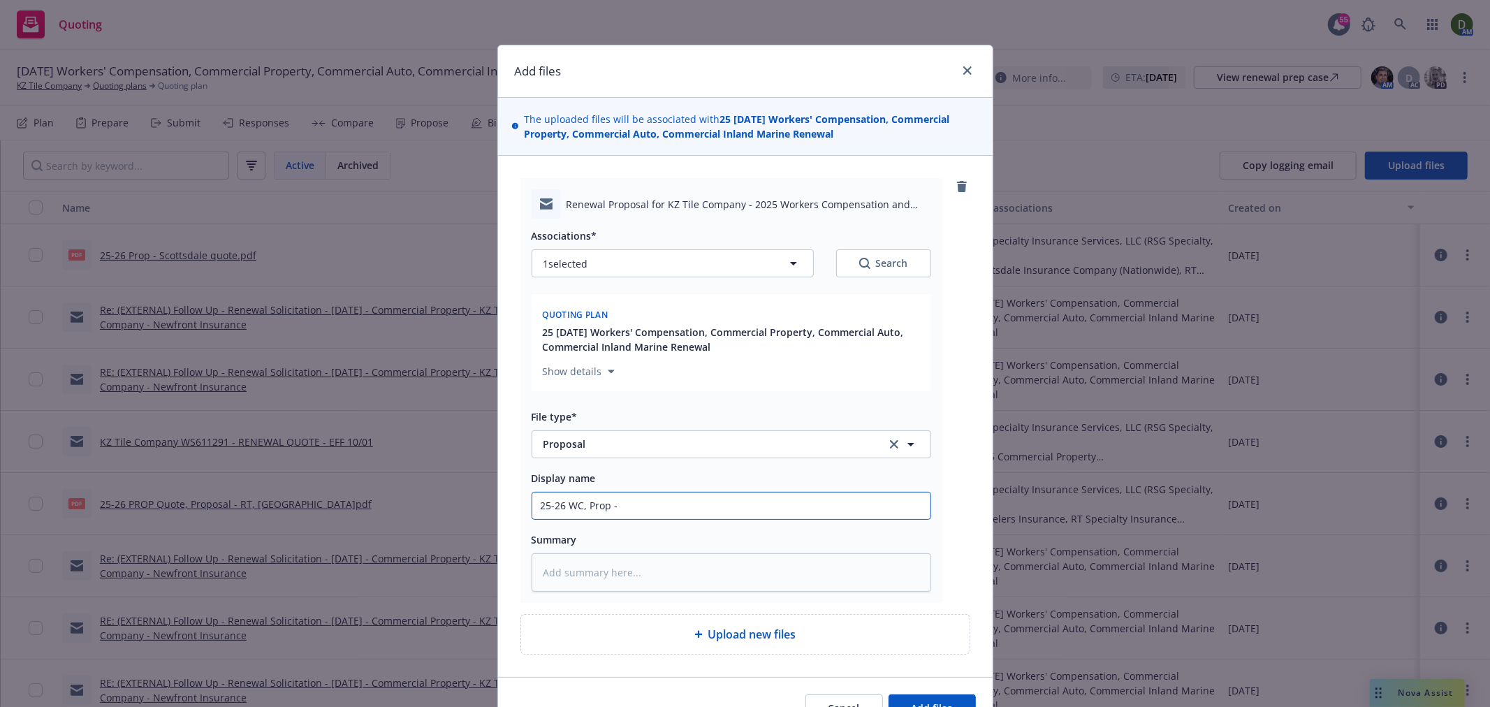
type textarea "x"
type input "25-26 WC, Prop - T"
type textarea "x"
type input "25-26 WC, Prop - To"
type textarea "x"
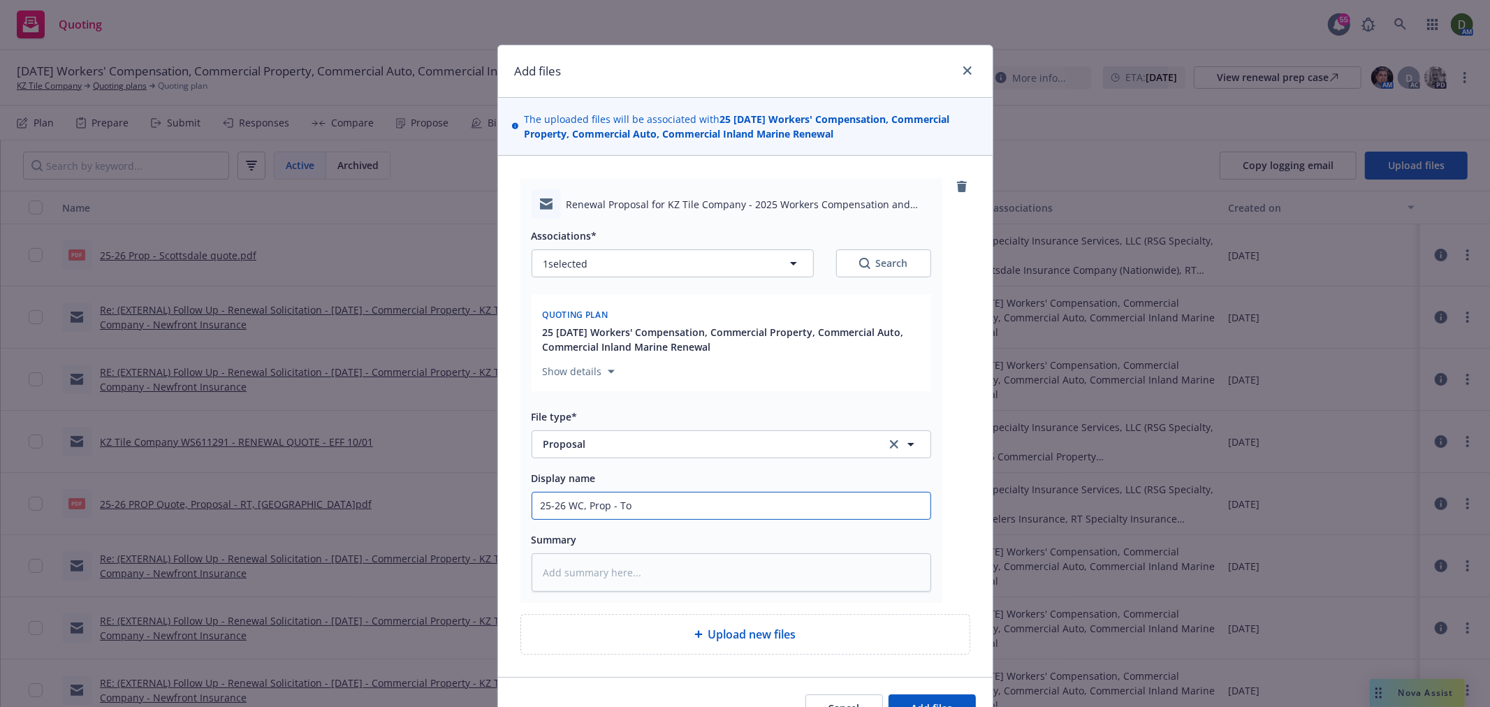
type input "25-26 WC, Prop - To"
type textarea "x"
type input "25-26 WC, Prop - To i"
type textarea "x"
type input "25-26 WC, Prop - To in"
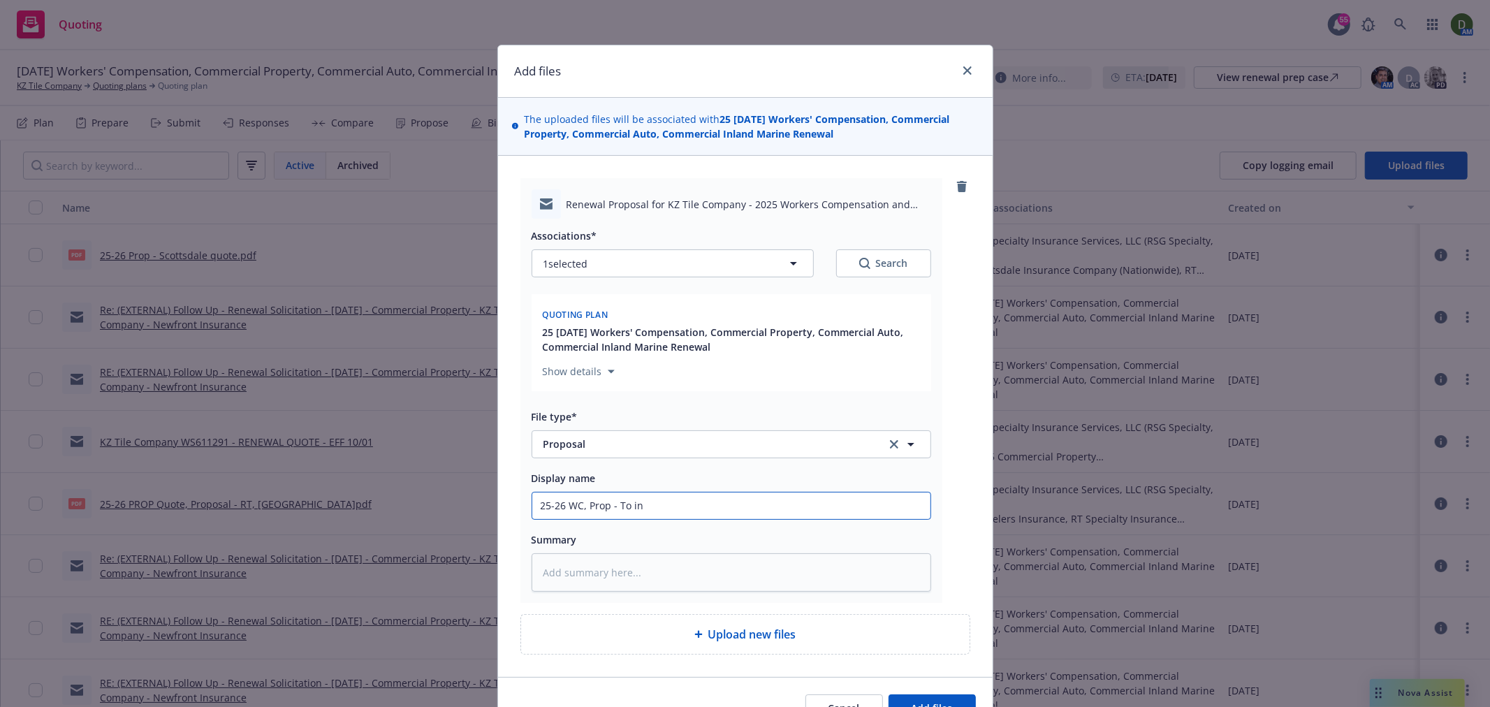
type textarea "x"
type input "25-26 WC, Prop - To ins"
type textarea "x"
type input "25-26 WC, Prop - To ins"
type textarea "x"
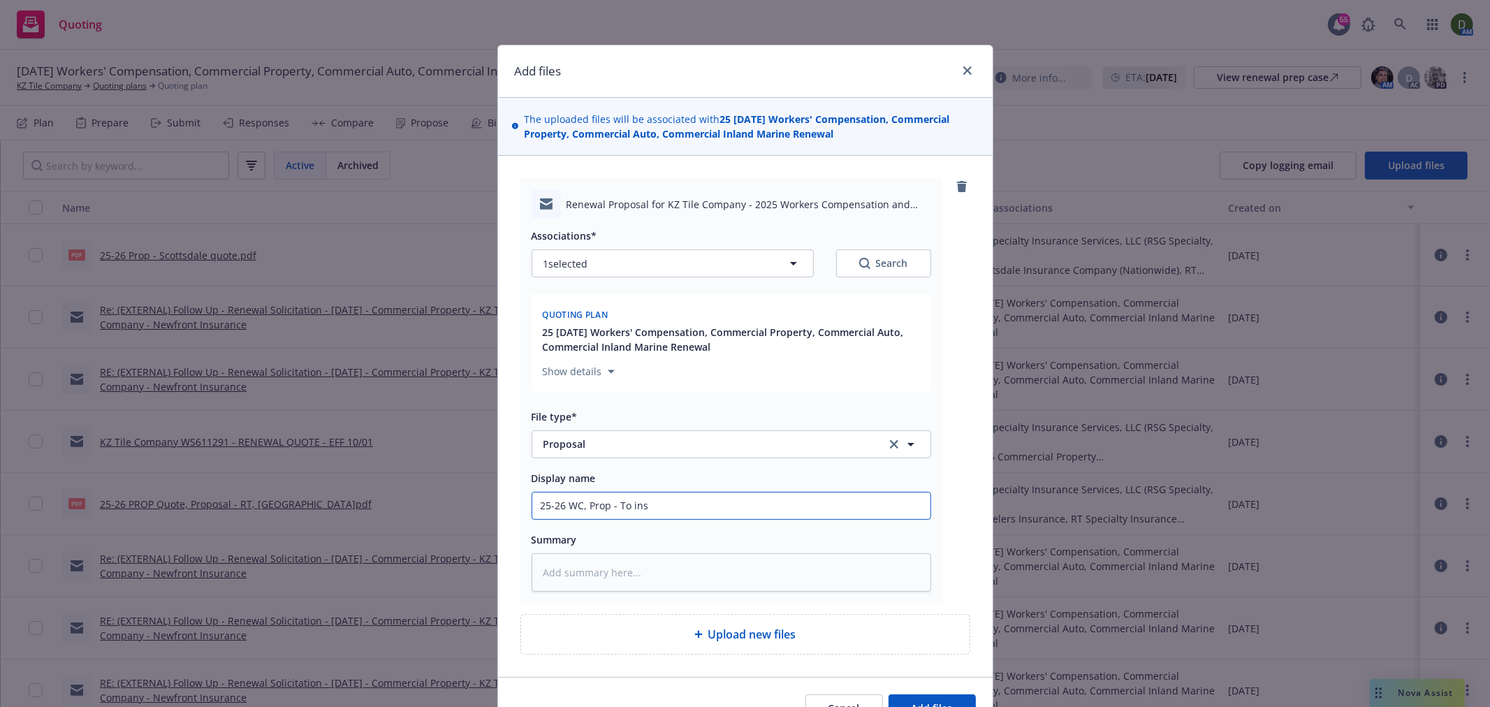
type input "25-26 WC, Prop - To ins -"
type textarea "x"
type input "25-26 WC, Prop - To ins - P"
type textarea "x"
type input "25-26 WC, Prop - To ins - P"
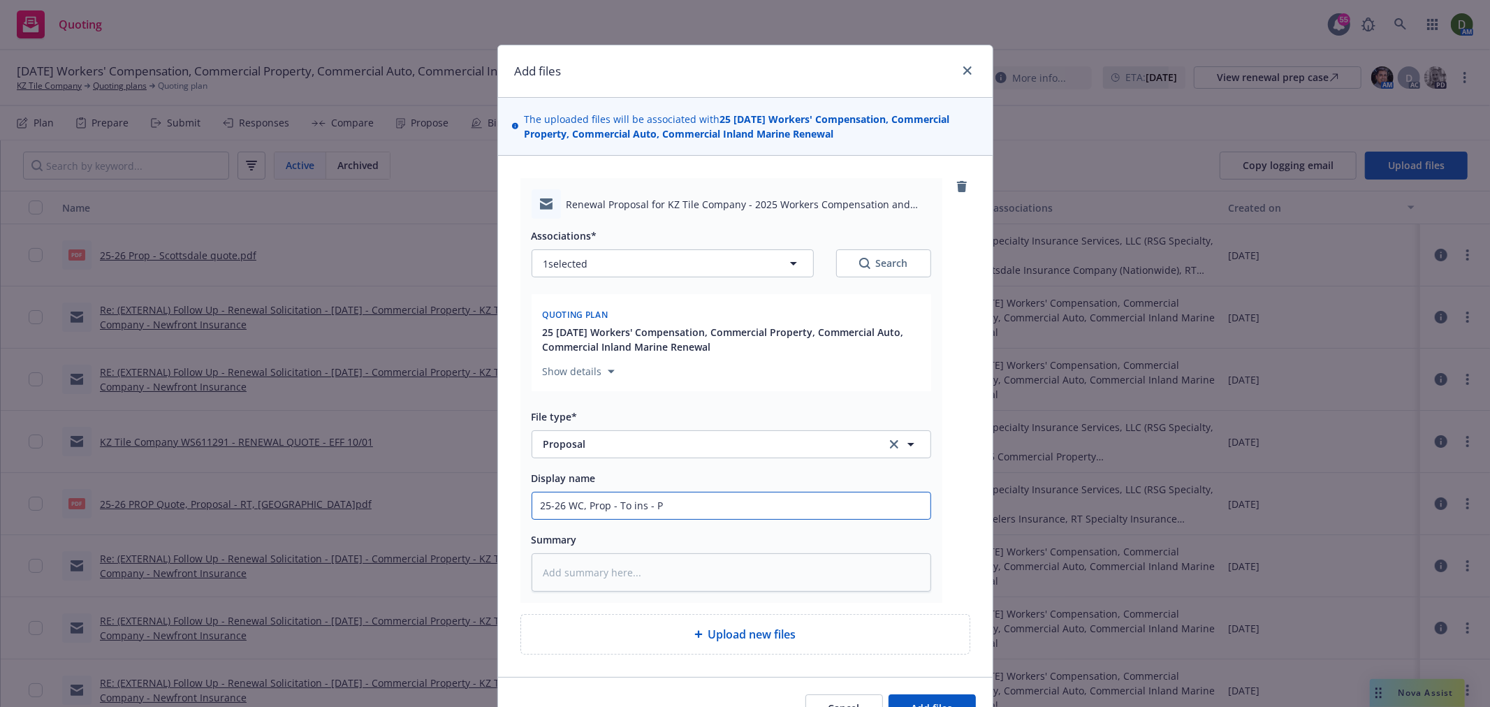
type textarea "x"
type input "25-26 WC, Prop - To ins - P r"
type textarea "x"
type input "25-26 WC, Prop - To ins - P ro"
type textarea "x"
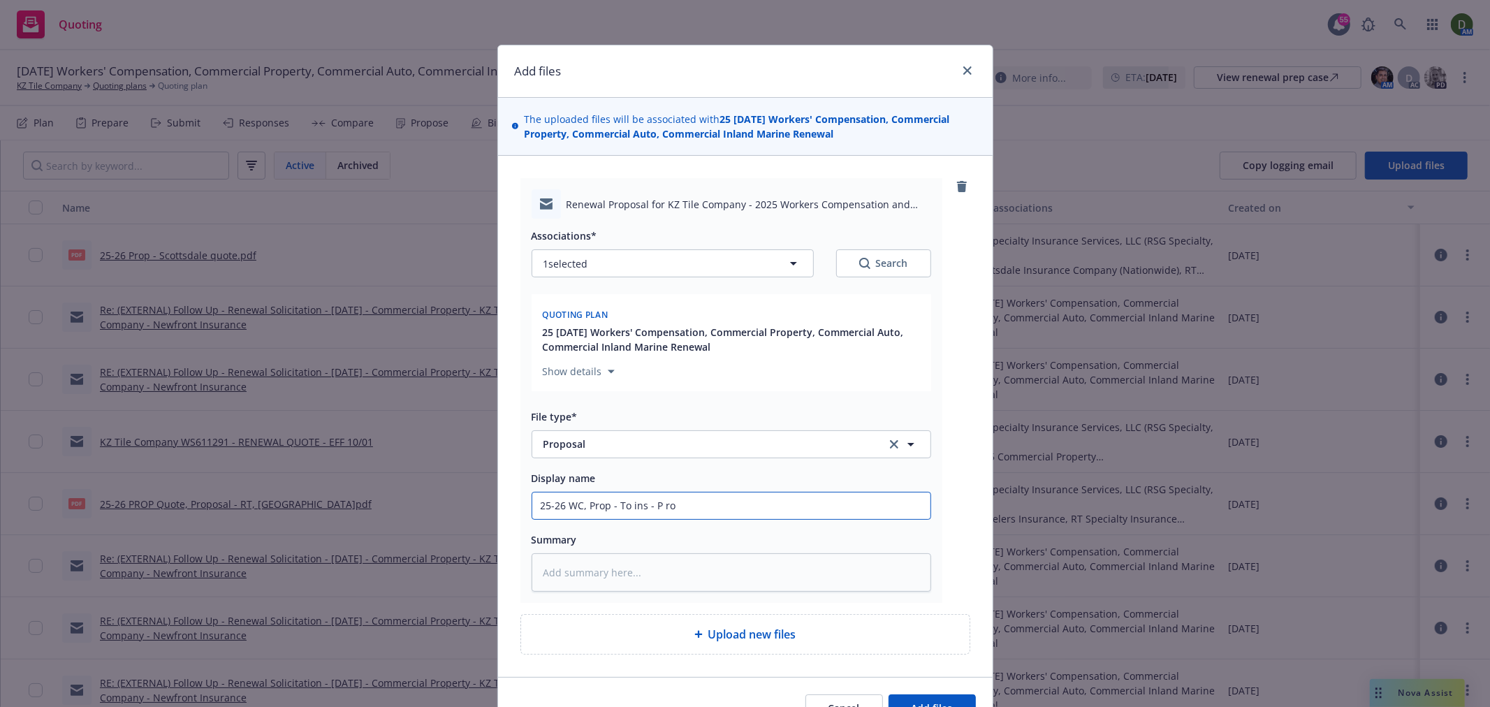
type input "25-26 WC, Prop - To ins - P rop"
type textarea "x"
type input "25-26 WC, Prop - To ins - P ropo"
type textarea "x"
type input "25-26 WC, Prop - To ins - P rop"
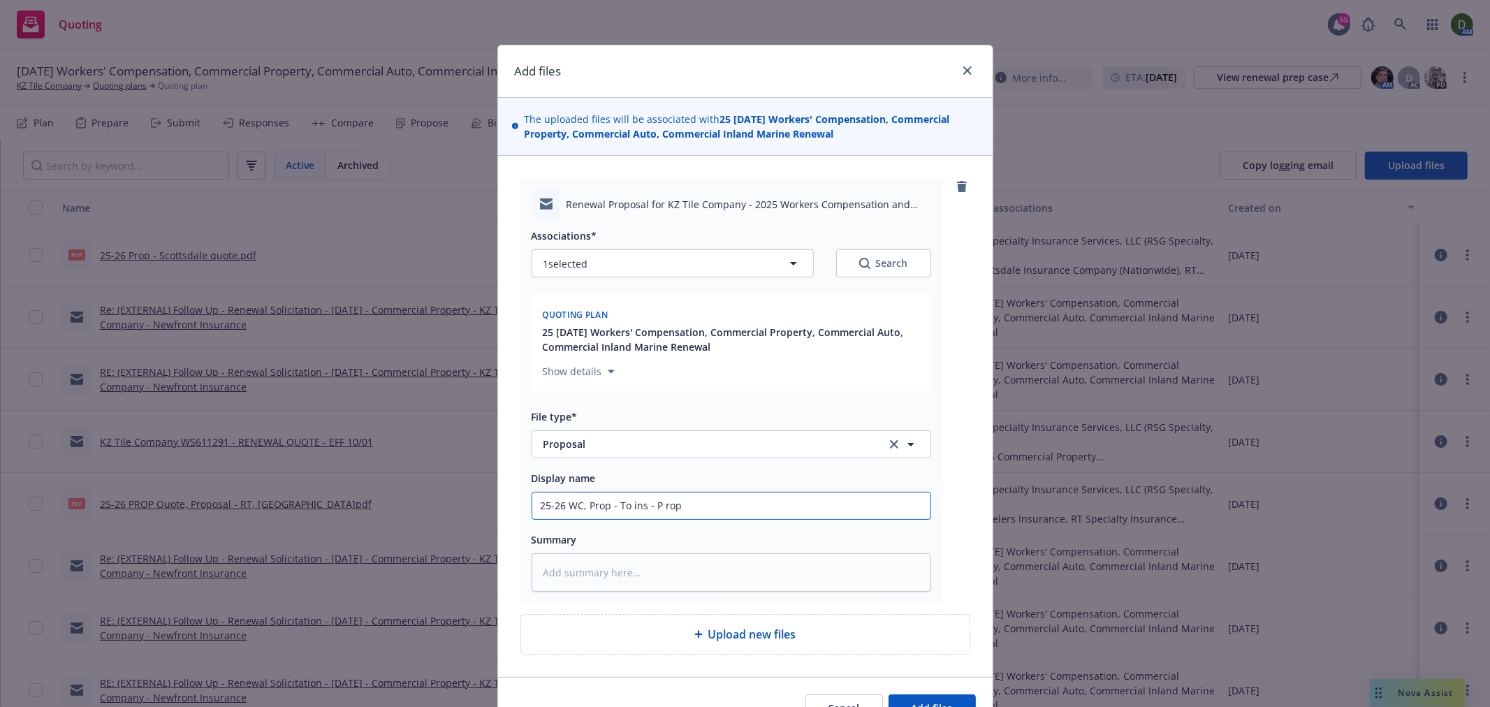
type textarea "x"
type input "25-26 WC, Prop - To ins - P ro"
type textarea "x"
type input "25-26 WC, Prop - To ins - P r"
type textarea "x"
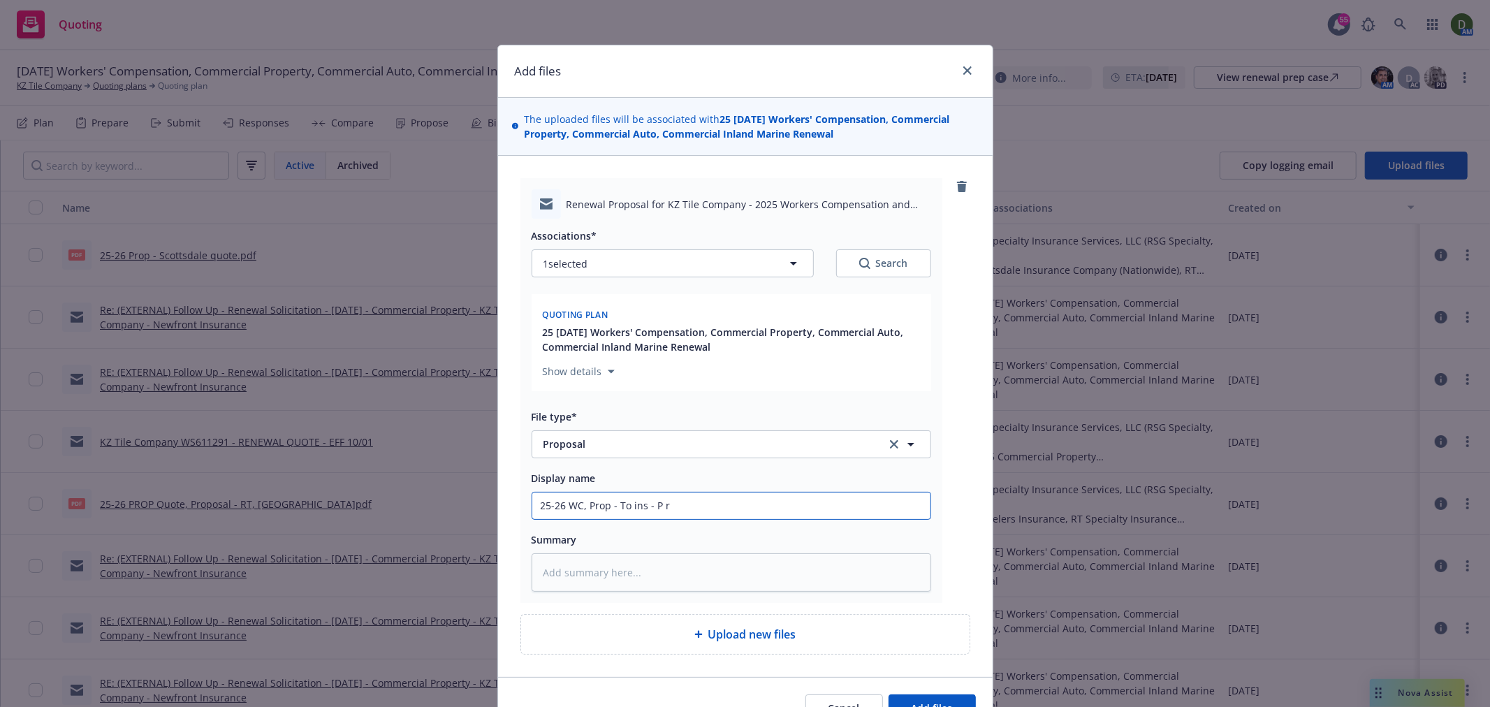
type input "25-26 WC, Prop - To ins - P"
type textarea "x"
type input "25-26 WC, Prop - To ins - P"
type textarea "x"
type input "25-26 WC, Prop - To ins - Pr"
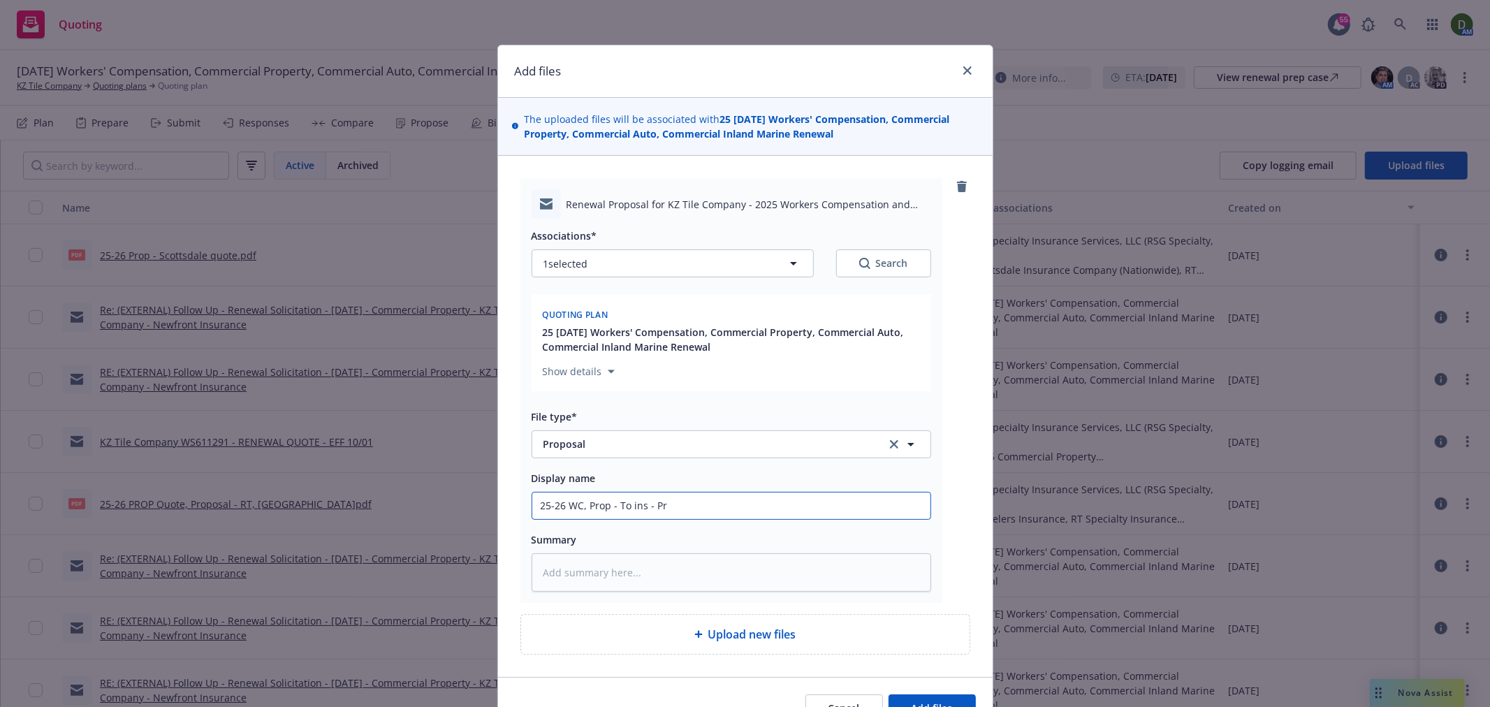
type textarea "x"
type input "25-26 WC, Prop - To ins - Pro"
type textarea "x"
type input "25-26 WC, Prop - To ins - Propo"
type textarea "x"
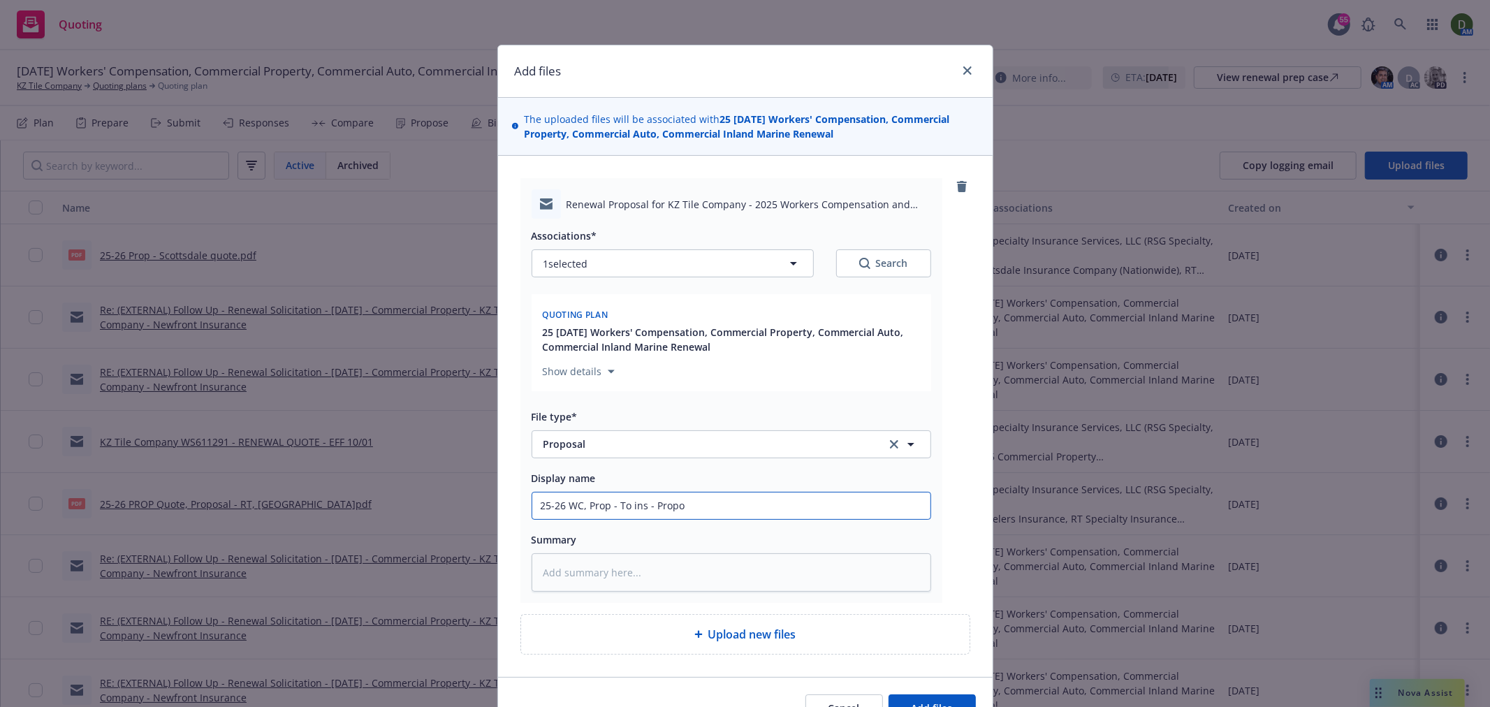
type input "25-26 WC, Prop - To ins - Propos"
type textarea "x"
type input "25-26 WC, Prop - To ins - Proposa"
type textarea "x"
type input "25-26 WC, Prop - To ins - Proposal"
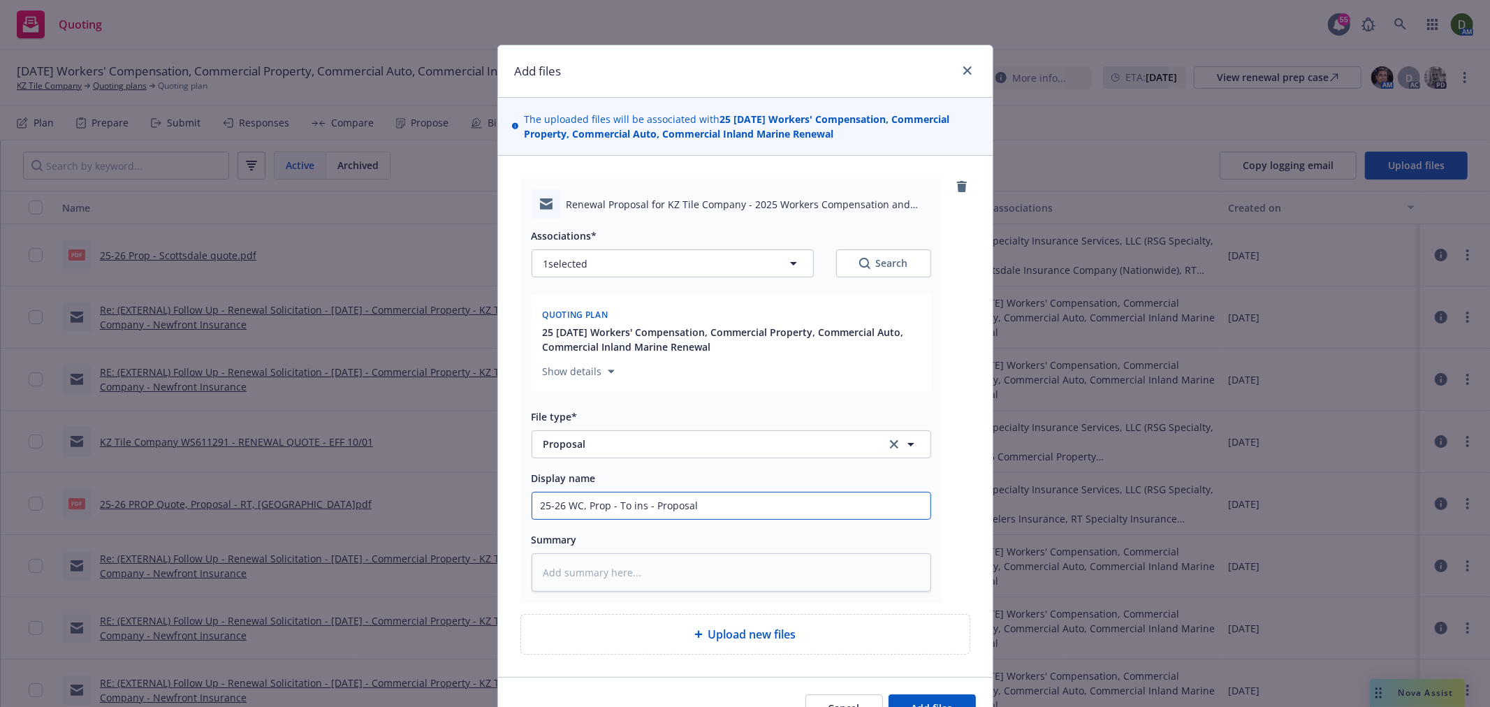
type textarea "x"
type input "25-26 WC, Prop - To ins - Proposal"
type textarea "x"
type input "25-26 WC, Prop - To ins - Proposal l"
type textarea "x"
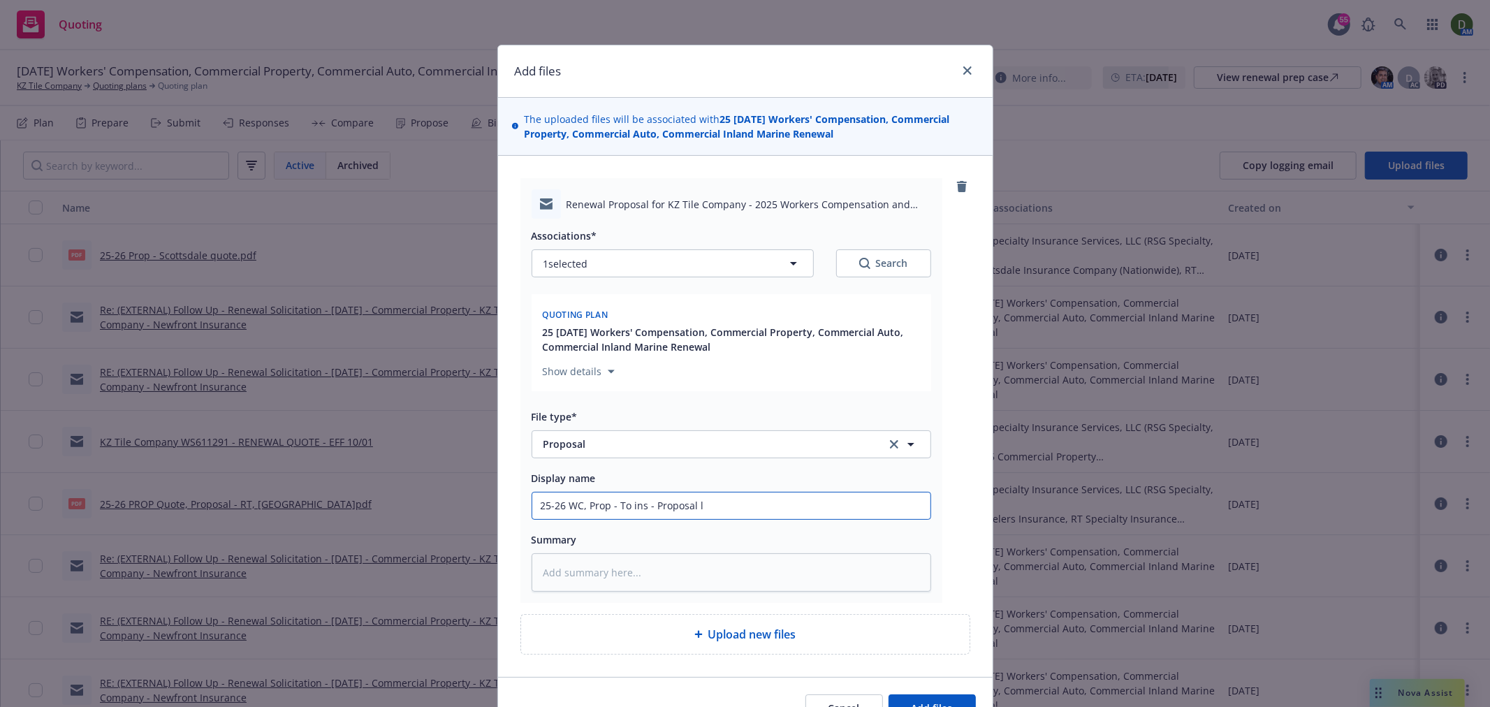
type input "25-26 WC, Prop - To ins - Proposal li"
type textarea "x"
type input "25-26 WC, Prop - To ins - Proposal lin"
type textarea "x"
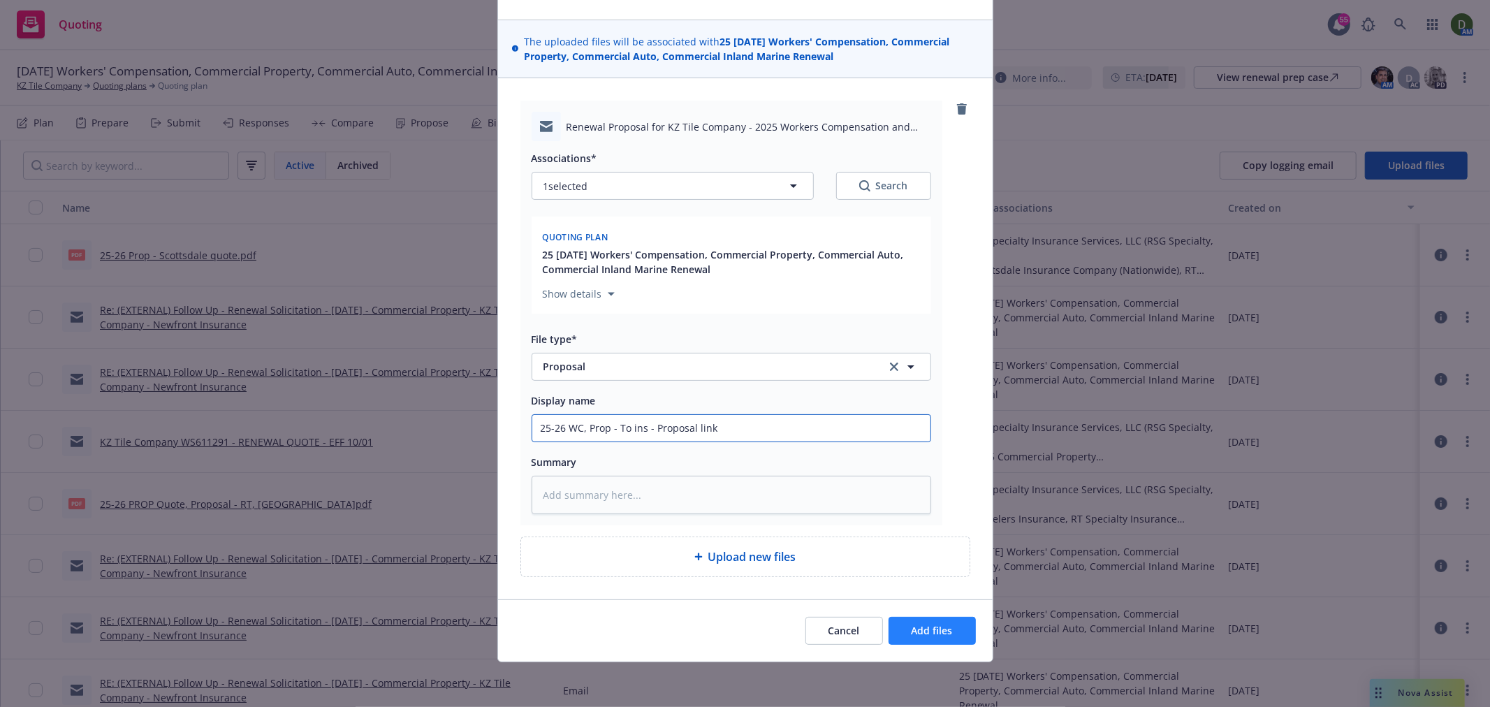
type input "25-26 WC, Prop - To ins - Proposal link"
click at [960, 631] on button "Add files" at bounding box center [932, 631] width 87 height 28
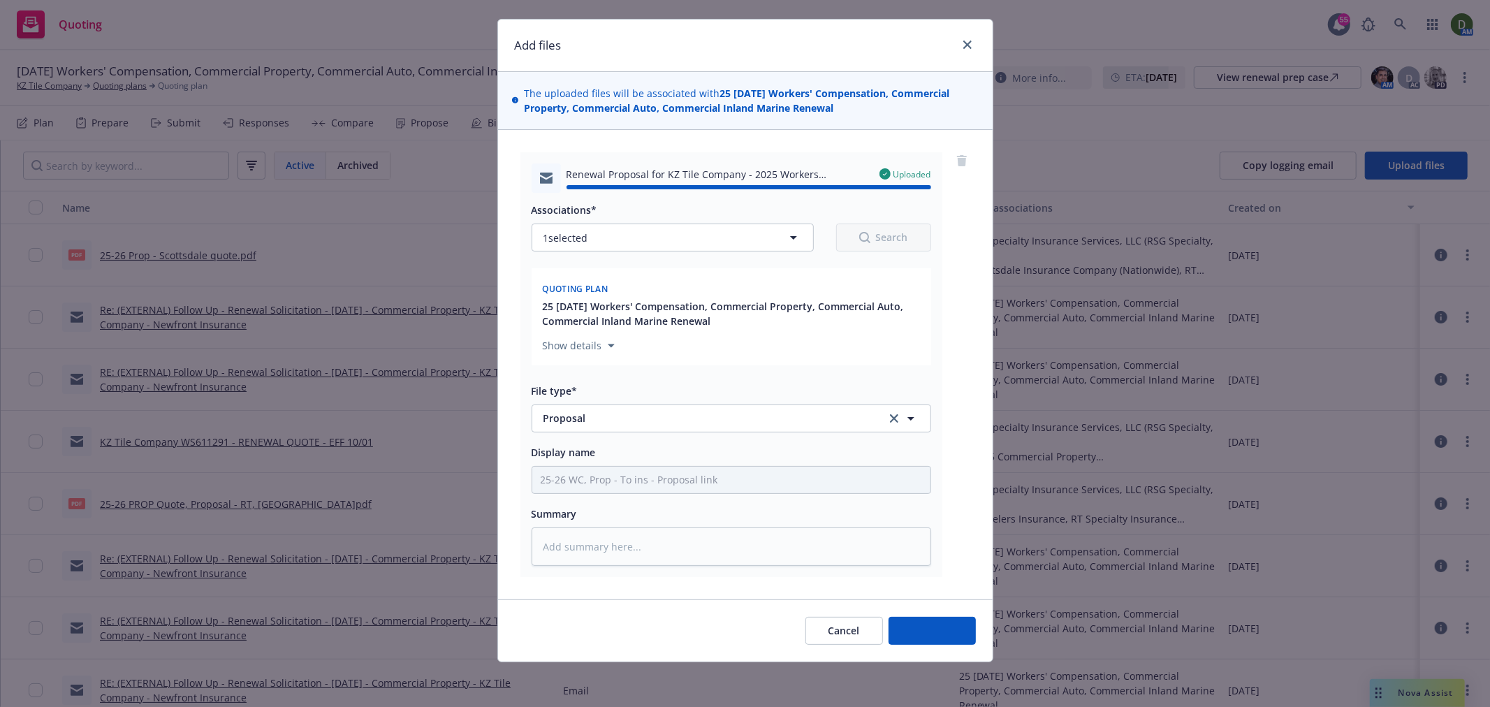
type textarea "x"
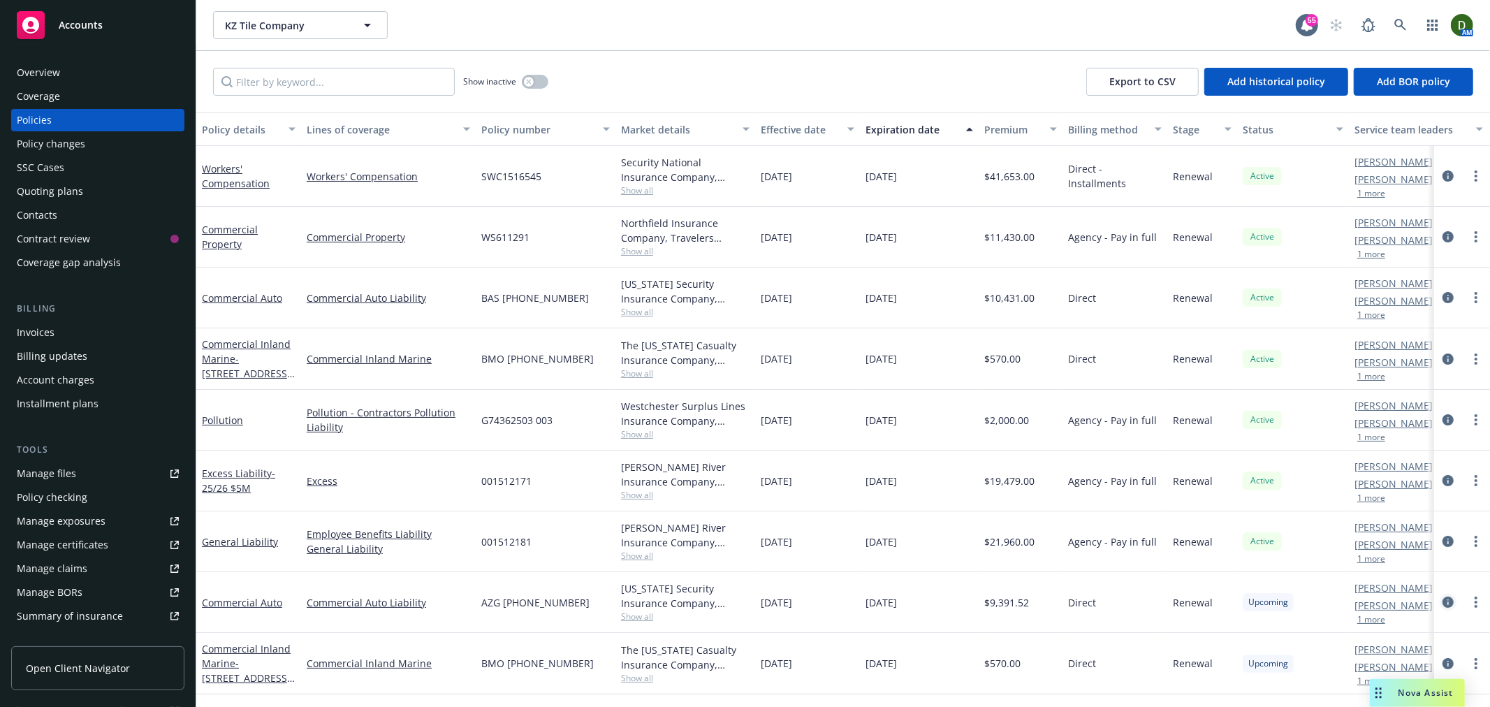
click at [1447, 606] on icon "circleInformation" at bounding box center [1448, 602] width 11 height 11
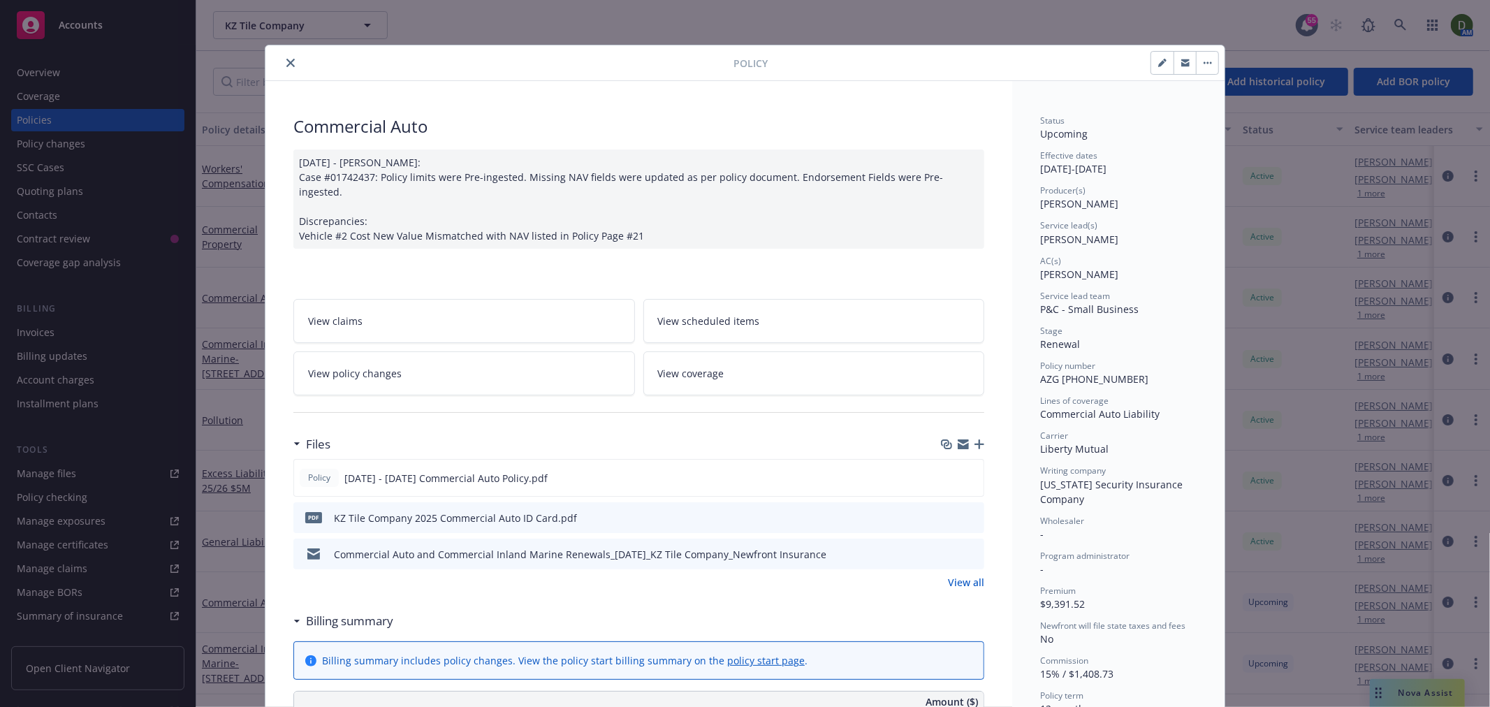
click at [936, 539] on div "Commercial Auto and Commercial Inland Marine Renewals_[DATE]_KZ Tile Company_Ne…" at bounding box center [638, 554] width 691 height 31
click at [942, 548] on icon "download file" at bounding box center [947, 553] width 11 height 11
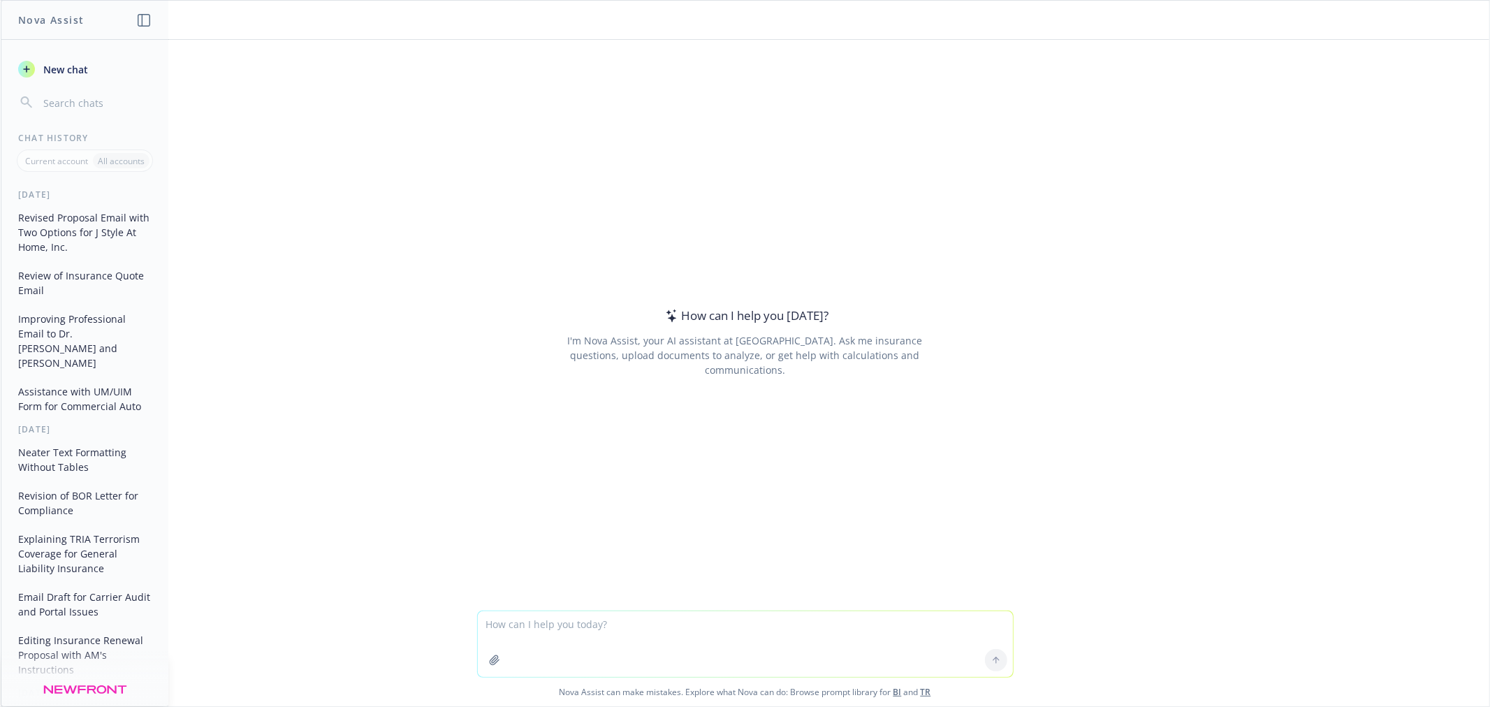
click at [85, 227] on button "Revised Proposal Email with Two Options for J Style At Home, Inc." at bounding box center [85, 232] width 145 height 52
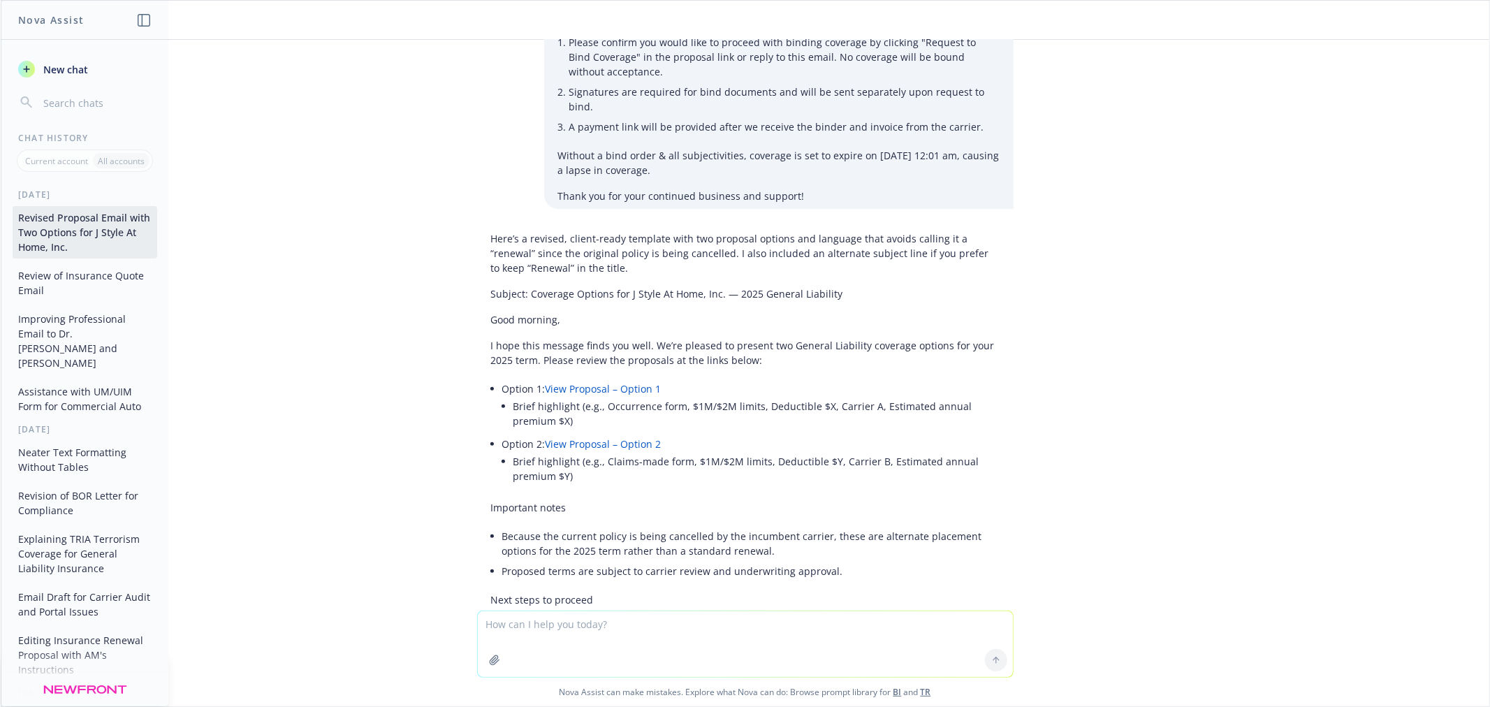
scroll to position [155, 0]
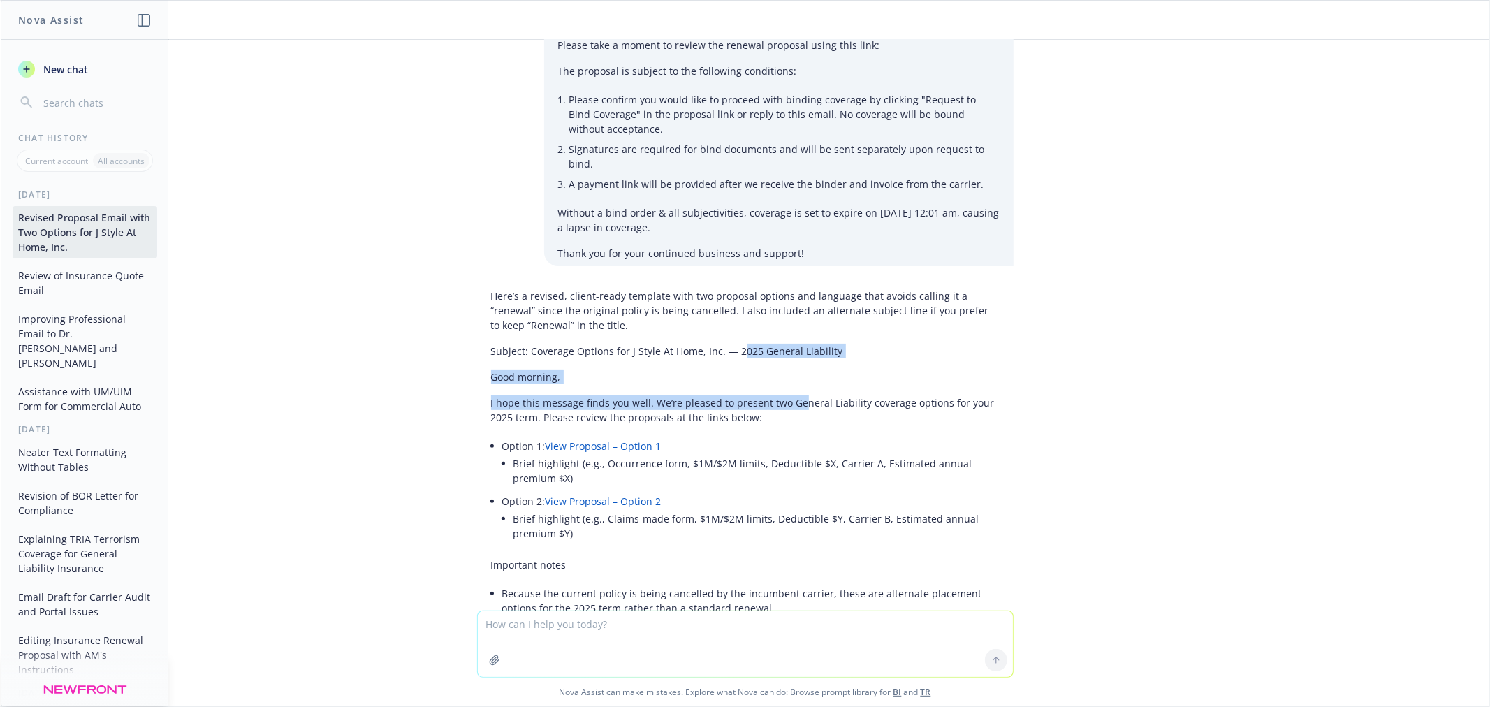
drag, startPoint x: 725, startPoint y: 334, endPoint x: 784, endPoint y: 377, distance: 72.9
click at [784, 379] on div "Here’s a revised, client-ready template with two proposal options and language …" at bounding box center [745, 616] width 537 height 667
drag, startPoint x: 762, startPoint y: 354, endPoint x: 752, endPoint y: 347, distance: 12.0
click at [759, 370] on p "Good morning," at bounding box center [745, 377] width 509 height 15
click at [701, 324] on div "Here’s a revised, client-ready template with two proposal options and language …" at bounding box center [745, 616] width 537 height 667
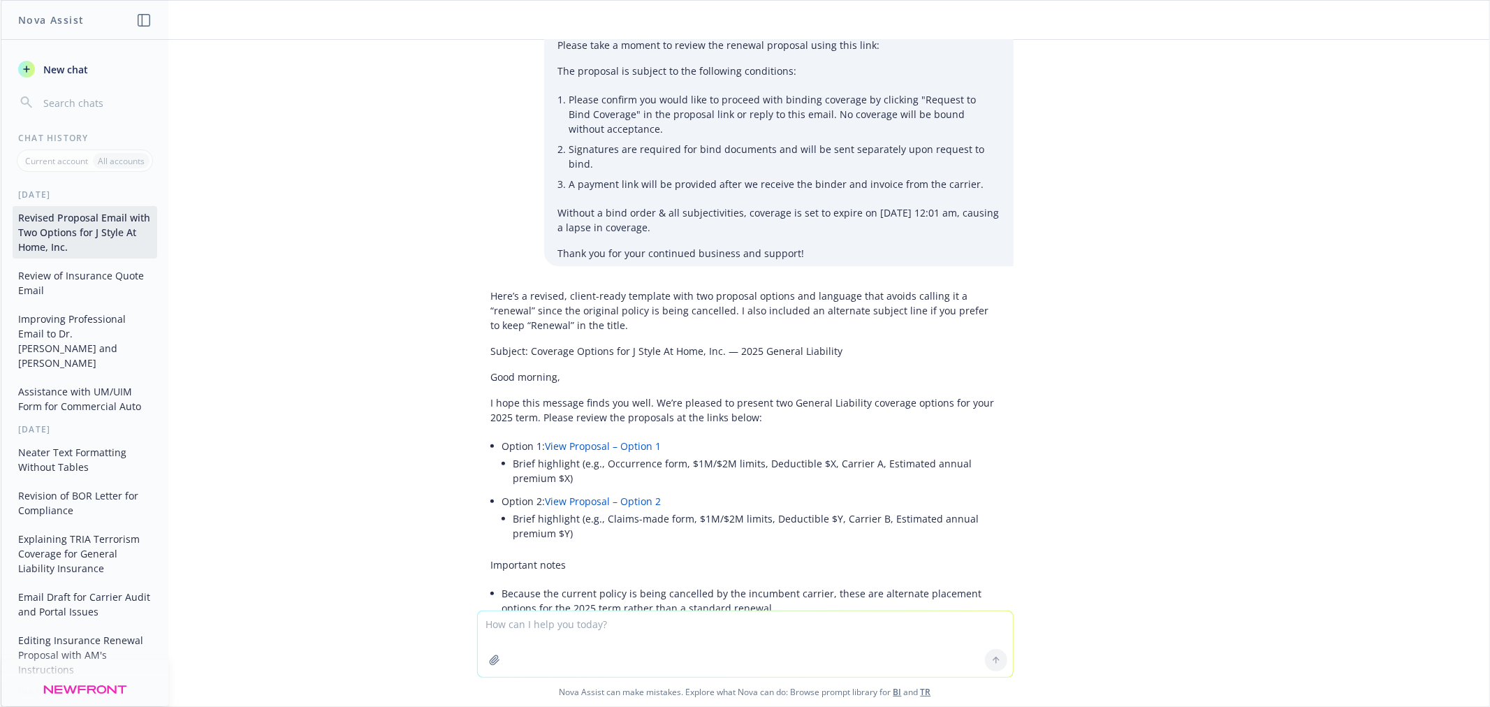
click at [724, 344] on p "Subject: Coverage Options for J Style At Home, Inc. — 2025 General Liability" at bounding box center [745, 351] width 509 height 15
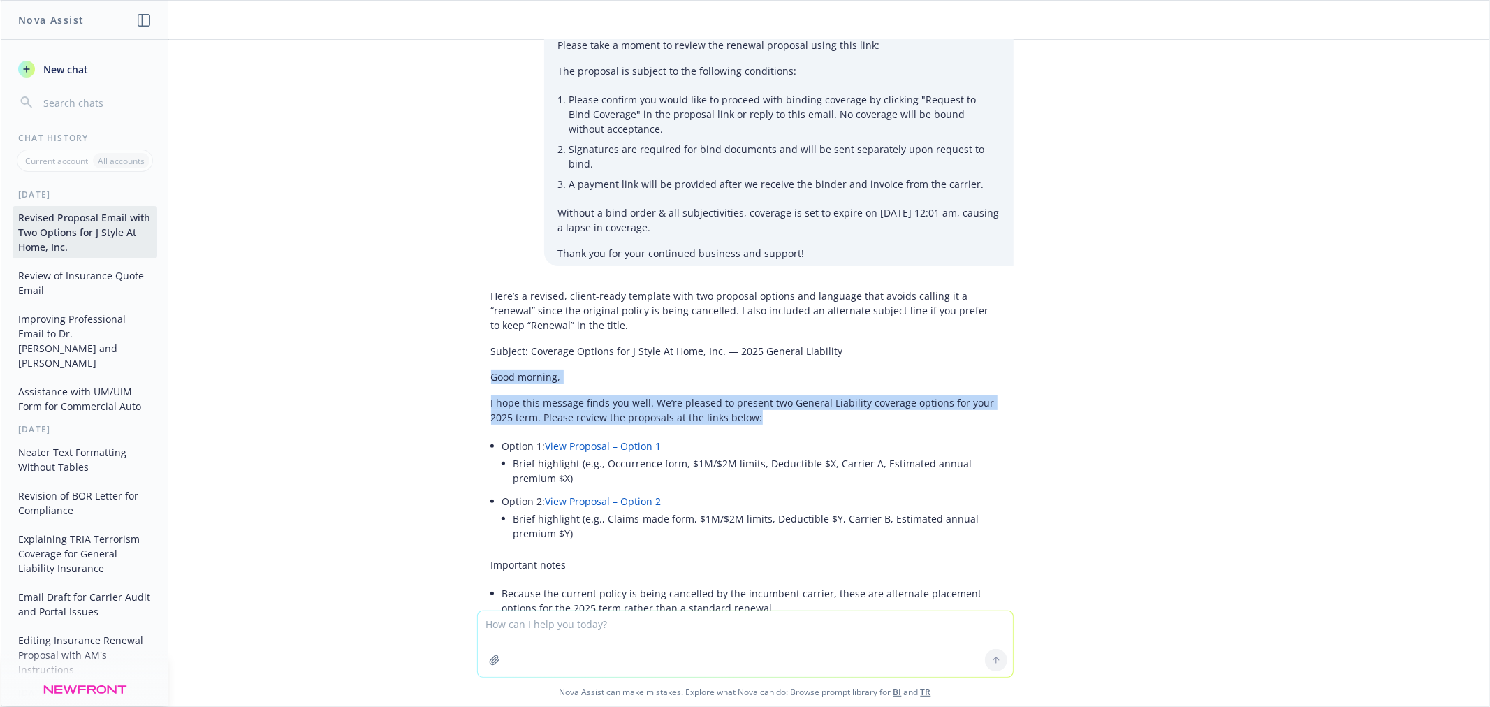
drag, startPoint x: 475, startPoint y: 365, endPoint x: 755, endPoint y: 402, distance: 281.9
click at [755, 402] on div "Here’s a revised, client-ready template with two proposal options and language …" at bounding box center [745, 616] width 537 height 667
copy div "Good morning, I hope this message finds you well. We’re pleased to present two …"
click at [713, 402] on p "I hope this message finds you well. We’re pleased to present two General Liabil…" at bounding box center [745, 409] width 509 height 29
drag, startPoint x: 741, startPoint y: 405, endPoint x: 453, endPoint y: 354, distance: 292.3
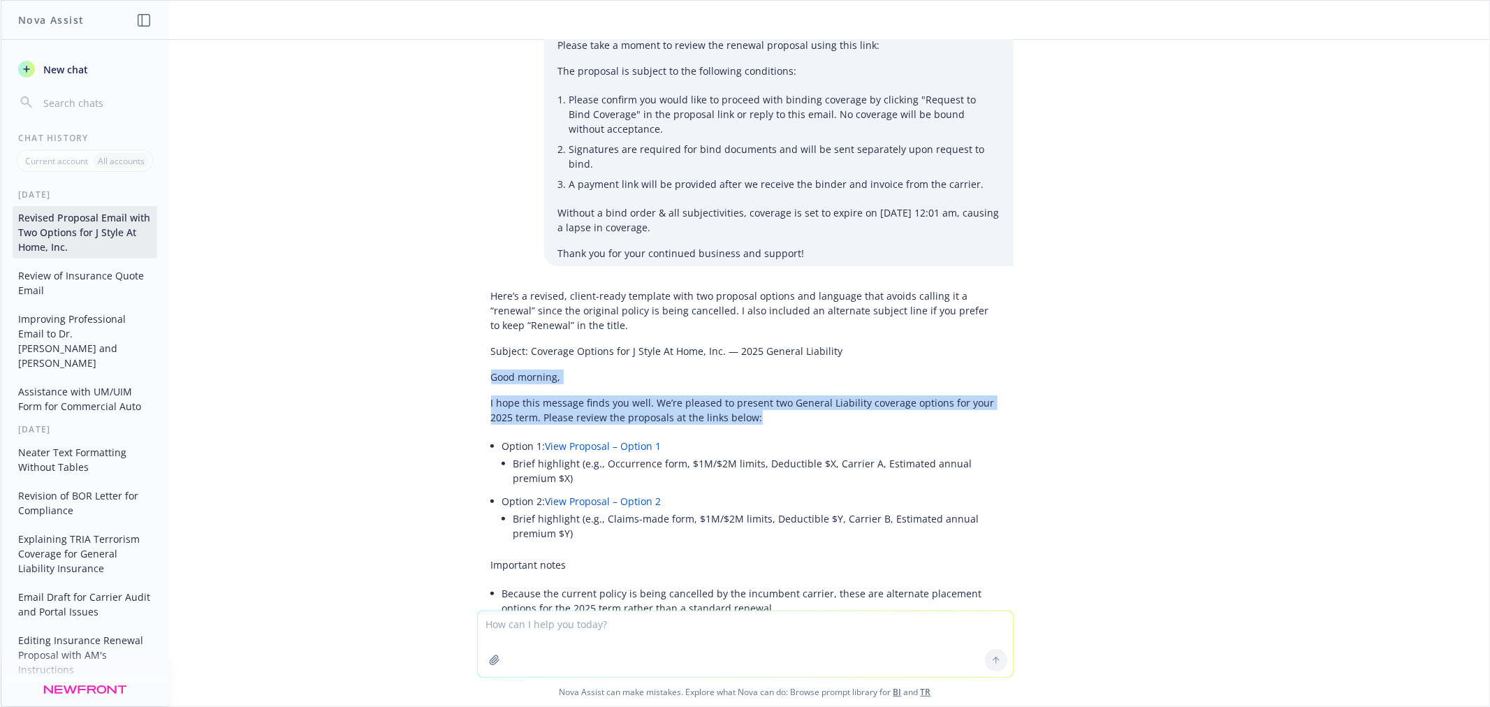
click at [453, 354] on div "Revise this proposal email template to have option #1 and option #2 with propos…" at bounding box center [745, 325] width 1489 height 571
copy div "Good morning, I hope this message finds you well. We’re pleased to present two …"
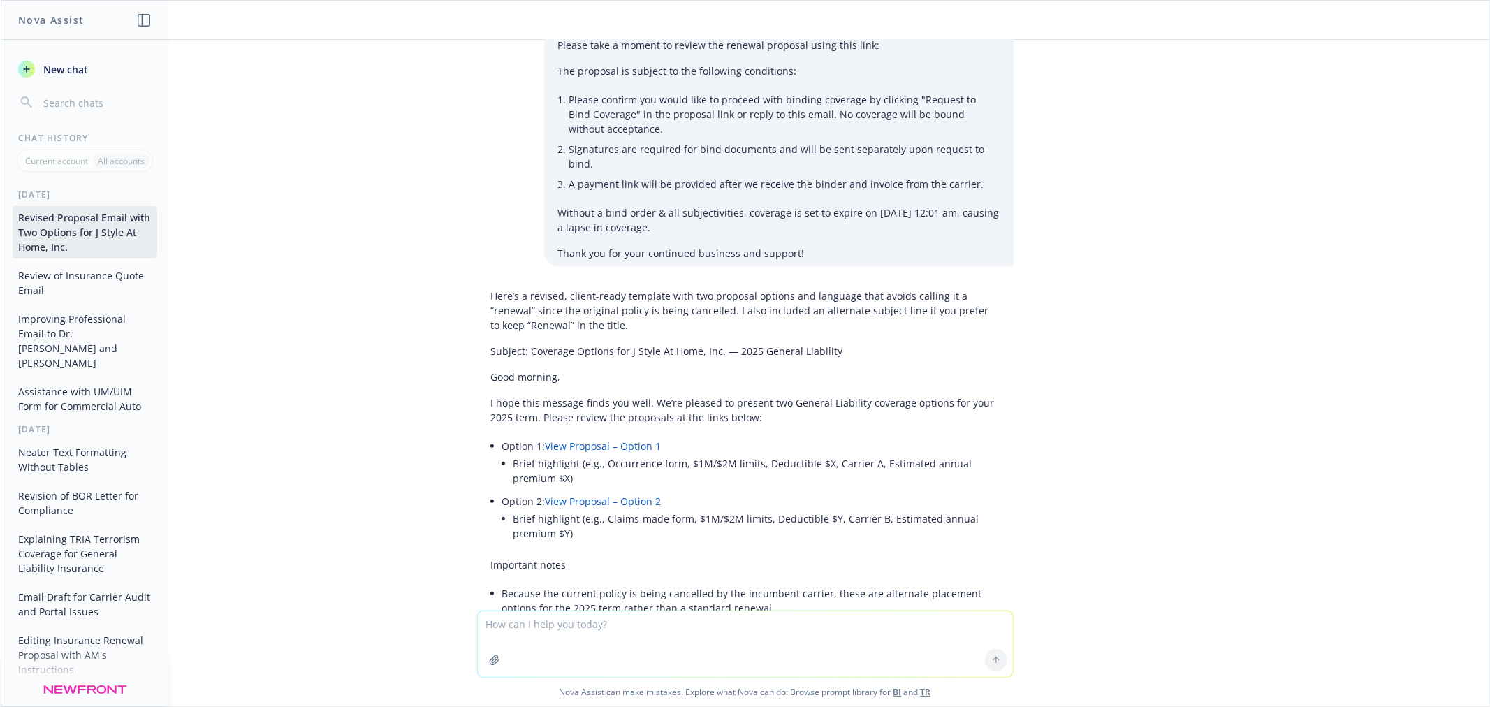
click at [668, 439] on p "Option 1: View Proposal – Option 1" at bounding box center [750, 446] width 497 height 15
drag, startPoint x: 661, startPoint y: 431, endPoint x: 493, endPoint y: 437, distance: 167.8
click at [502, 439] on p "Option 1: View Proposal – Option 1" at bounding box center [750, 446] width 497 height 15
copy p "Option 1: View Proposal – Option 1"
drag, startPoint x: 687, startPoint y: 479, endPoint x: 537, endPoint y: 487, distance: 151.1
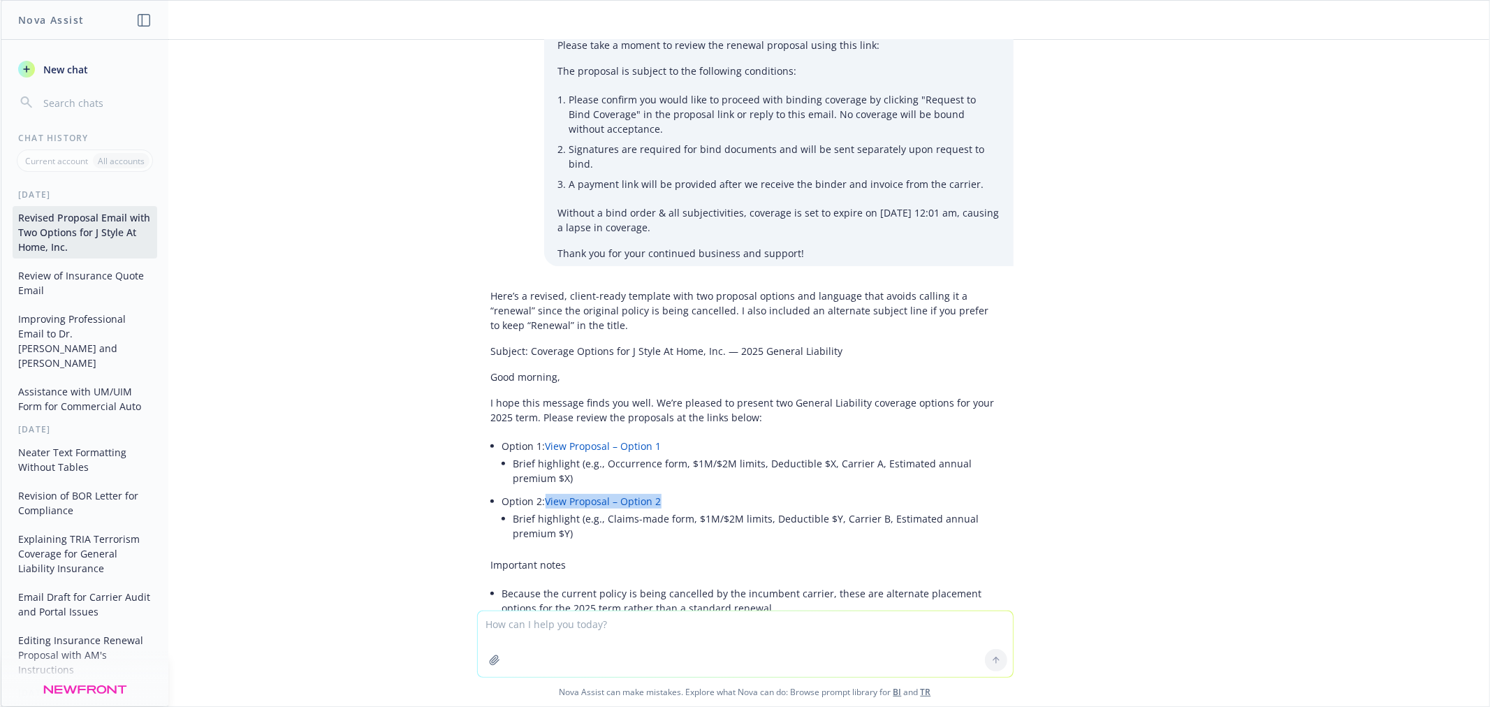
click at [537, 494] on p "Option 2: View Proposal – Option 2" at bounding box center [750, 501] width 497 height 15
copy link "View Proposal – Option 2"
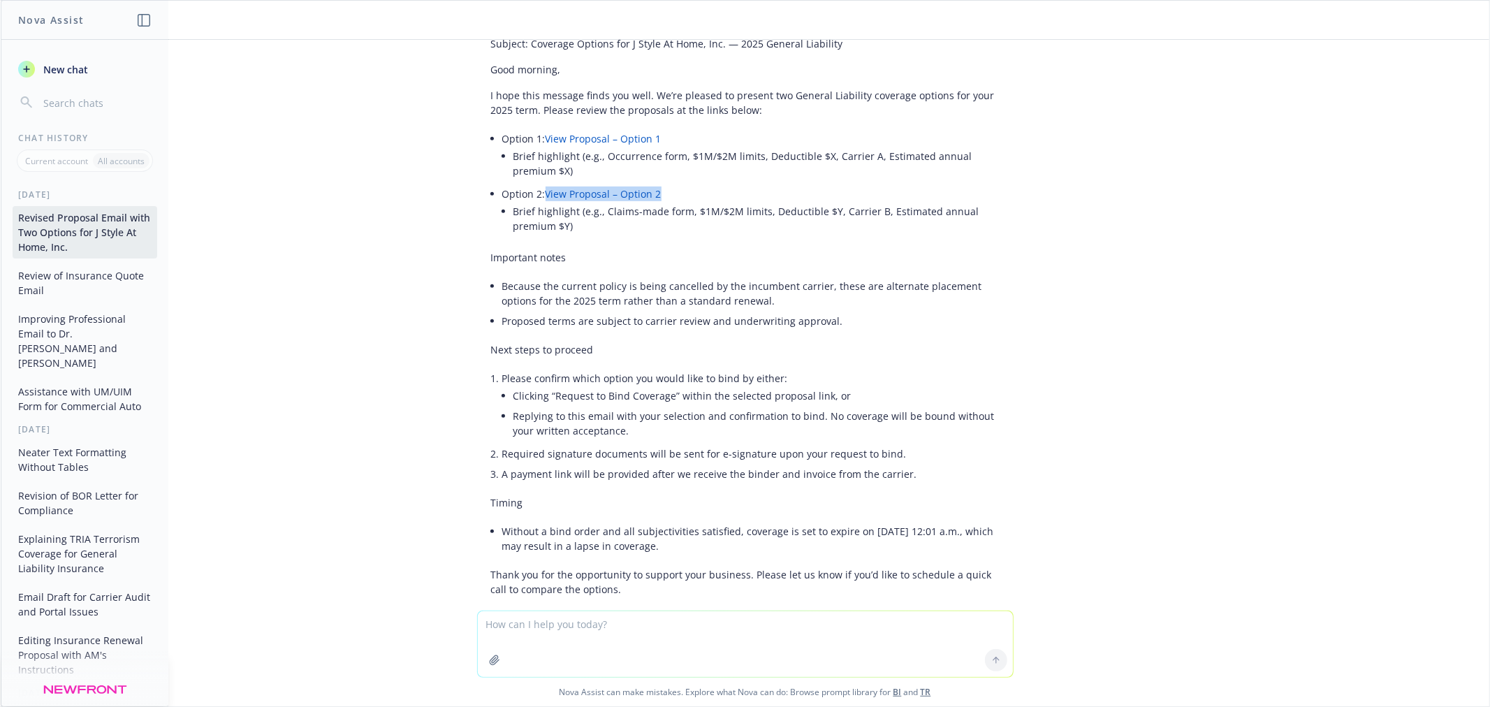
scroll to position [465, 0]
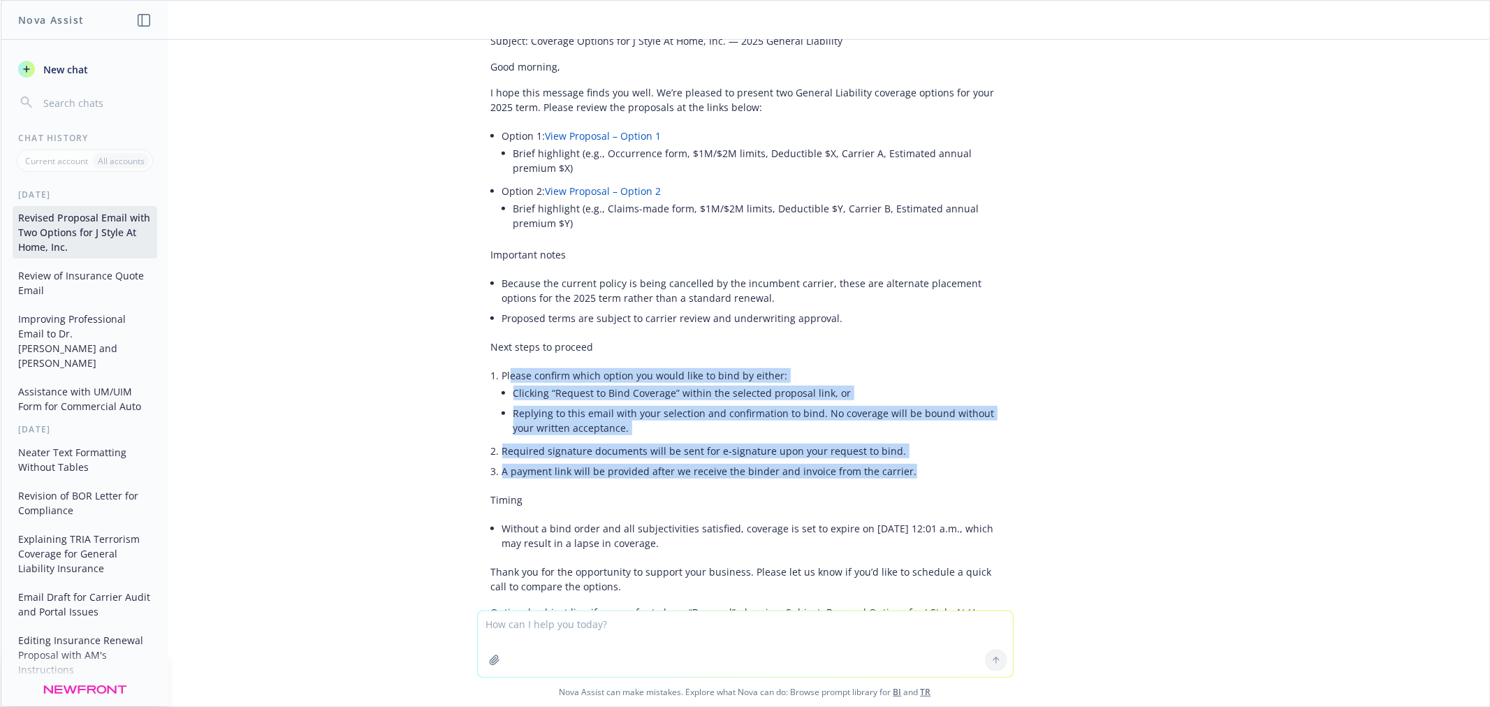
drag, startPoint x: 499, startPoint y: 358, endPoint x: 895, endPoint y: 456, distance: 408.0
click at [895, 456] on ul "Please confirm which option you would like to bind by either: Clicking “Request…" at bounding box center [750, 423] width 497 height 116
click at [803, 407] on li "Replying to this email with your selection and confirmation to bind. No coverag…" at bounding box center [757, 420] width 486 height 35
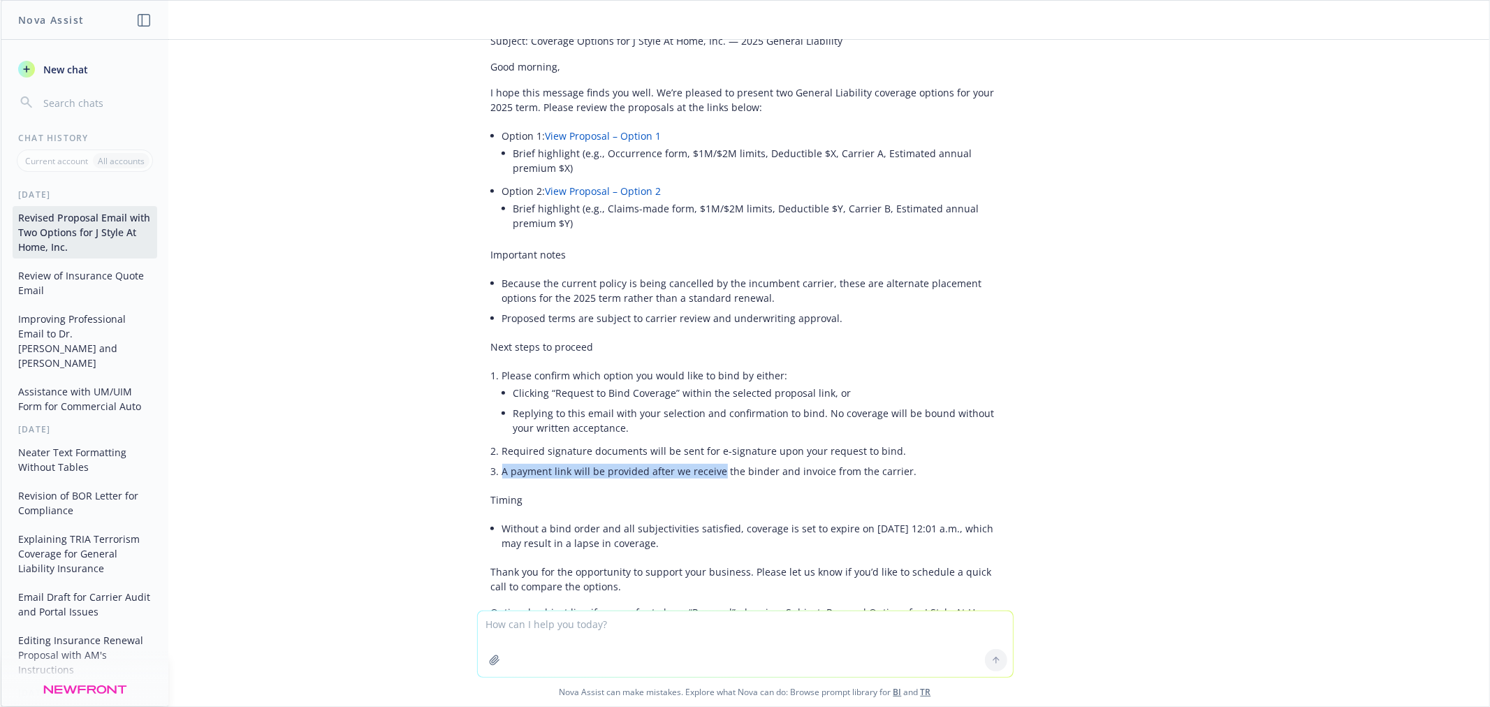
drag, startPoint x: 873, startPoint y: 456, endPoint x: 706, endPoint y: 459, distance: 167.0
click at [706, 459] on ul "Please confirm which option you would like to bind by either: Clicking “Request…" at bounding box center [750, 423] width 497 height 116
click at [917, 461] on li "A payment link will be provided after we receive the binder and invoice from th…" at bounding box center [750, 471] width 497 height 20
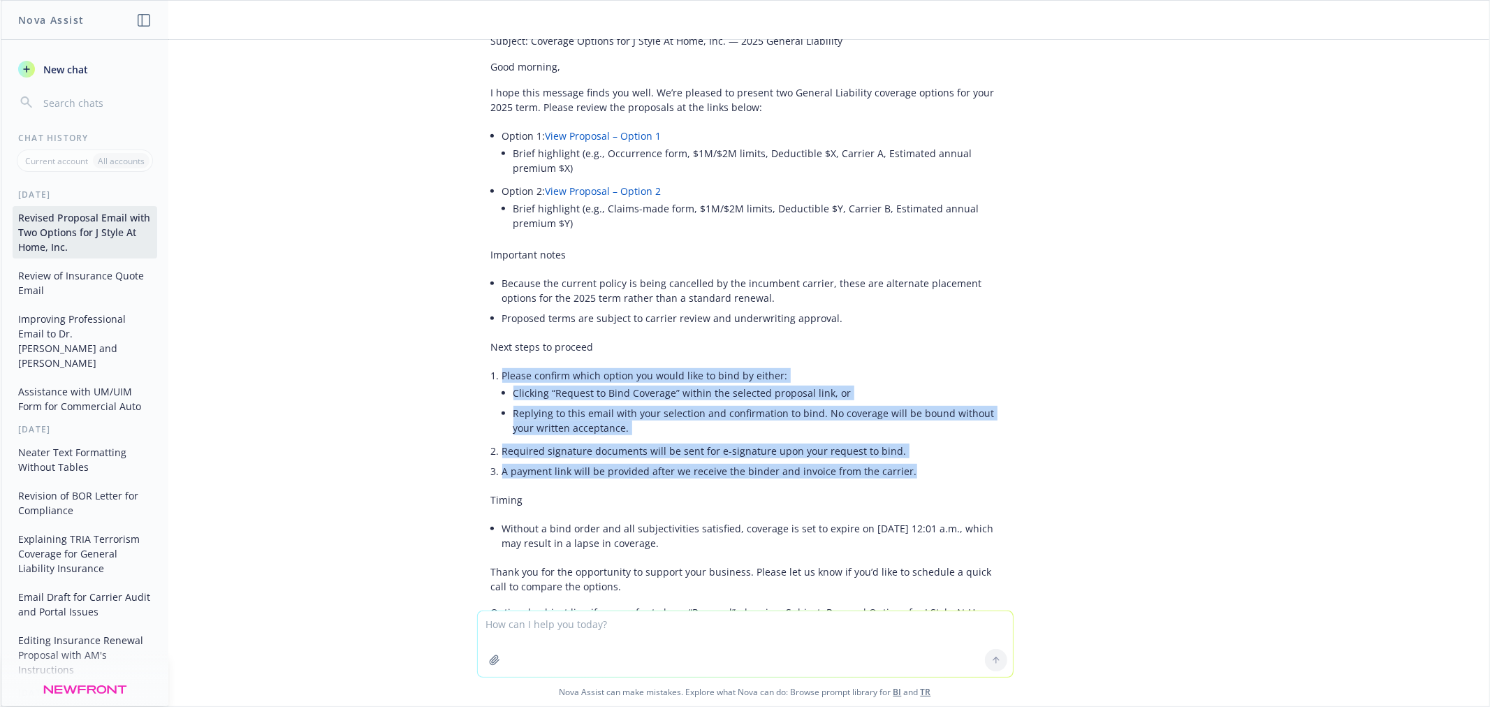
drag, startPoint x: 917, startPoint y: 457, endPoint x: 490, endPoint y: 358, distance: 437.4
click at [502, 365] on ul "Please confirm which option you would like to bind by either: Clicking “Request…" at bounding box center [750, 423] width 497 height 116
copy ul "Please confirm which option you would like to bind by either: Clicking “Request…"
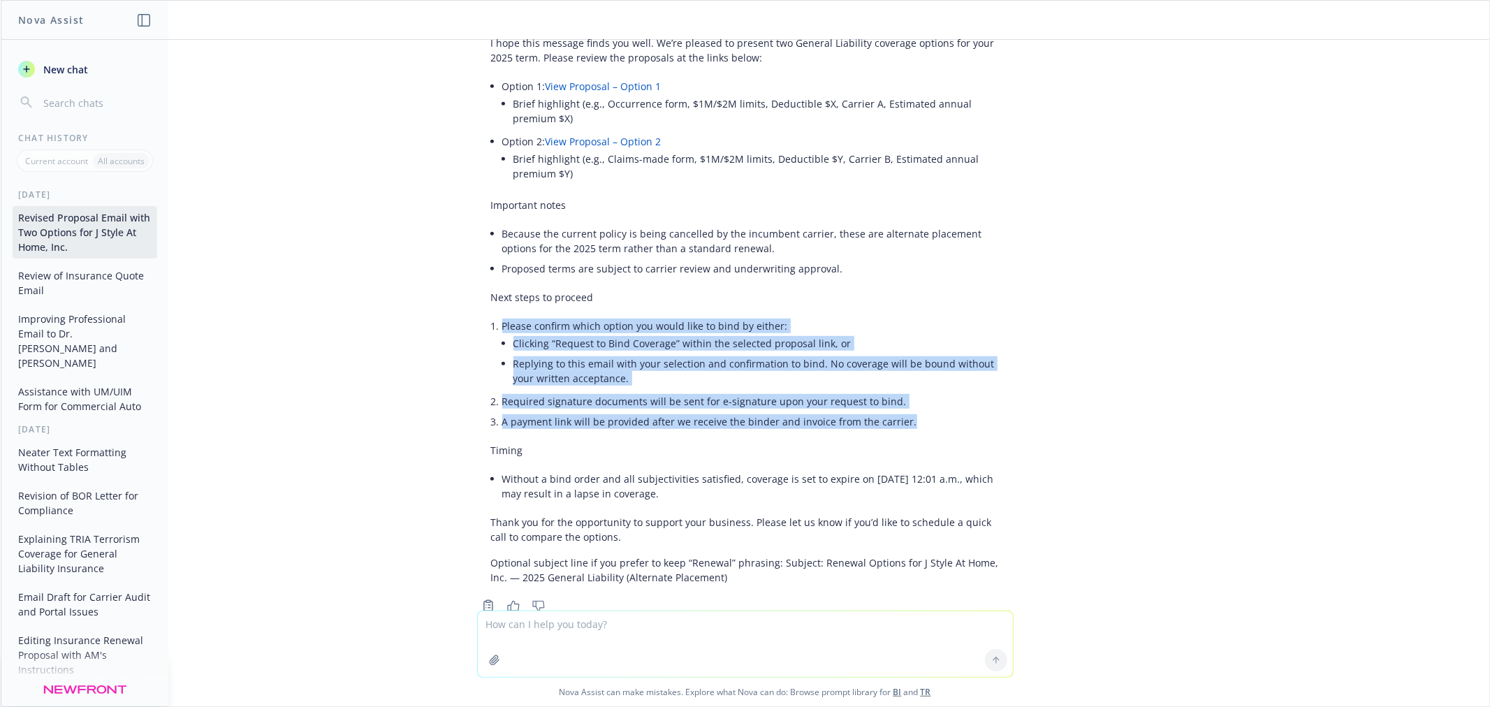
scroll to position [538, 0]
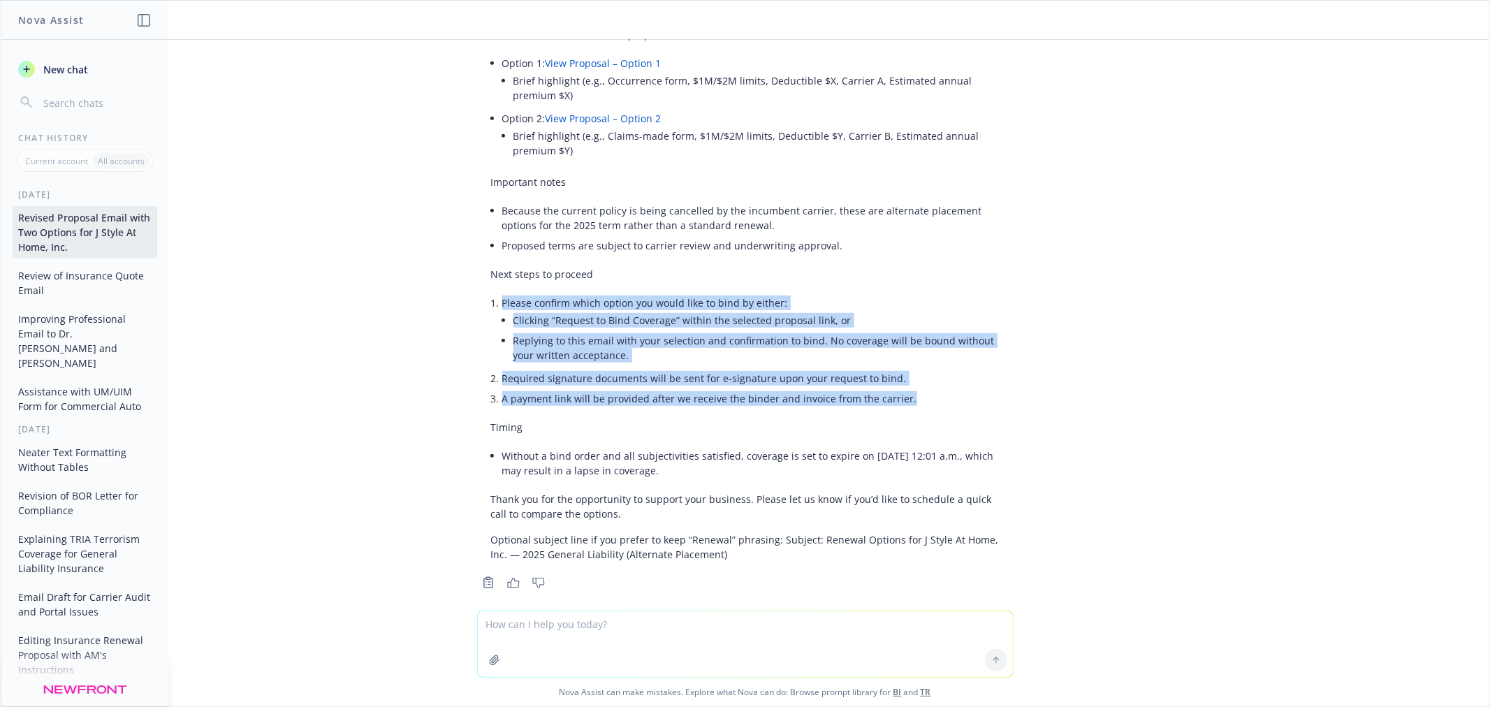
drag, startPoint x: 706, startPoint y: 451, endPoint x: 490, endPoint y: 437, distance: 217.0
click at [502, 446] on li "Without a bind order and all subjectivities satisfied, coverage is set to expir…" at bounding box center [750, 463] width 497 height 35
copy li "Without a bind order and all subjectivities satisfied, coverage is set to expir…"
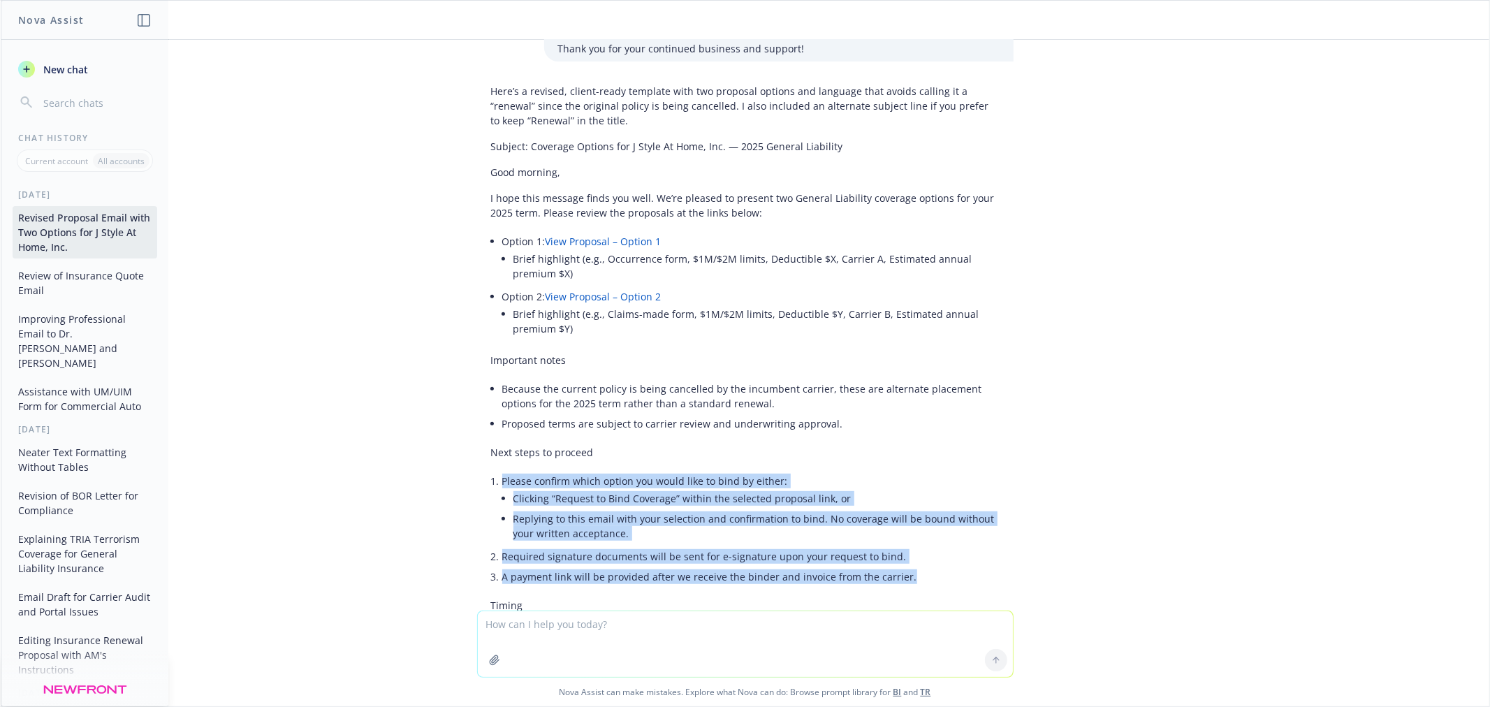
scroll to position [227, 0]
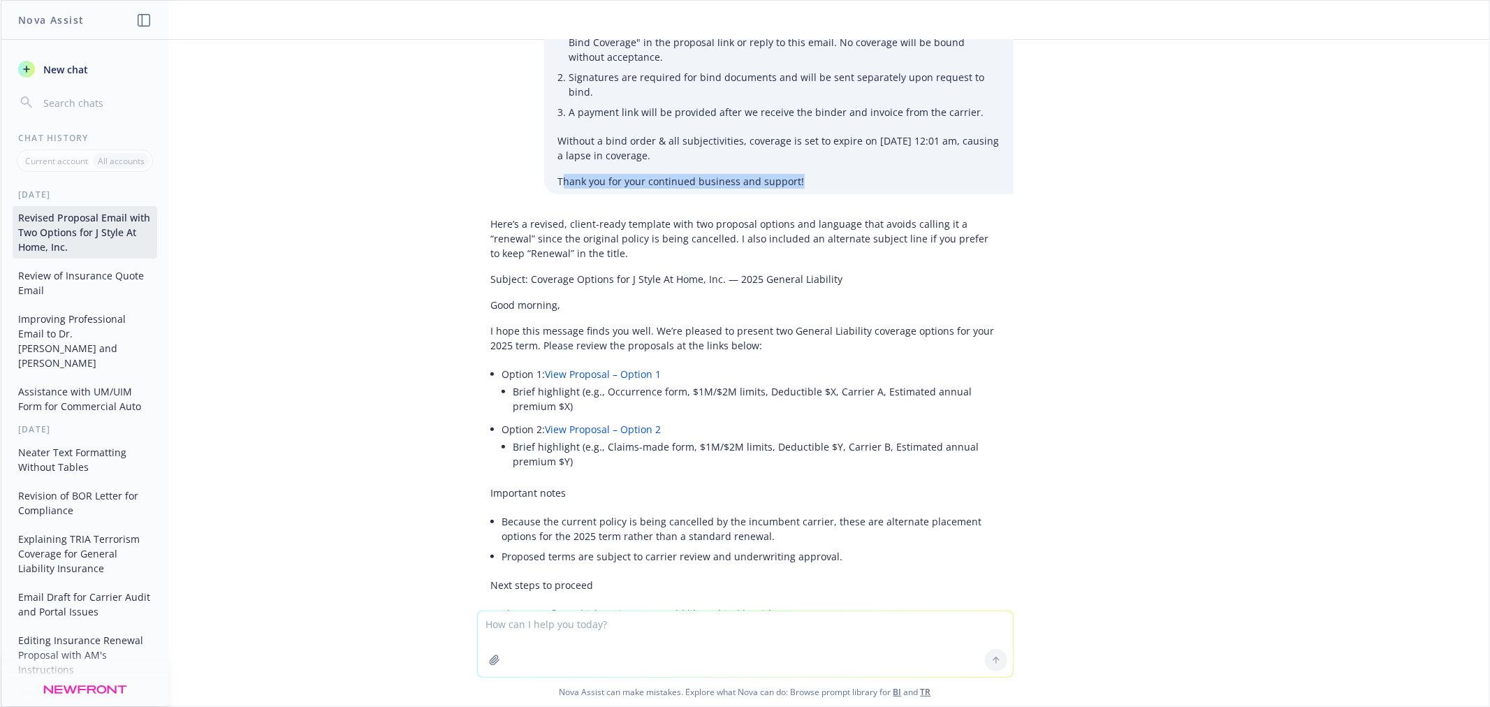
drag, startPoint x: 805, startPoint y: 171, endPoint x: 542, endPoint y: 177, distance: 262.8
click at [548, 176] on div "Revise this proposal email template to have option #1 and option #2 with propos…" at bounding box center [778, 9] width 469 height 370
copy p "Thank you for your continued business and support!"
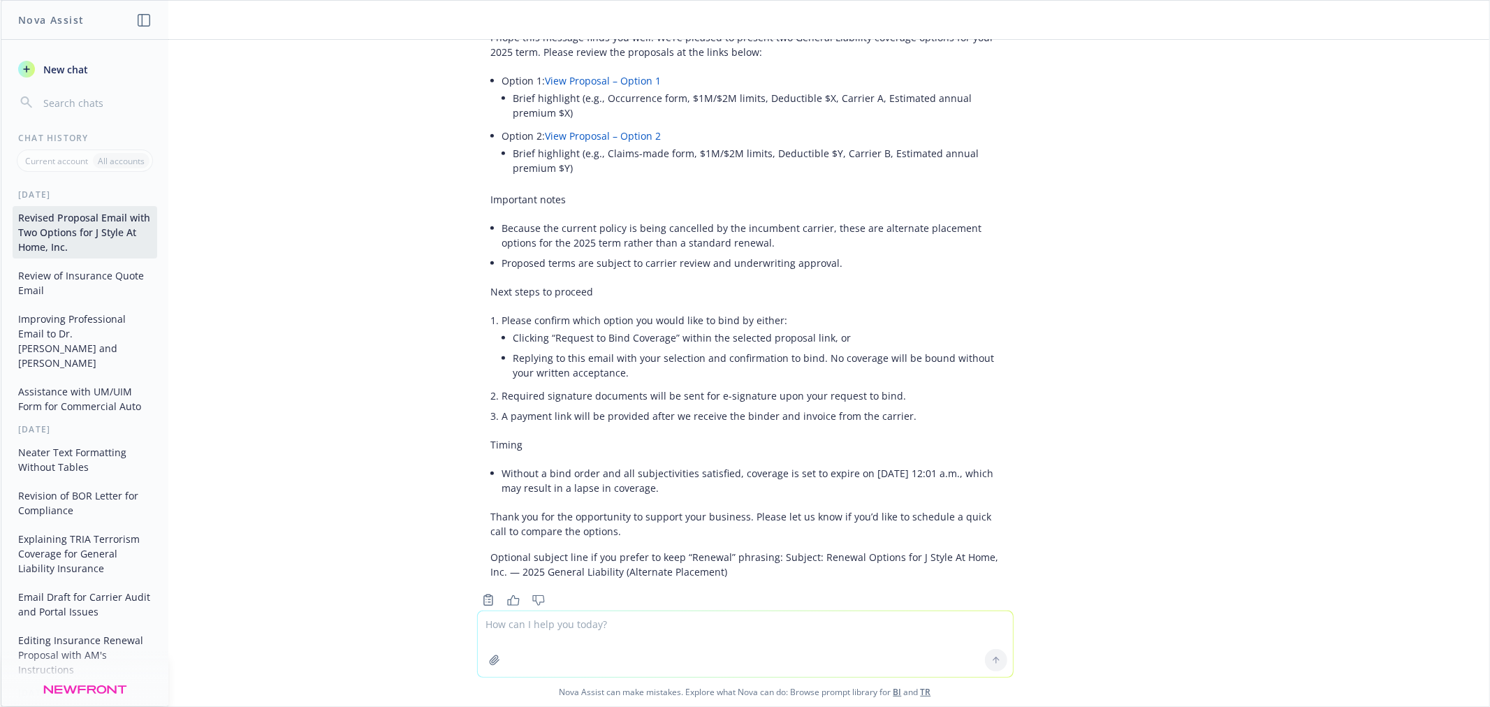
scroll to position [538, 0]
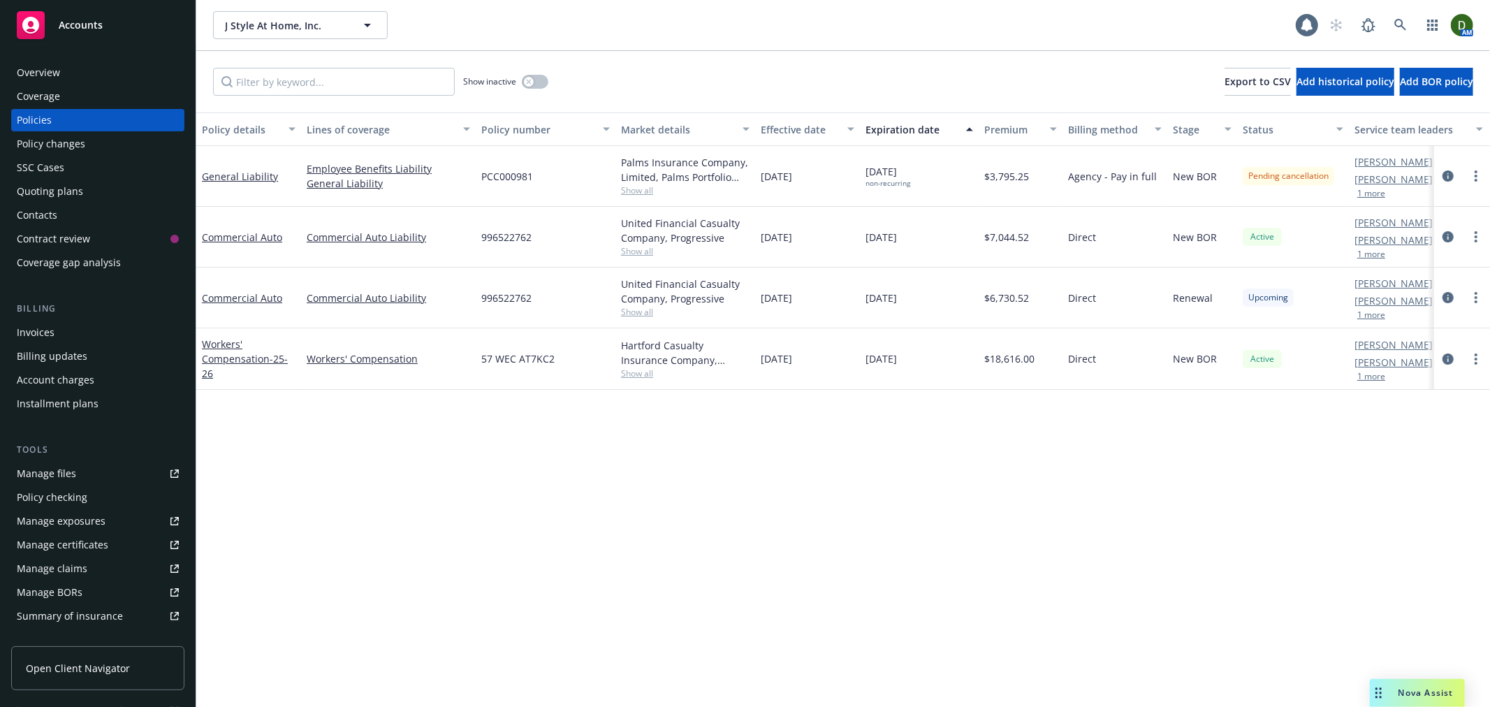
click at [127, 74] on div "Overview" at bounding box center [98, 72] width 162 height 22
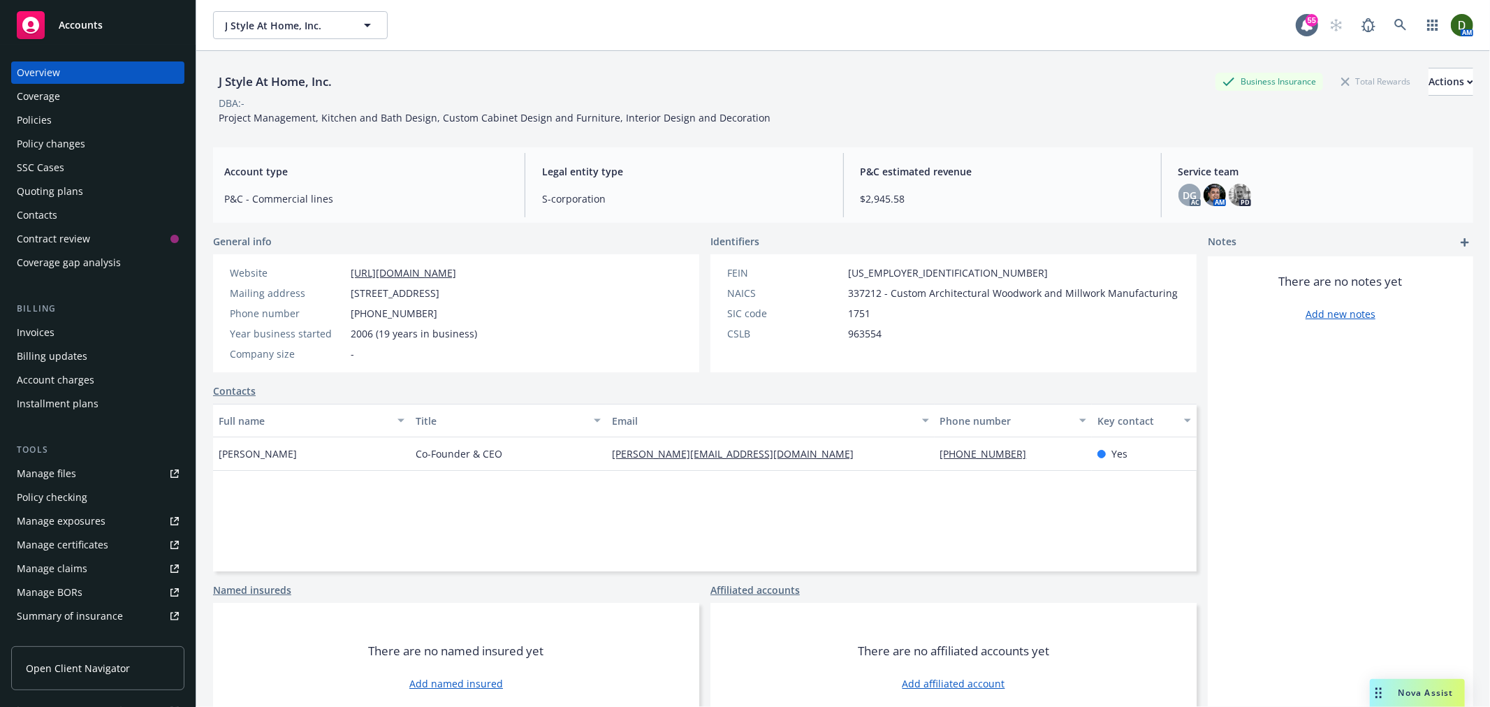
drag, startPoint x: 736, startPoint y: 435, endPoint x: 532, endPoint y: 469, distance: 207.5
click at [506, 465] on div "Full name Title Email Phone number Key contact Cristian Cabrera Co-Founder & CE…" at bounding box center [705, 488] width 984 height 168
drag, startPoint x: 623, startPoint y: 456, endPoint x: 546, endPoint y: 461, distance: 77.1
click at [548, 461] on div "Cristian Cabrera Co-Founder & CEO cristian-cabrera@jstyleathome.com 415-494-566…" at bounding box center [705, 454] width 984 height 34
copy div "cristian-cabrera@jstyleathome.com"
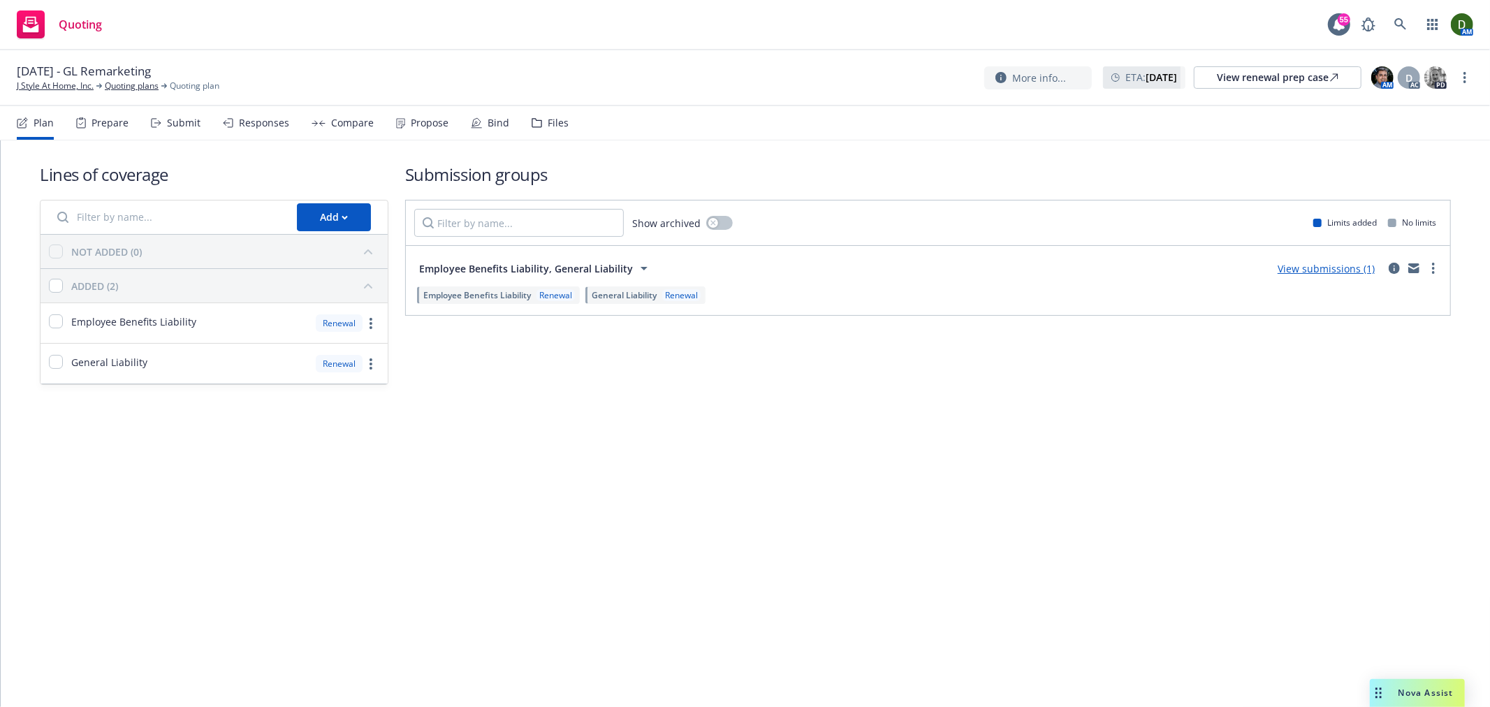
click at [533, 115] on div "Files" at bounding box center [550, 123] width 37 height 34
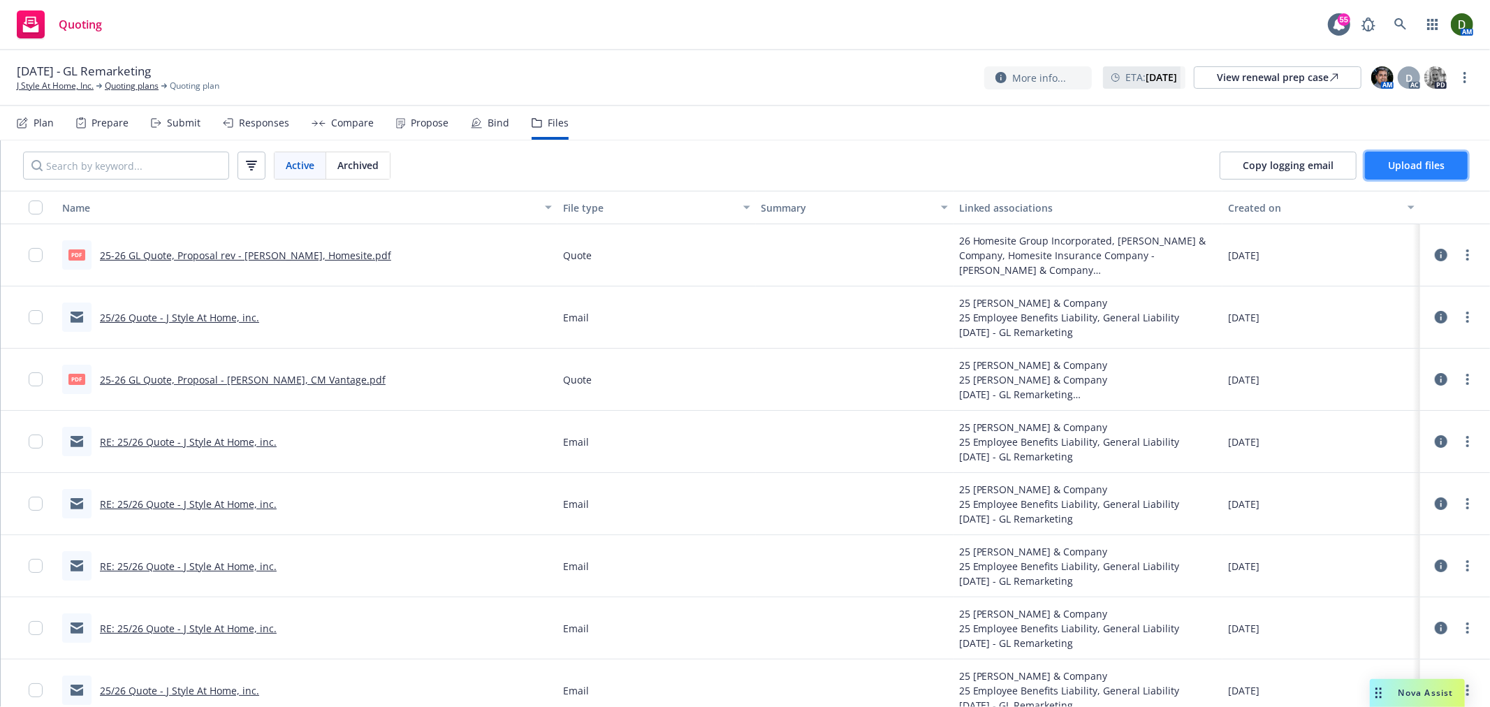
click at [1424, 152] on button "Upload files" at bounding box center [1416, 166] width 103 height 28
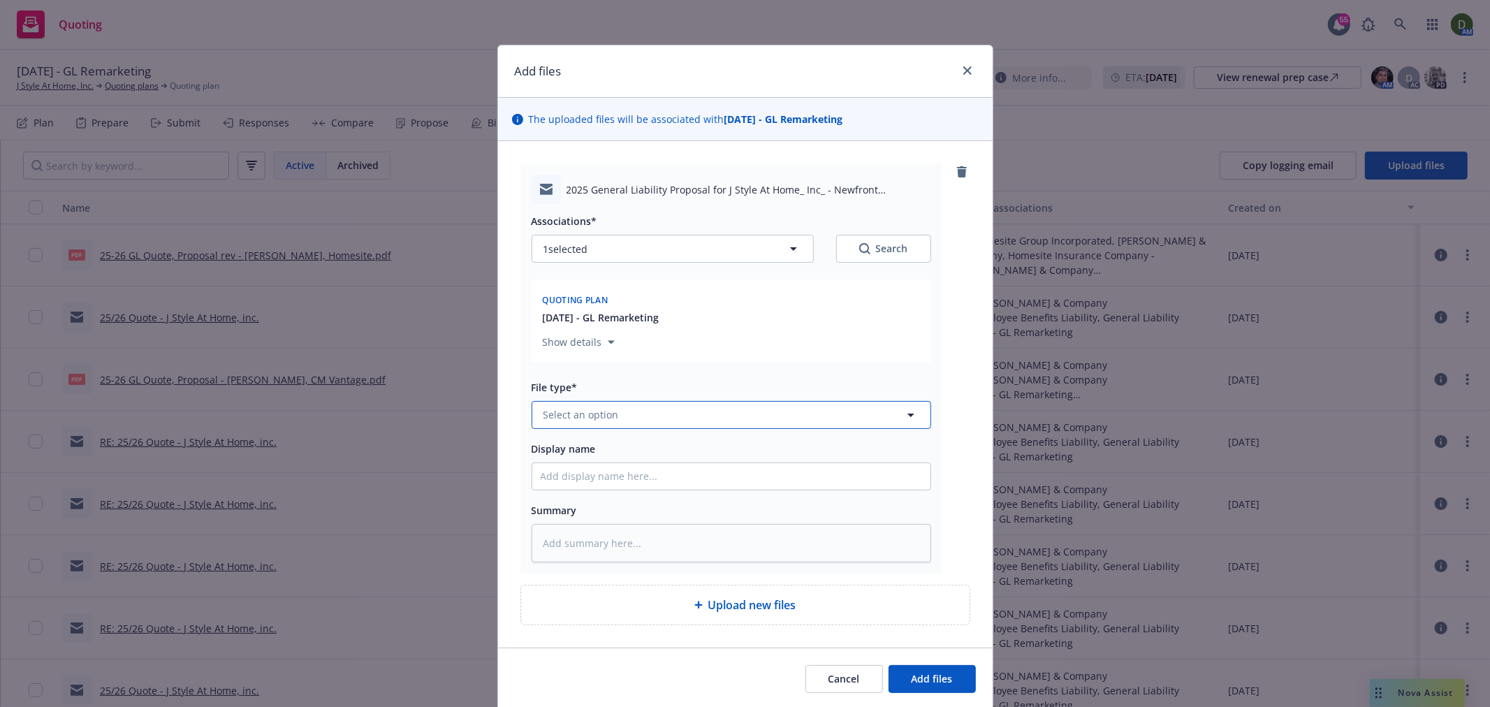
click at [570, 417] on span "Select an option" at bounding box center [581, 414] width 75 height 15
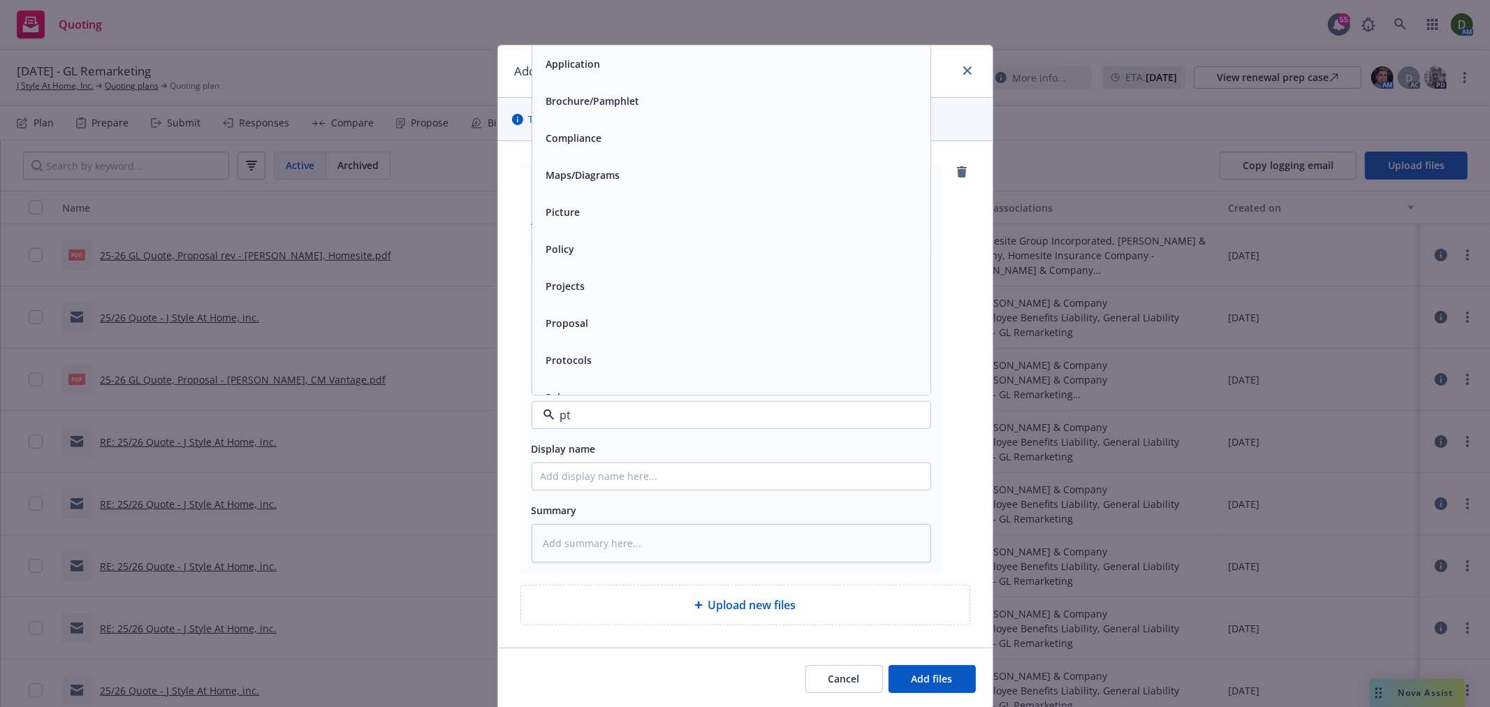
type input "pto"
type textarea "x"
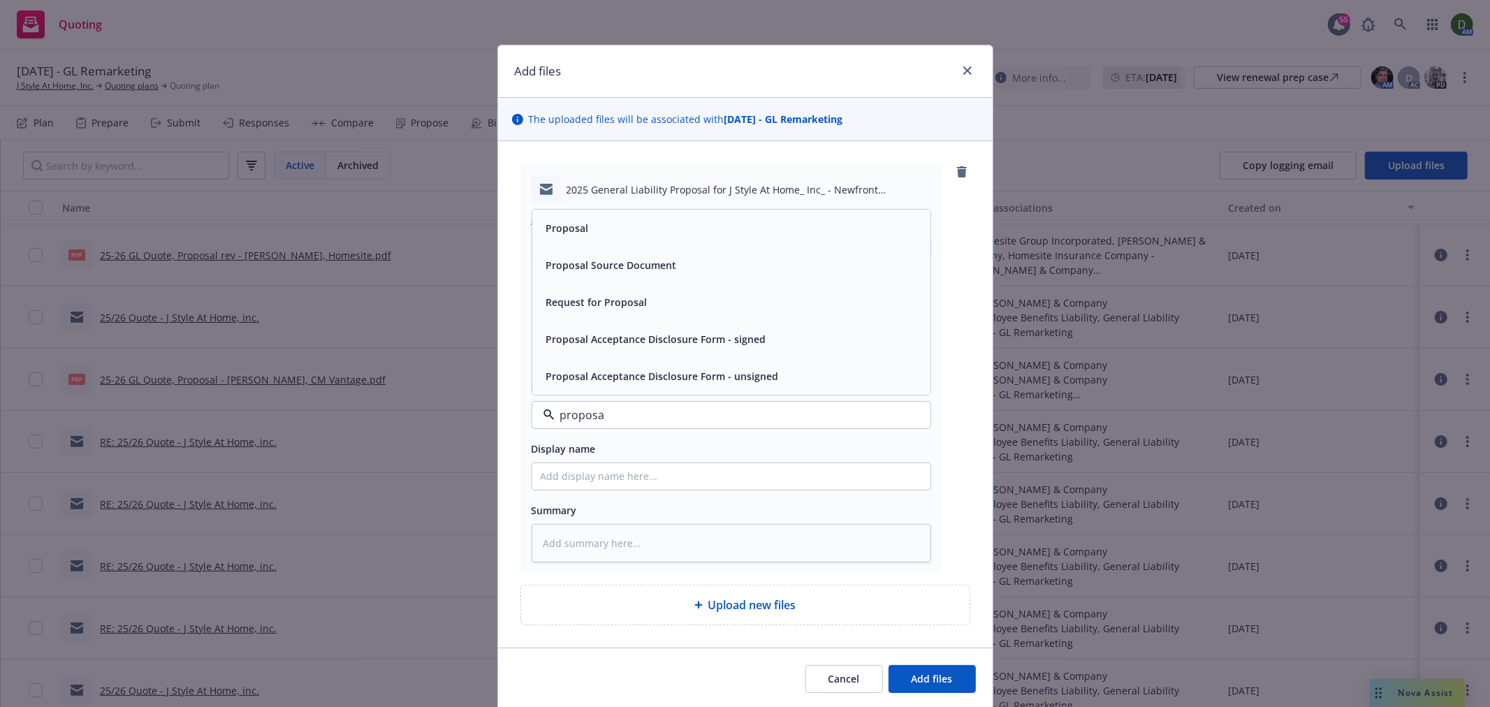
type input "proposal"
click at [582, 222] on div "Proposal" at bounding box center [566, 228] width 51 height 20
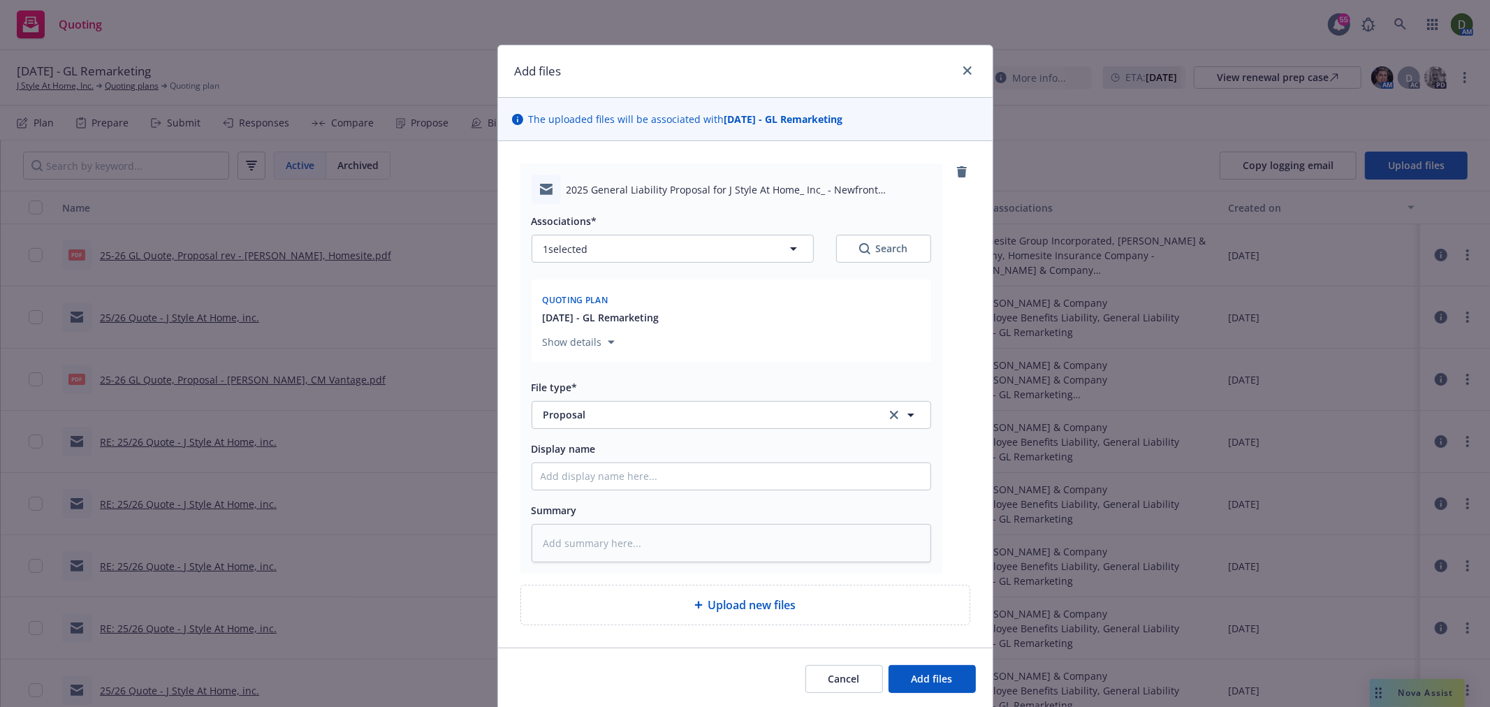
type textarea "x"
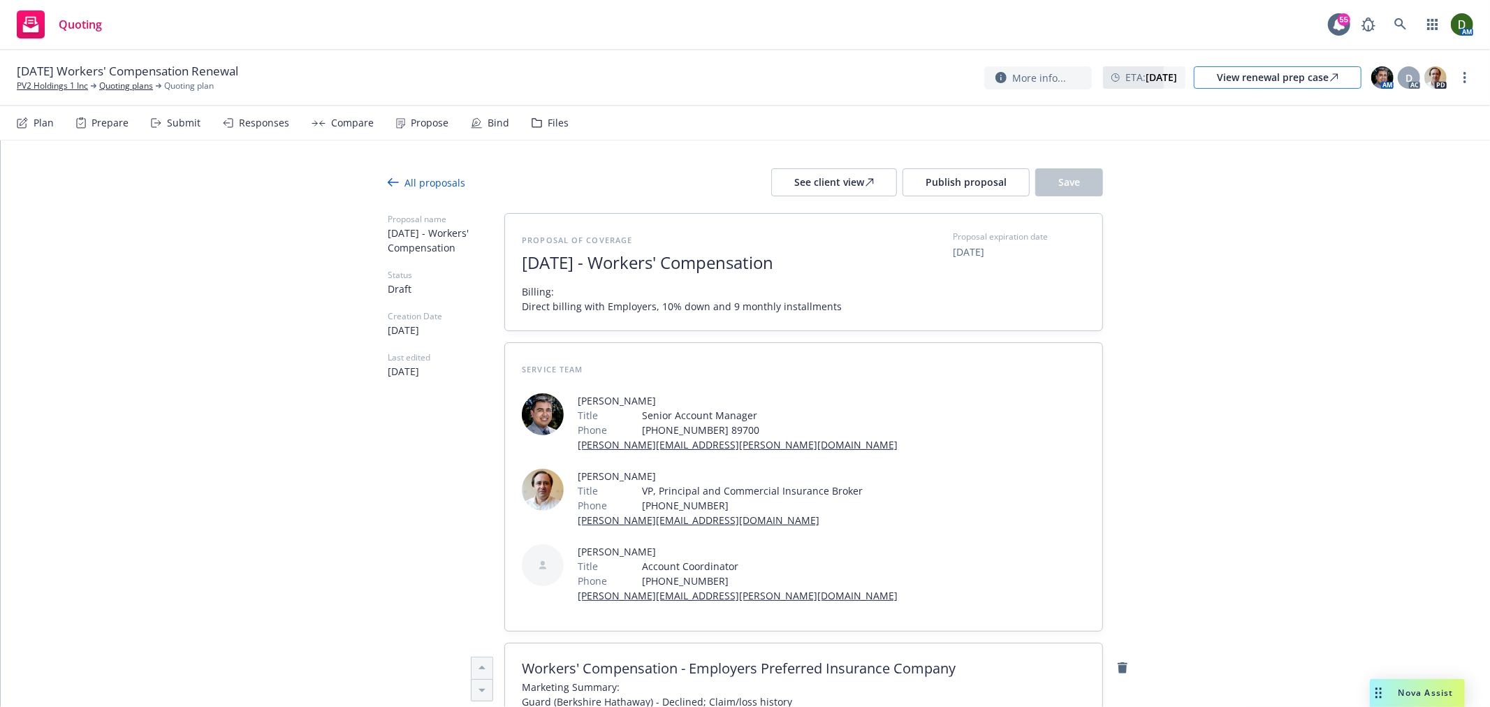
drag, startPoint x: 1286, startPoint y: 386, endPoint x: 1298, endPoint y: 77, distance: 309.7
click at [1000, 182] on button "Publish proposal" at bounding box center [966, 182] width 127 height 28
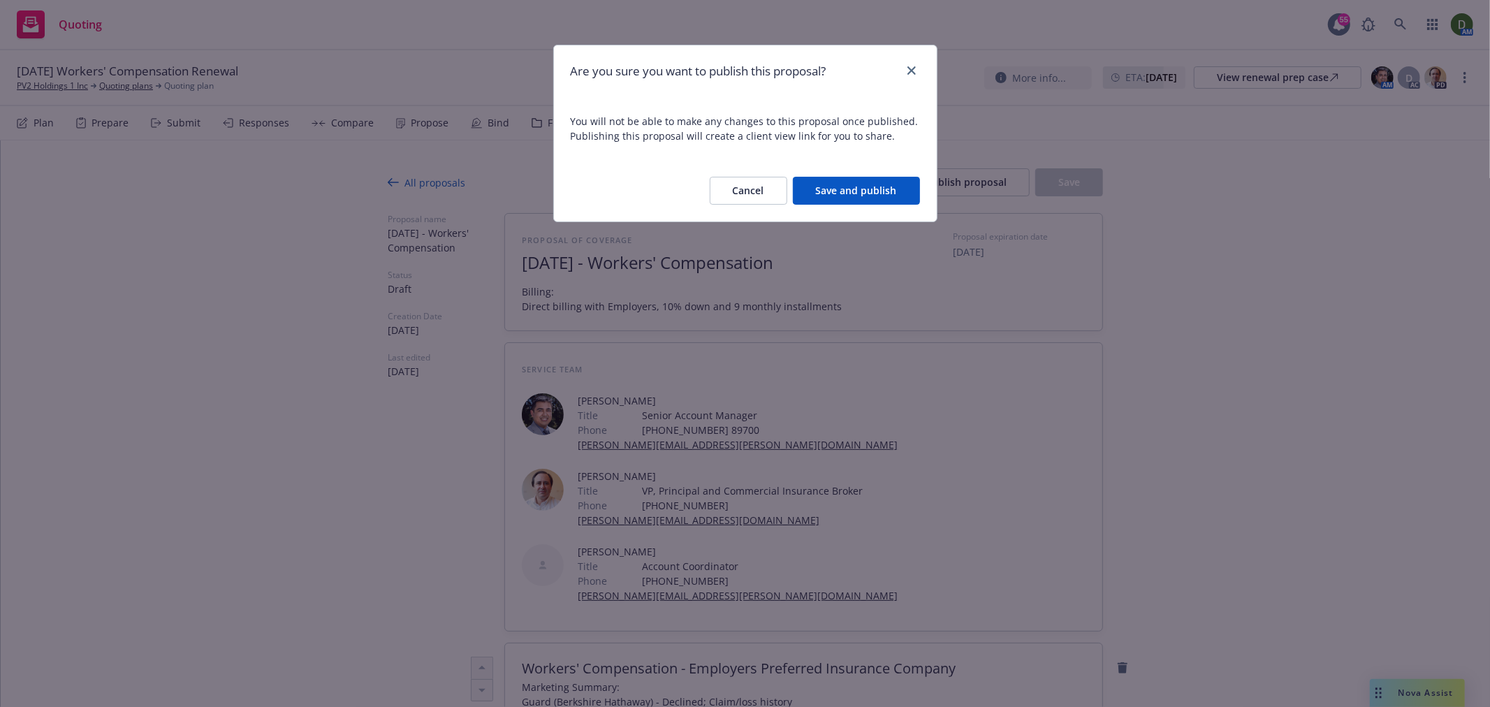
click at [858, 177] on button "Save and publish" at bounding box center [856, 191] width 127 height 28
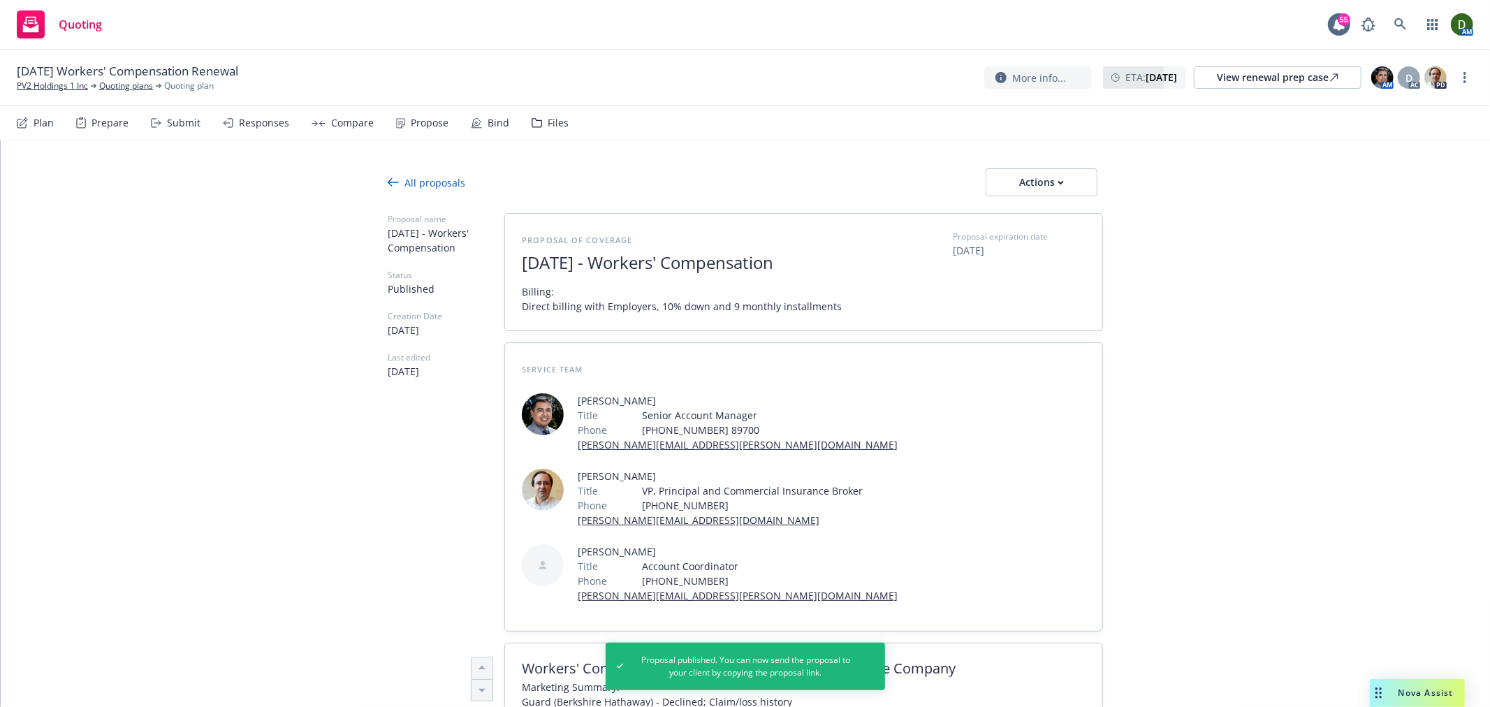
click at [633, 520] on link "[PERSON_NAME][EMAIL_ADDRESS][DOMAIN_NAME]" at bounding box center [699, 520] width 242 height 13
drag, startPoint x: 639, startPoint y: 433, endPoint x: 574, endPoint y: 442, distance: 64.8
click at [578, 442] on span "[PERSON_NAME] Title Senior Account Manager Phone [PHONE_NUMBER] [PHONE_NUMBER][…" at bounding box center [738, 422] width 320 height 59
copy link "[PERSON_NAME][EMAIL_ADDRESS][PERSON_NAME][DOMAIN_NAME]"
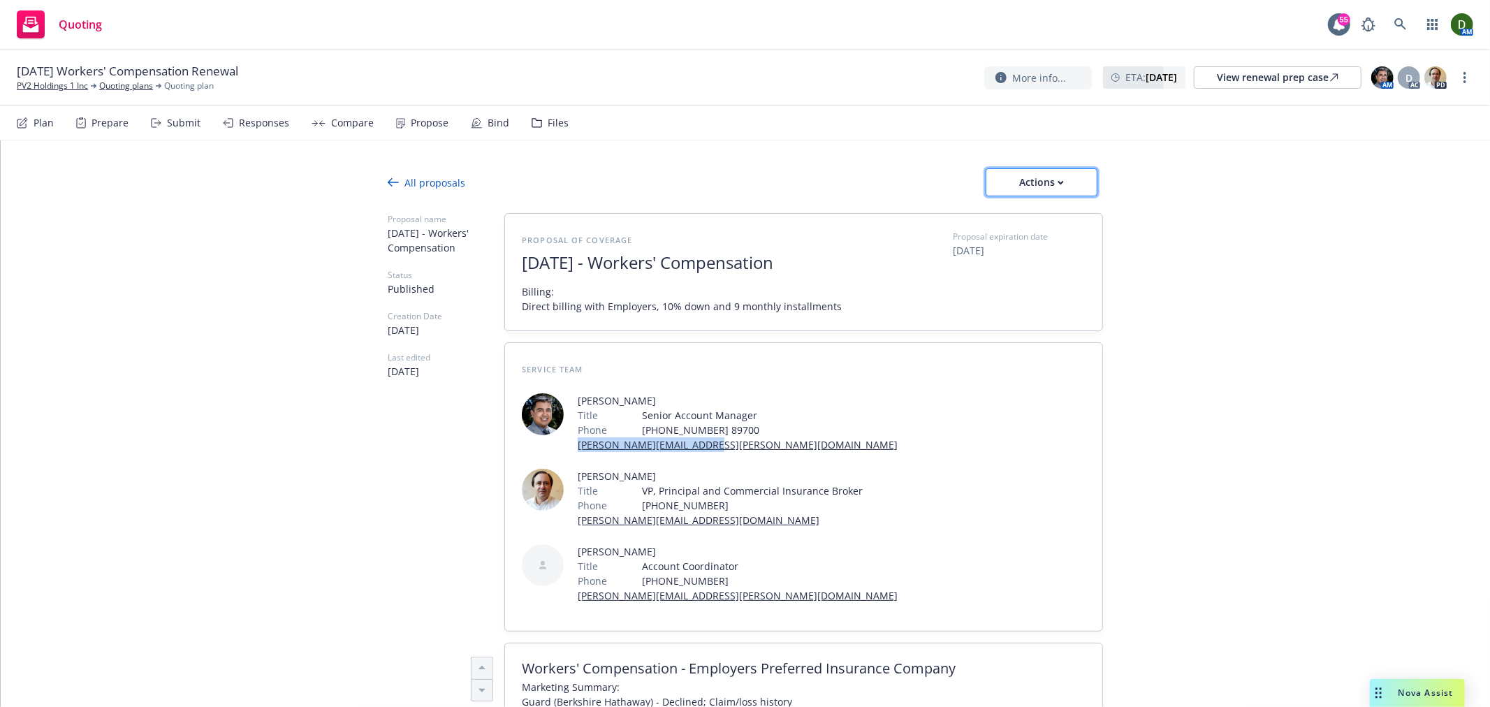
click at [1023, 178] on div "Actions" at bounding box center [1042, 182] width 66 height 27
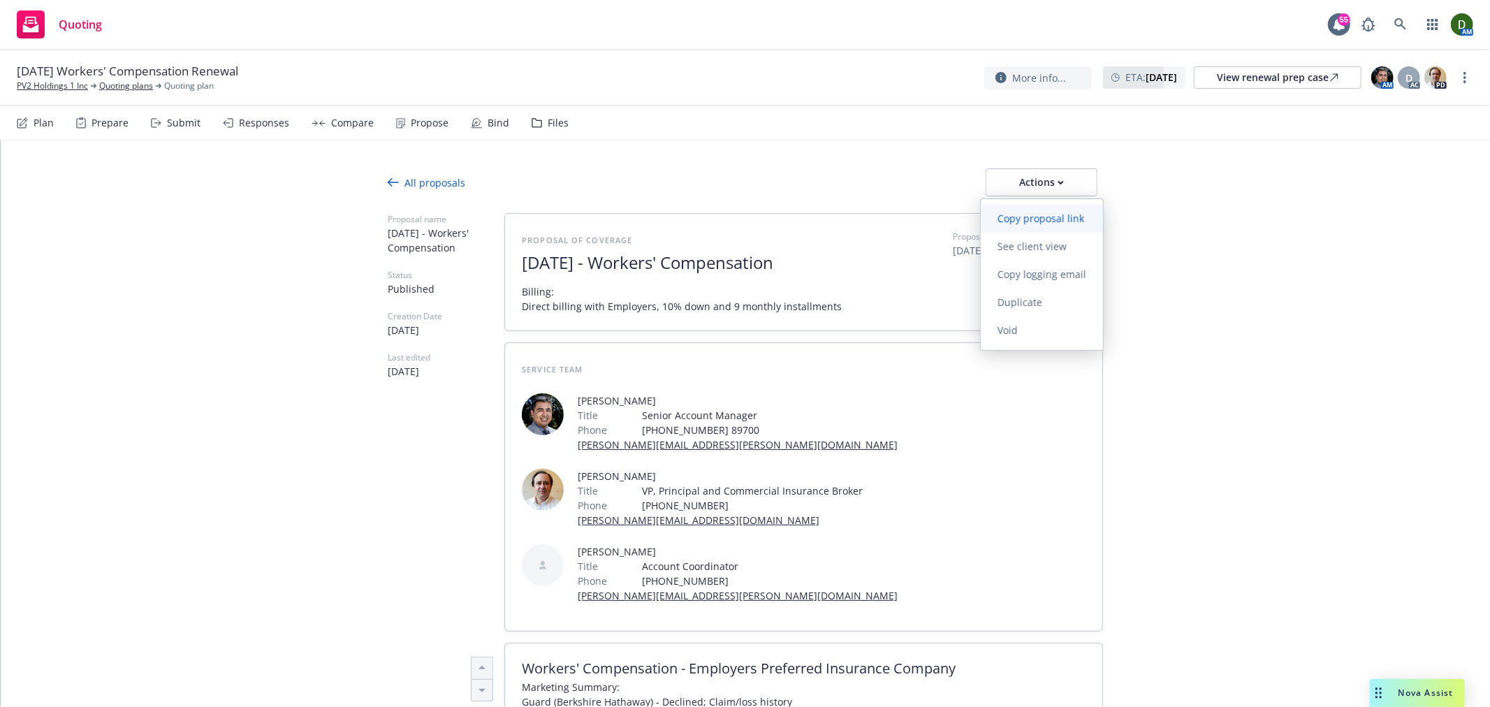
click at [1040, 219] on span "Copy proposal link" at bounding box center [1041, 218] width 120 height 13
type textarea "x"
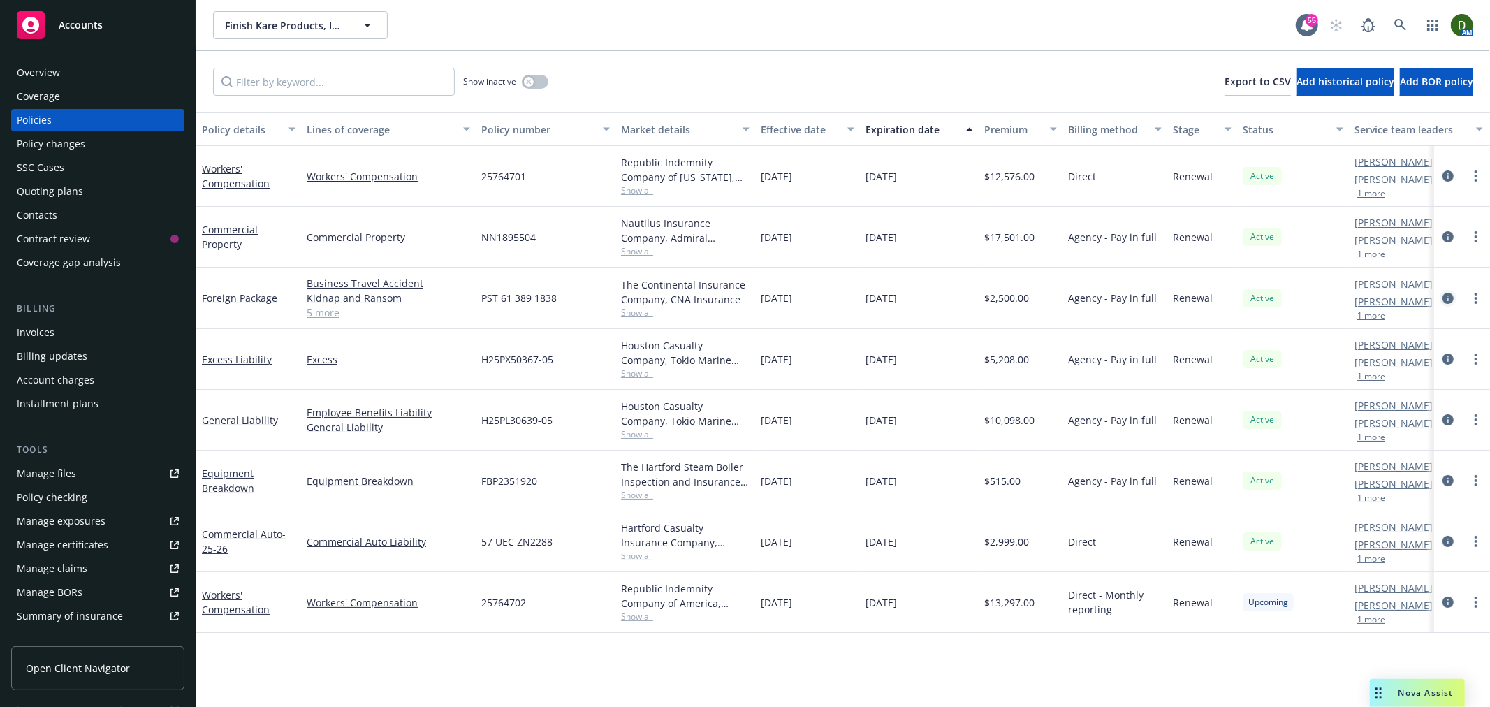
click at [1452, 293] on icon "circleInformation" at bounding box center [1448, 298] width 11 height 11
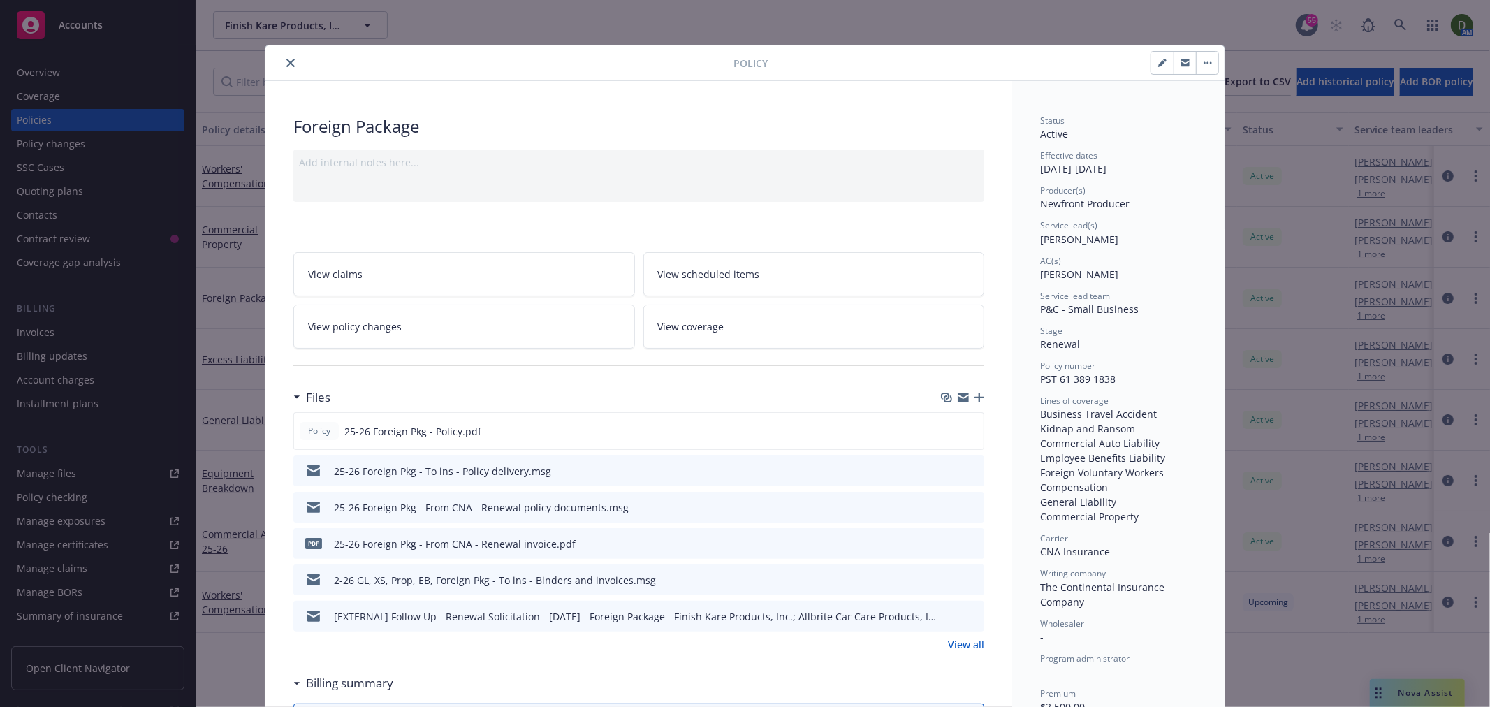
click at [966, 473] on icon "preview file" at bounding box center [971, 470] width 13 height 10
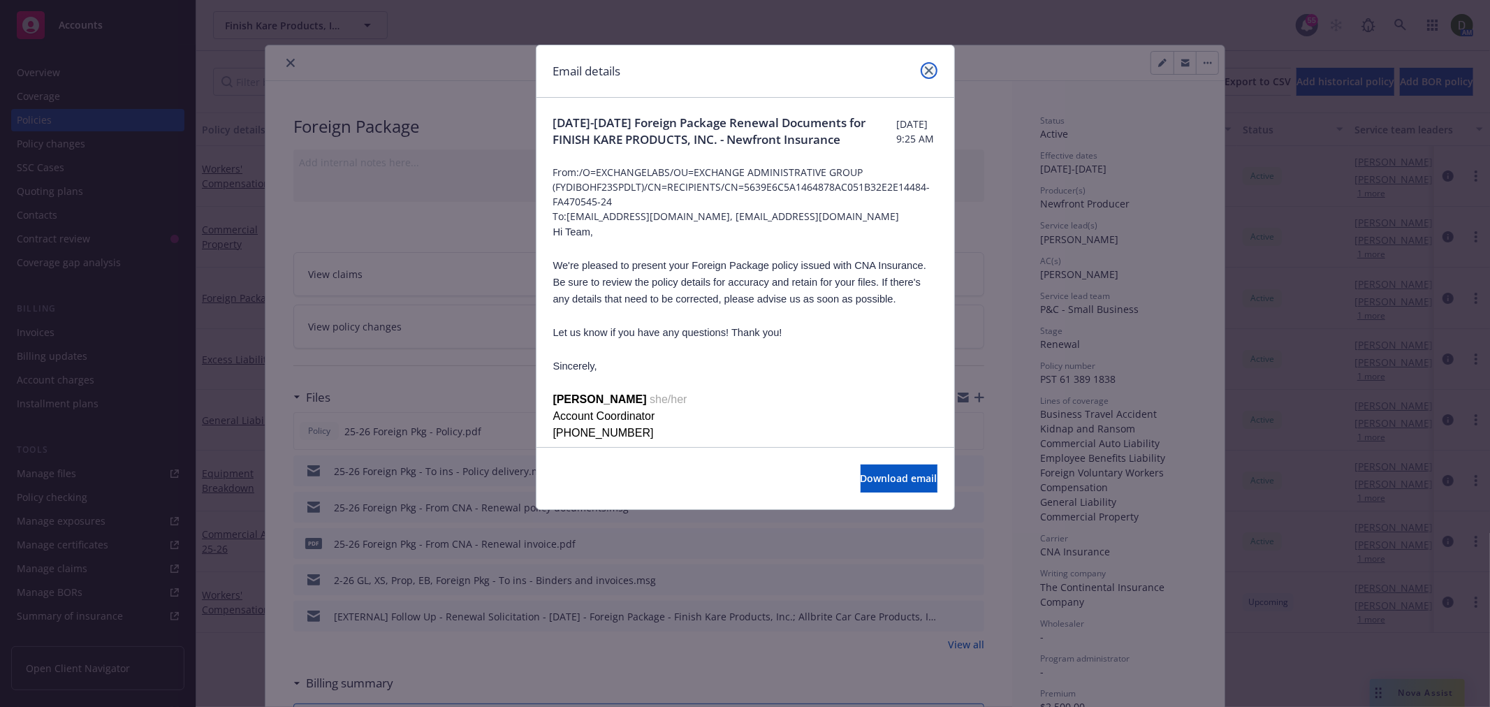
click at [925, 66] on icon "close" at bounding box center [929, 70] width 8 height 8
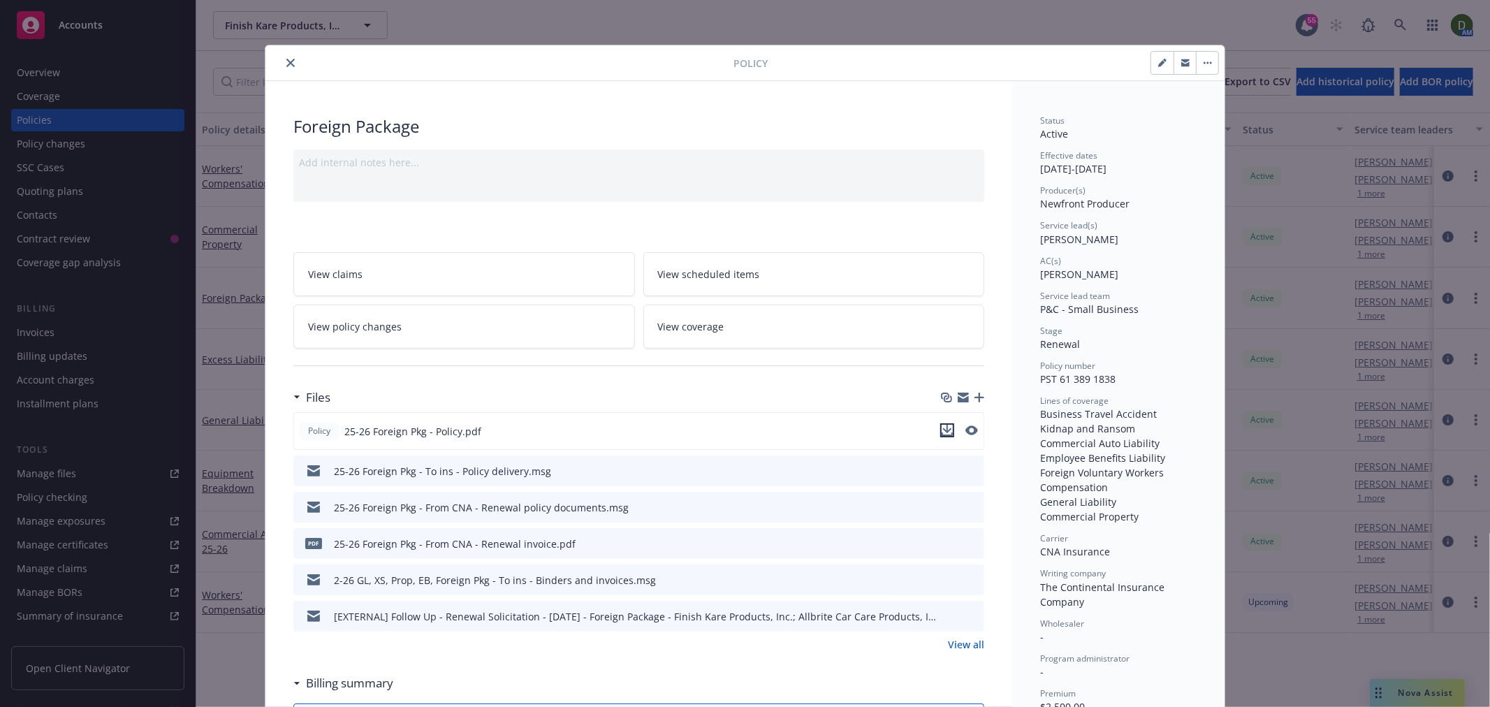
click at [947, 435] on button "download file" at bounding box center [947, 430] width 14 height 14
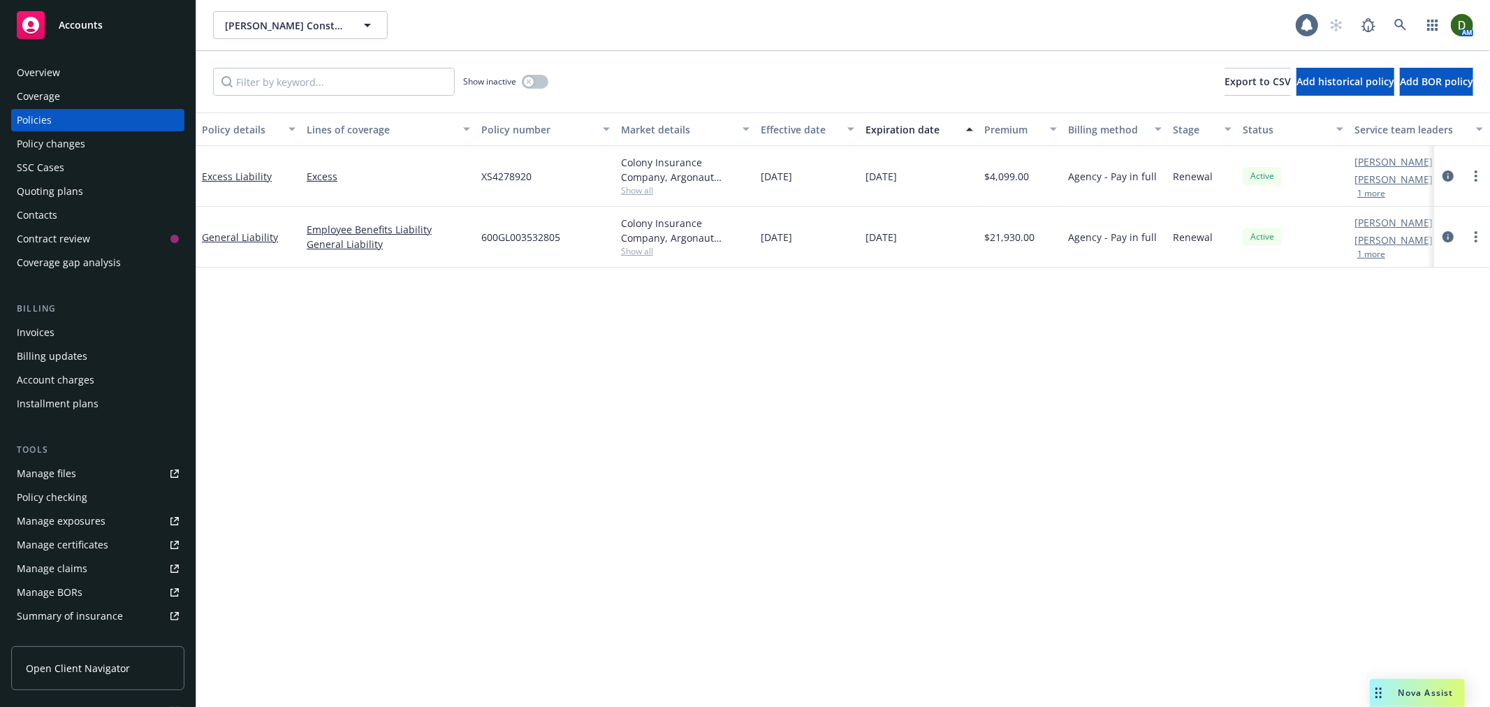
click at [79, 71] on div "Overview" at bounding box center [98, 72] width 162 height 22
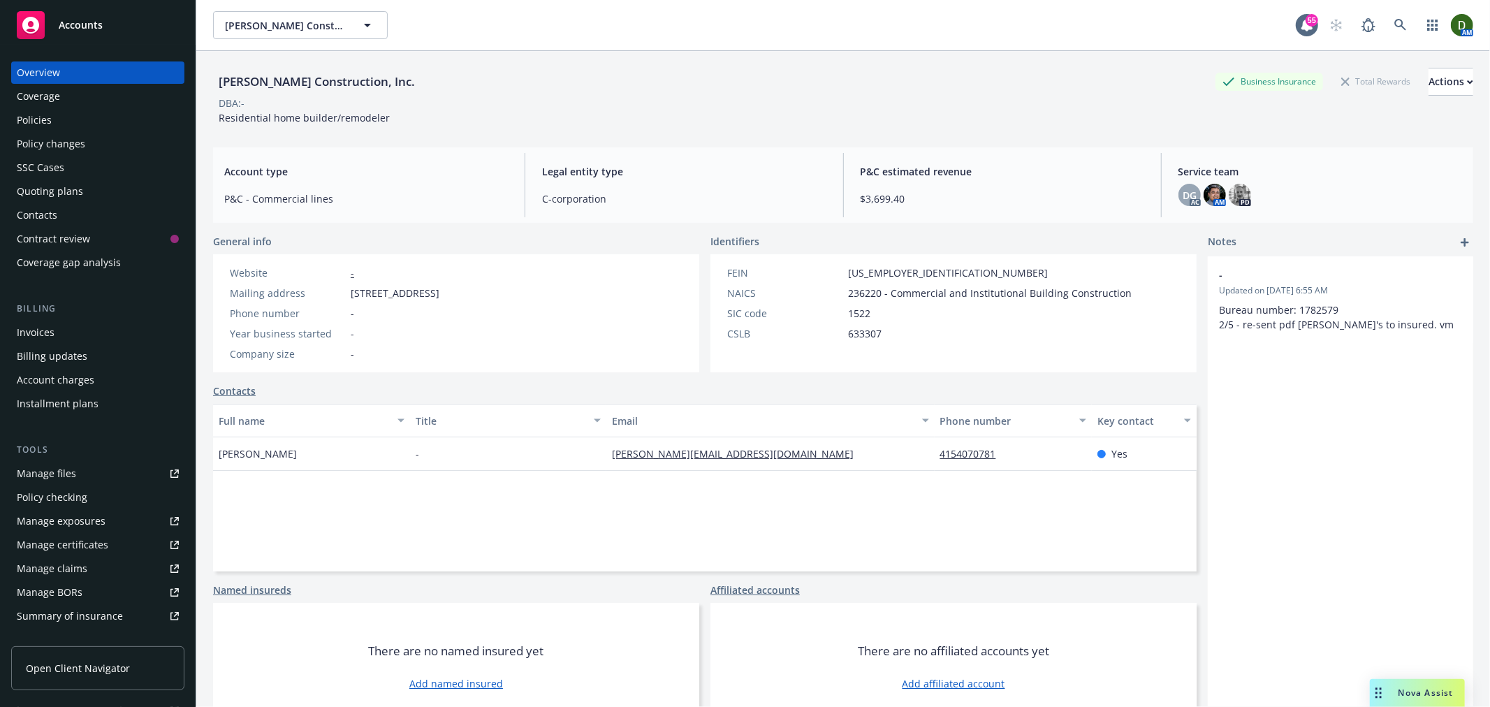
click at [105, 204] on div "Contacts" at bounding box center [98, 215] width 162 height 22
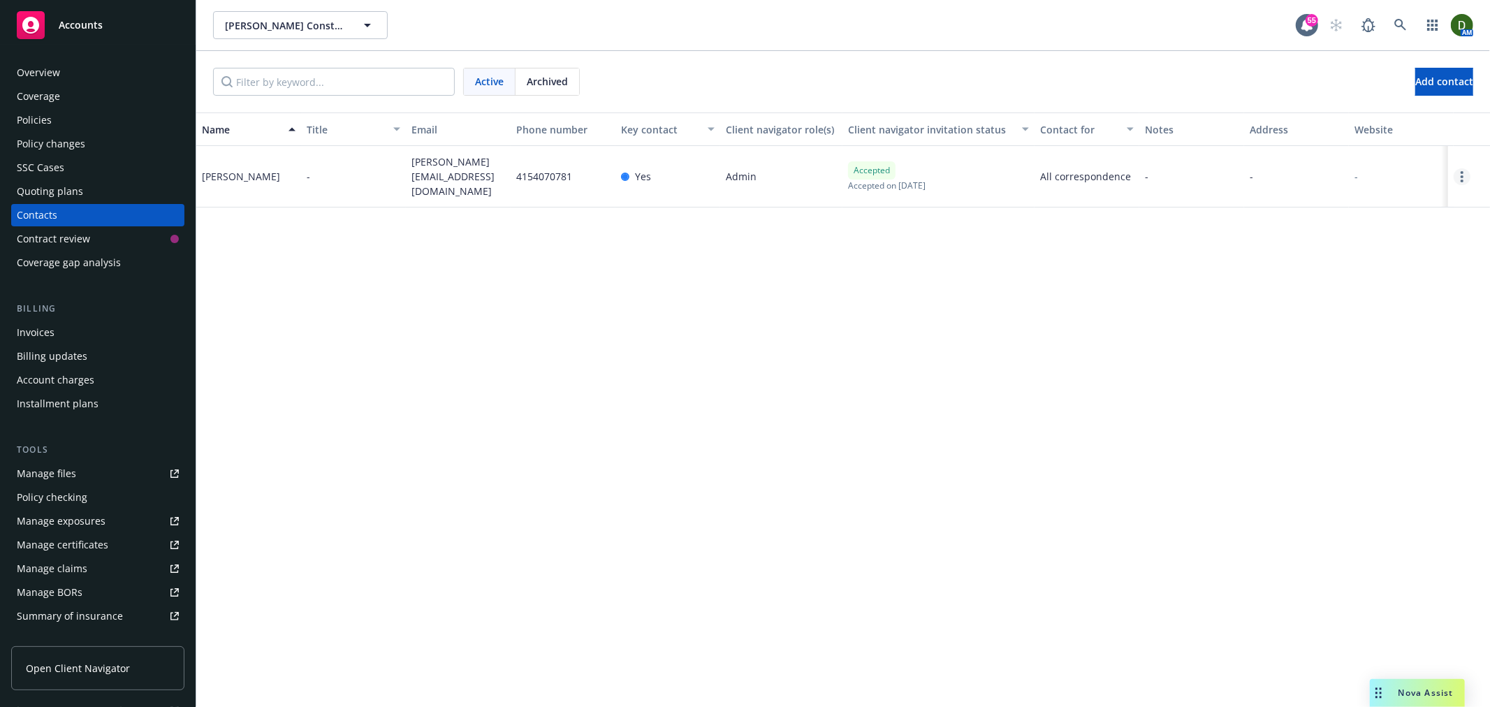
click at [1463, 173] on link "Open options" at bounding box center [1462, 176] width 17 height 17
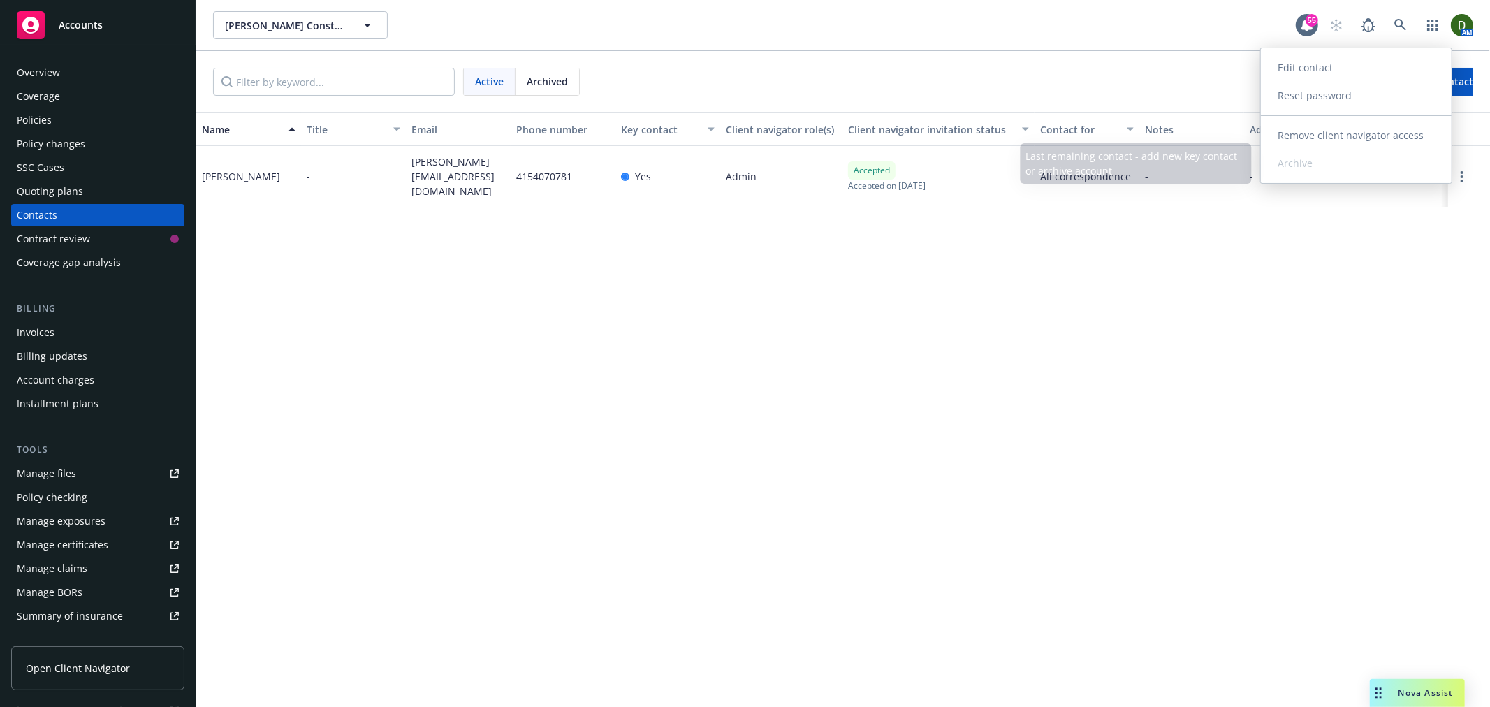
click at [1332, 72] on link "Edit contact" at bounding box center [1356, 68] width 191 height 28
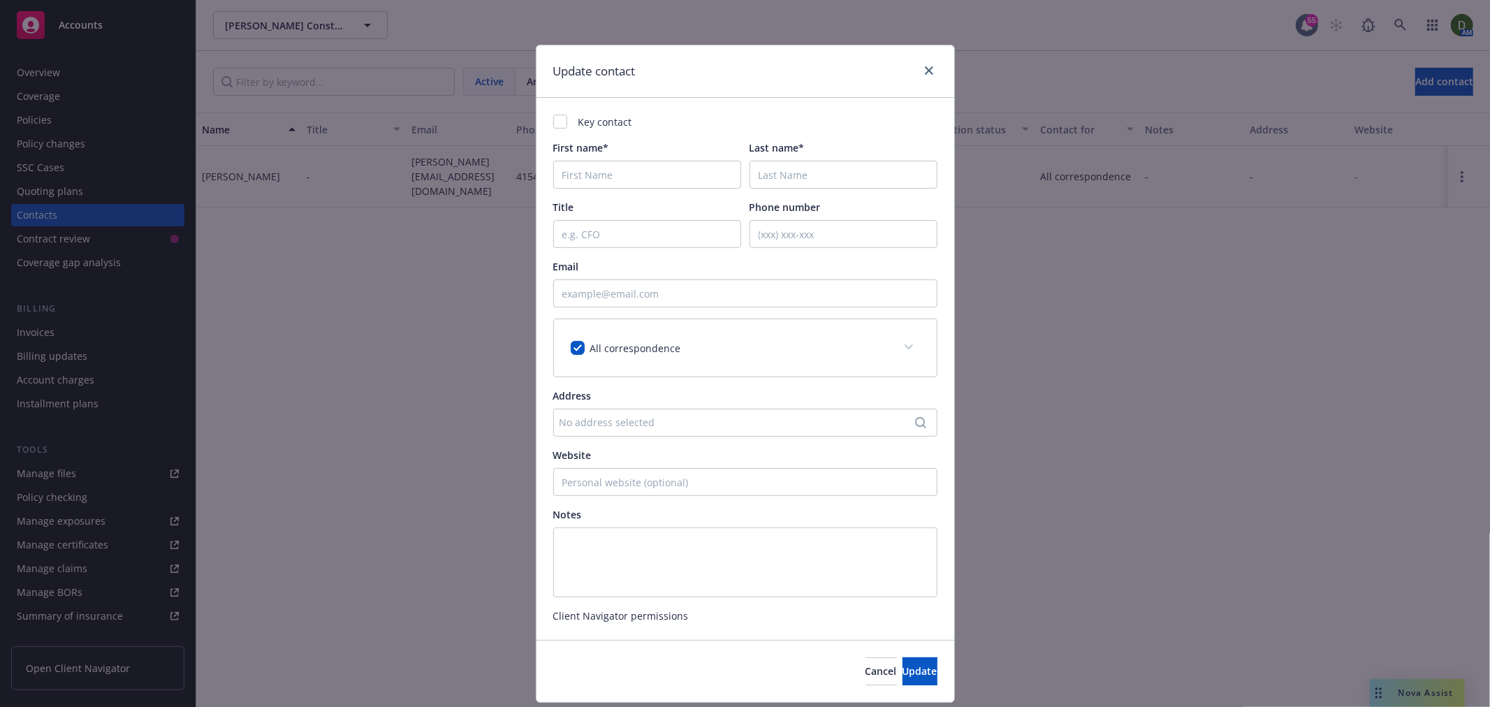
type input "[PERSON_NAME]"
type input "4154070781"
checkbox input "true"
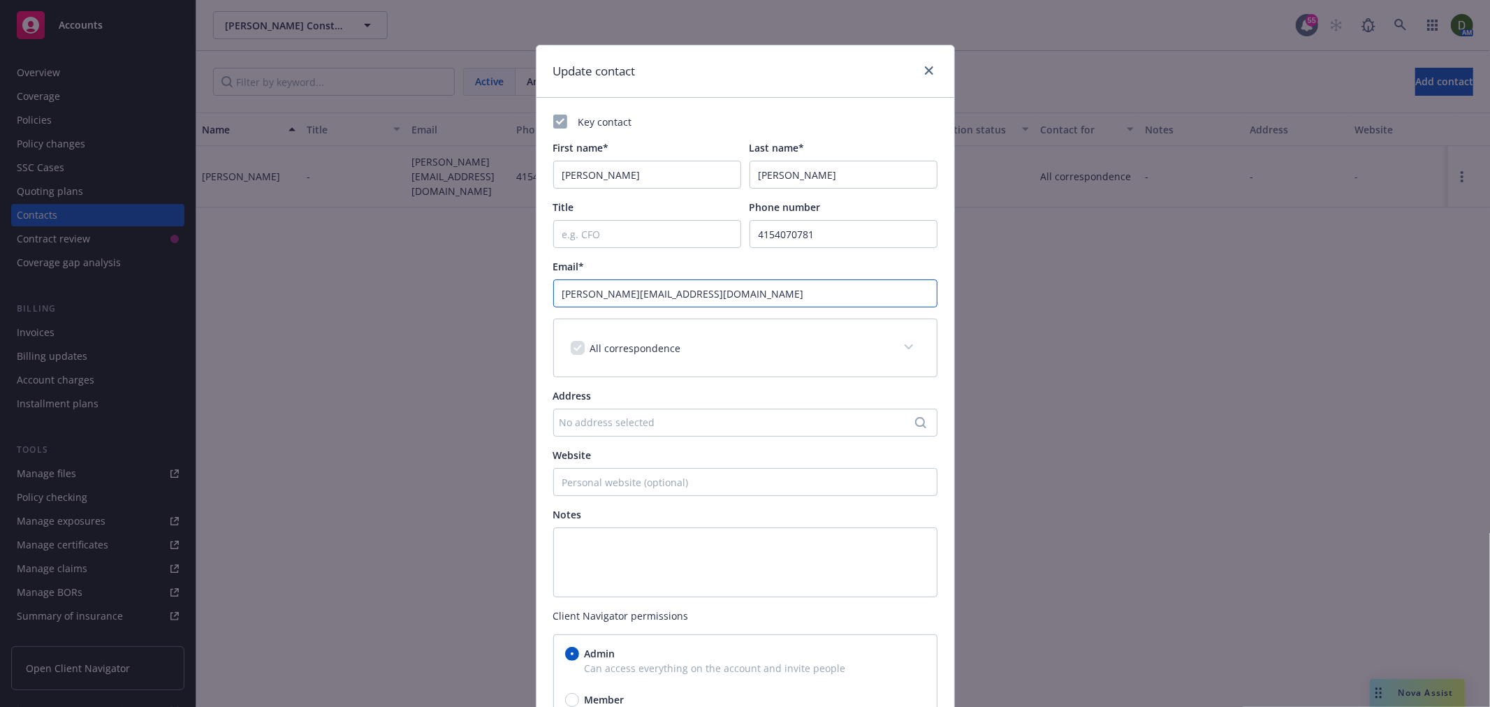
drag, startPoint x: 720, startPoint y: 300, endPoint x: 268, endPoint y: 288, distance: 451.5
click at [272, 287] on div "Update contact Key contact First name* [PERSON_NAME] Last name* [PERSON_NAME] T…" at bounding box center [745, 353] width 1490 height 707
paste input "[PERSON_NAME]"
click at [780, 101] on div "Key contact First name* Jim Last name* Kelly Title Phone number 4154070781 Emai…" at bounding box center [746, 424] width 418 height 653
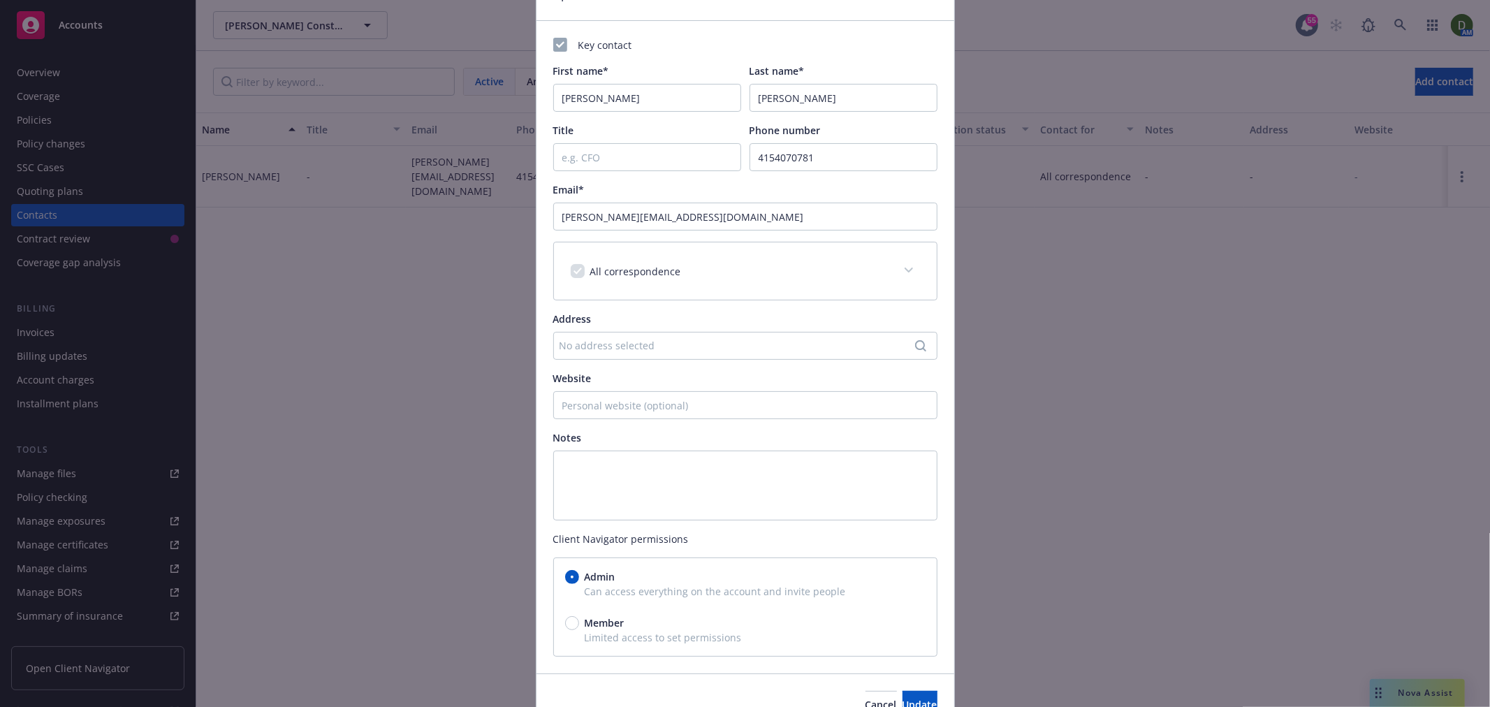
scroll to position [151, 0]
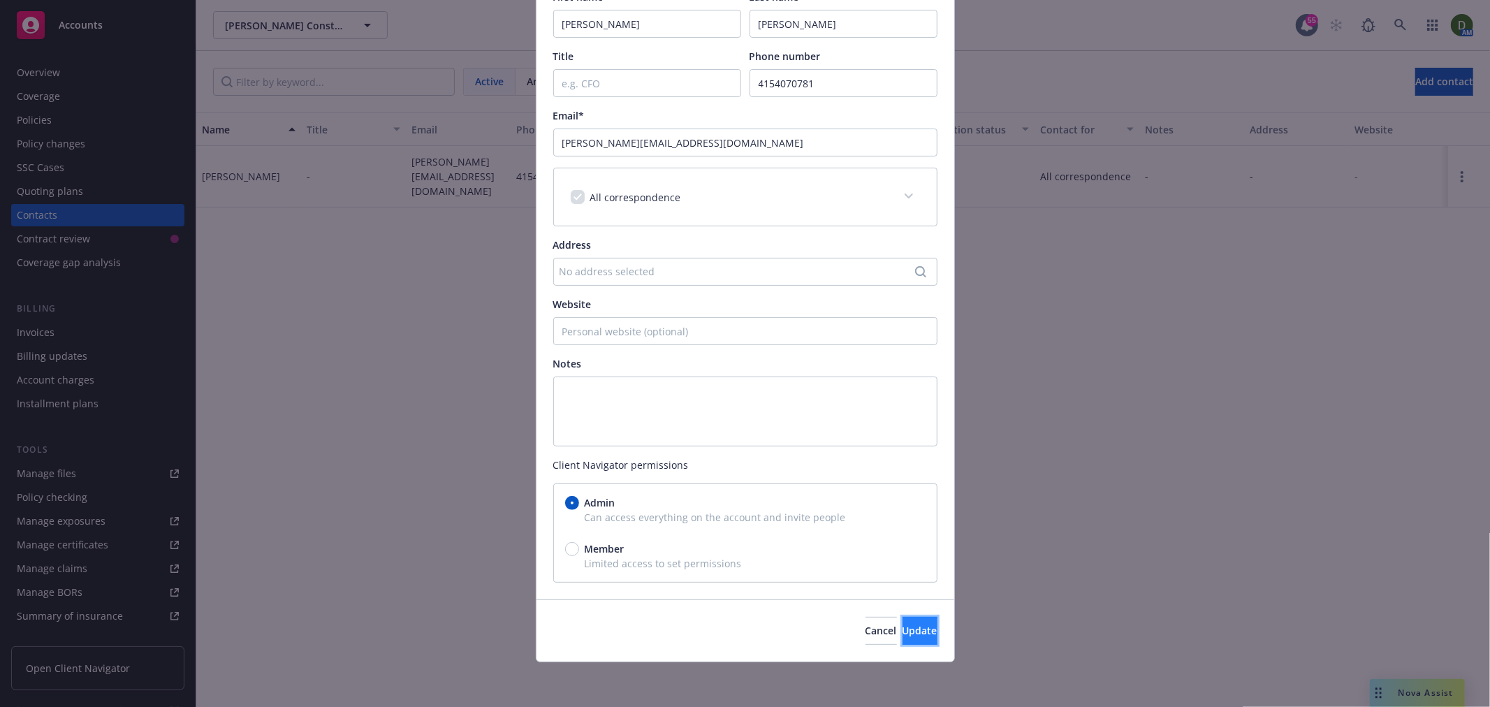
click at [903, 636] on span "Update" at bounding box center [920, 630] width 35 height 13
type input "jim.kellyfinehomes@gmail.com"
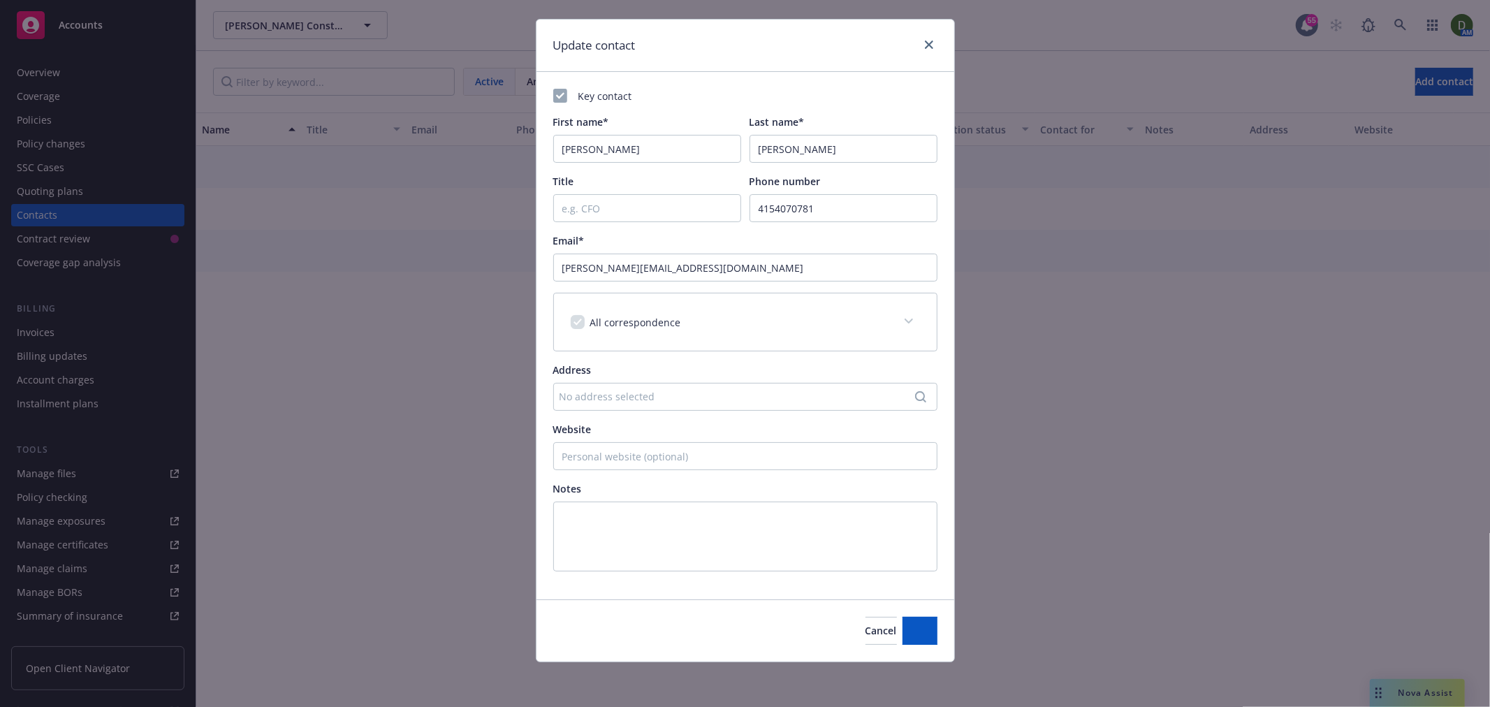
scroll to position [26, 0]
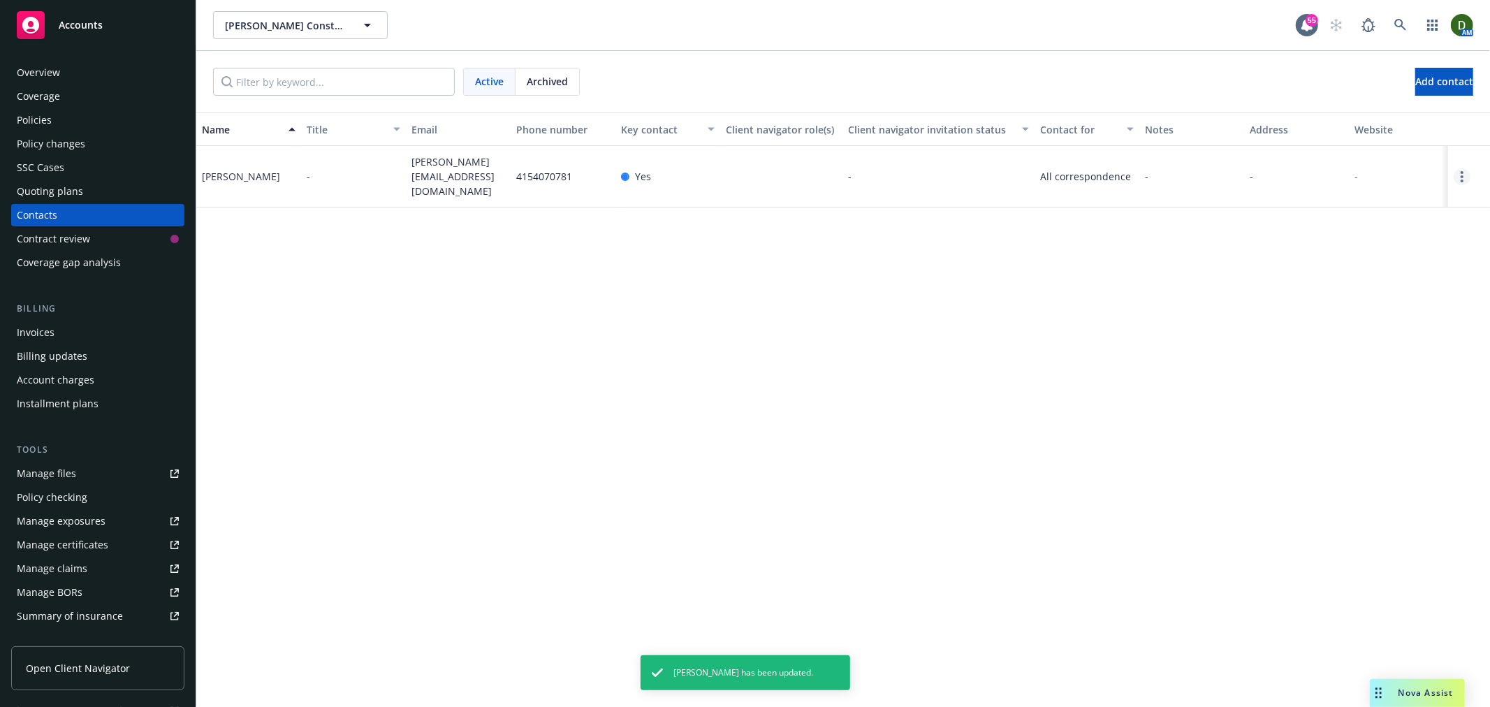
click at [1457, 180] on link "Open options" at bounding box center [1462, 176] width 17 height 17
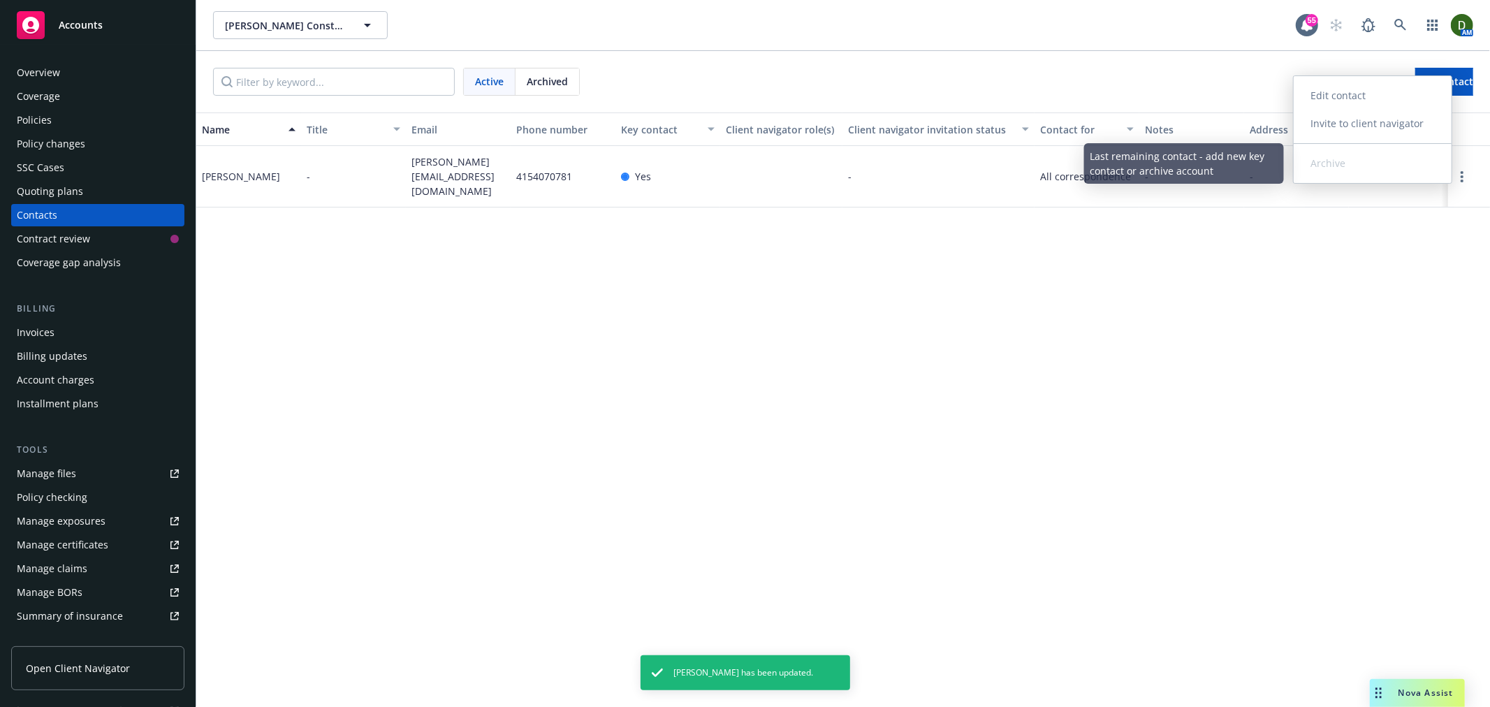
click at [1388, 124] on link "Invite to client navigator" at bounding box center [1373, 124] width 158 height 28
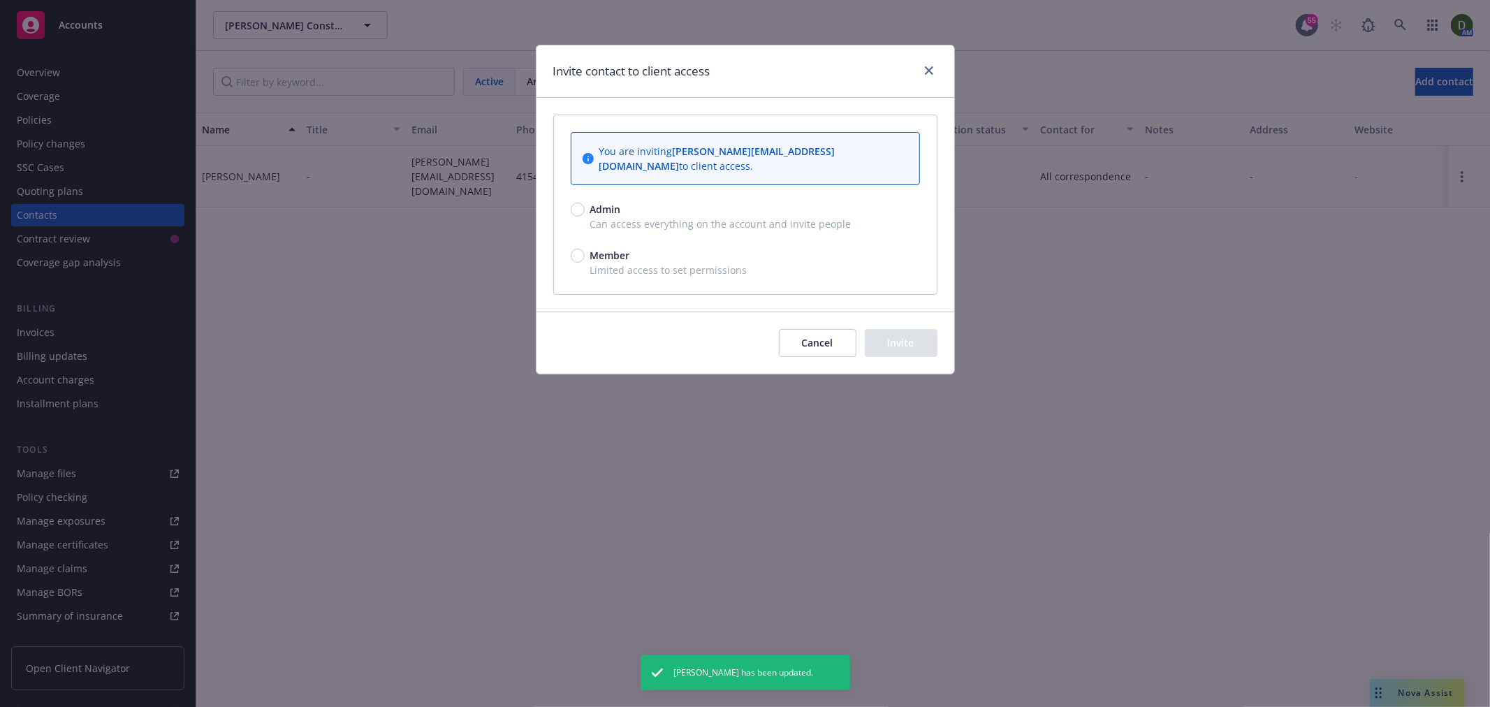
click at [708, 217] on span "Can access everything on the account and invite people" at bounding box center [745, 224] width 349 height 15
click at [611, 202] on span "Admin" at bounding box center [605, 209] width 31 height 15
click at [585, 203] on input "Admin" at bounding box center [578, 210] width 14 height 14
radio input "true"
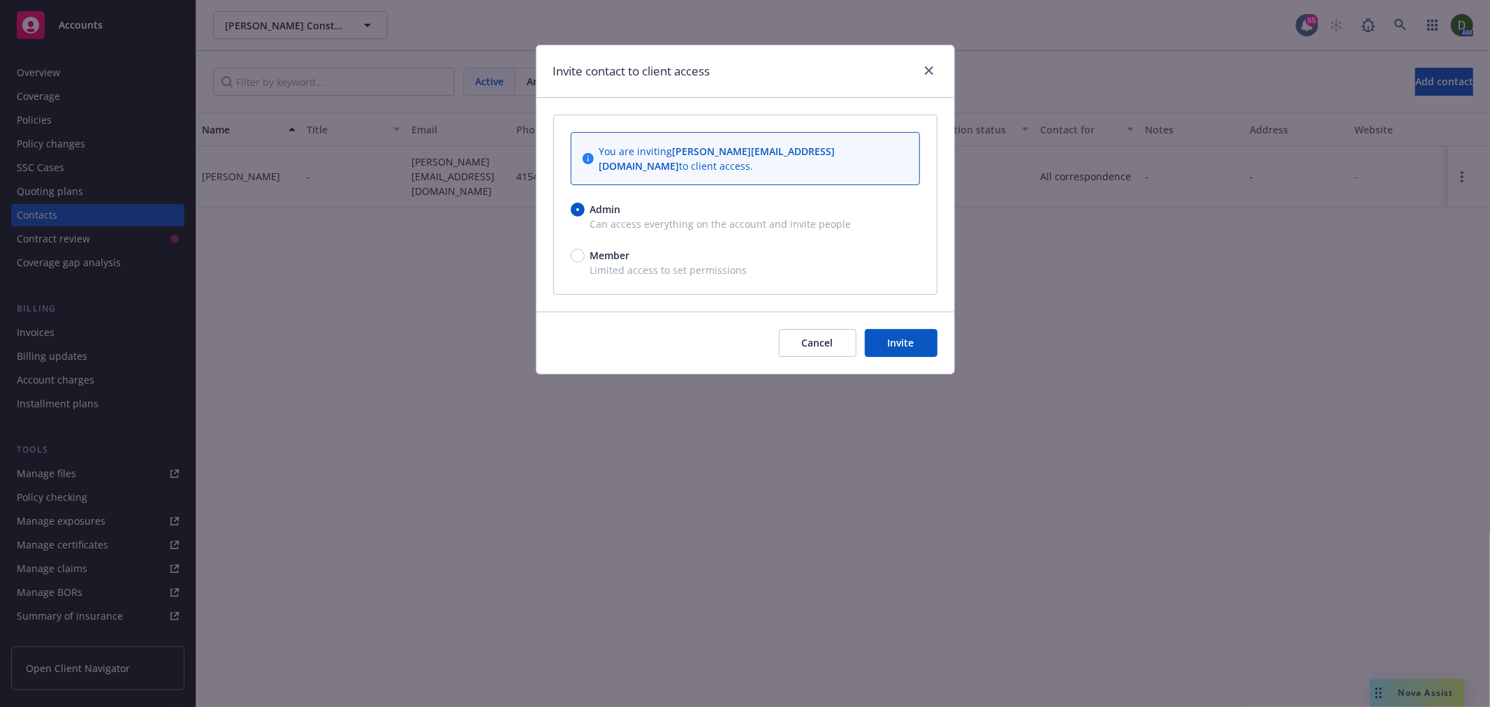
click at [888, 329] on button "Invite" at bounding box center [901, 343] width 73 height 28
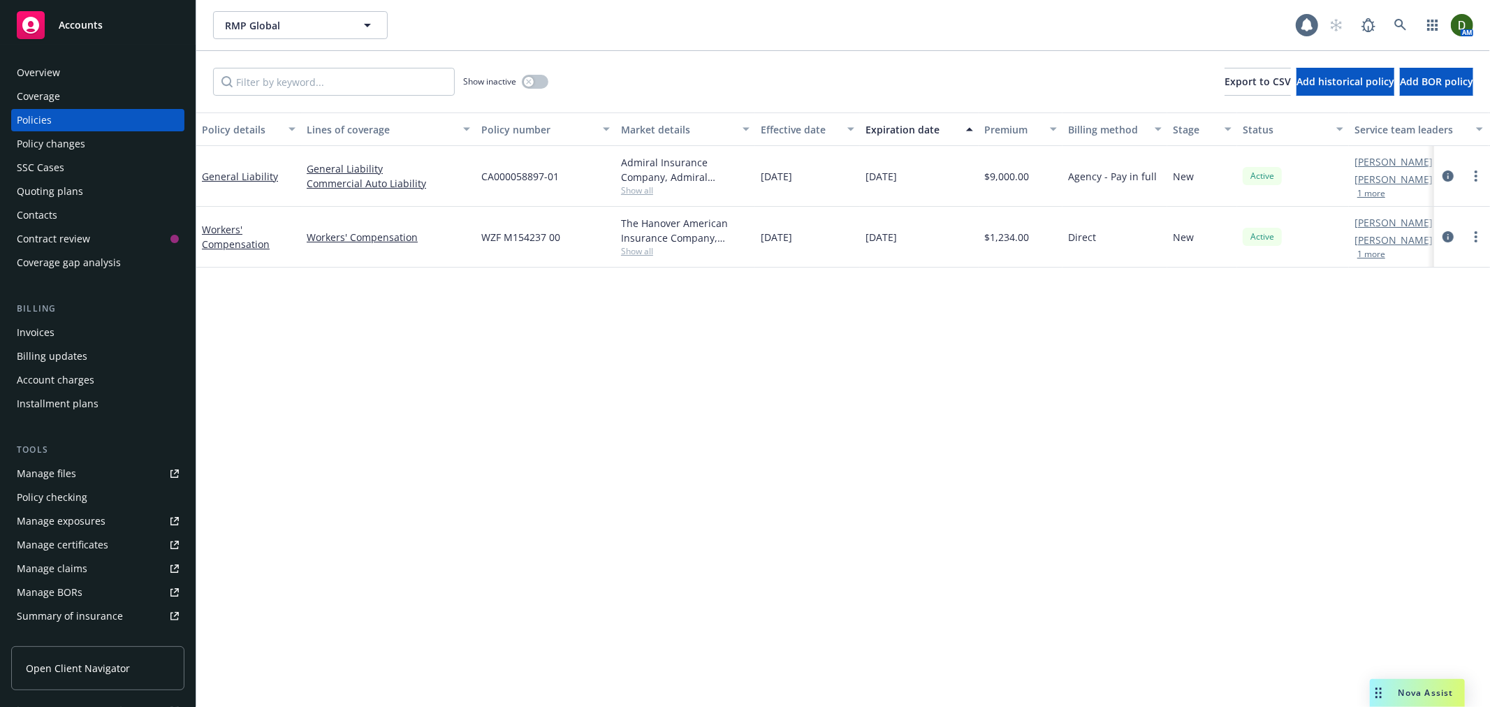
click at [95, 73] on div "Overview" at bounding box center [98, 72] width 162 height 22
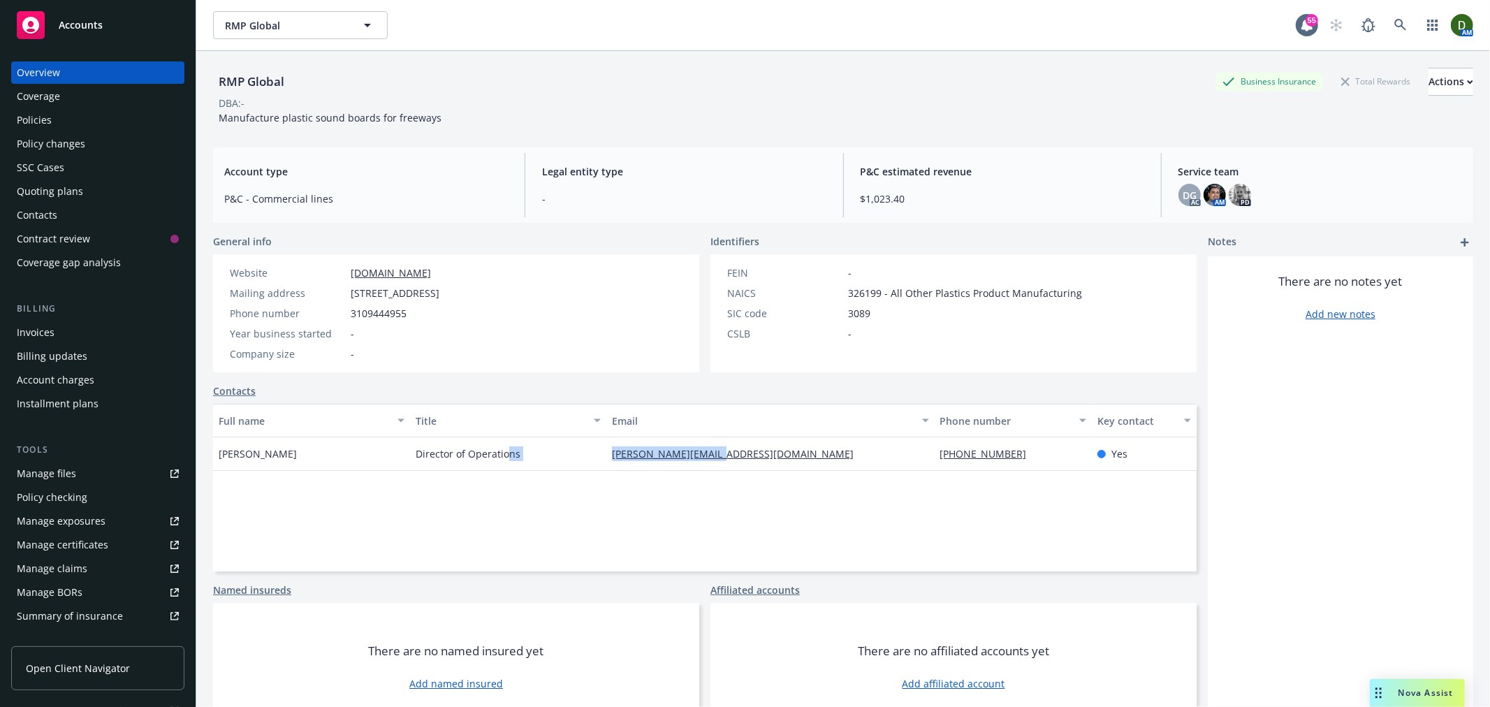
drag, startPoint x: 714, startPoint y: 445, endPoint x: 499, endPoint y: 447, distance: 215.2
click at [503, 447] on div "[PERSON_NAME] Director of Operations [PERSON_NAME][EMAIL_ADDRESS][DOMAIN_NAME] …" at bounding box center [705, 454] width 984 height 34
copy div "ns [PERSON_NAME][EMAIL_ADDRESS][DOMAIN_NAME]"
click at [748, 382] on div "General info Website [DOMAIN_NAME] Mailing address [STREET_ADDRESS] Phone numbe…" at bounding box center [705, 482] width 984 height 497
drag, startPoint x: 615, startPoint y: 457, endPoint x: 575, endPoint y: 445, distance: 41.6
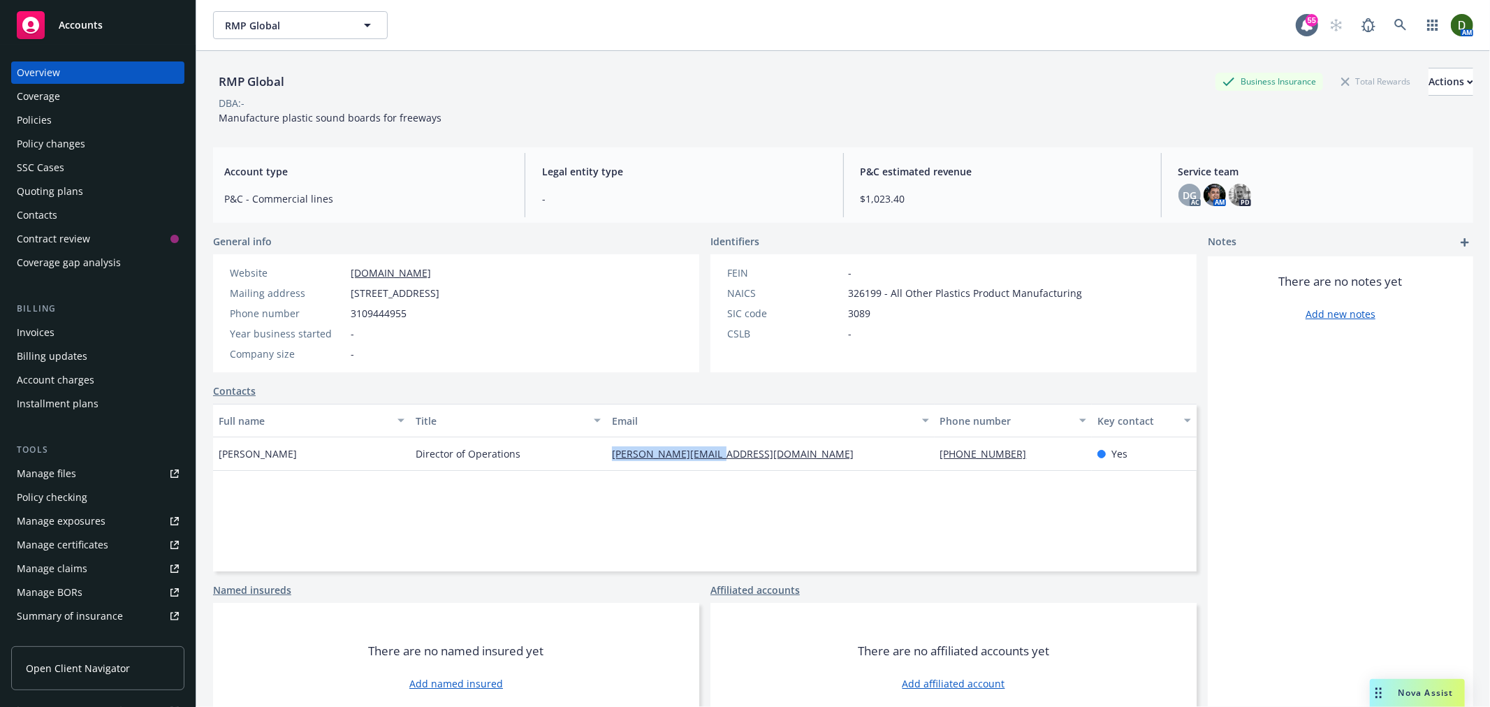
click at [575, 445] on div "[PERSON_NAME] Director of Operations [PERSON_NAME][EMAIL_ADDRESS][DOMAIN_NAME] …" at bounding box center [705, 454] width 984 height 34
copy div "[PERSON_NAME][EMAIL_ADDRESS][DOMAIN_NAME]"
